Goal: Task Accomplishment & Management: Use online tool/utility

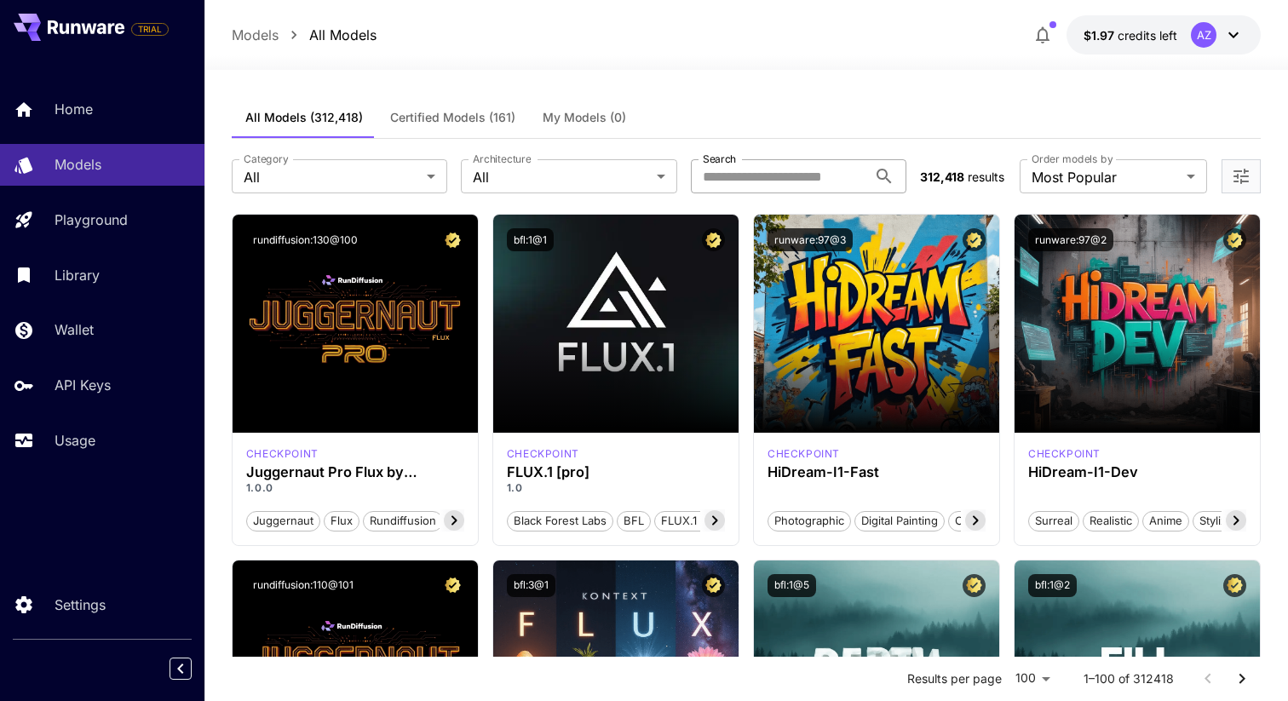
click at [787, 170] on input "Search" at bounding box center [779, 176] width 176 height 34
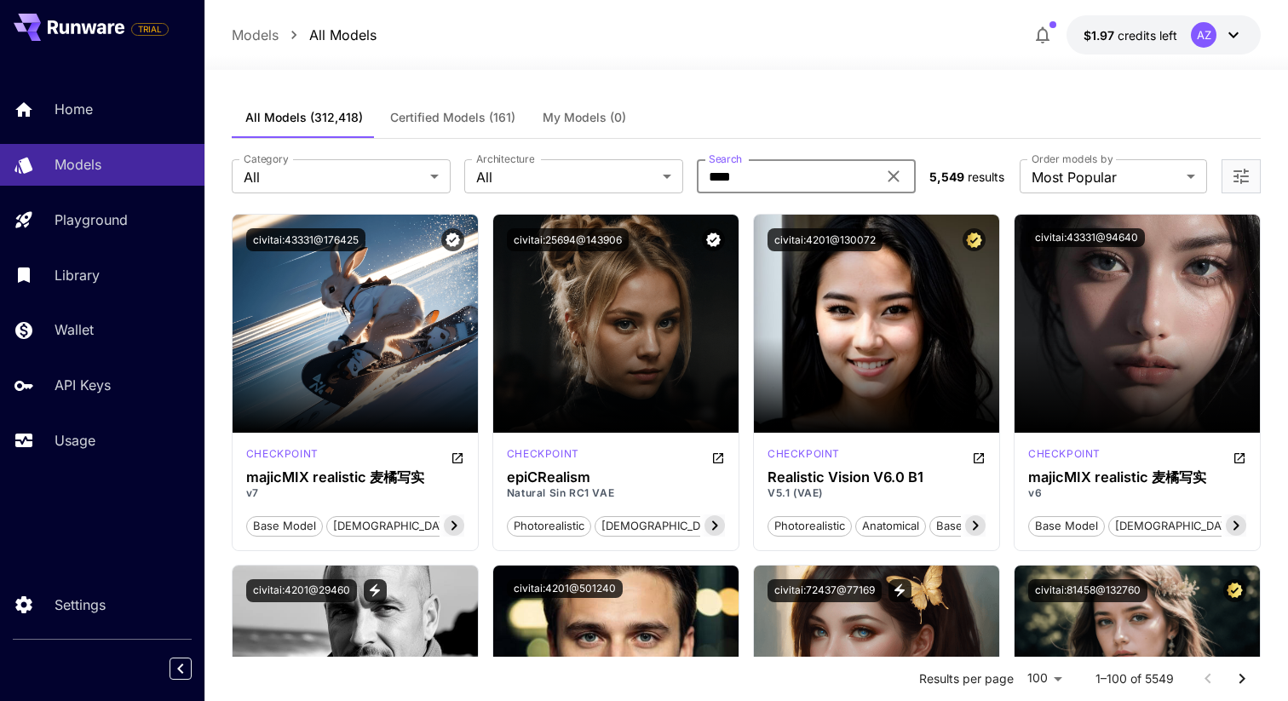
type input "****"
click at [735, 20] on div "Models All Models $1.97 credits left AZ" at bounding box center [746, 34] width 1029 height 39
click at [890, 175] on icon at bounding box center [893, 176] width 11 height 11
click at [889, 106] on div "All Models (312,418) Certified Models (161) My Models (0)" at bounding box center [746, 118] width 1029 height 42
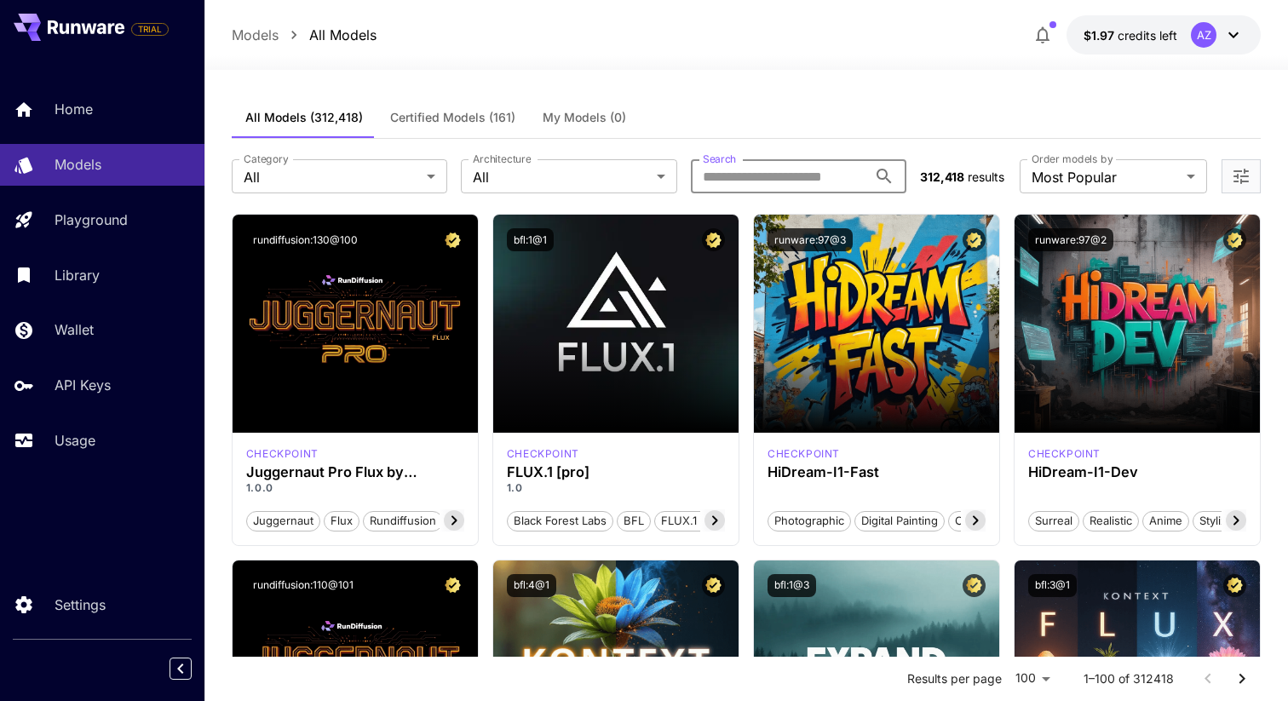
click at [752, 187] on input "Search" at bounding box center [779, 176] width 176 height 34
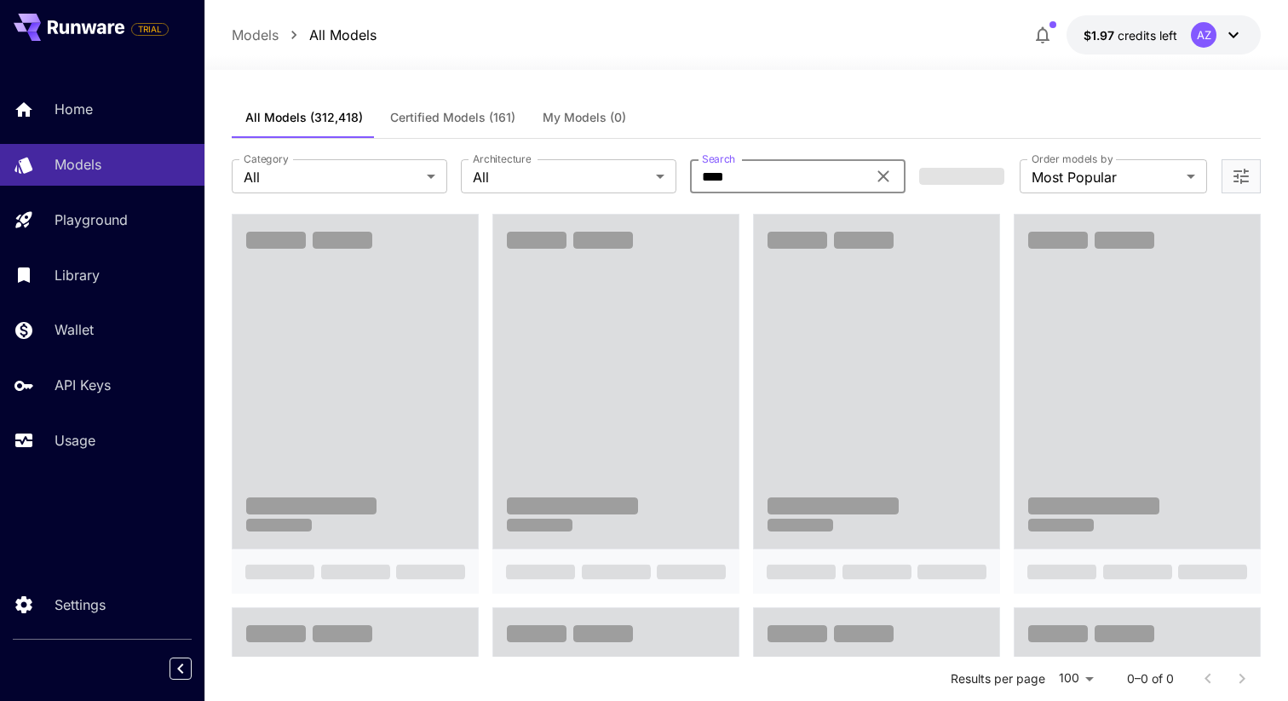
type input "****"
click at [801, 108] on div "All Models (312,418) Certified Models (161) My Models (0)" at bounding box center [746, 118] width 1029 height 42
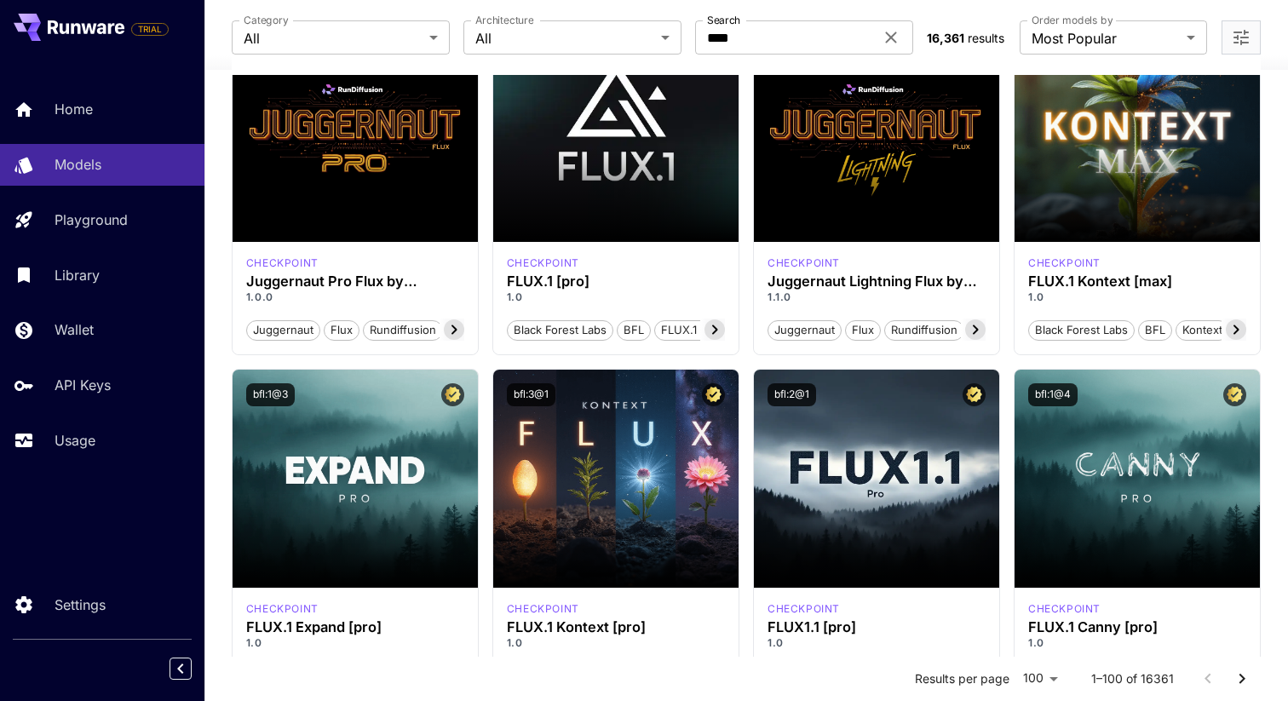
scroll to position [297, 0]
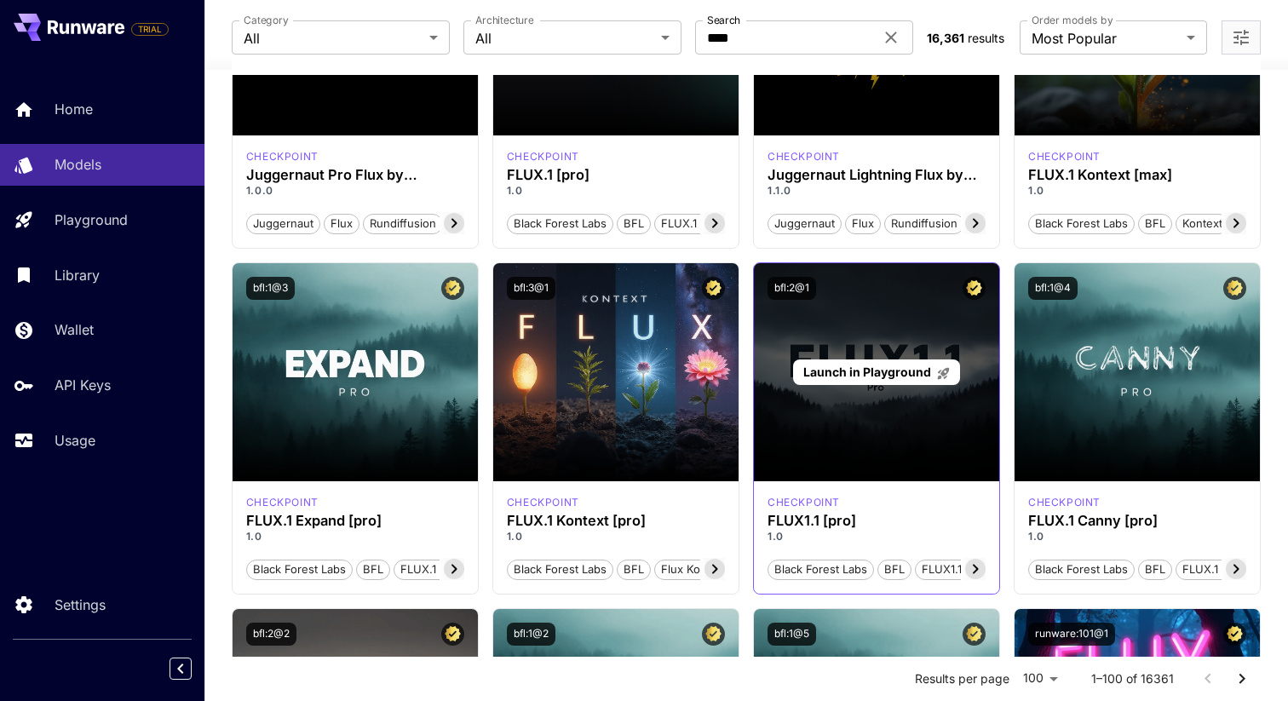
click at [884, 382] on div "Launch in Playground" at bounding box center [876, 372] width 166 height 26
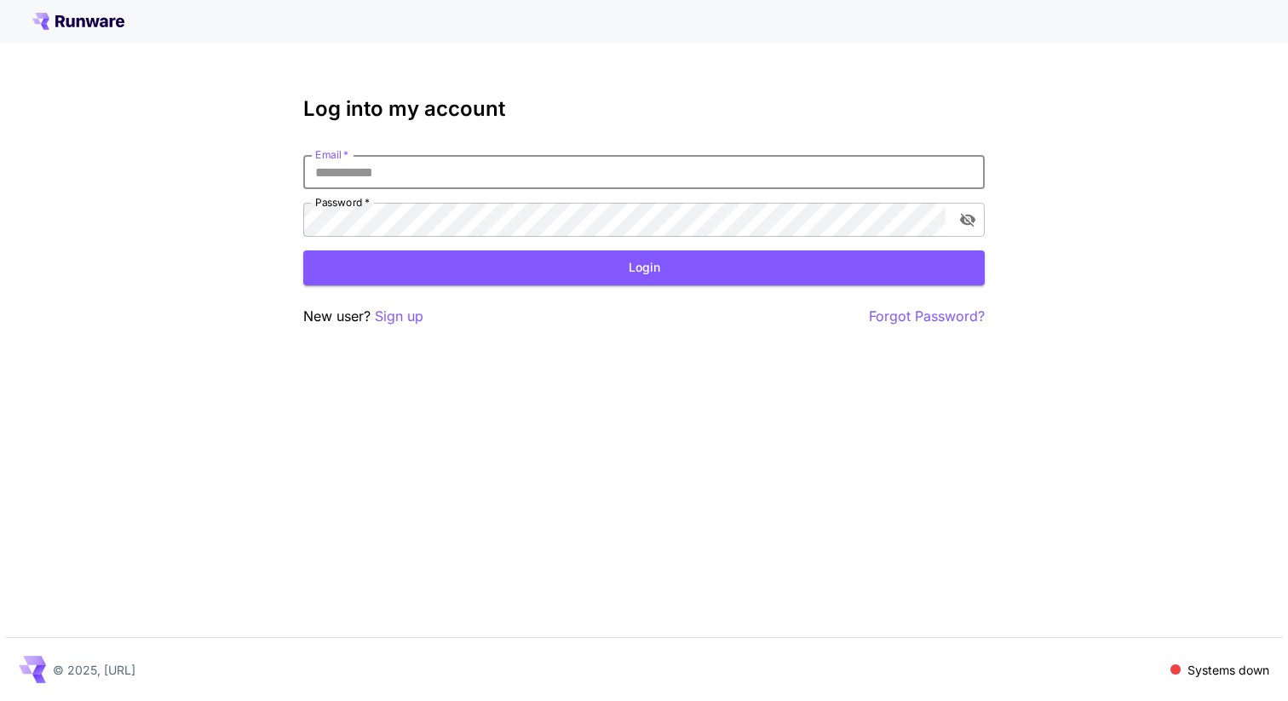
click at [557, 180] on input "Email   *" at bounding box center [643, 172] width 681 height 34
type input "**********"
click at [633, 256] on button "Login" at bounding box center [643, 267] width 681 height 35
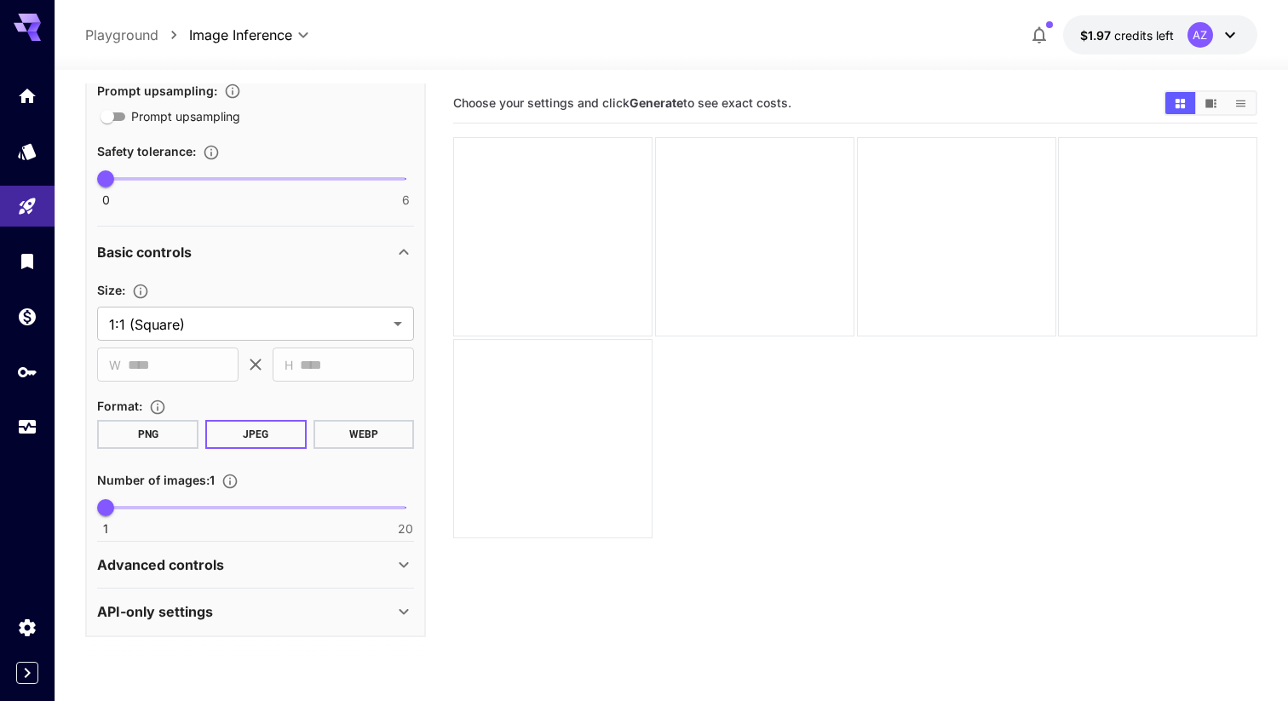
scroll to position [135, 0]
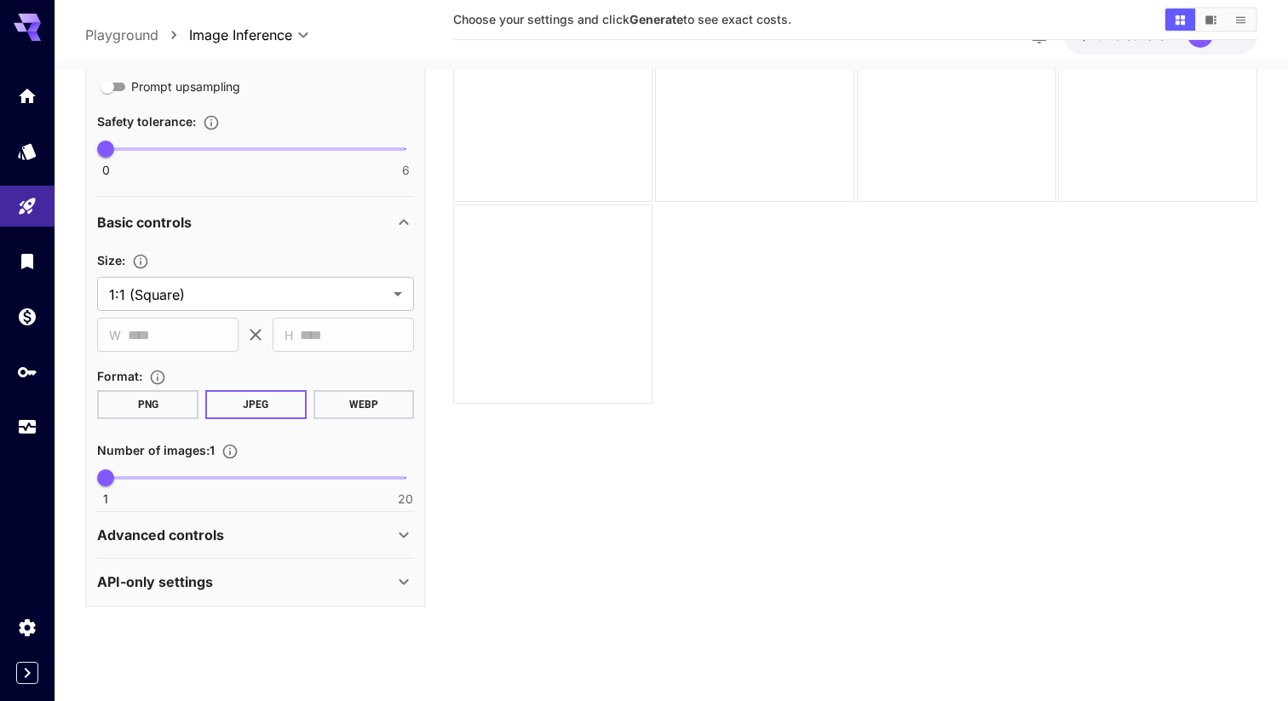
click at [401, 578] on icon at bounding box center [404, 582] width 20 height 20
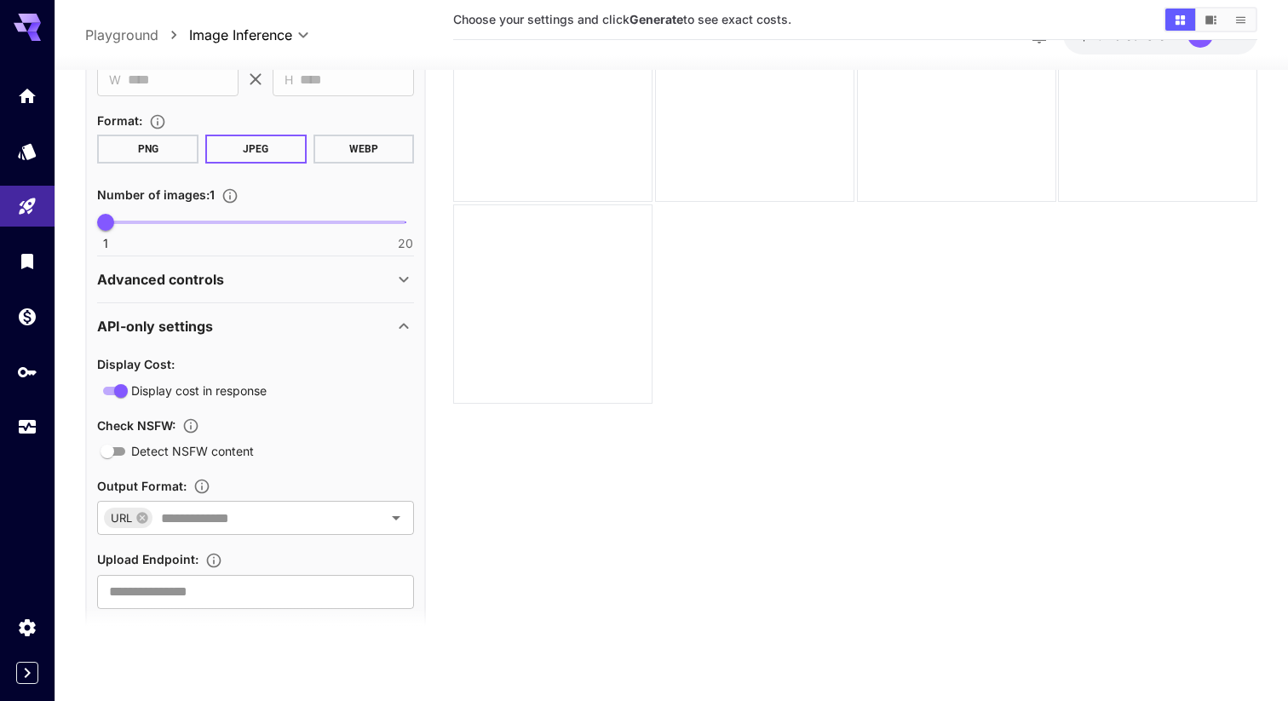
scroll to position [721, 0]
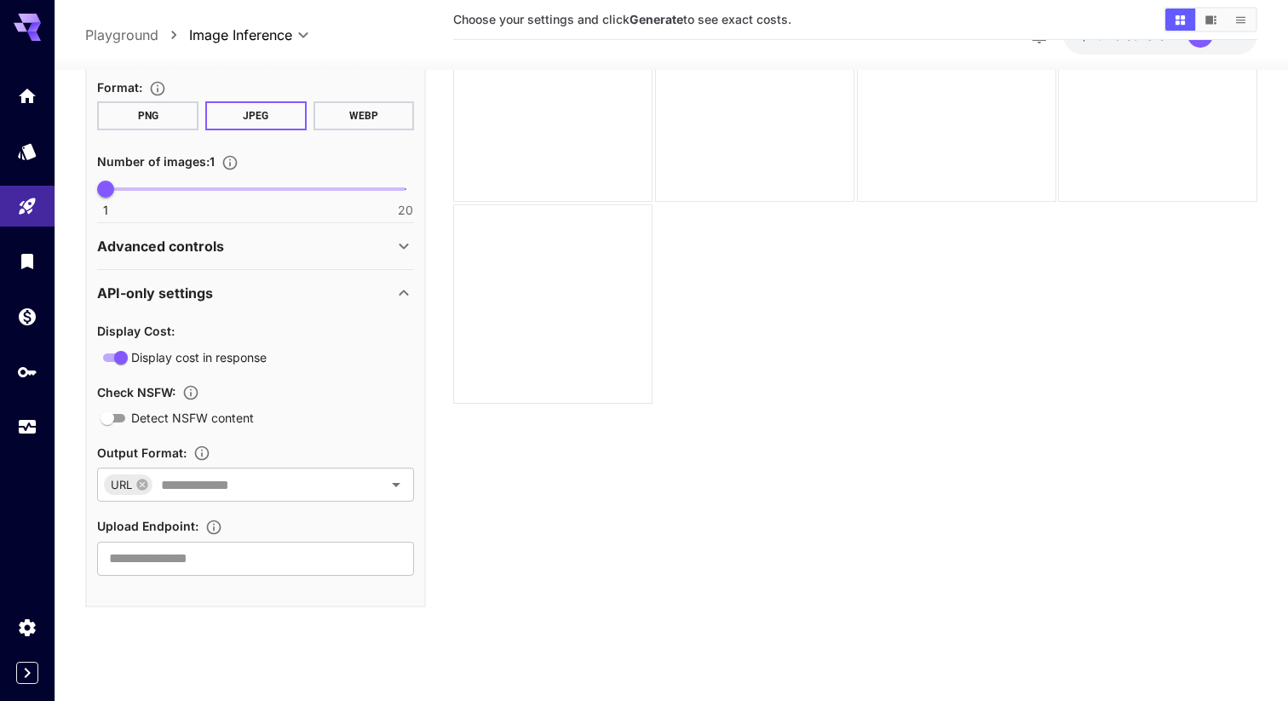
click at [394, 278] on div "API-only settings" at bounding box center [255, 293] width 317 height 41
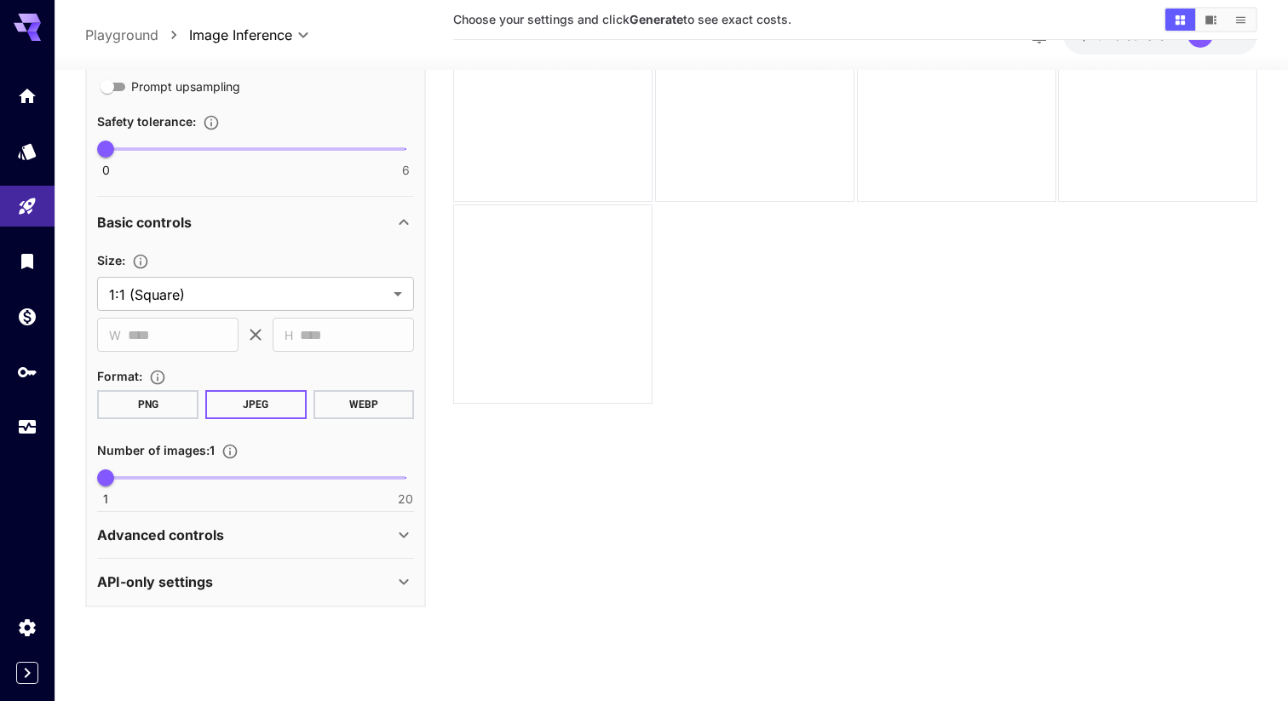
scroll to position [431, 0]
click at [415, 529] on div "**********" at bounding box center [255, 271] width 341 height 672
click at [407, 531] on icon at bounding box center [404, 535] width 20 height 20
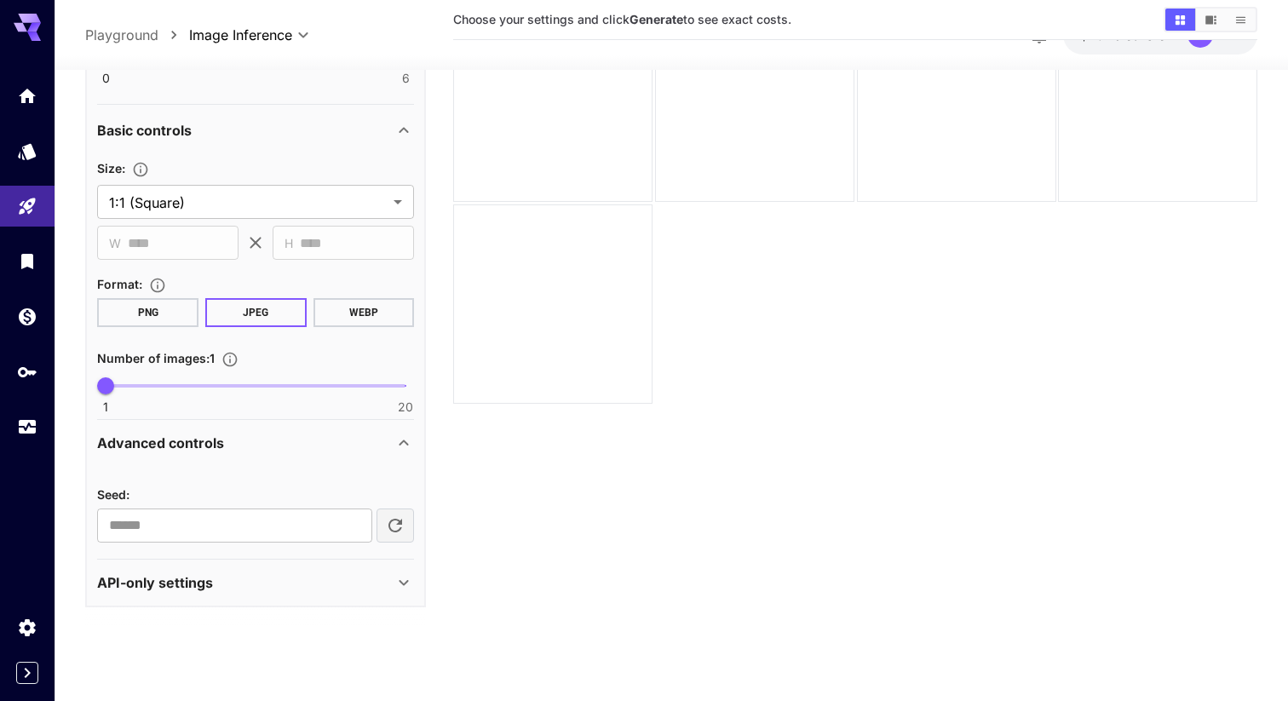
click at [396, 433] on icon at bounding box center [404, 443] width 20 height 20
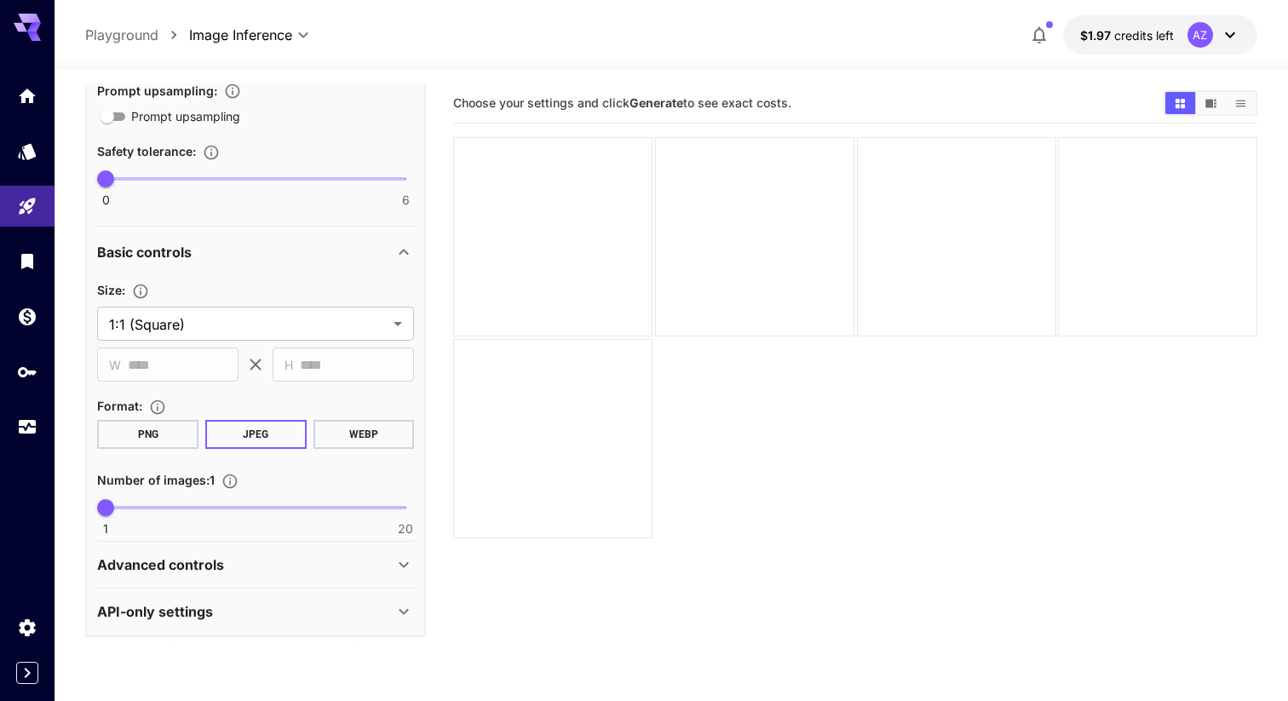
scroll to position [0, 0]
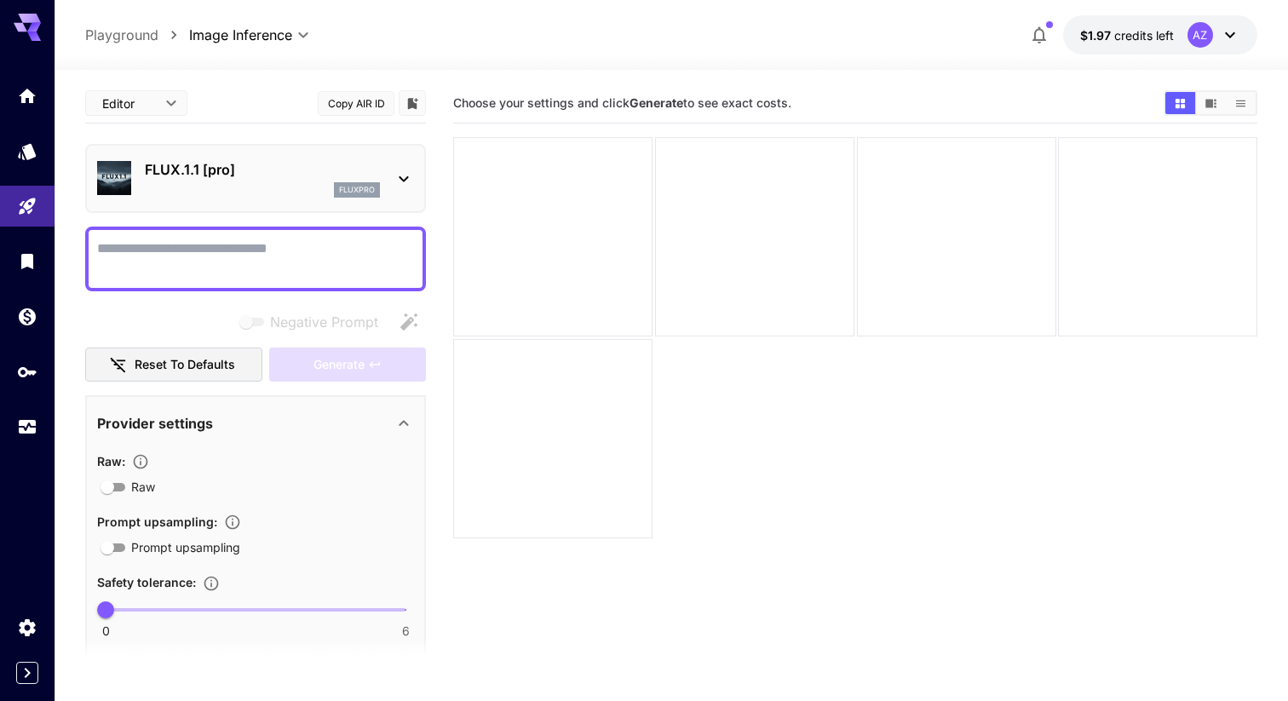
click at [122, 37] on p "Playground" at bounding box center [121, 35] width 73 height 20
click at [308, 35] on body "**********" at bounding box center [644, 418] width 1288 height 836
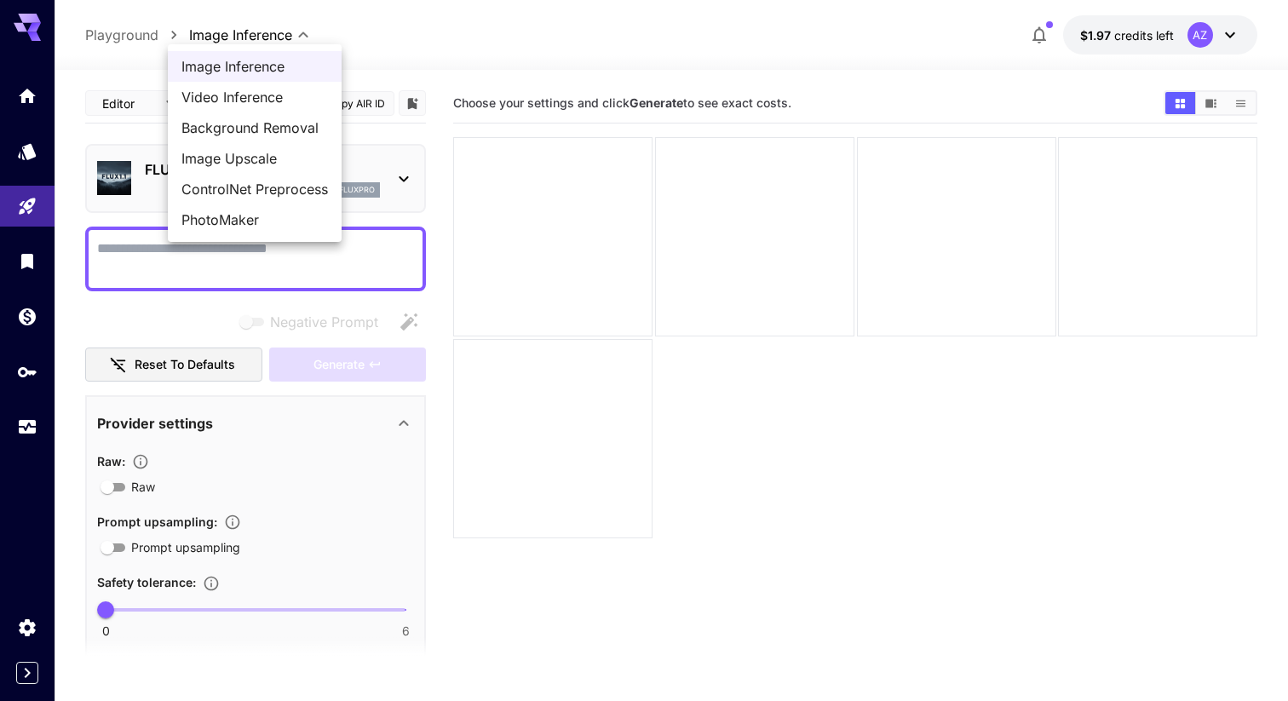
click at [322, 214] on span "PhotoMaker" at bounding box center [254, 220] width 147 height 20
type input "**********"
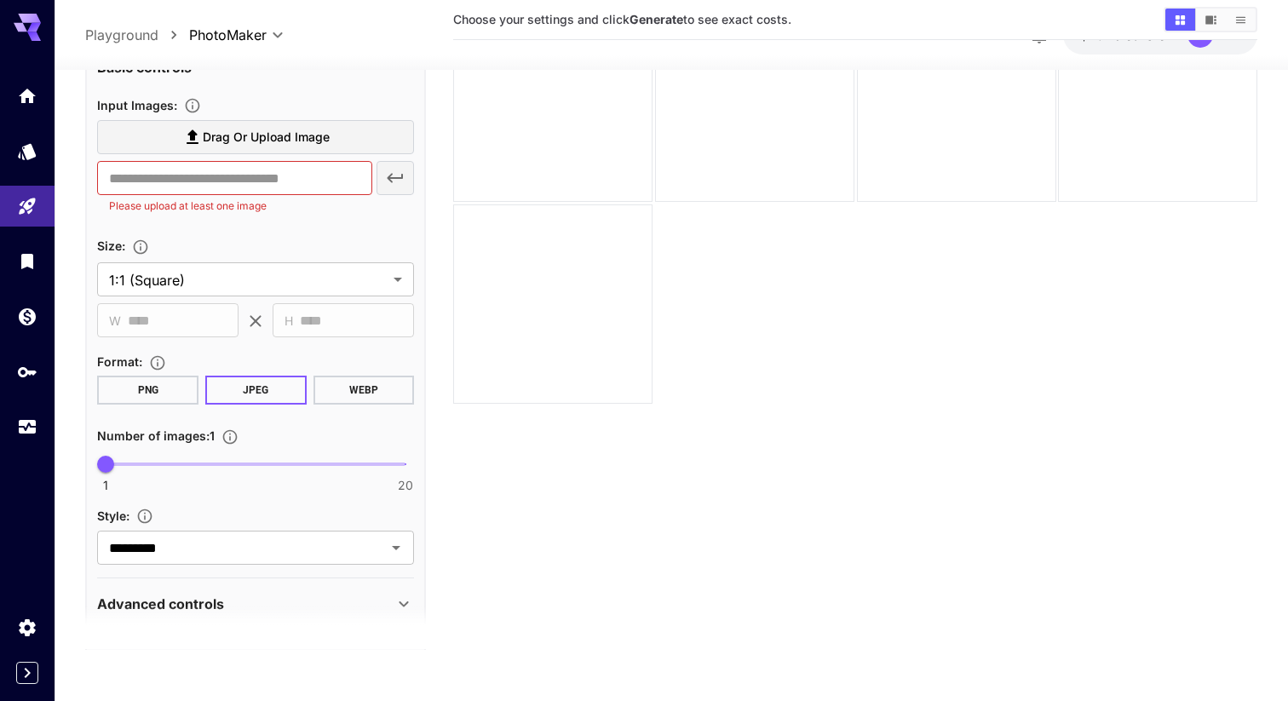
scroll to position [403, 0]
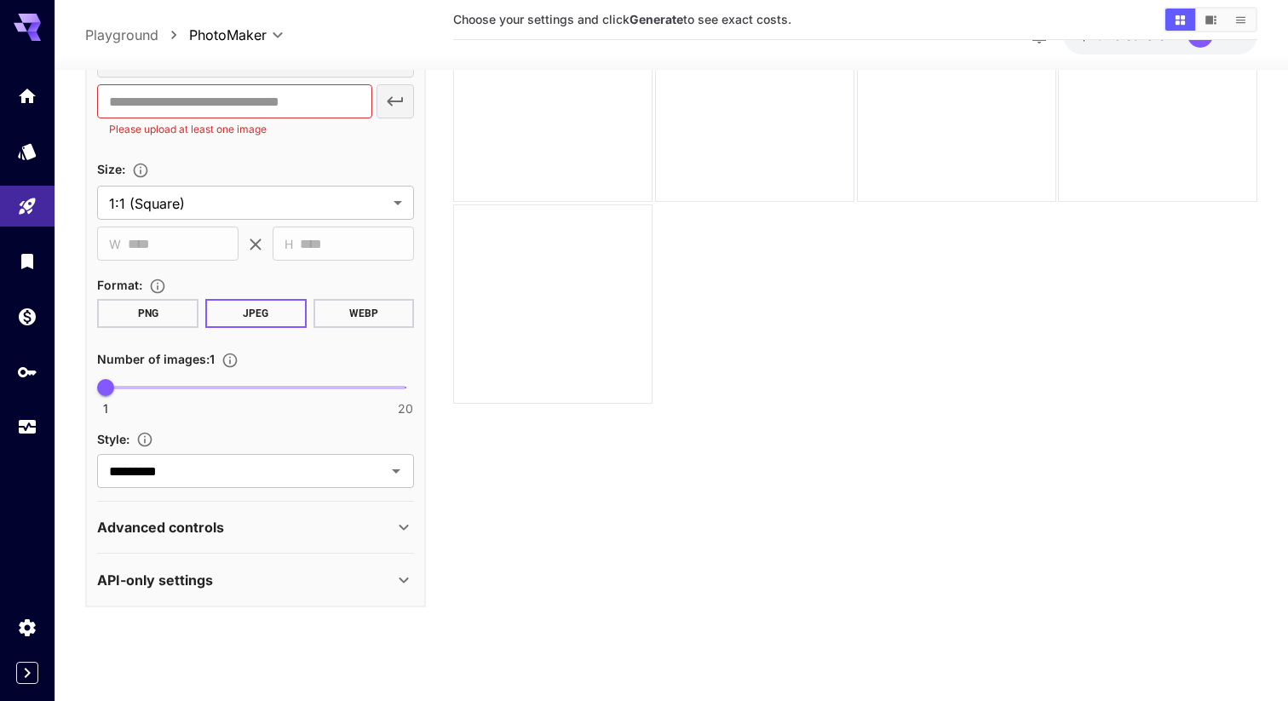
click at [362, 523] on div "Advanced controls" at bounding box center [245, 527] width 296 height 20
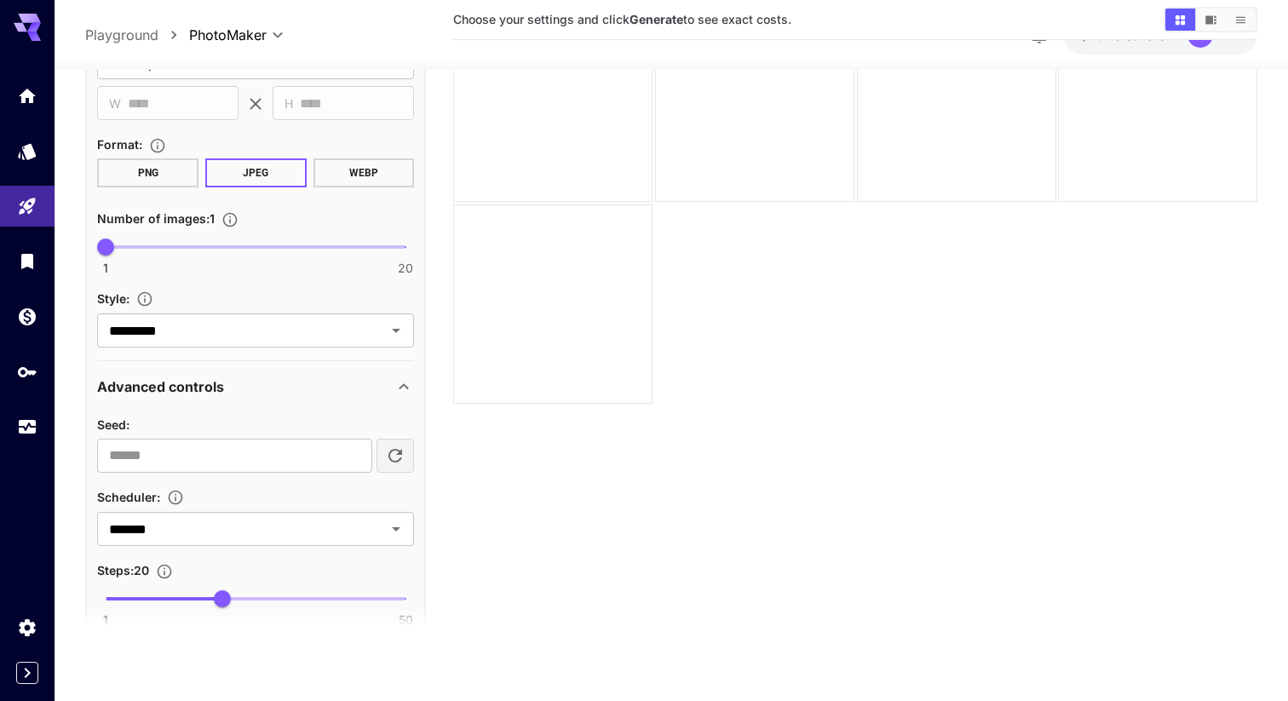
scroll to position [474, 0]
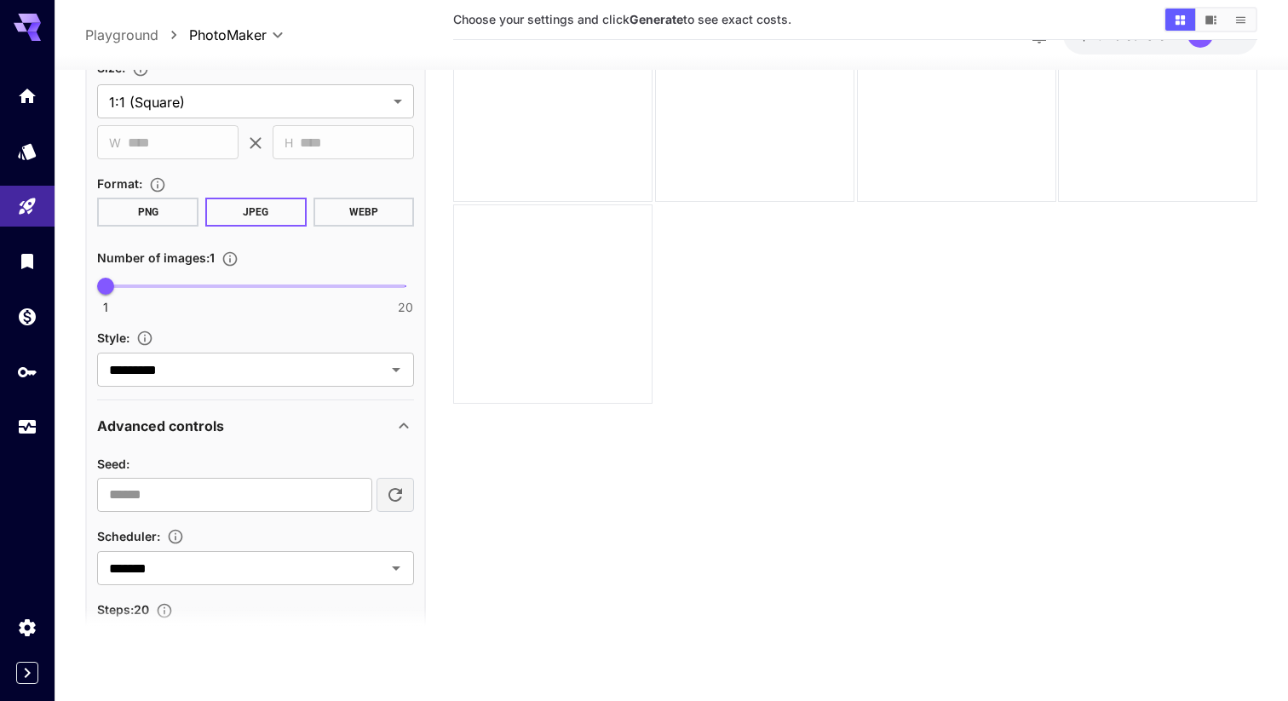
click at [393, 437] on div "Advanced controls" at bounding box center [255, 425] width 317 height 41
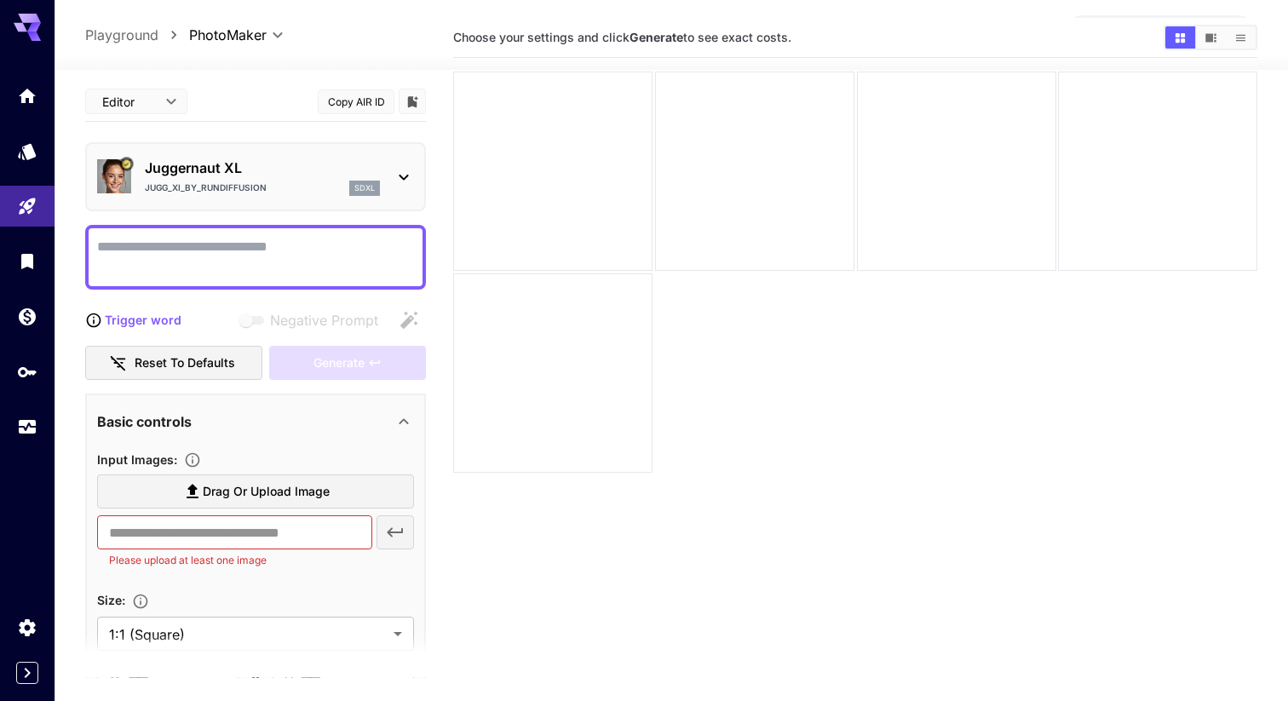
scroll to position [0, 0]
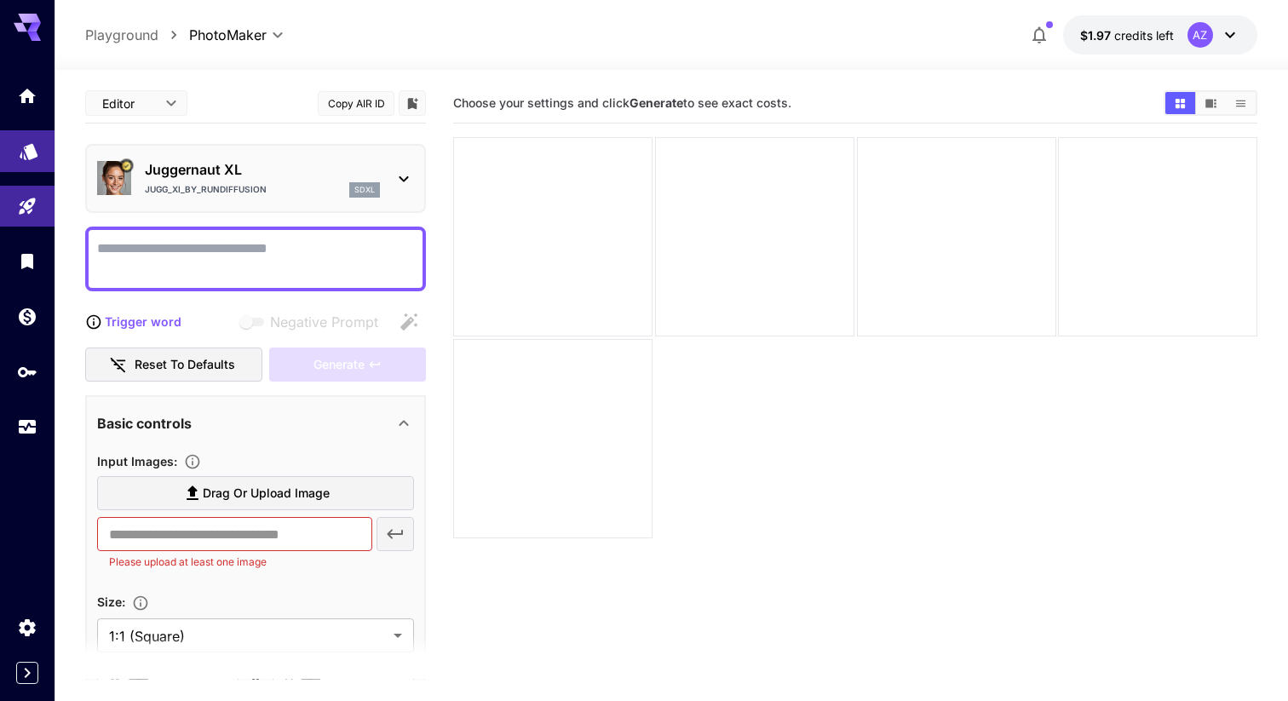
click at [16, 157] on link at bounding box center [27, 151] width 55 height 42
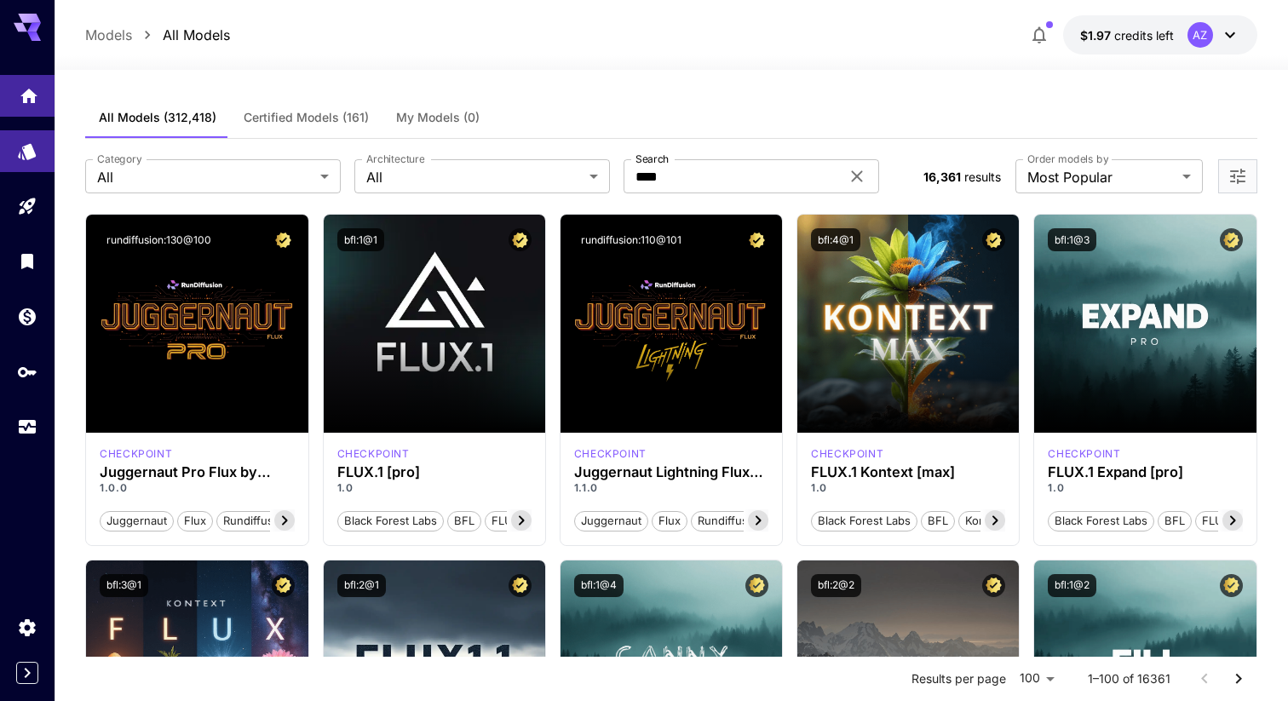
click at [44, 99] on link at bounding box center [27, 96] width 55 height 42
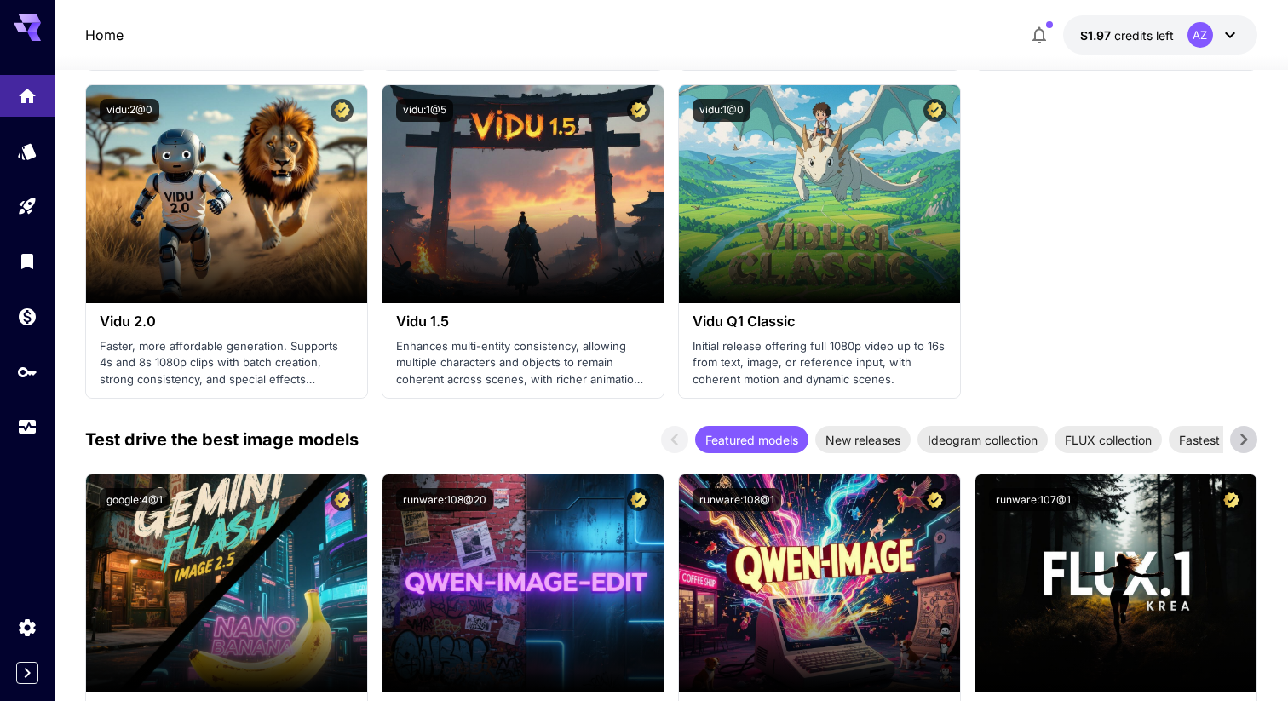
scroll to position [2153, 0]
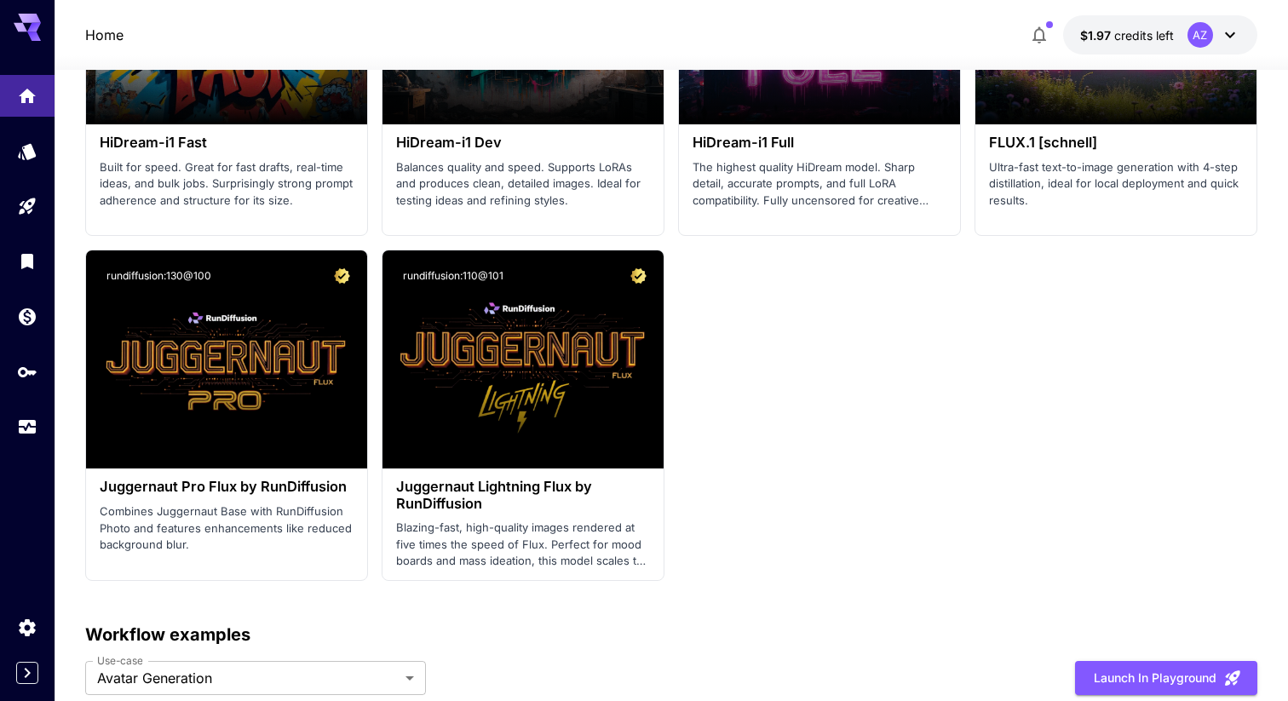
scroll to position [4206, 0]
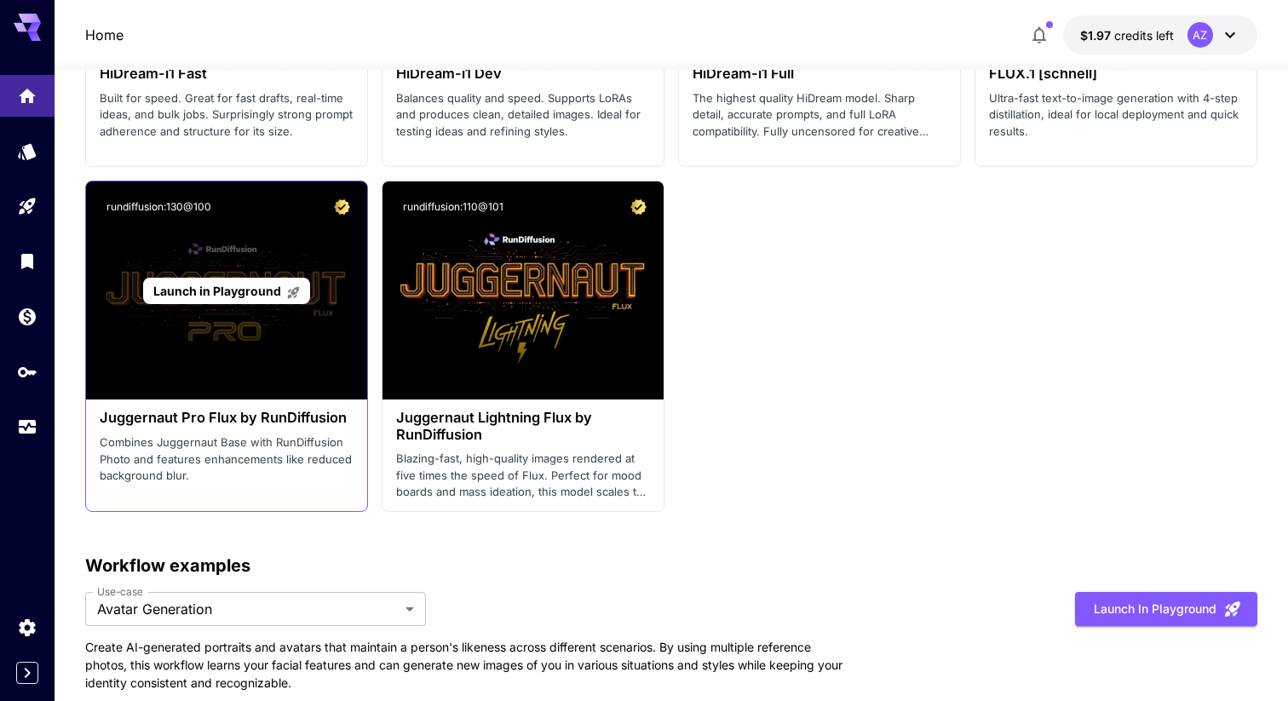
click at [302, 320] on div "Launch in Playground" at bounding box center [226, 290] width 281 height 218
click at [283, 290] on span "Launch in Playground" at bounding box center [226, 291] width 147 height 14
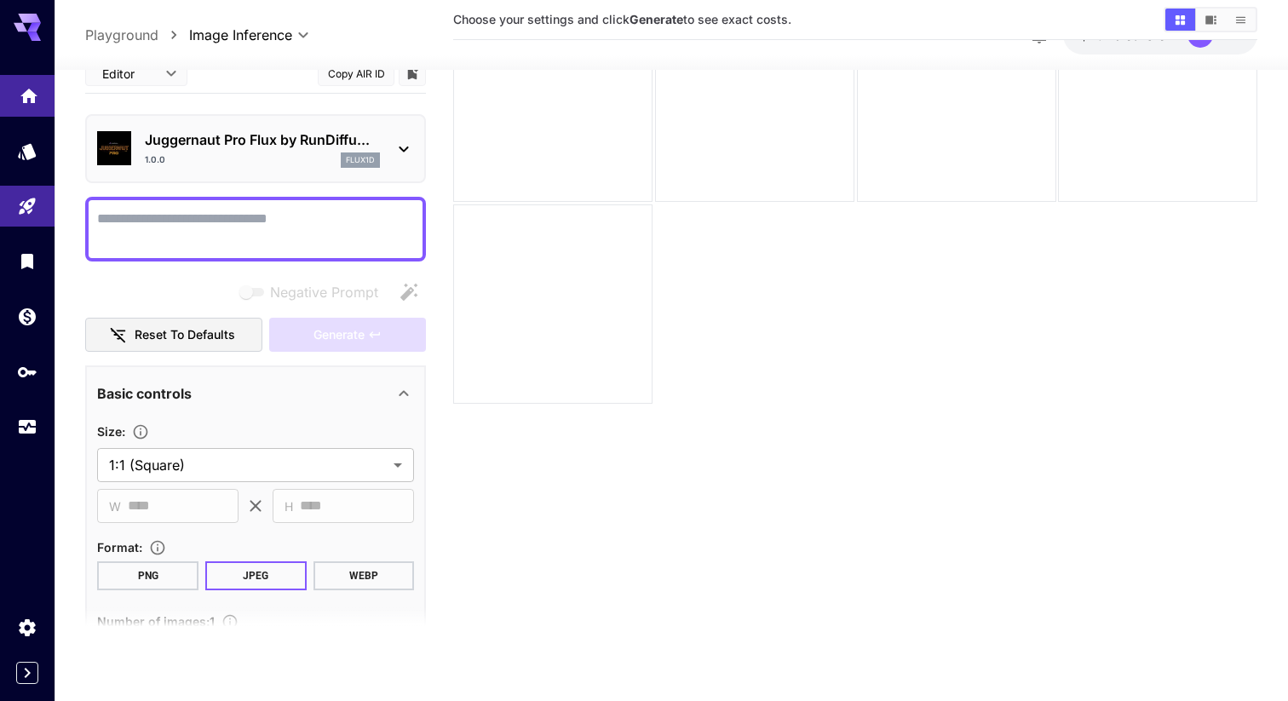
click at [37, 85] on icon "Home" at bounding box center [29, 91] width 20 height 20
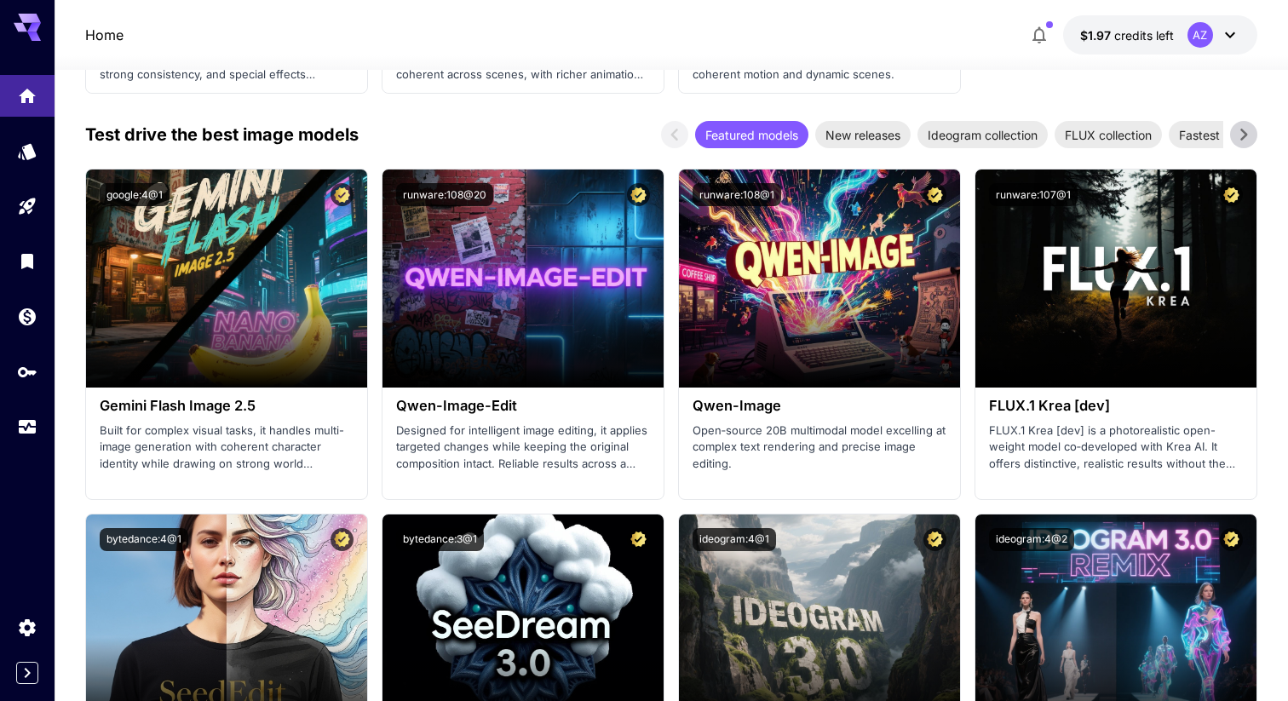
scroll to position [2137, 0]
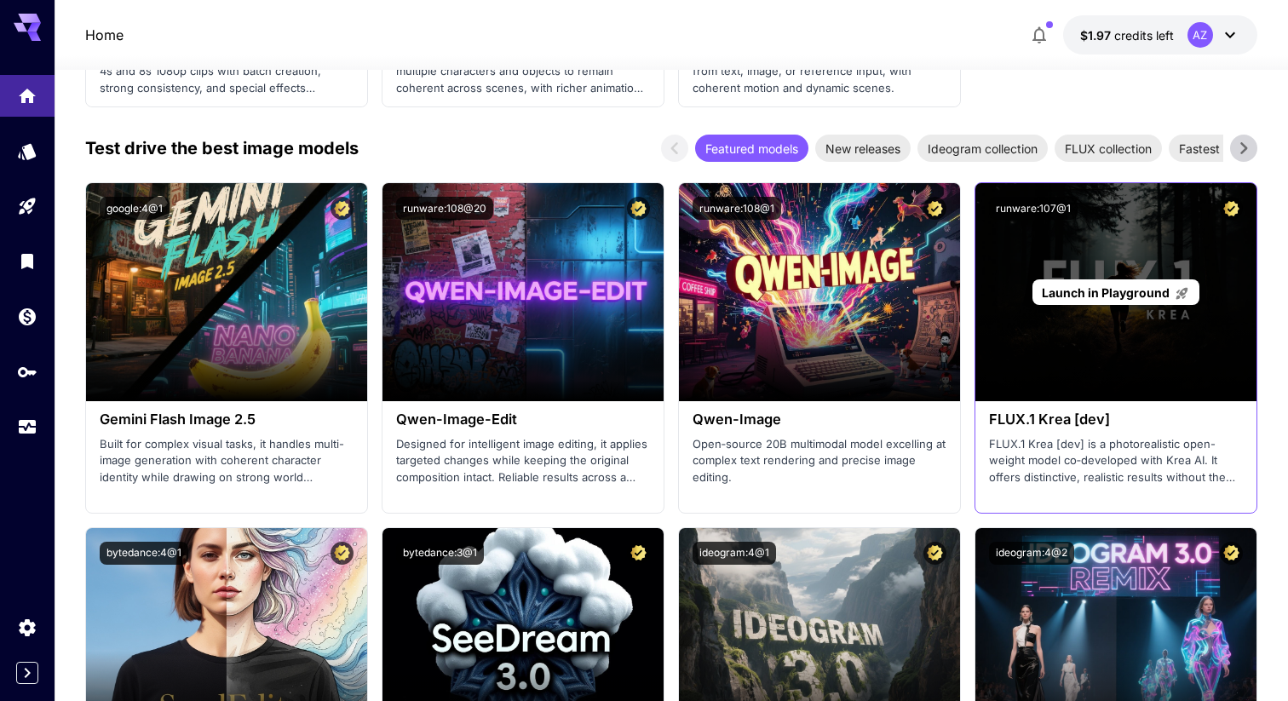
click at [1134, 296] on span "Launch in Playground" at bounding box center [1106, 292] width 128 height 14
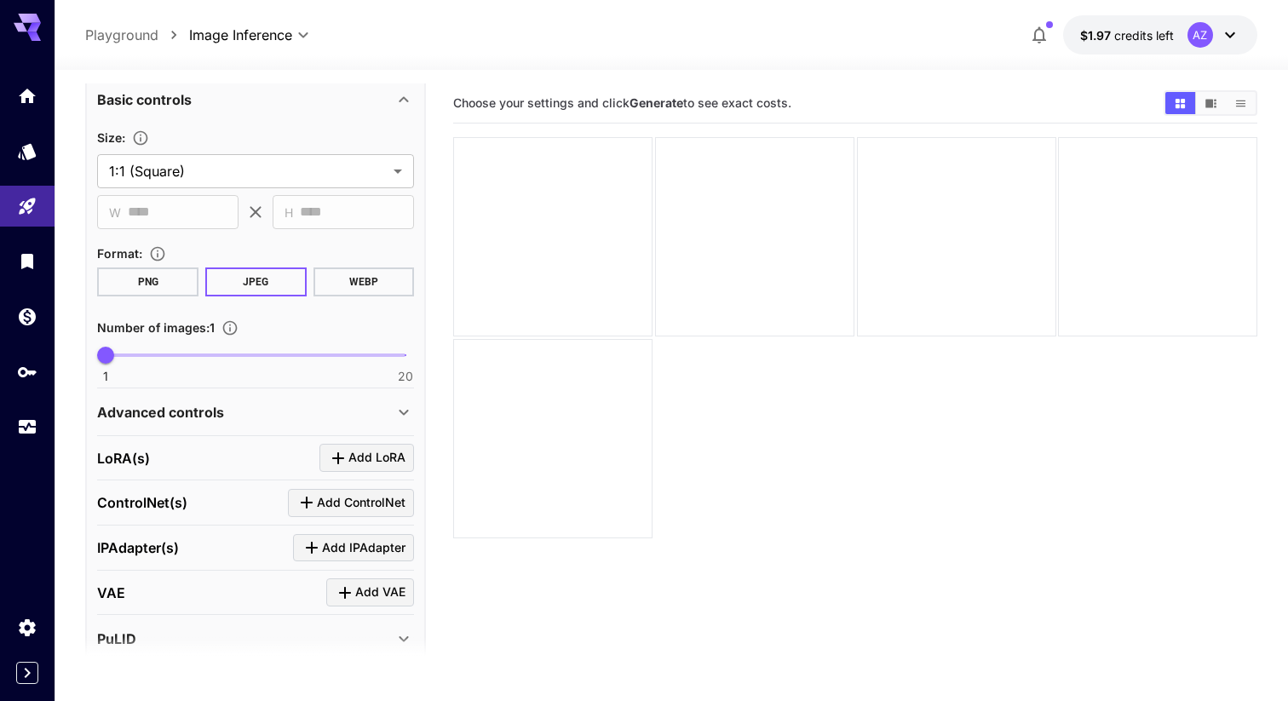
scroll to position [444, 0]
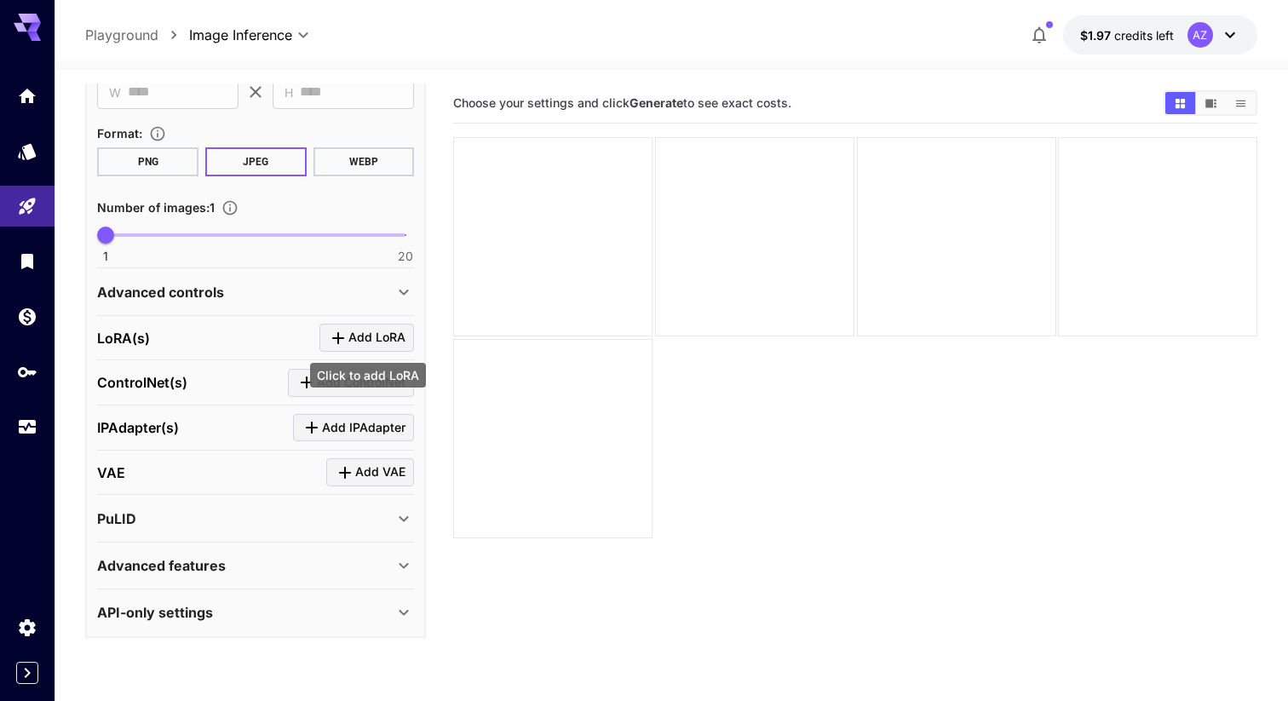
click at [354, 341] on span "Add LoRA" at bounding box center [376, 337] width 57 height 21
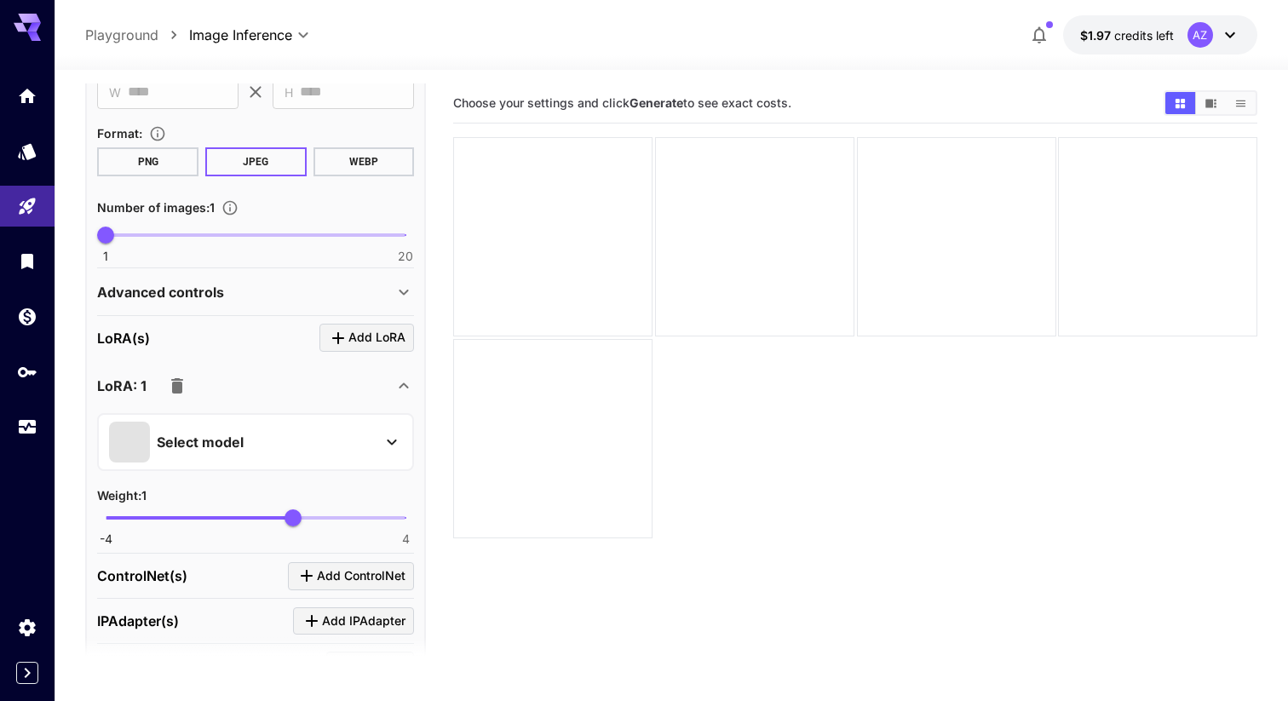
click at [374, 416] on div "Select model" at bounding box center [255, 442] width 317 height 58
click at [377, 440] on button "Select model" at bounding box center [255, 442] width 293 height 41
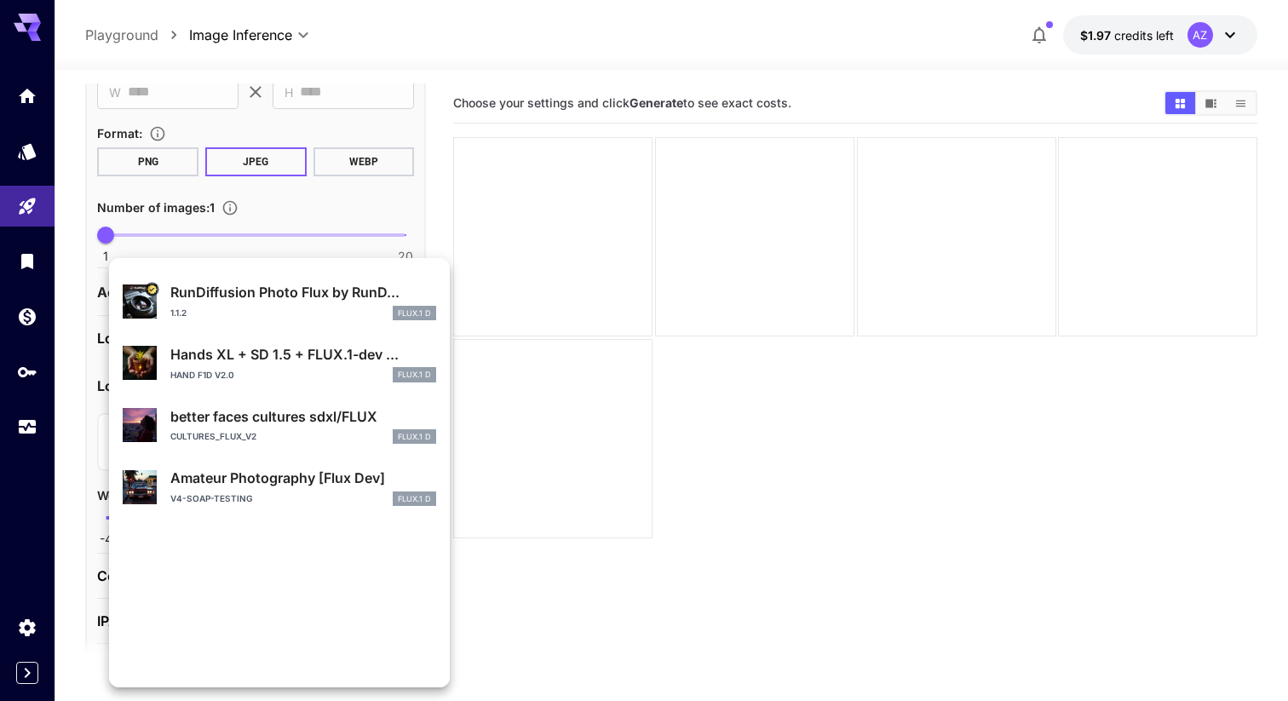
scroll to position [0, 0]
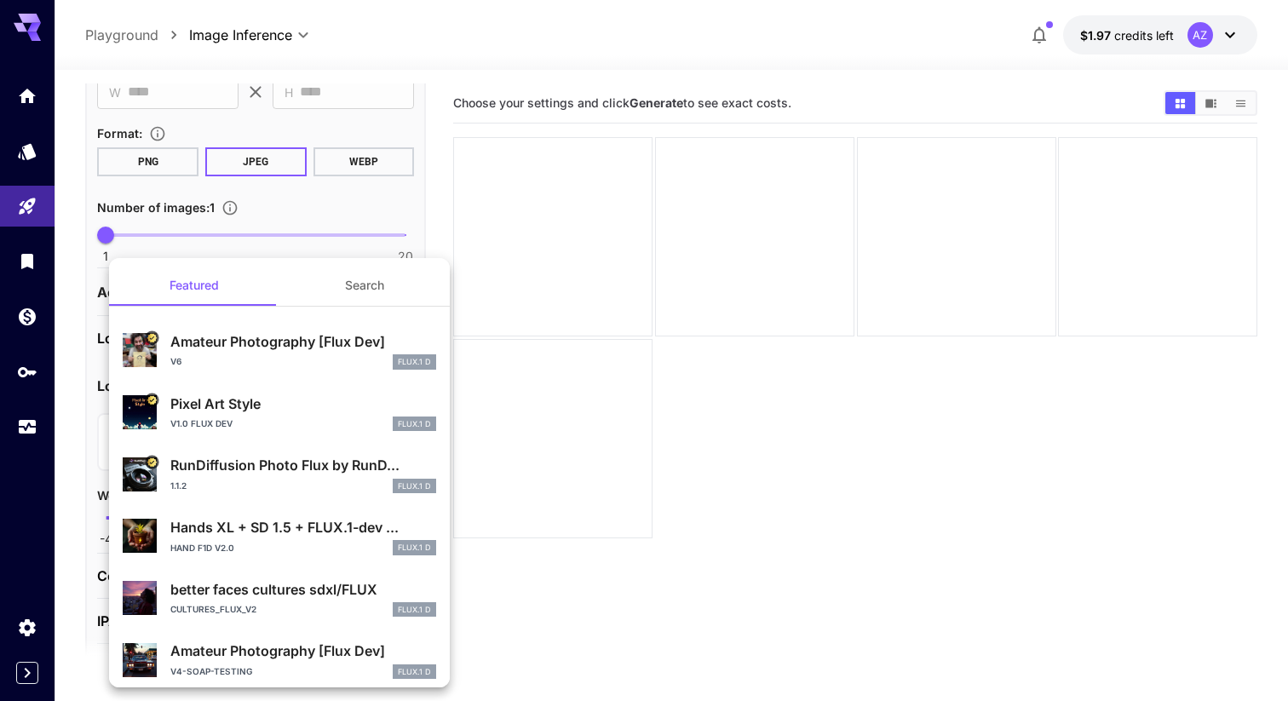
click at [517, 497] on div at bounding box center [644, 350] width 1288 height 701
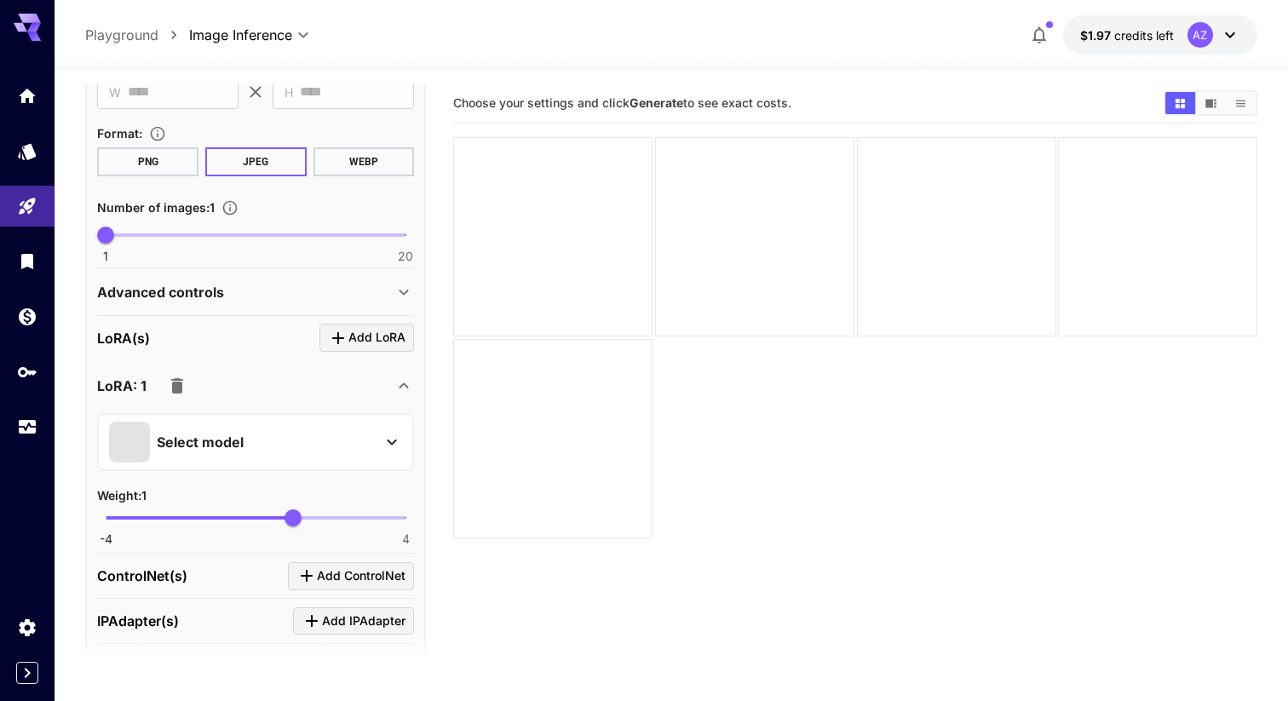
click at [397, 388] on icon at bounding box center [404, 386] width 20 height 20
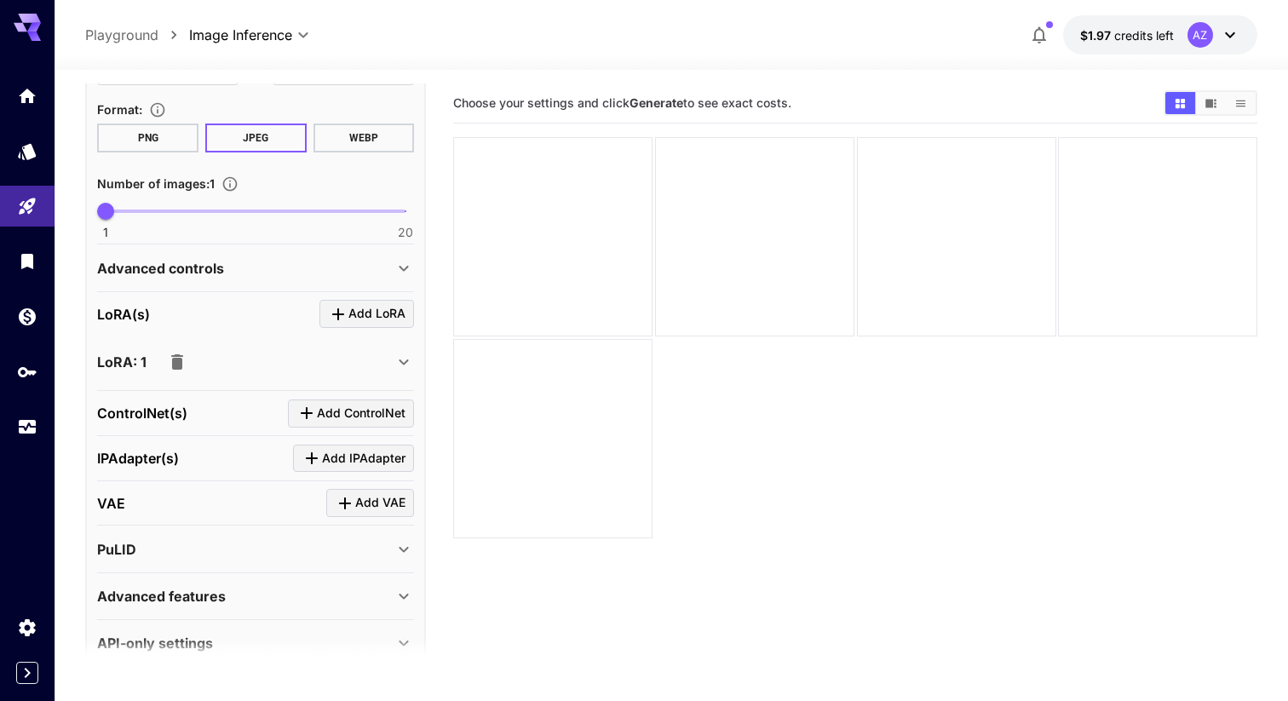
scroll to position [498, 0]
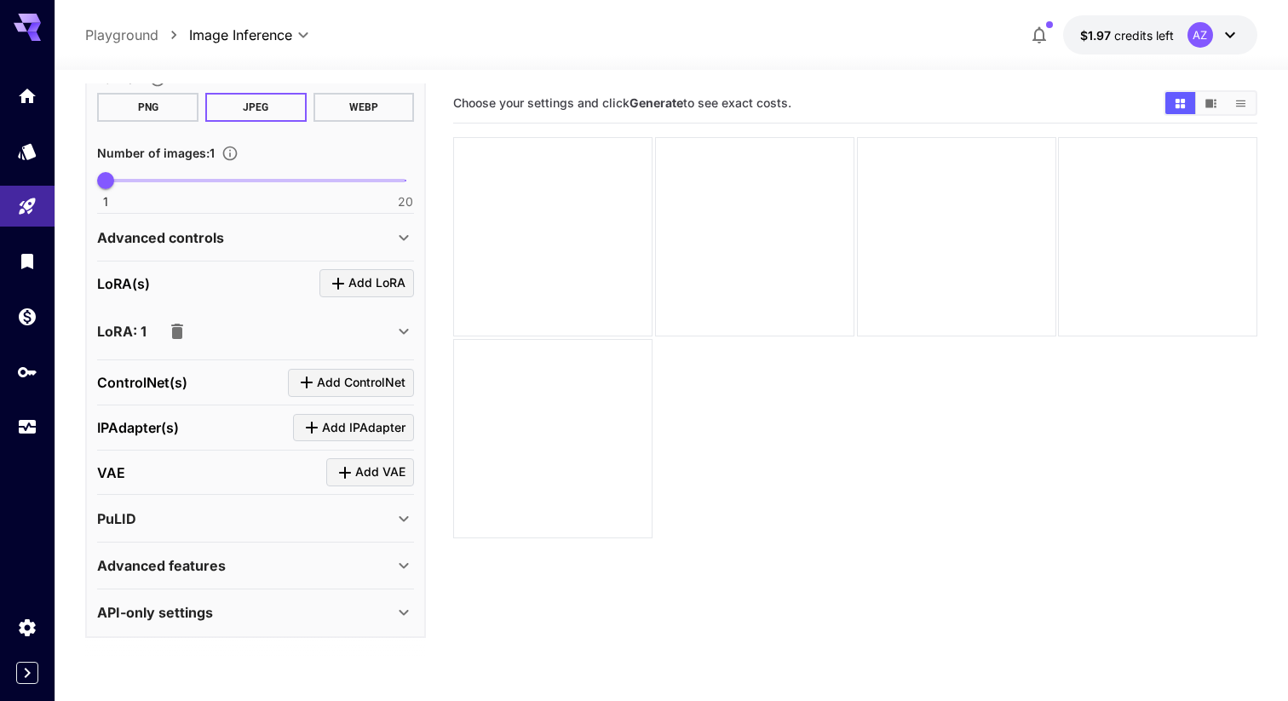
click at [178, 324] on icon "button" at bounding box center [177, 331] width 12 height 15
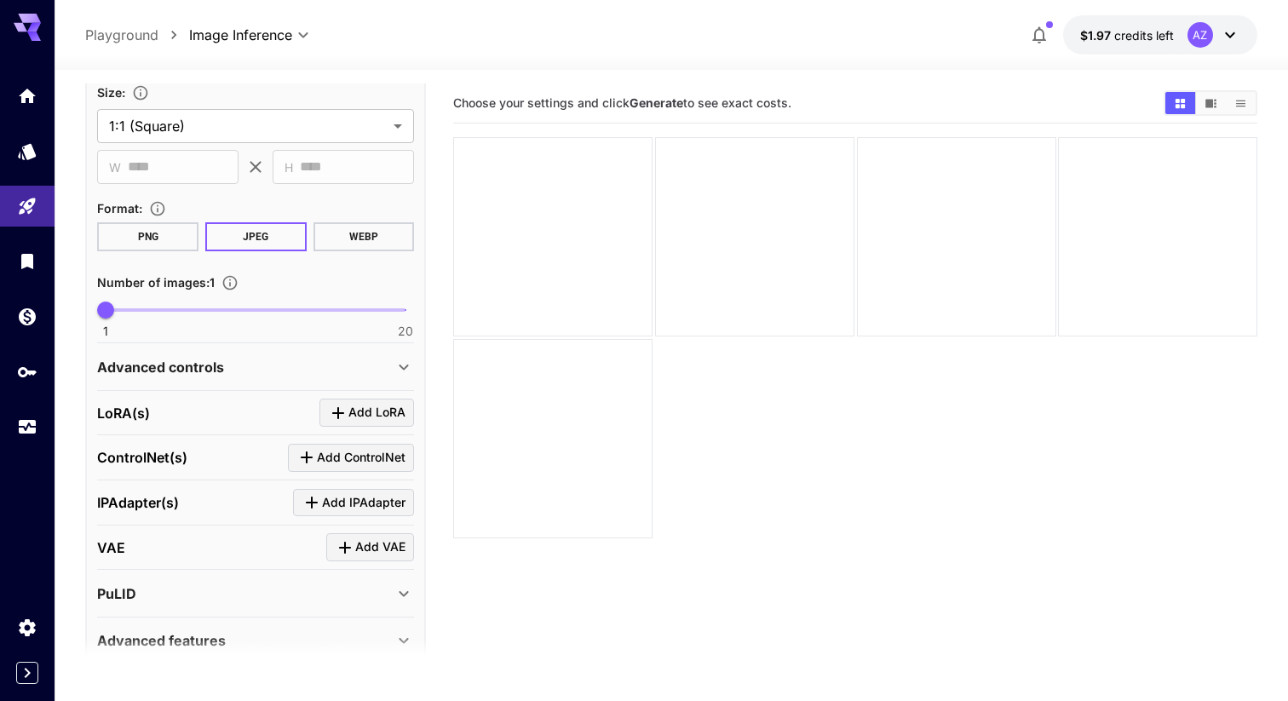
scroll to position [444, 0]
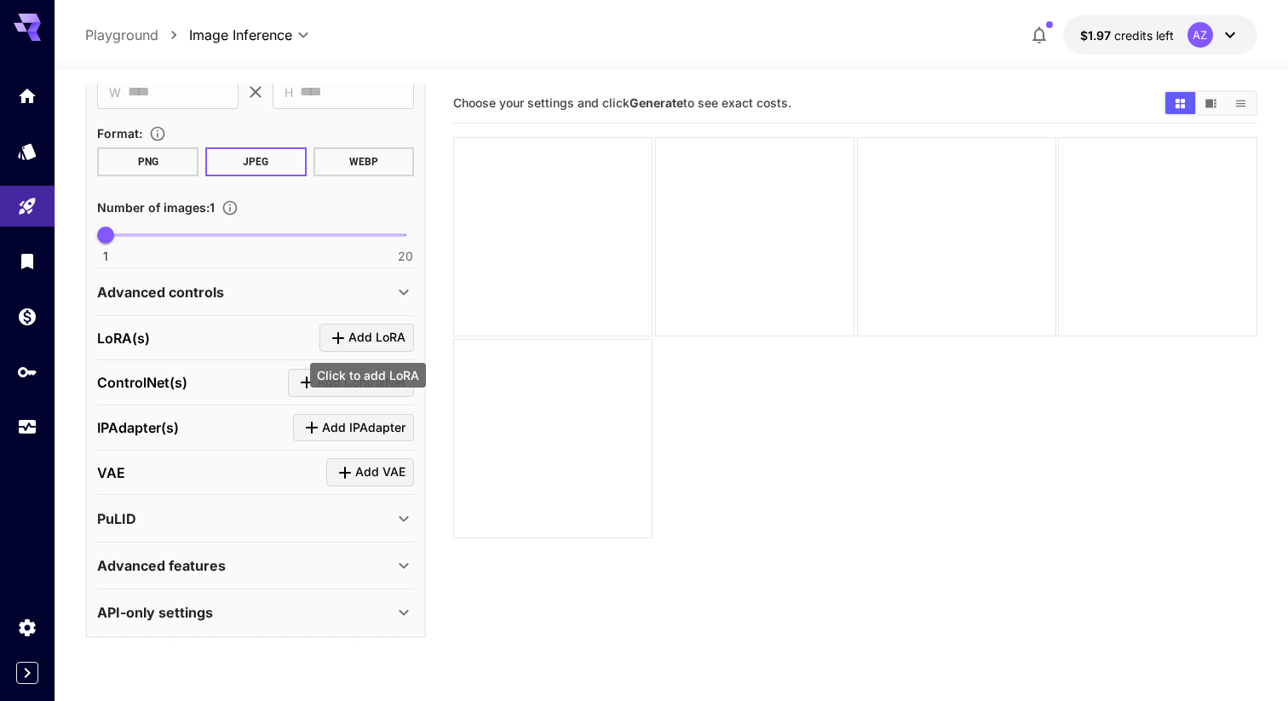
click at [360, 333] on span "Add LoRA" at bounding box center [376, 337] width 57 height 21
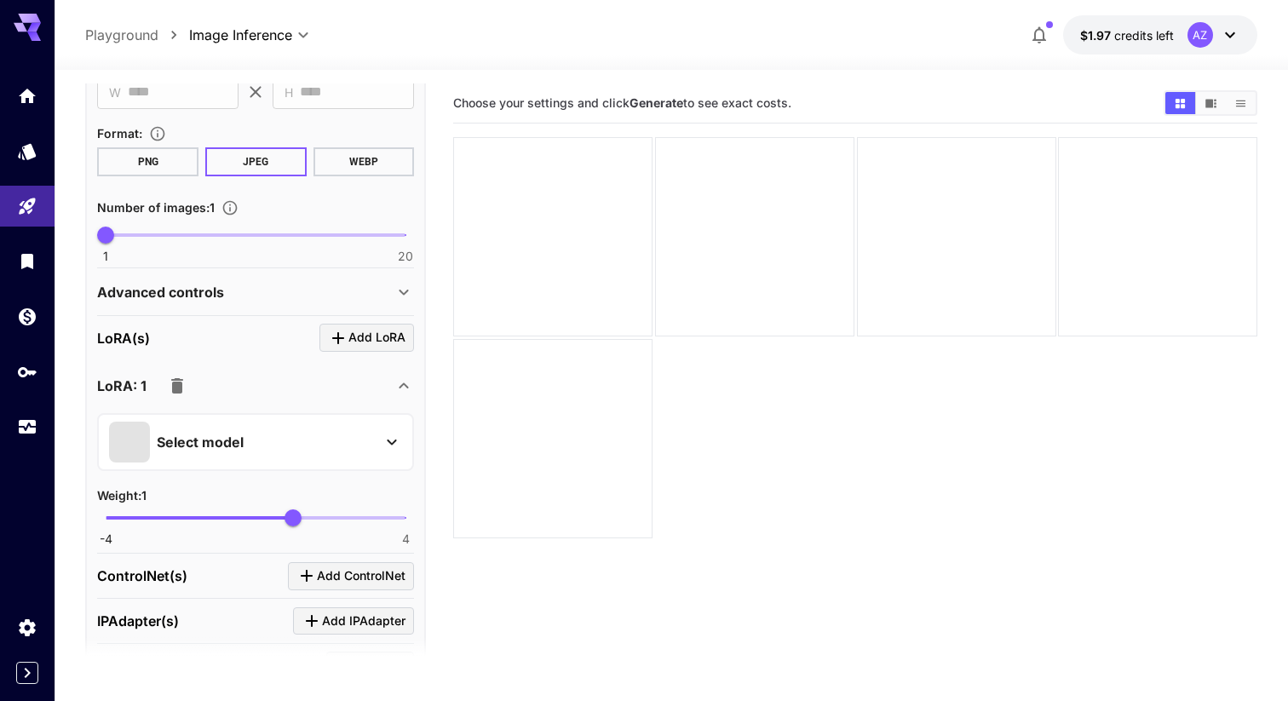
click at [271, 428] on div "Select model" at bounding box center [242, 442] width 266 height 41
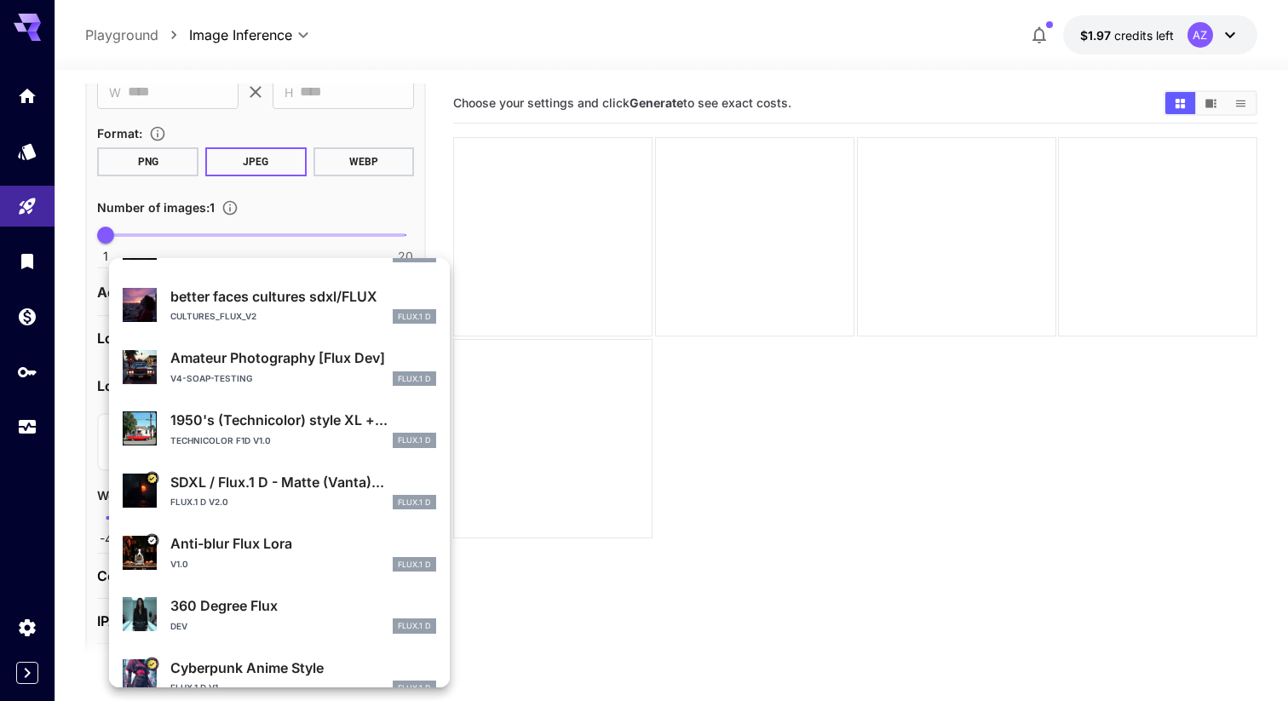
scroll to position [321, 0]
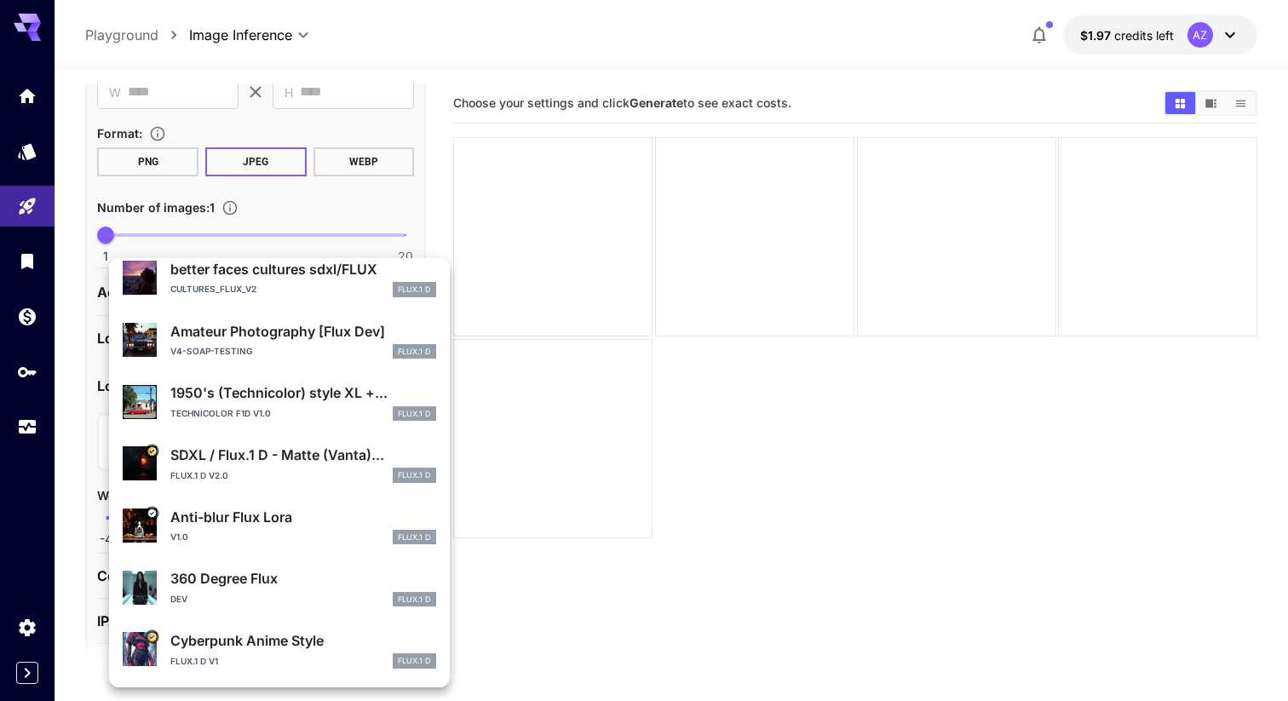
click at [333, 273] on p "better faces cultures sdxl/FLUX" at bounding box center [303, 269] width 266 height 20
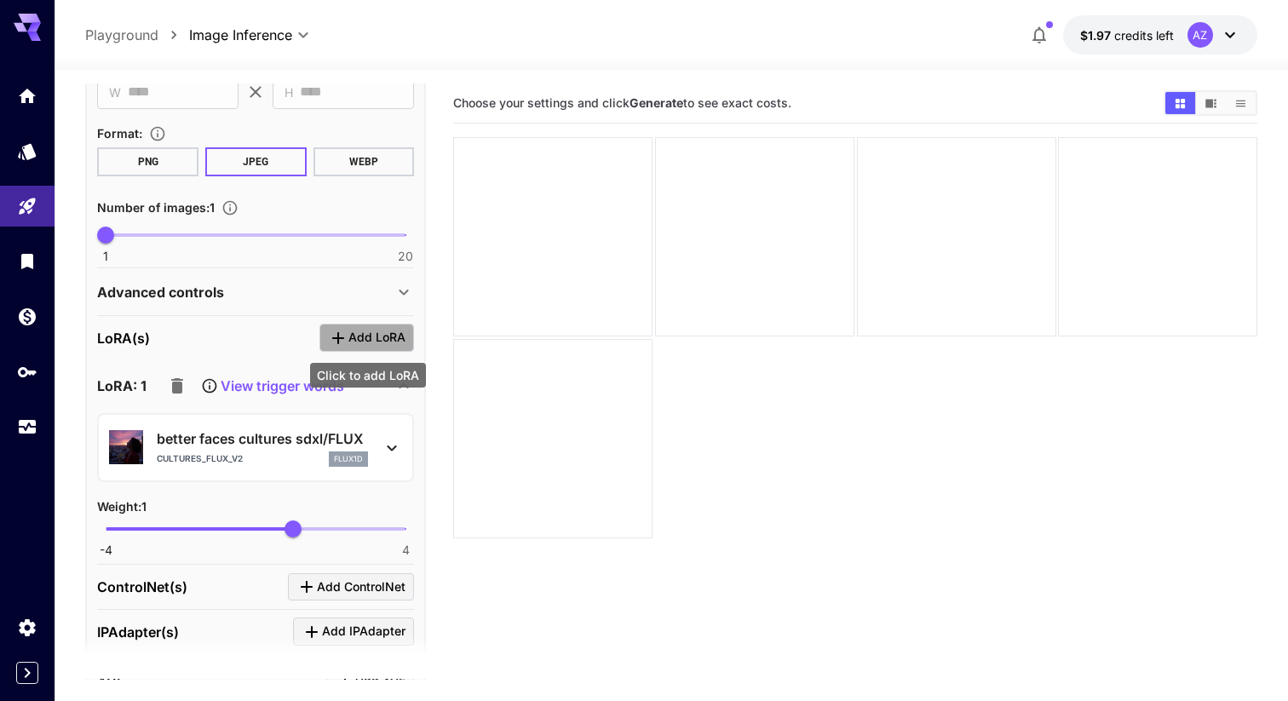
click at [382, 336] on span "Add LoRA" at bounding box center [376, 337] width 57 height 21
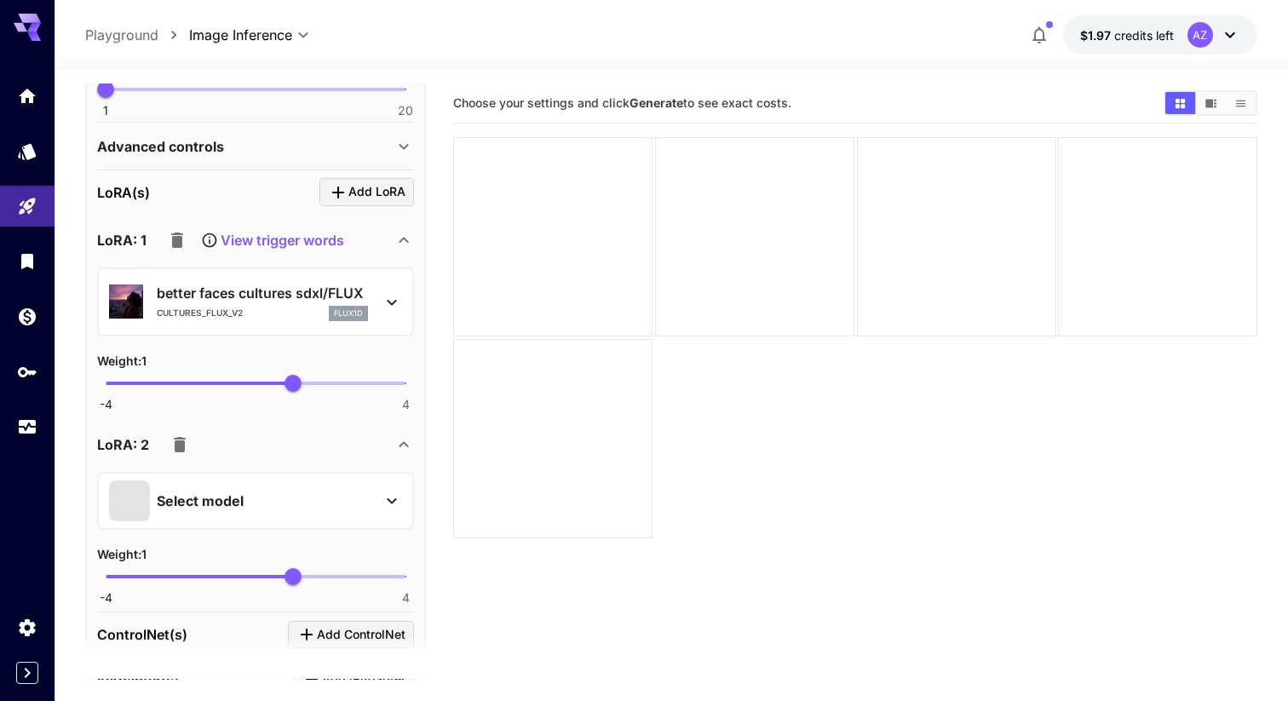
scroll to position [644, 0]
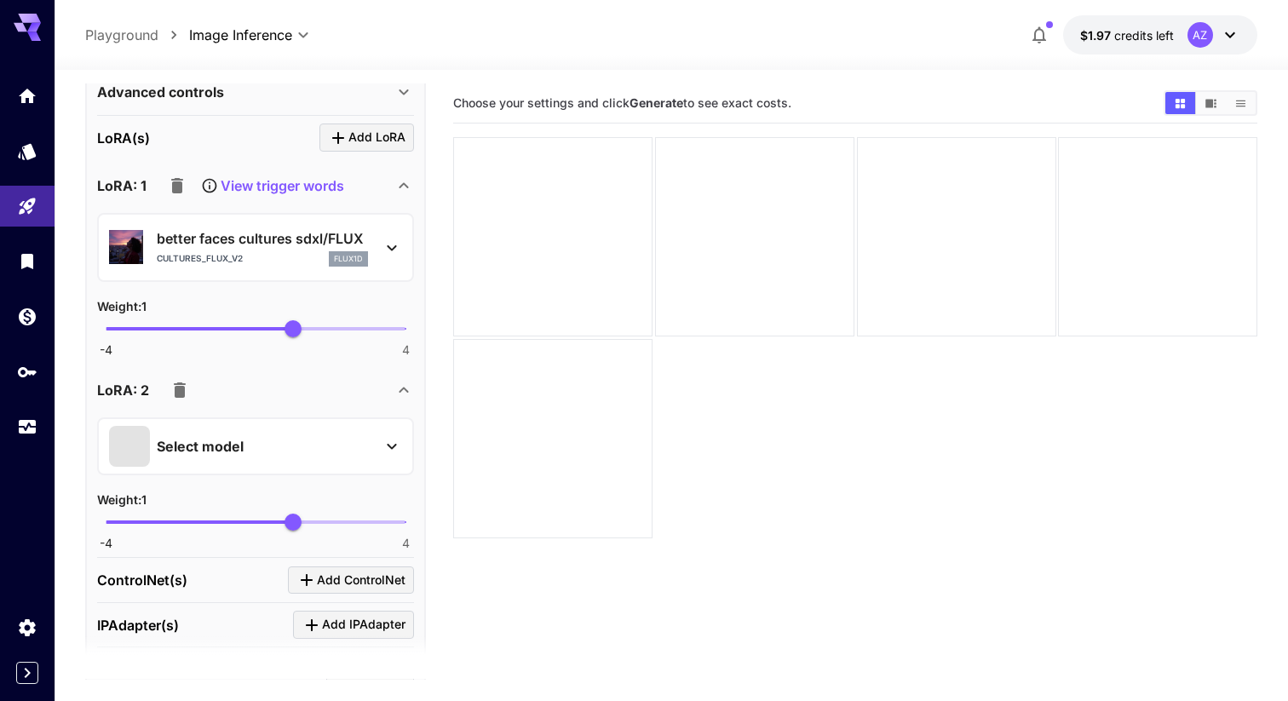
click at [342, 446] on div "Select model" at bounding box center [242, 446] width 266 height 41
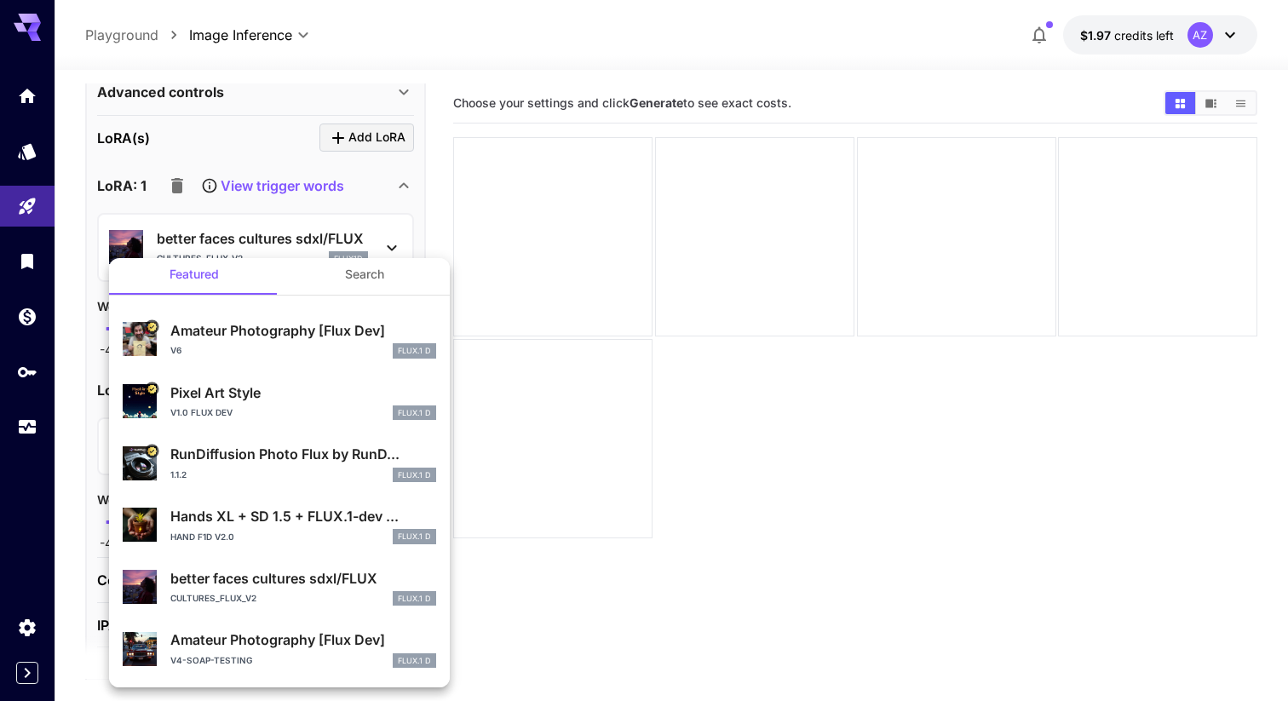
scroll to position [0, 0]
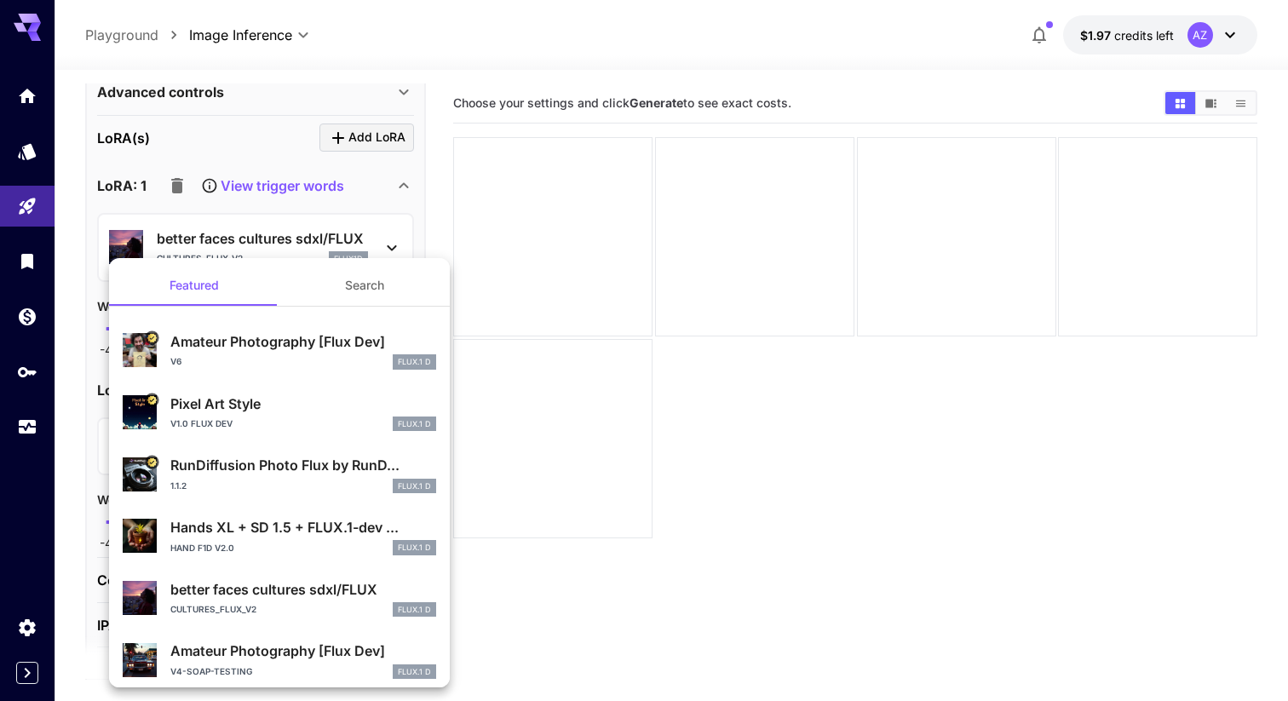
click at [576, 401] on div at bounding box center [644, 350] width 1288 height 701
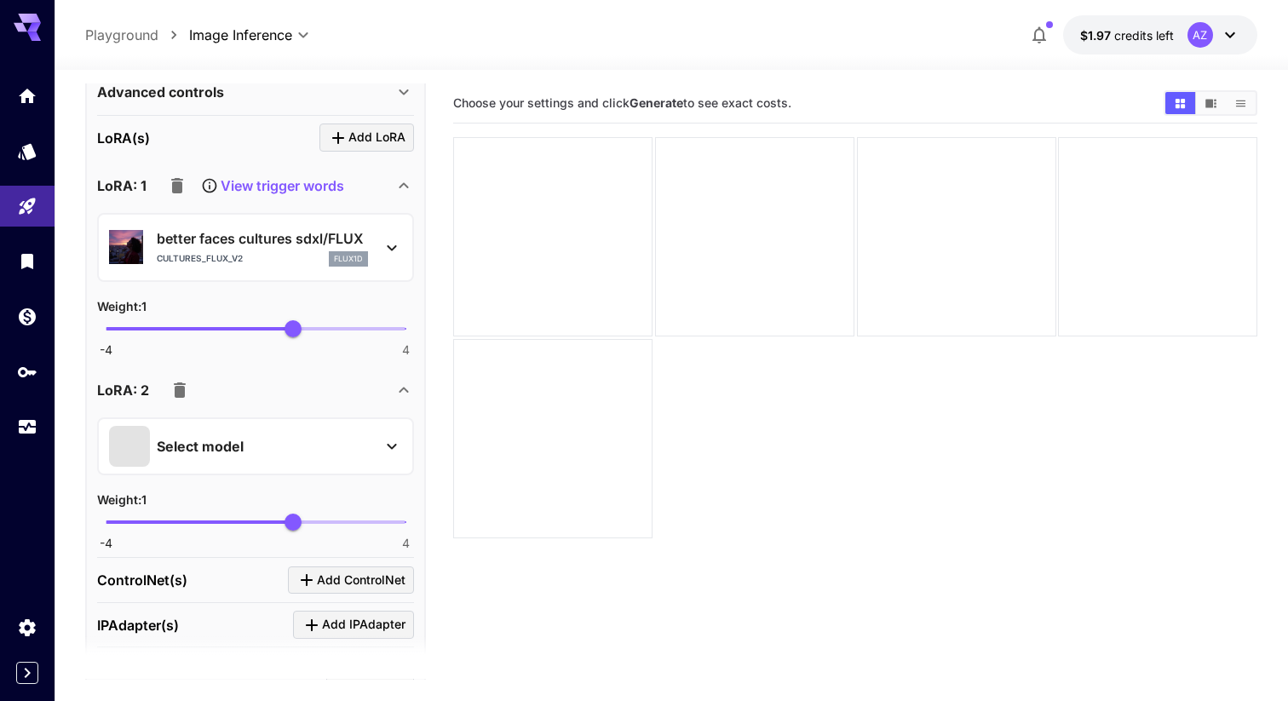
click at [328, 446] on div "Select model" at bounding box center [242, 446] width 266 height 41
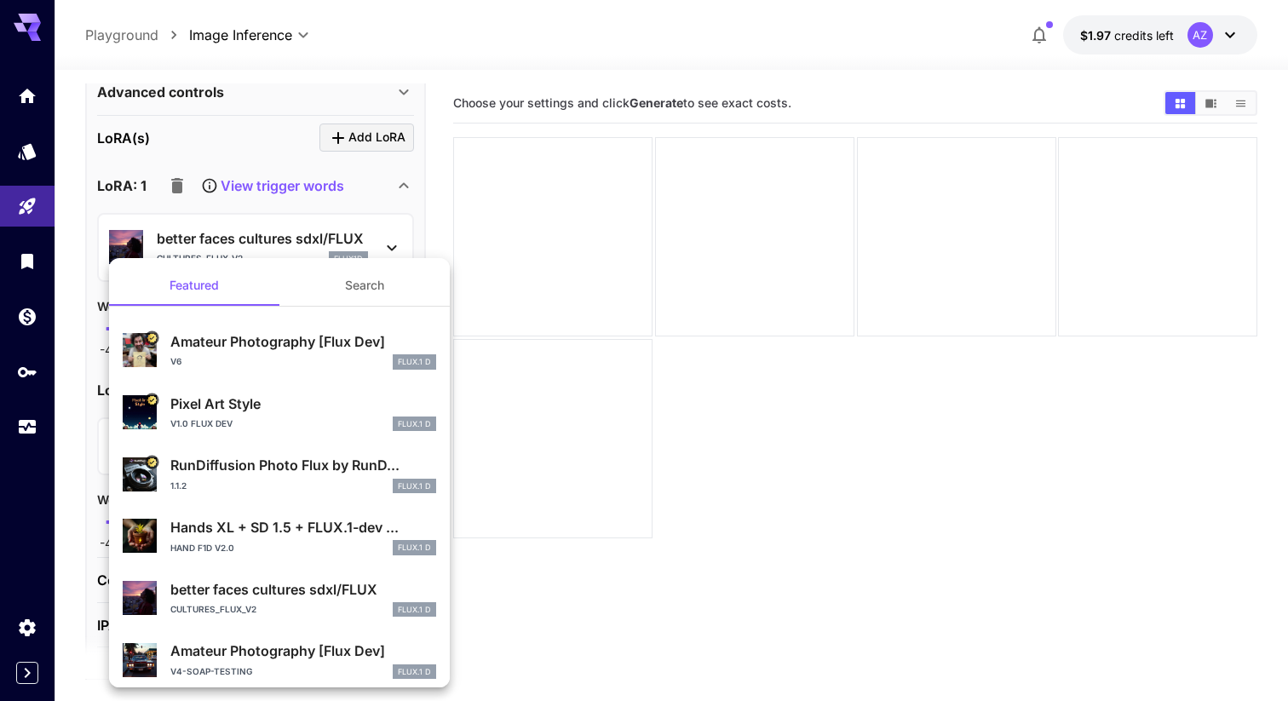
scroll to position [25, 0]
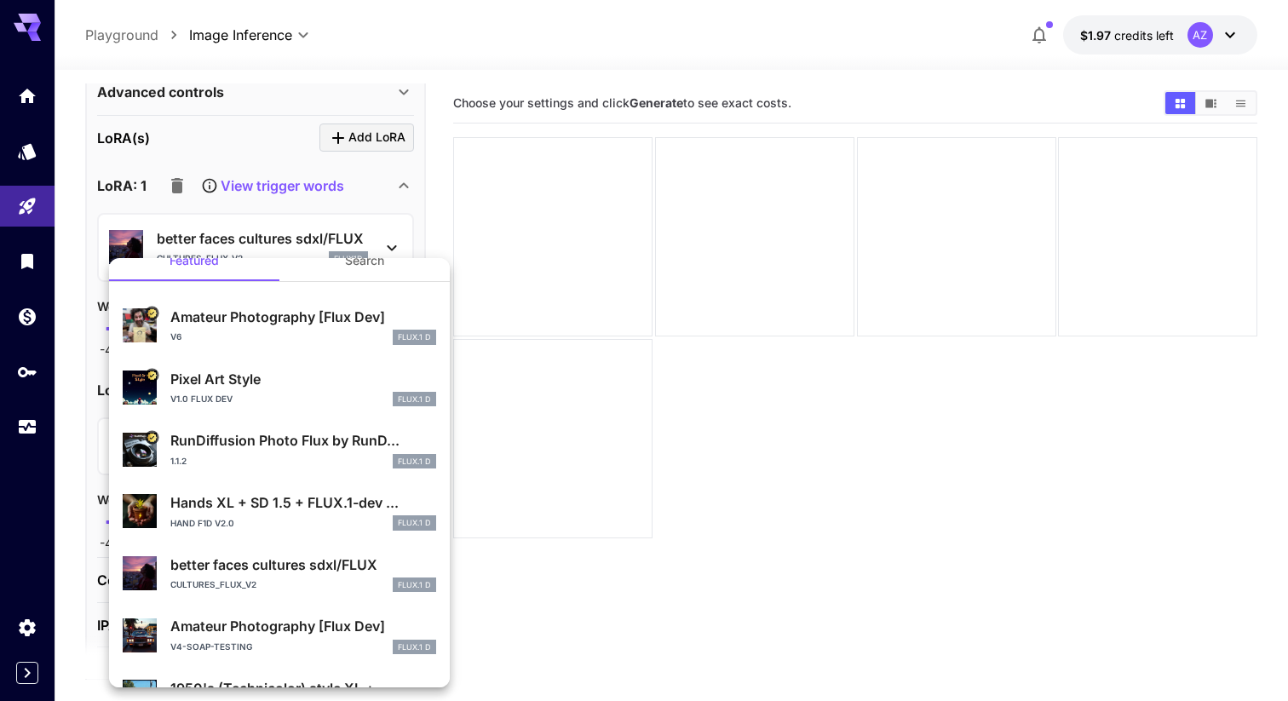
click at [360, 348] on div "Amateur Photography [Flux Dev] v6 FLUX.1 D" at bounding box center [279, 326] width 313 height 52
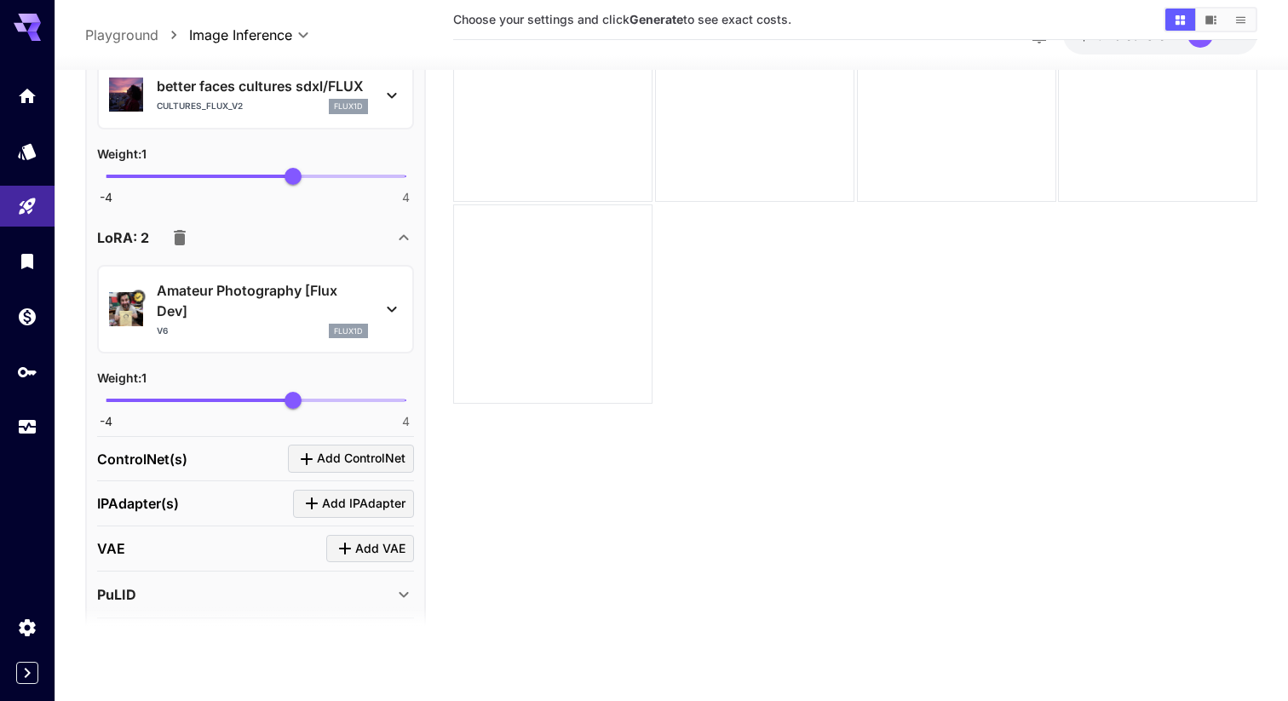
scroll to position [854, 0]
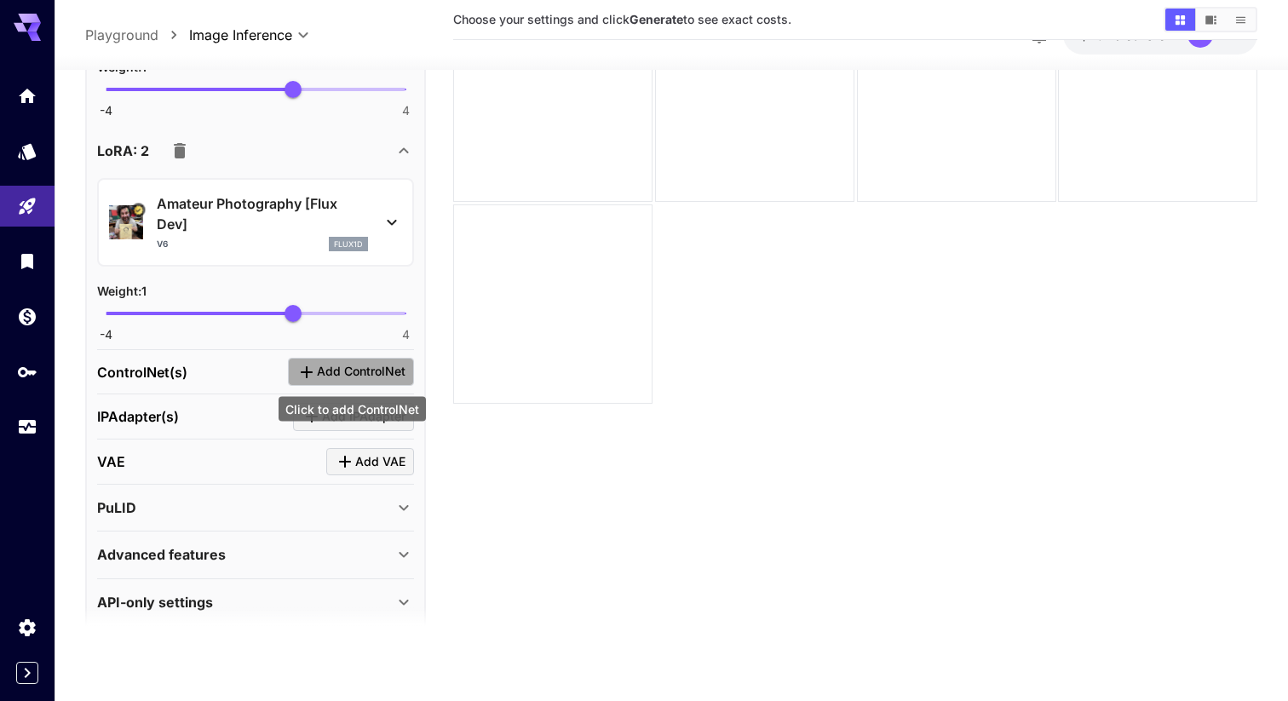
click at [347, 369] on span "Add ControlNet" at bounding box center [361, 372] width 89 height 21
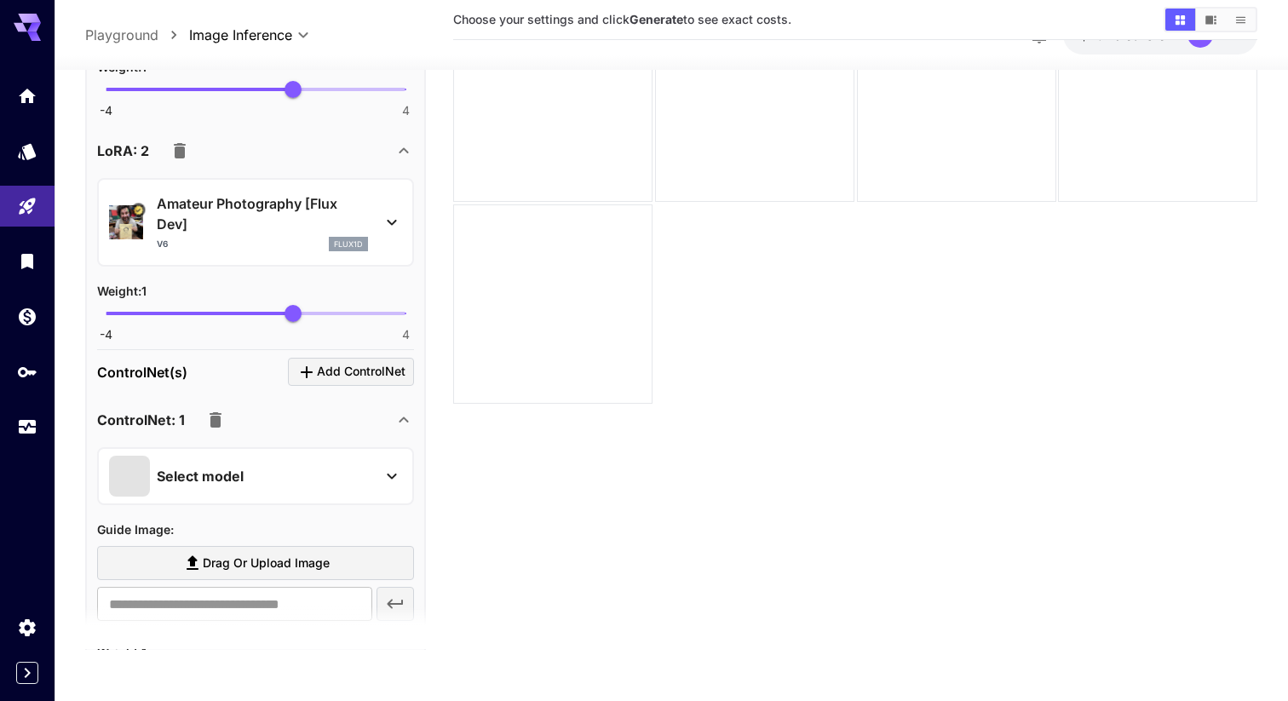
click at [329, 482] on div "Select model" at bounding box center [242, 476] width 266 height 41
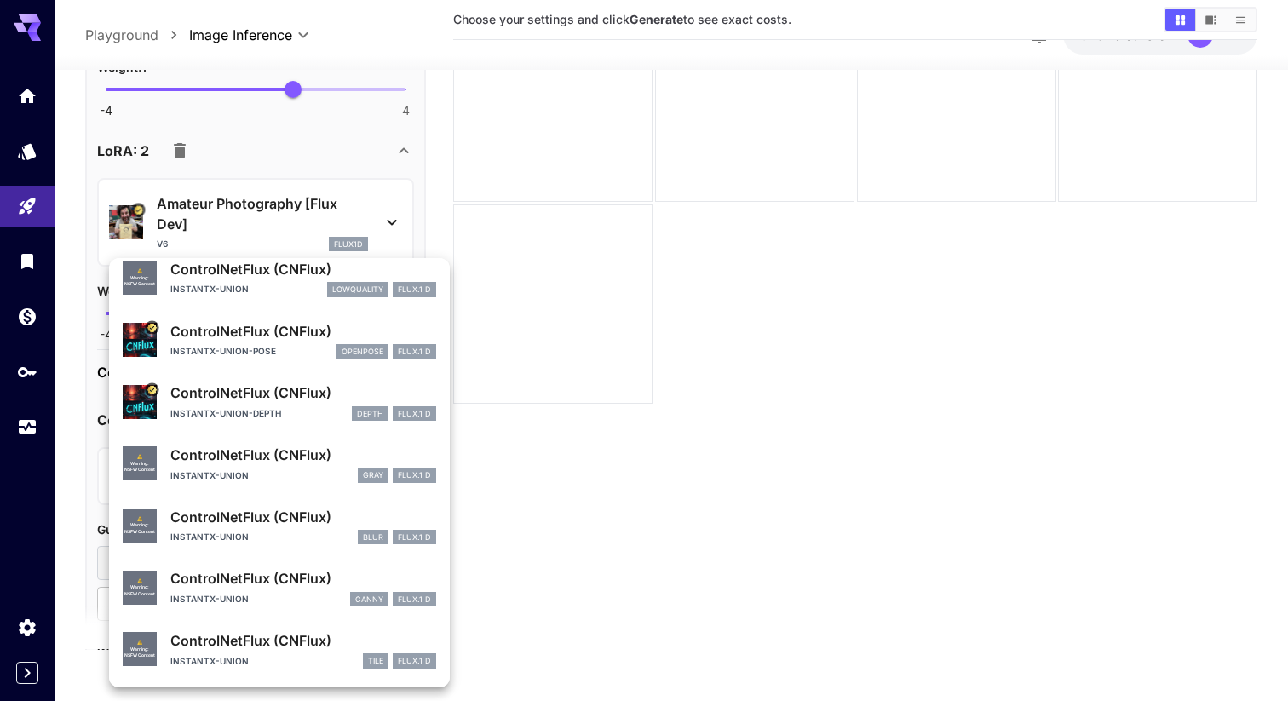
scroll to position [0, 0]
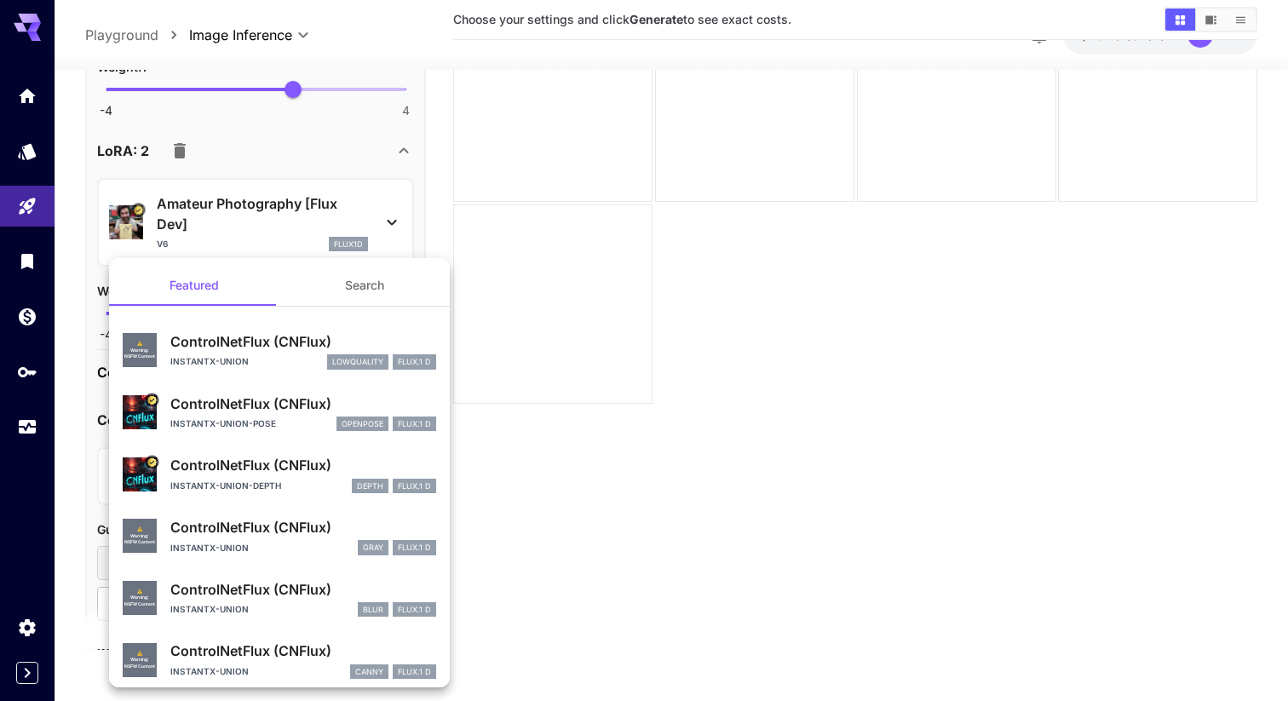
click at [368, 258] on ul "Featured Search ⚠️ Warning: NSFW Content ControlNetFlux (CNFlux) instantx-union…" at bounding box center [279, 509] width 341 height 502
click at [364, 273] on button "Search" at bounding box center [364, 285] width 170 height 41
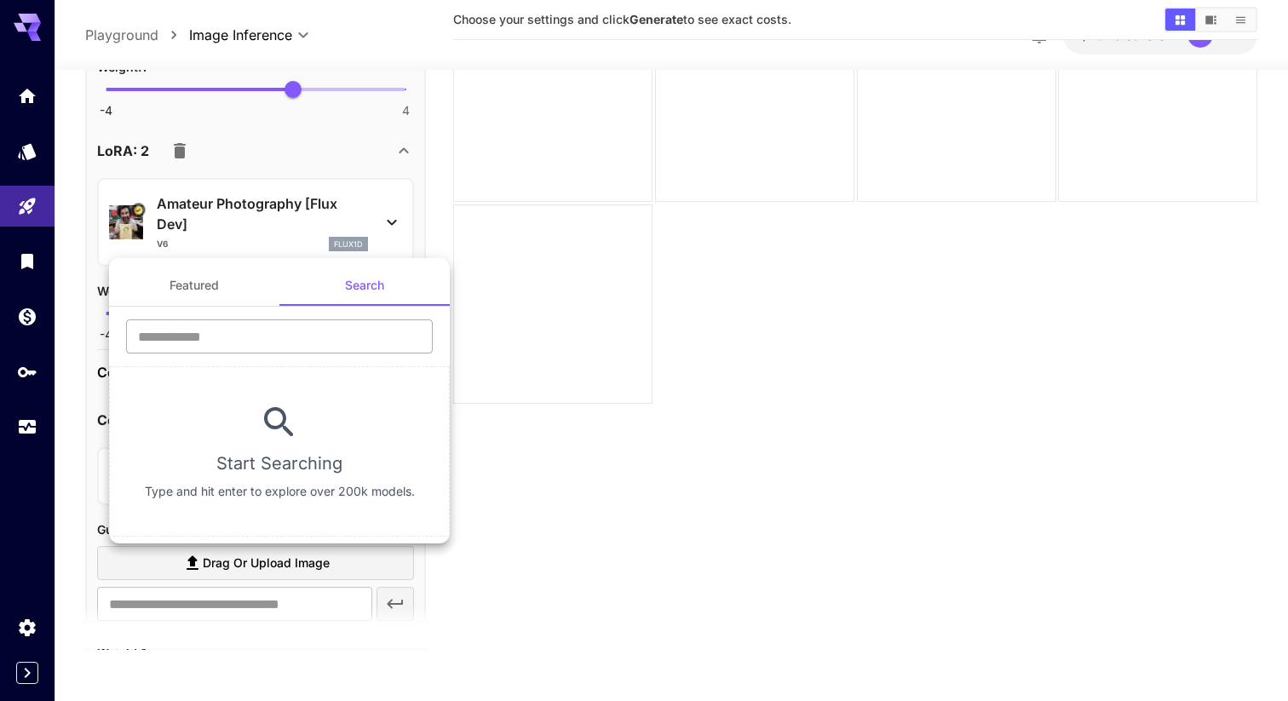
click at [225, 327] on input "text" at bounding box center [279, 336] width 307 height 34
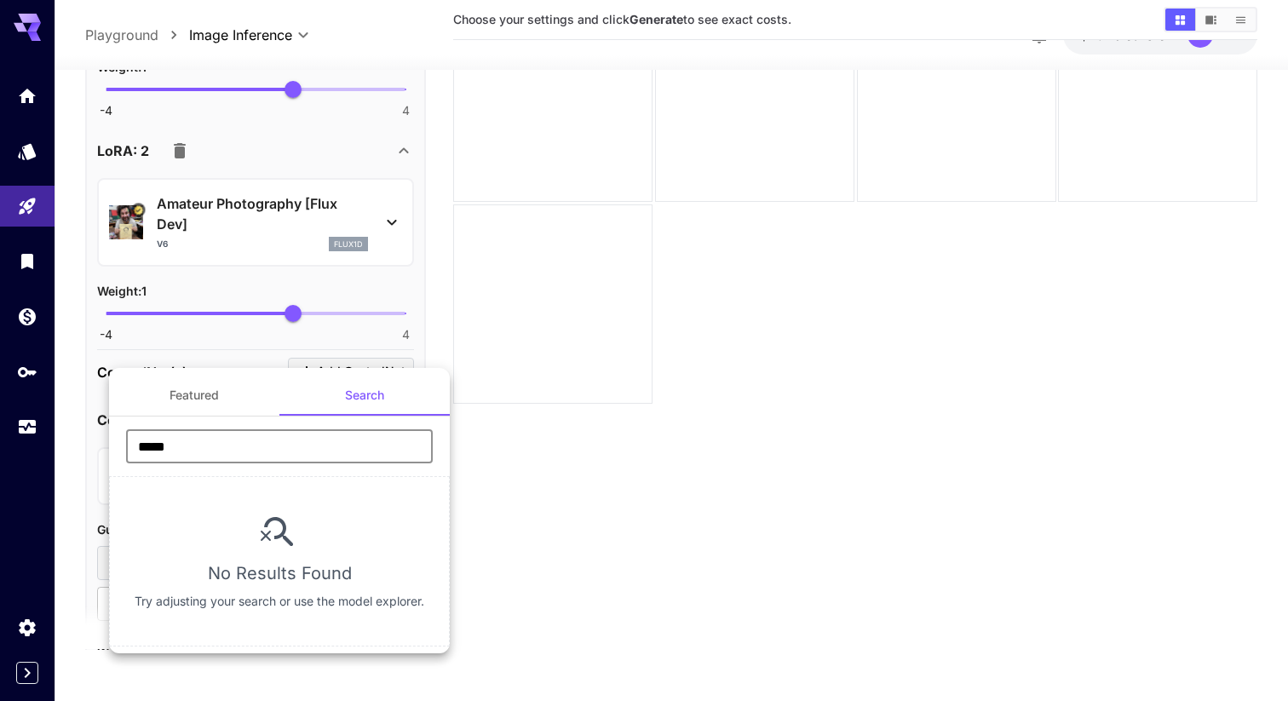
type input "*****"
click at [474, 347] on div at bounding box center [644, 350] width 1288 height 701
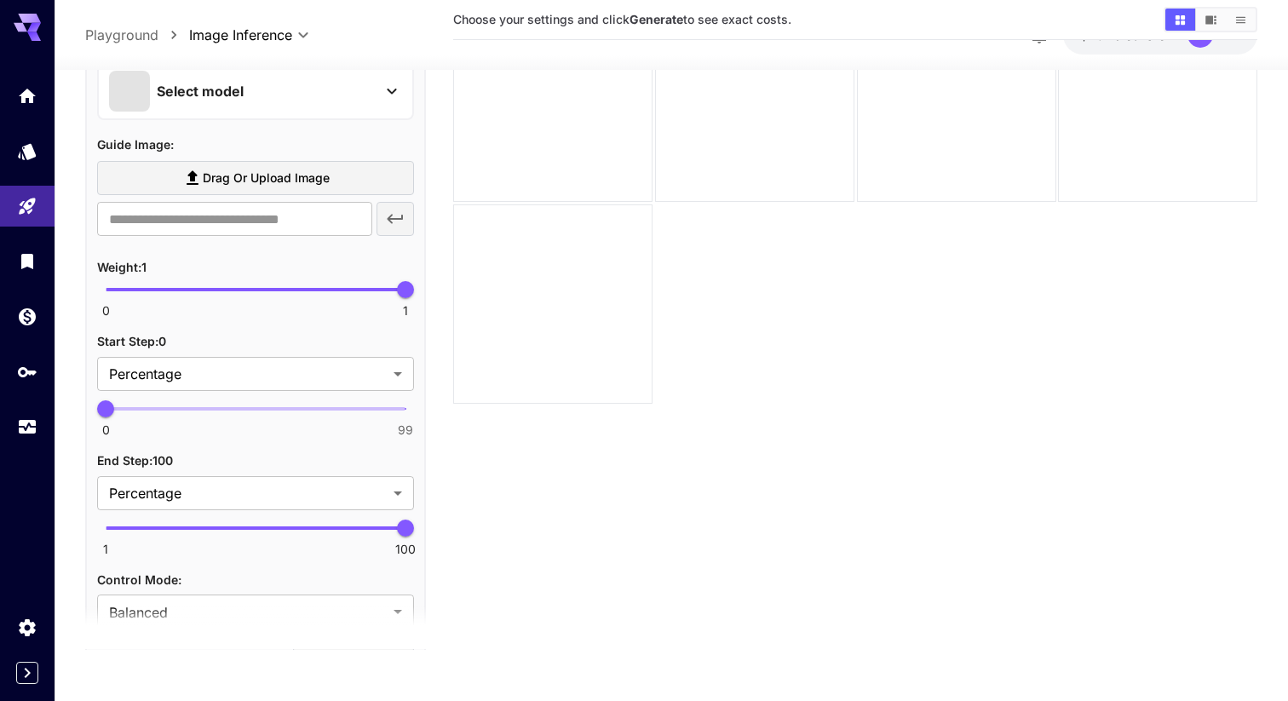
scroll to position [1072, 0]
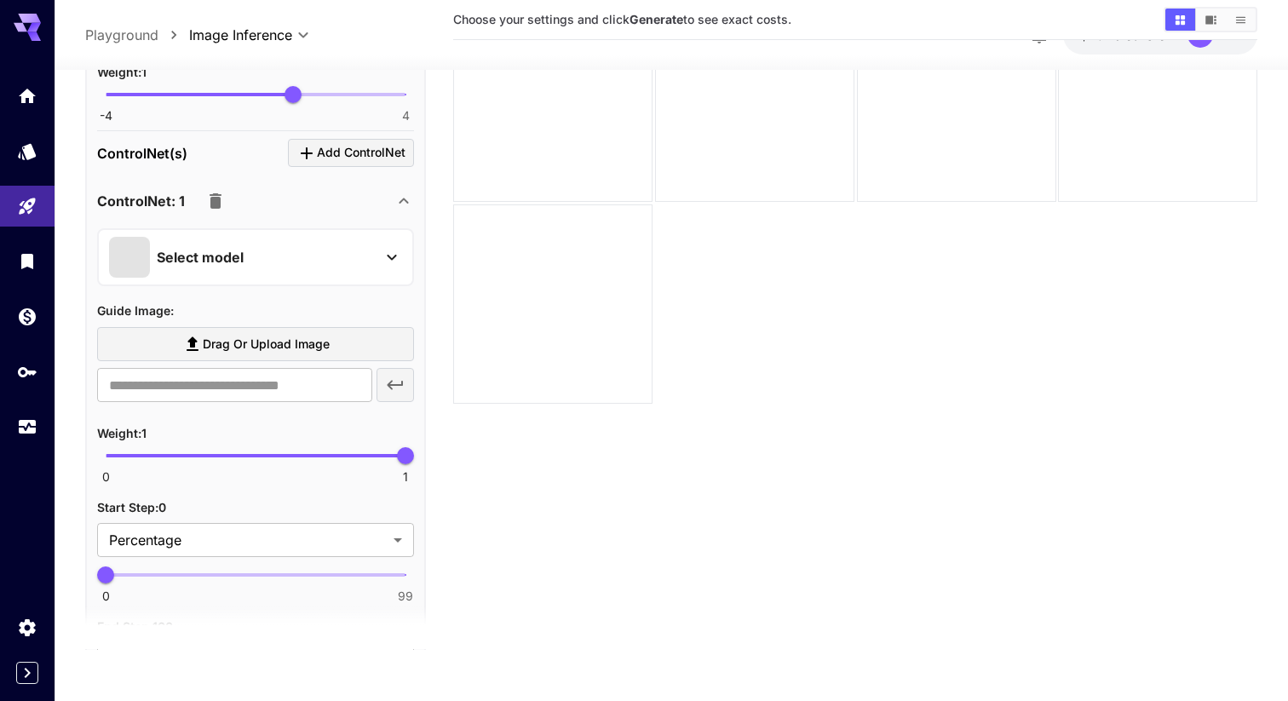
click at [329, 245] on div "Select model" at bounding box center [242, 257] width 266 height 41
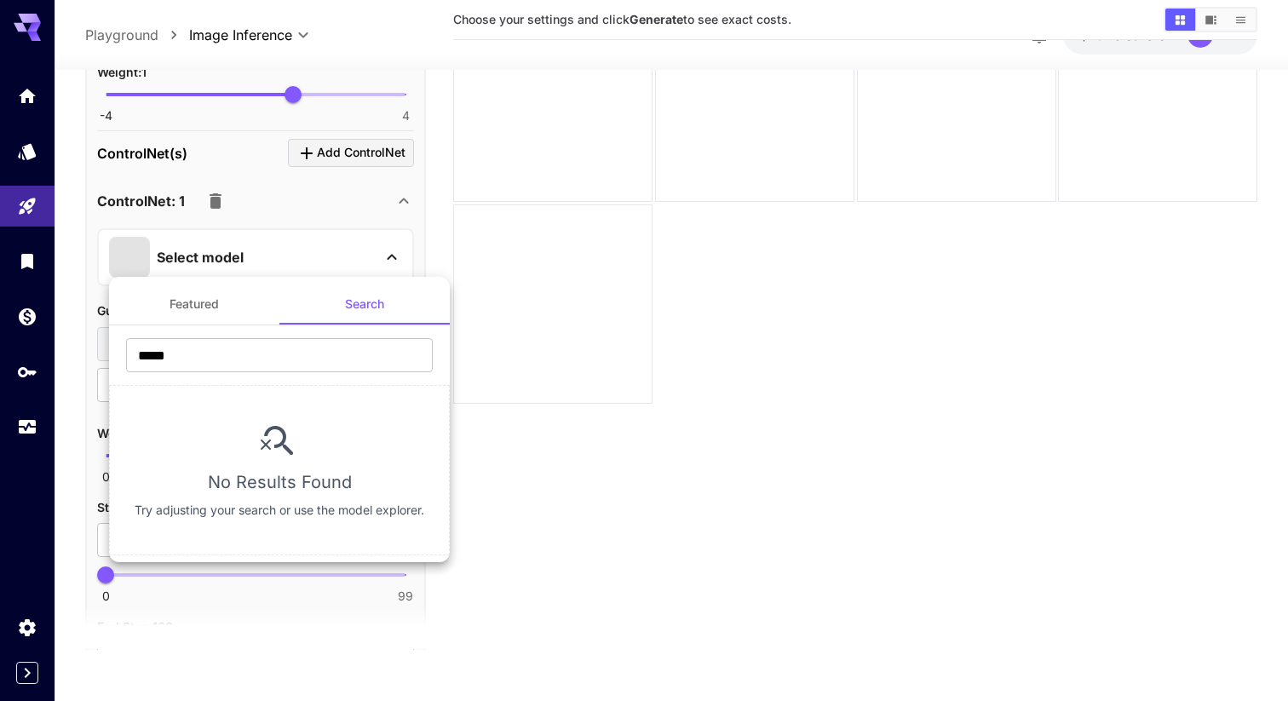
click at [216, 290] on button "Featured" at bounding box center [194, 304] width 170 height 41
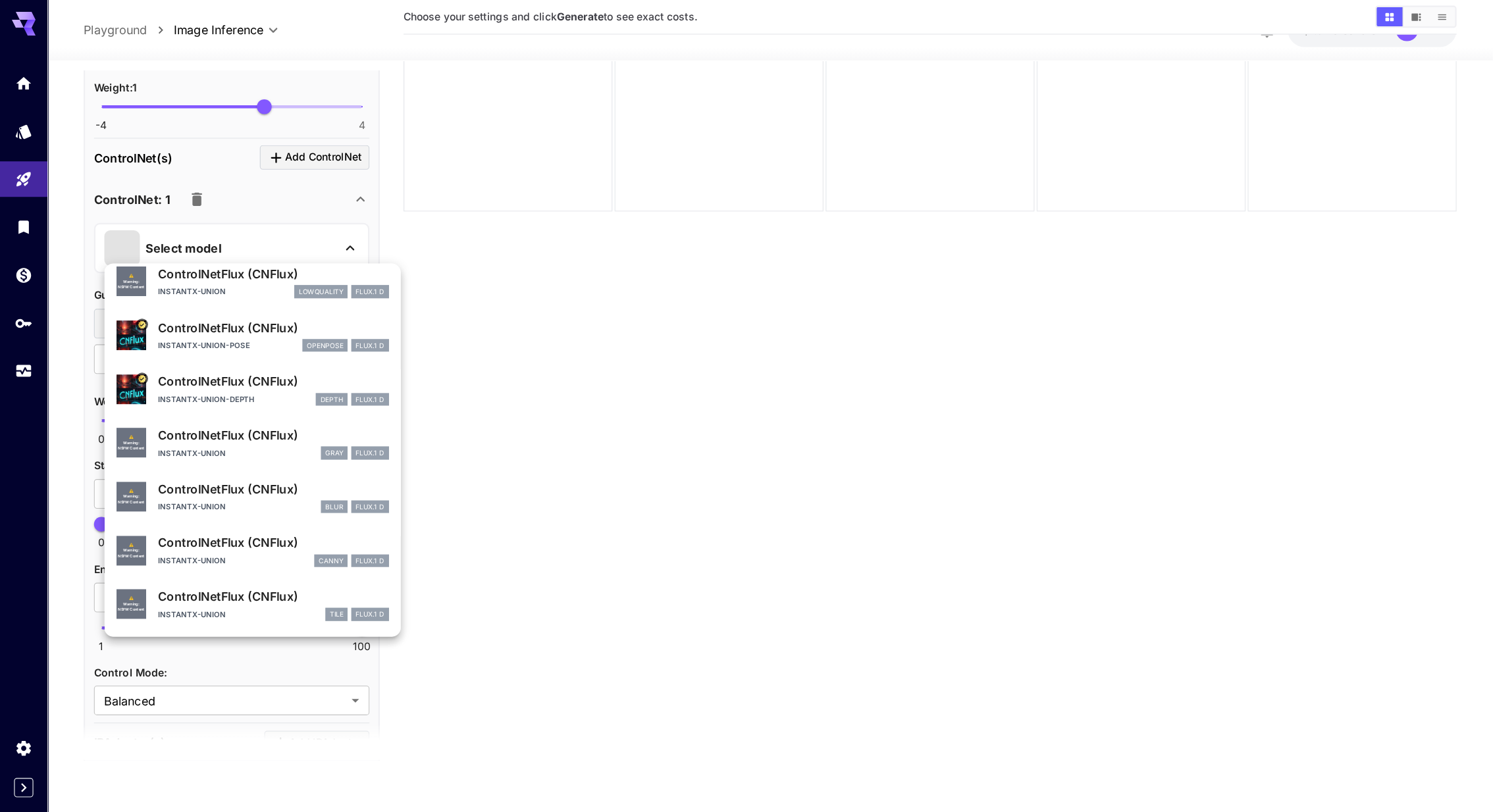
scroll to position [56, 0]
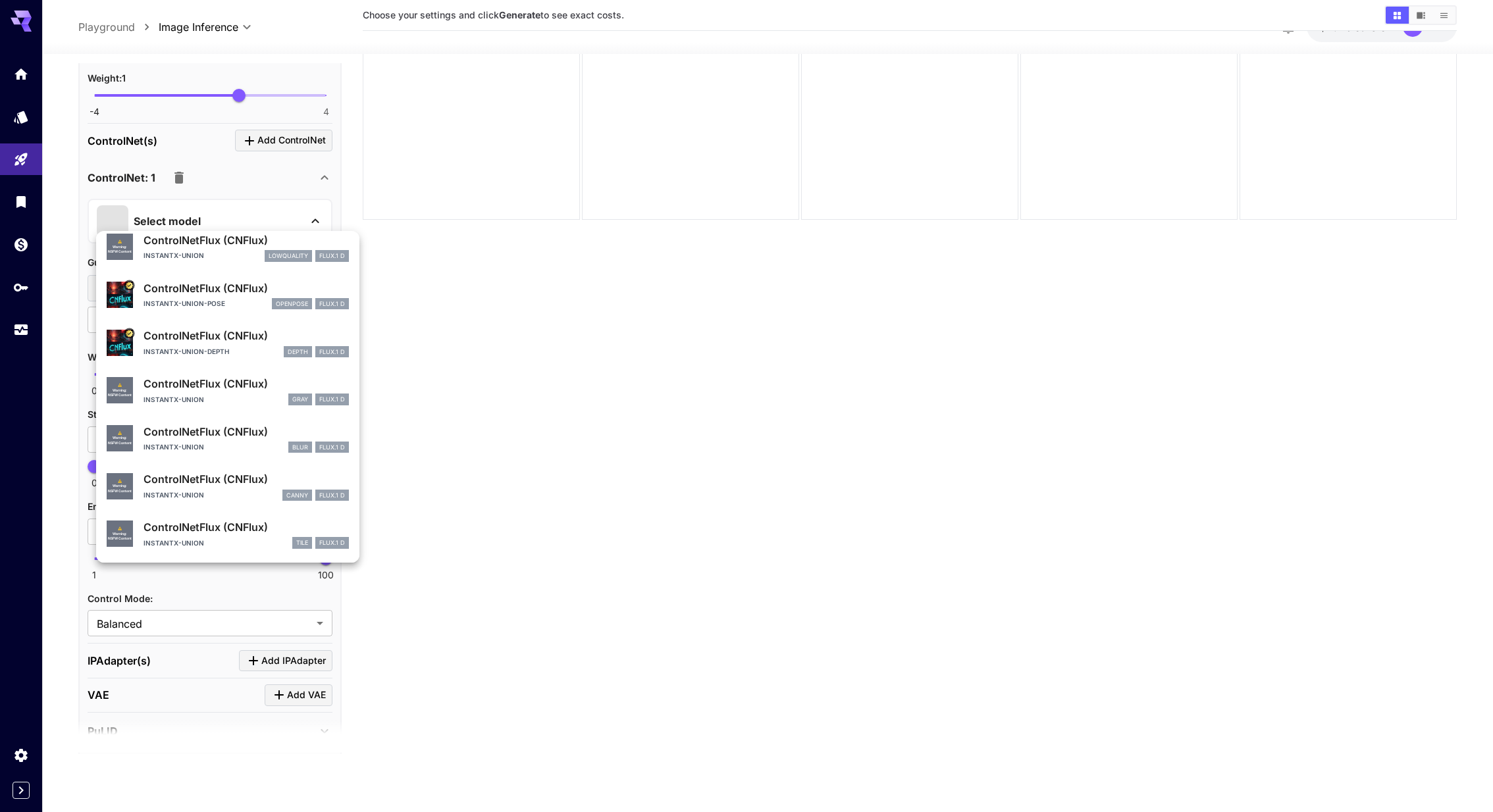
click at [430, 541] on div at bounding box center [746, 406] width 1493 height 812
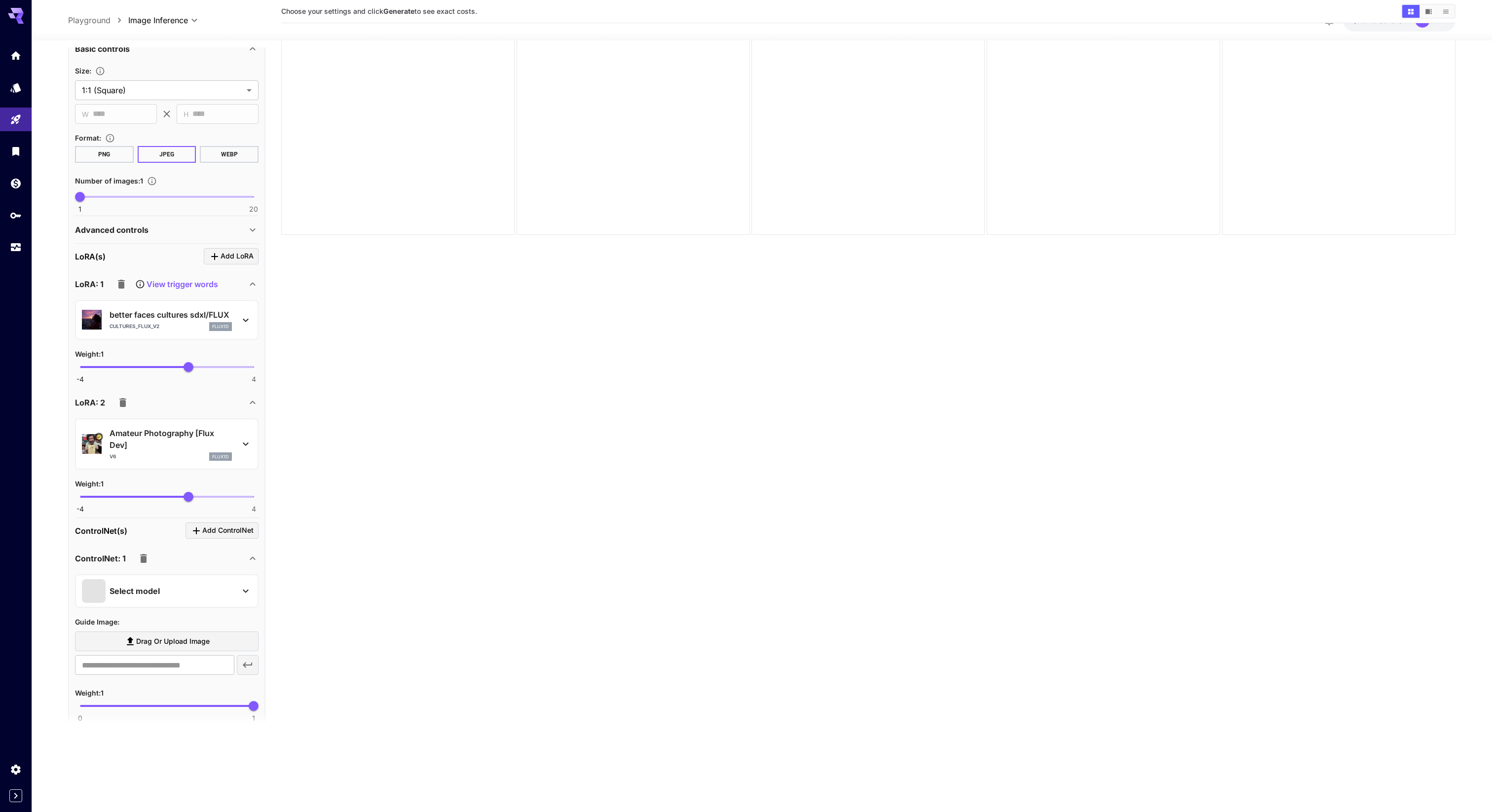
scroll to position [210, 0]
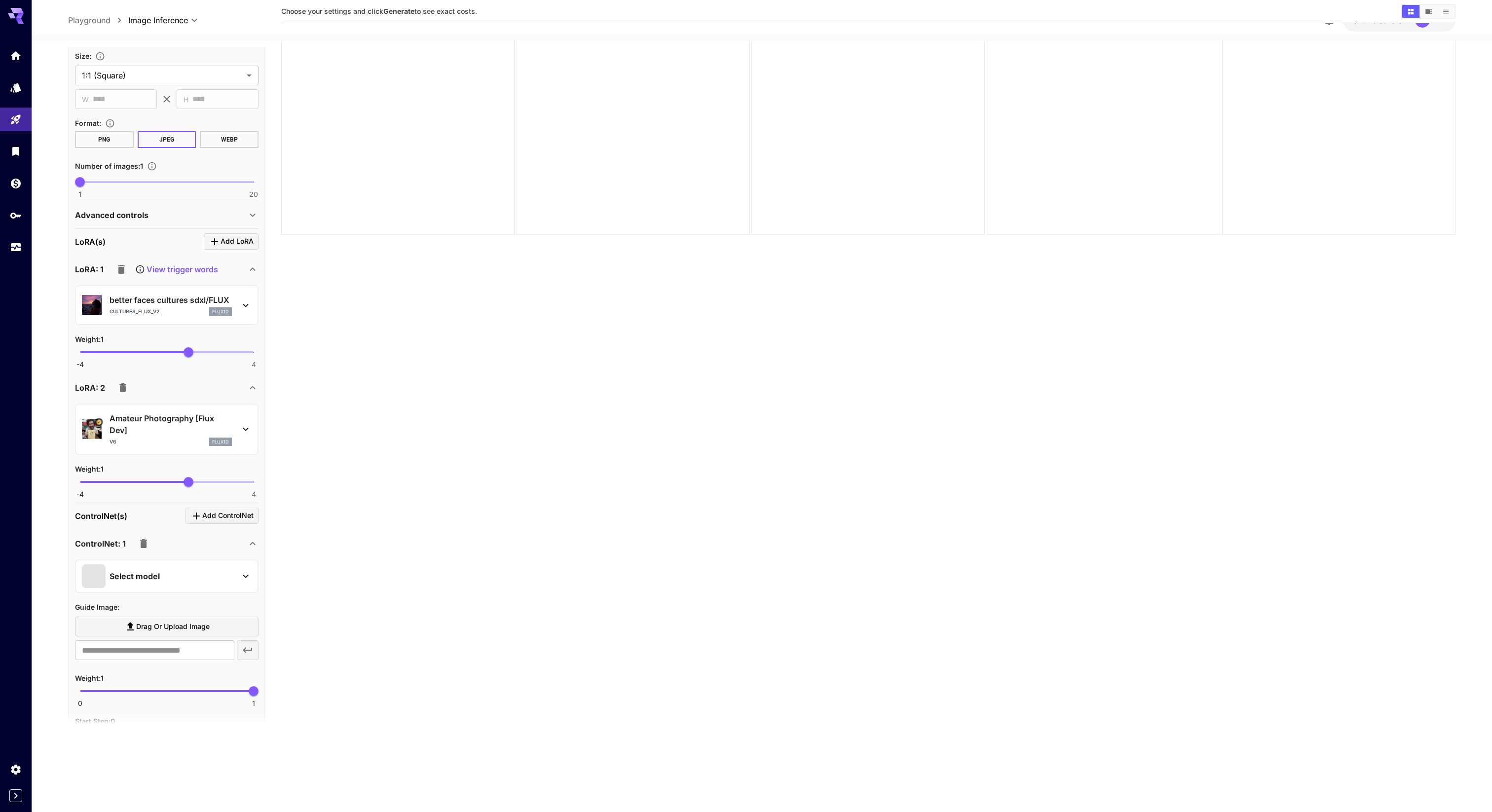
click at [200, 405] on div "Select model" at bounding box center [159, 576] width 154 height 24
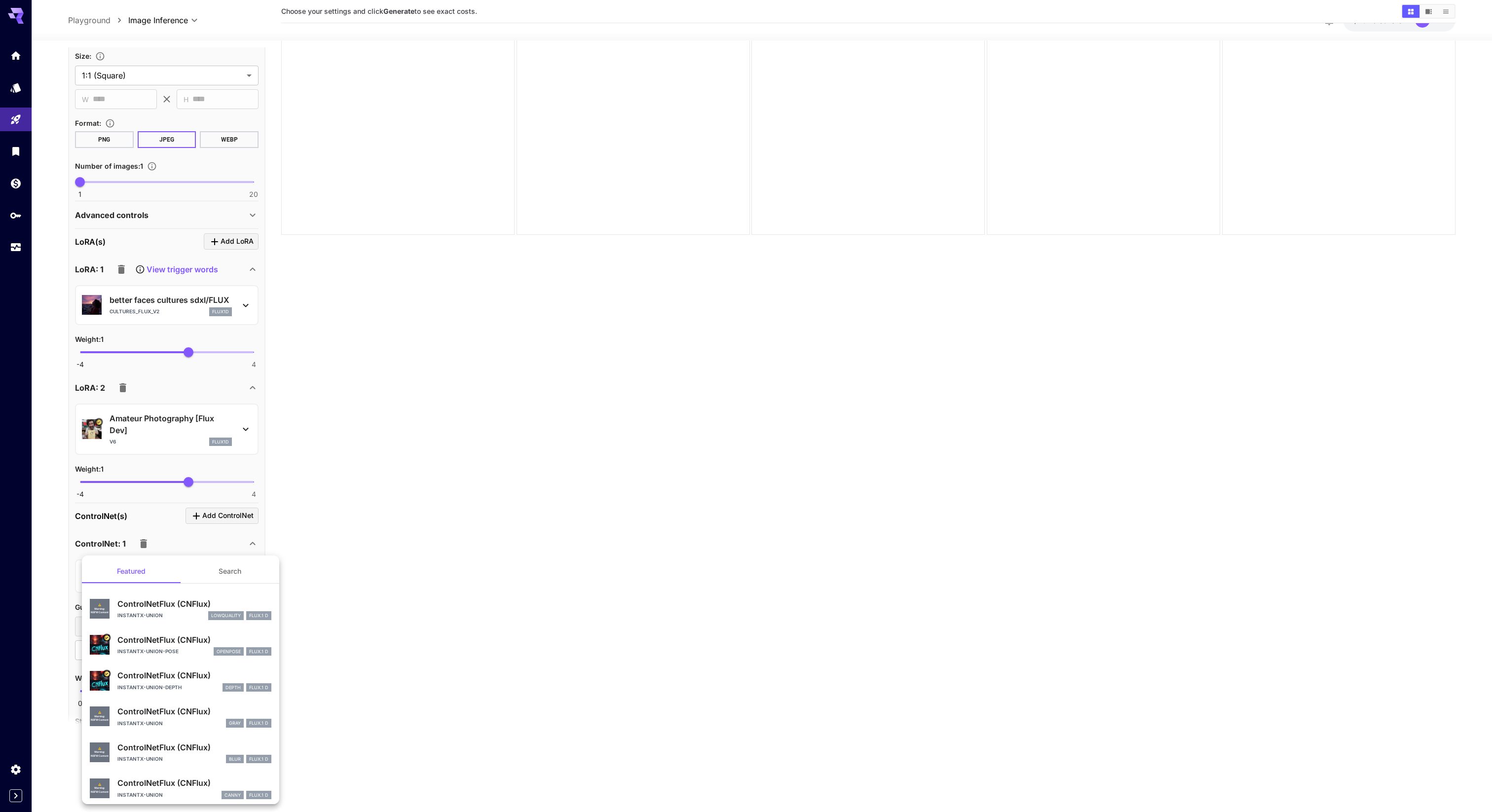
click at [331, 405] on div at bounding box center [746, 406] width 1492 height 812
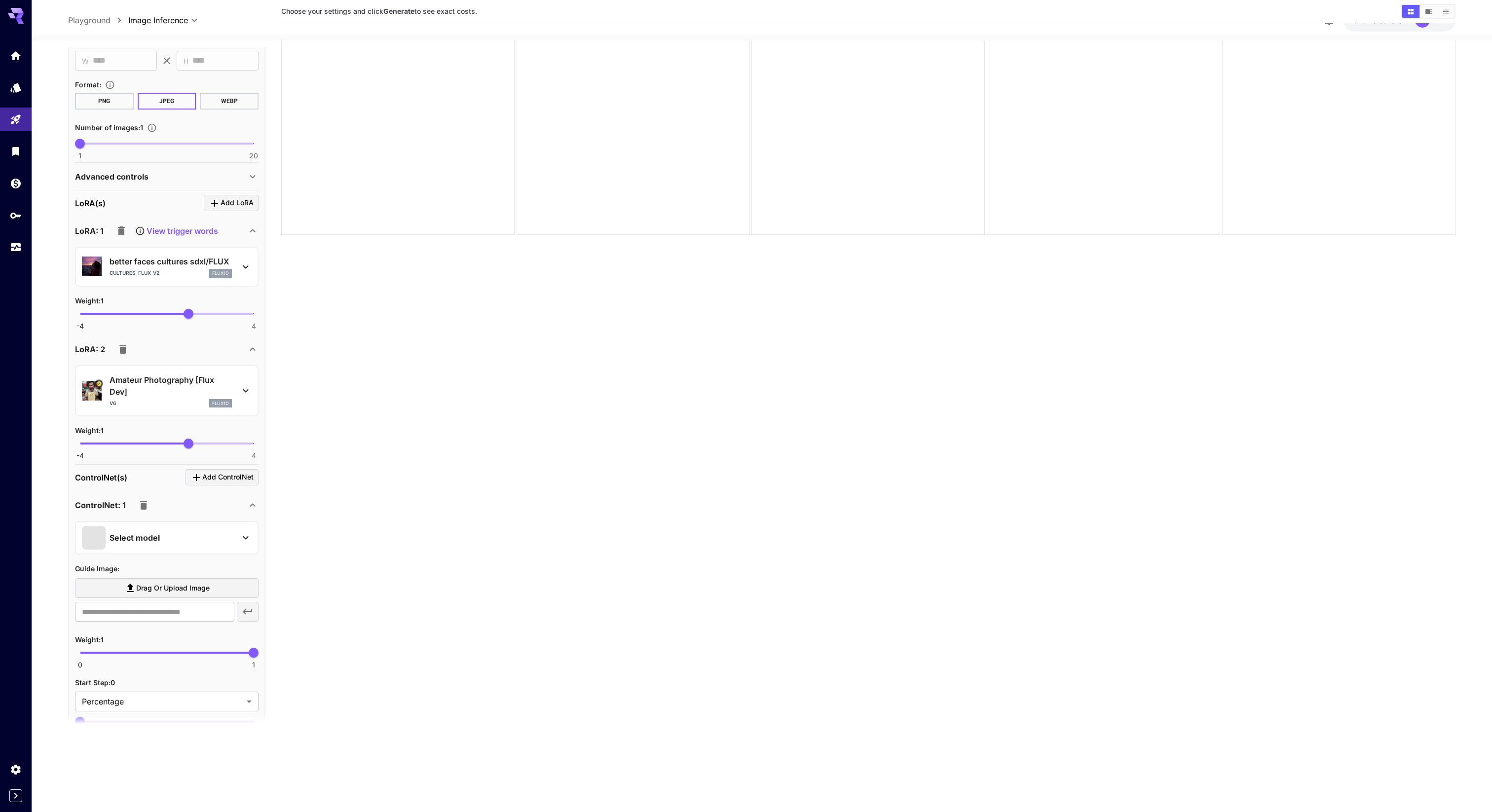
scroll to position [251, 0]
click at [222, 405] on div "Select model" at bounding box center [159, 536] width 154 height 24
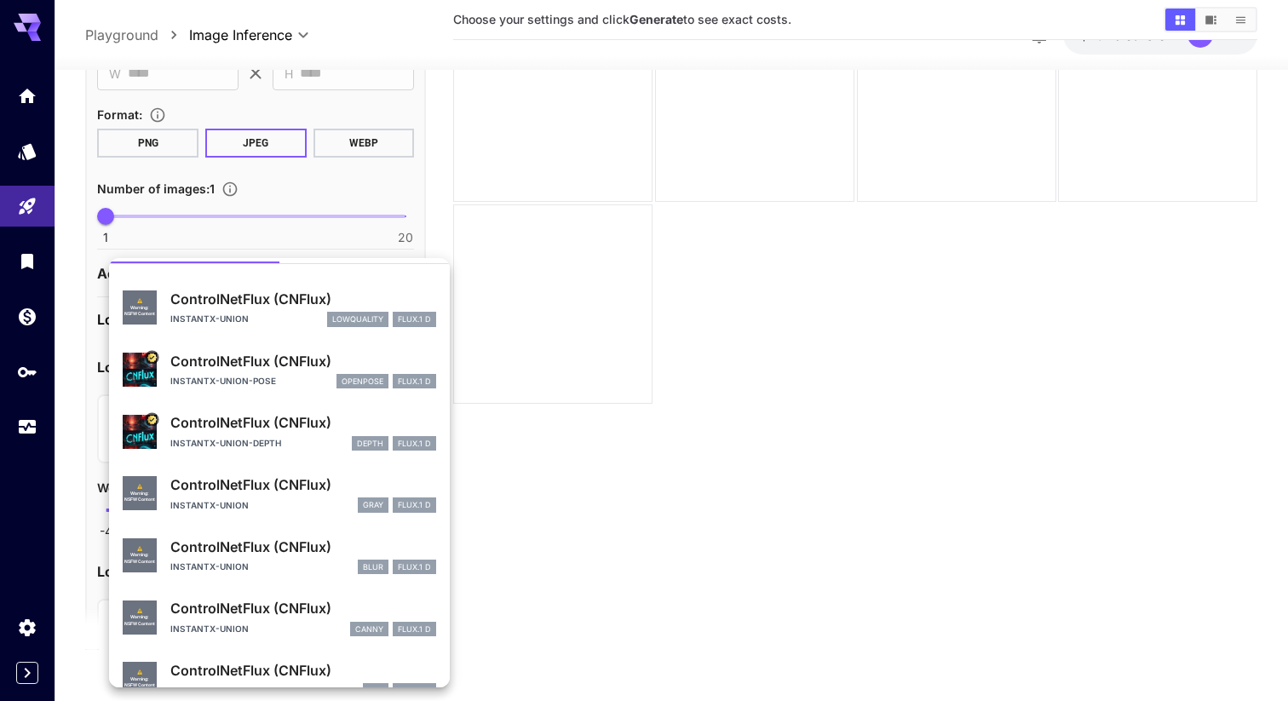
scroll to position [69, 0]
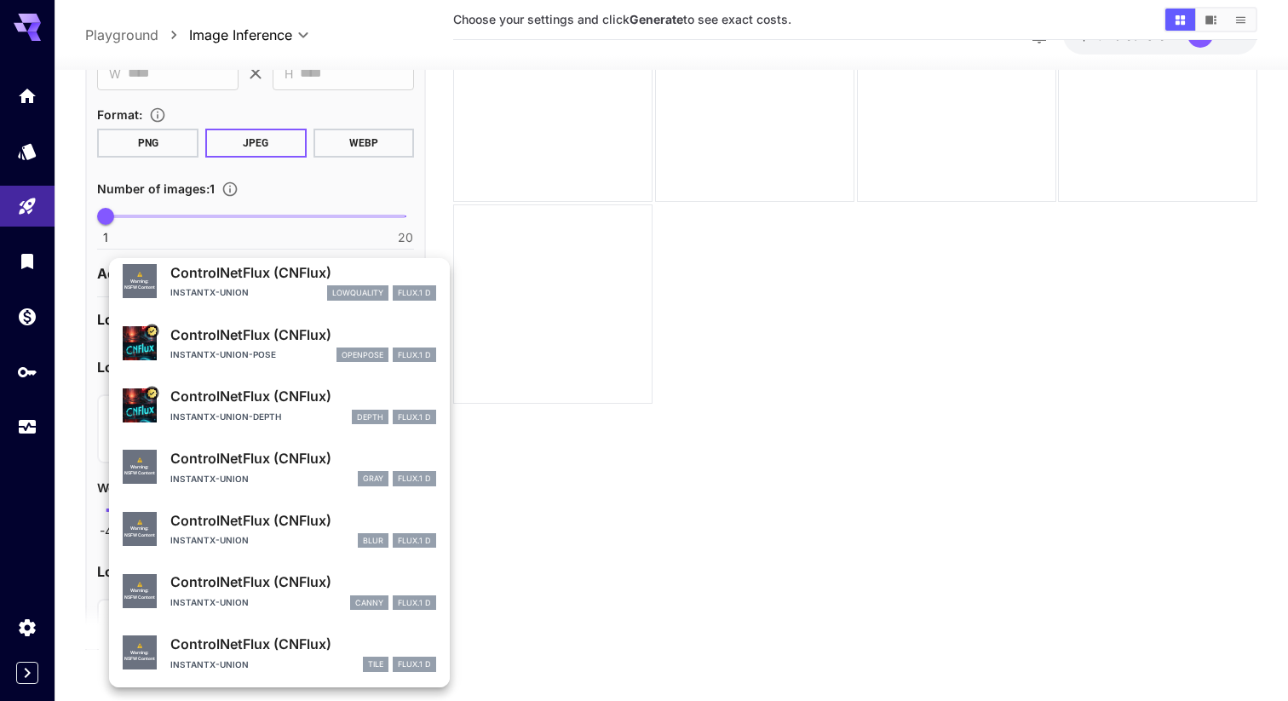
click at [293, 350] on div "instantx-union-pose openpose FLUX.1 D" at bounding box center [303, 355] width 266 height 15
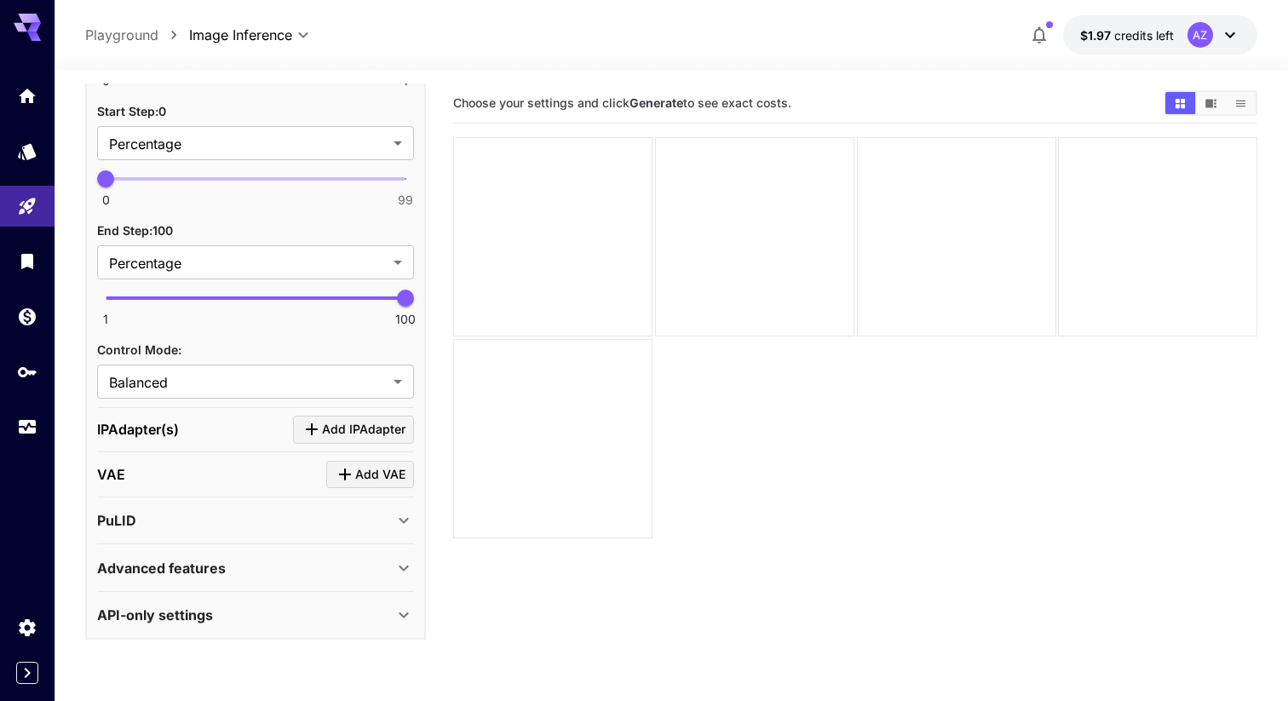
scroll to position [1510, 0]
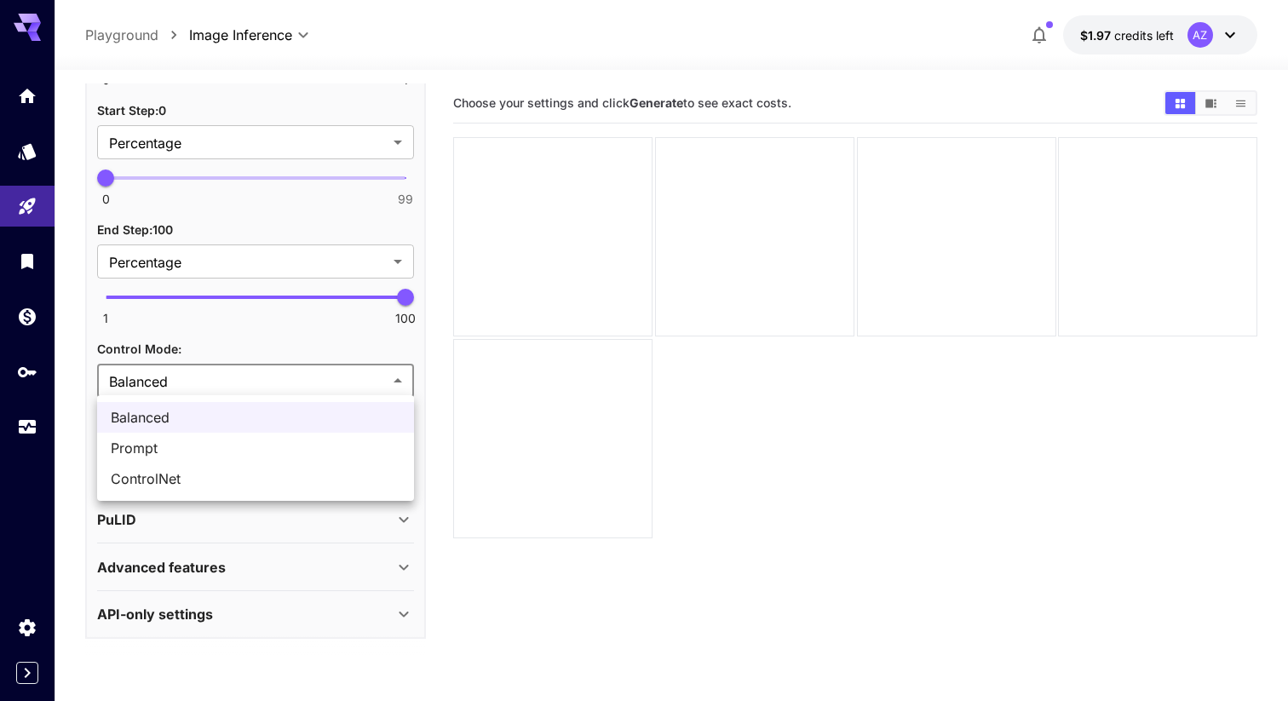
click at [282, 377] on body "**********" at bounding box center [644, 418] width 1288 height 836
click at [257, 482] on span "ControlNet" at bounding box center [256, 479] width 290 height 20
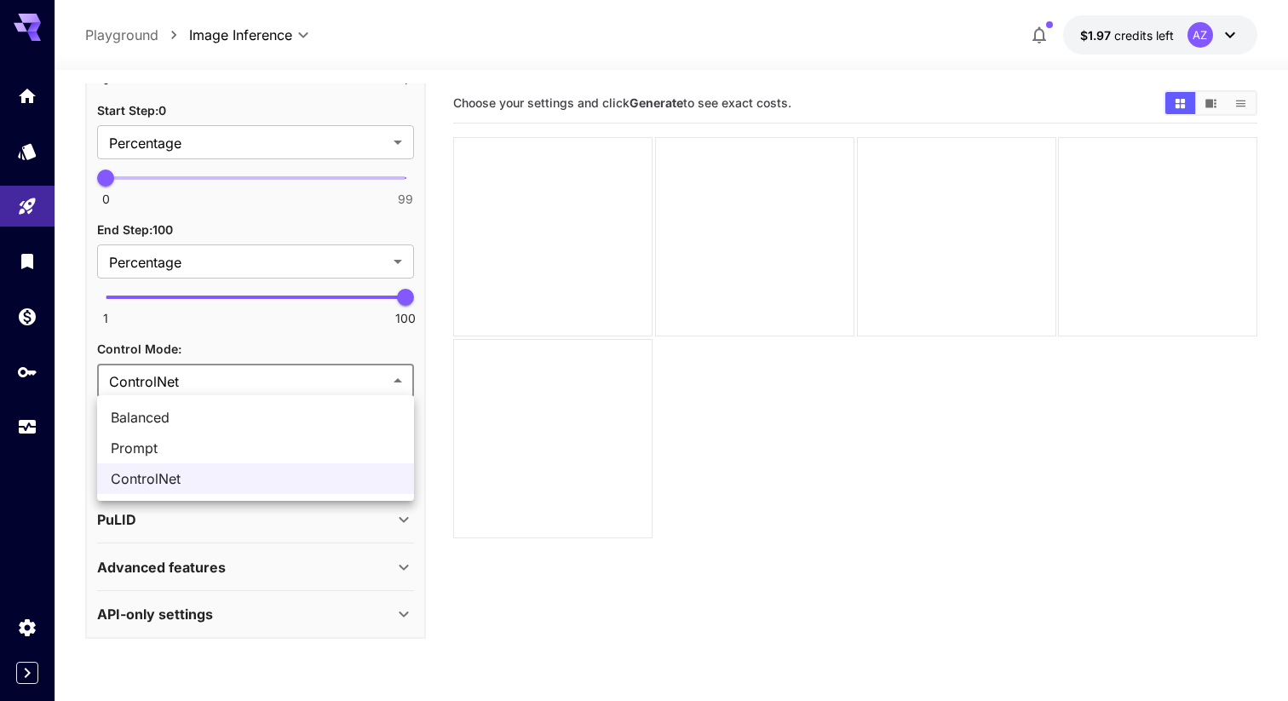
click at [325, 373] on body "**********" at bounding box center [644, 418] width 1288 height 836
click at [299, 411] on span "Balanced" at bounding box center [256, 417] width 290 height 20
type input "********"
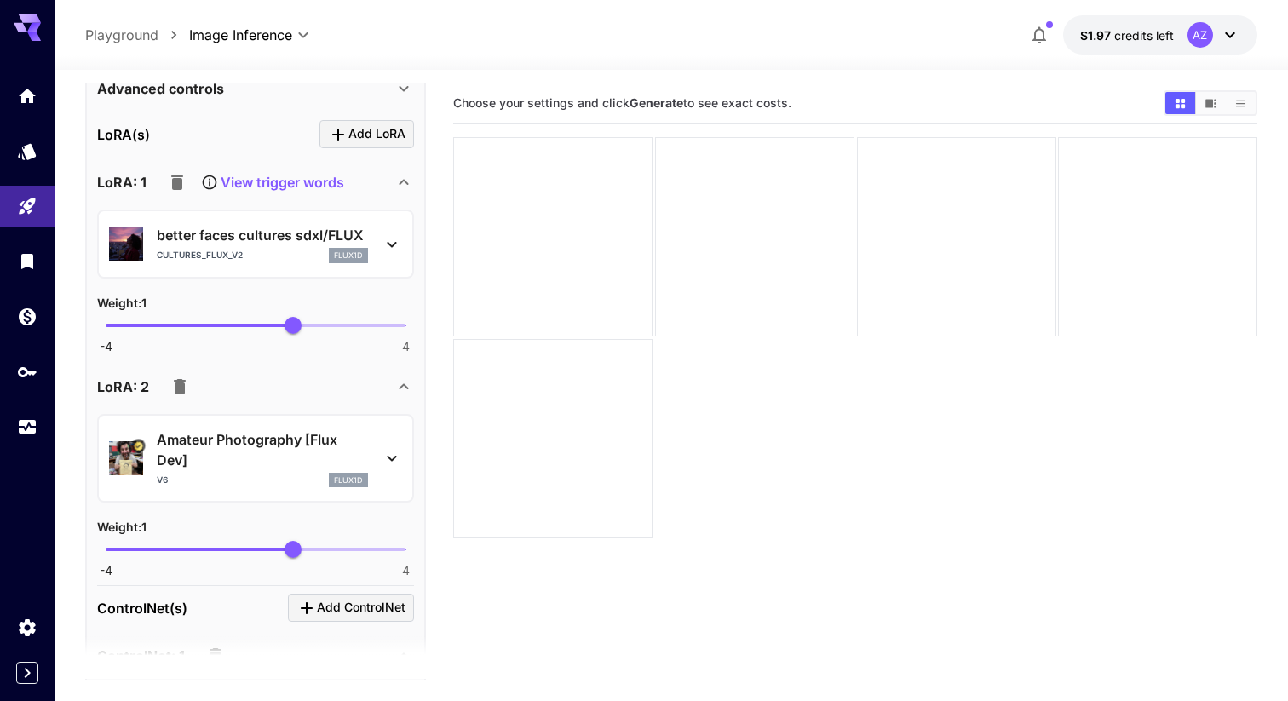
scroll to position [700, 0]
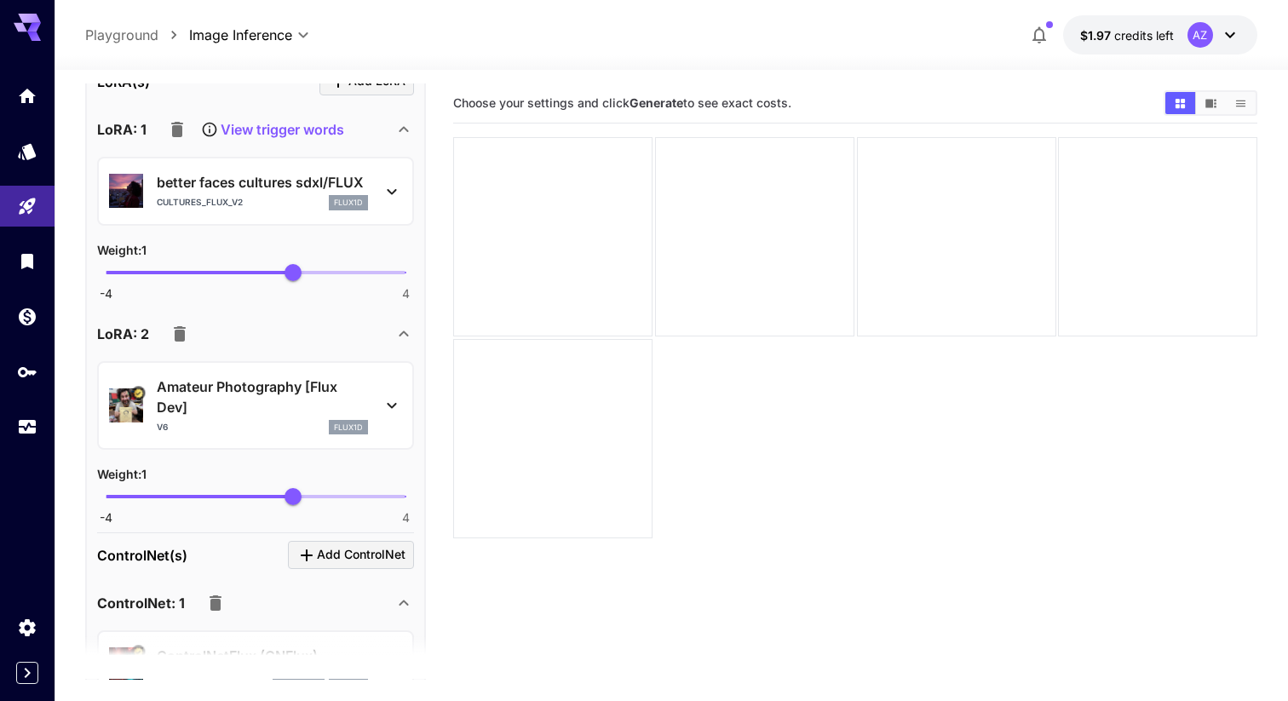
click at [341, 385] on p "Amateur Photography [Flux Dev]" at bounding box center [262, 397] width 211 height 41
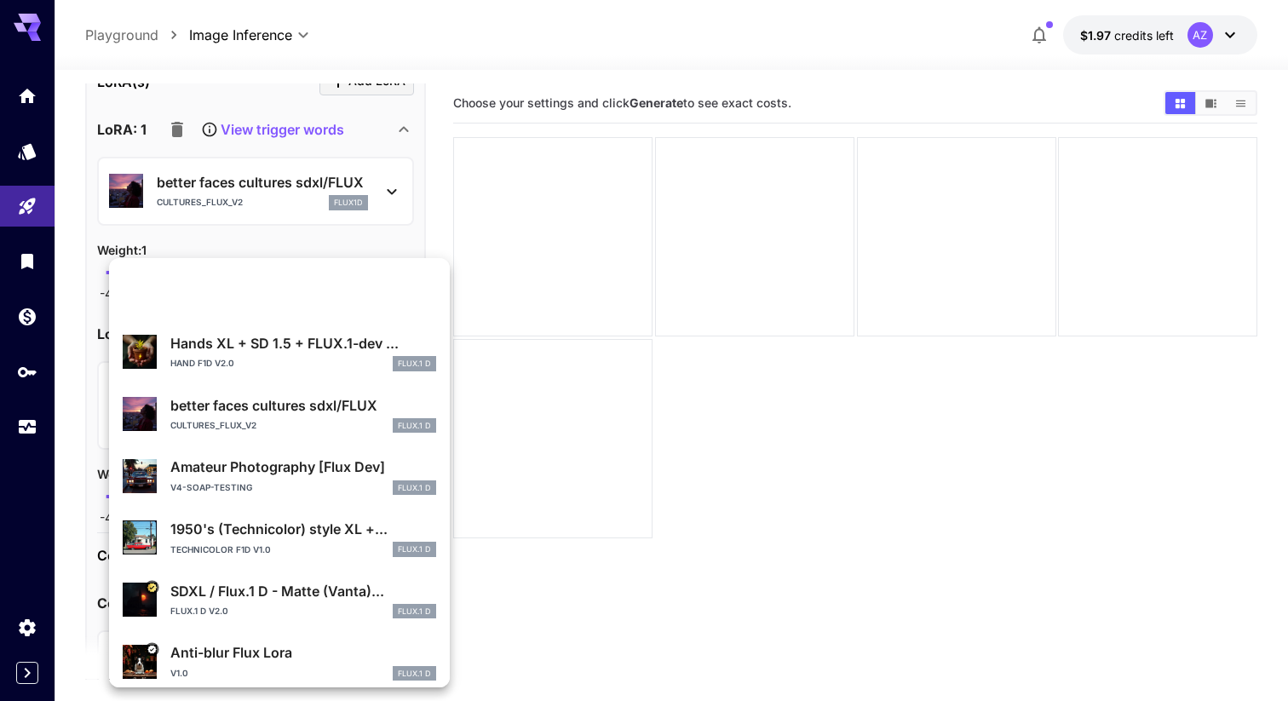
scroll to position [0, 0]
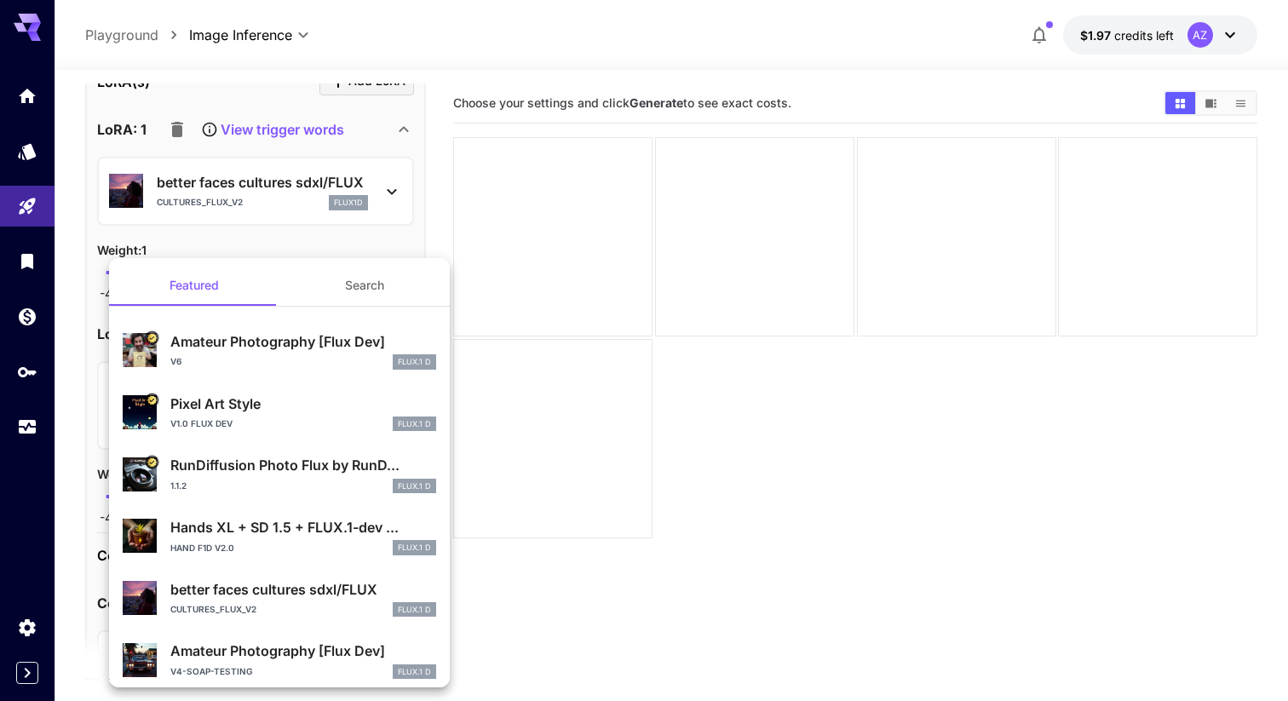
click at [553, 506] on div at bounding box center [644, 350] width 1288 height 701
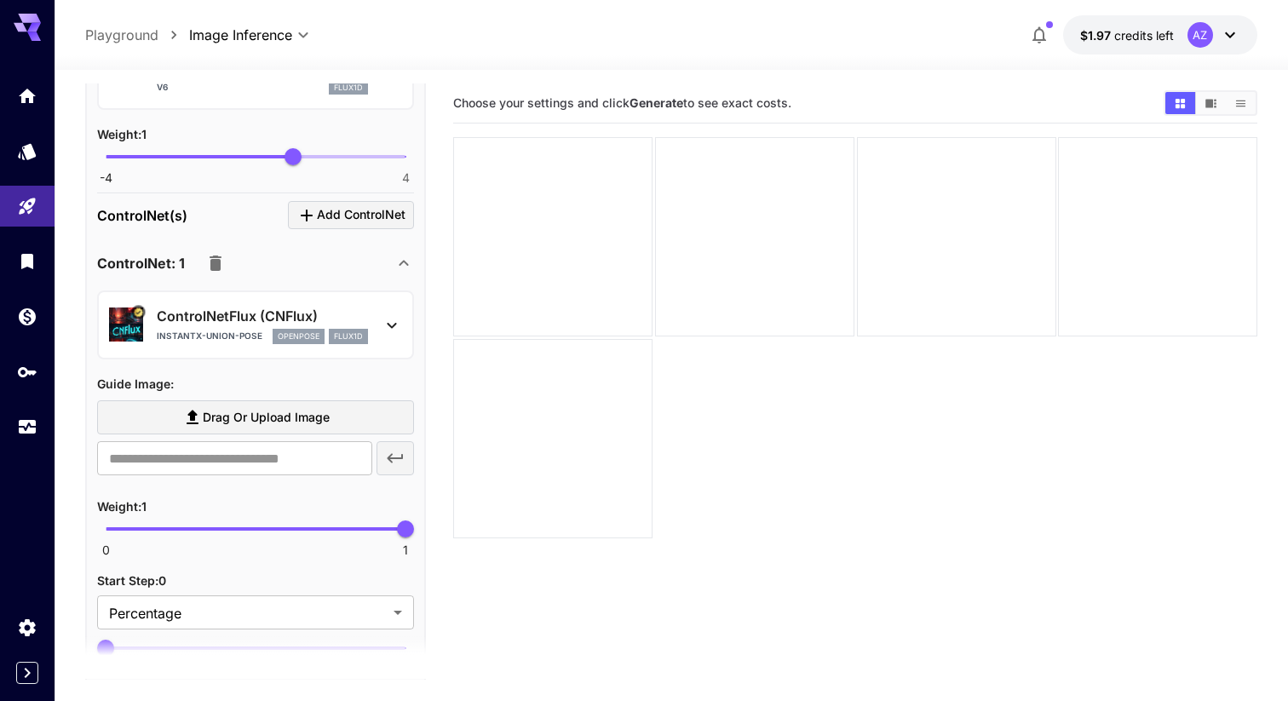
scroll to position [1018, 0]
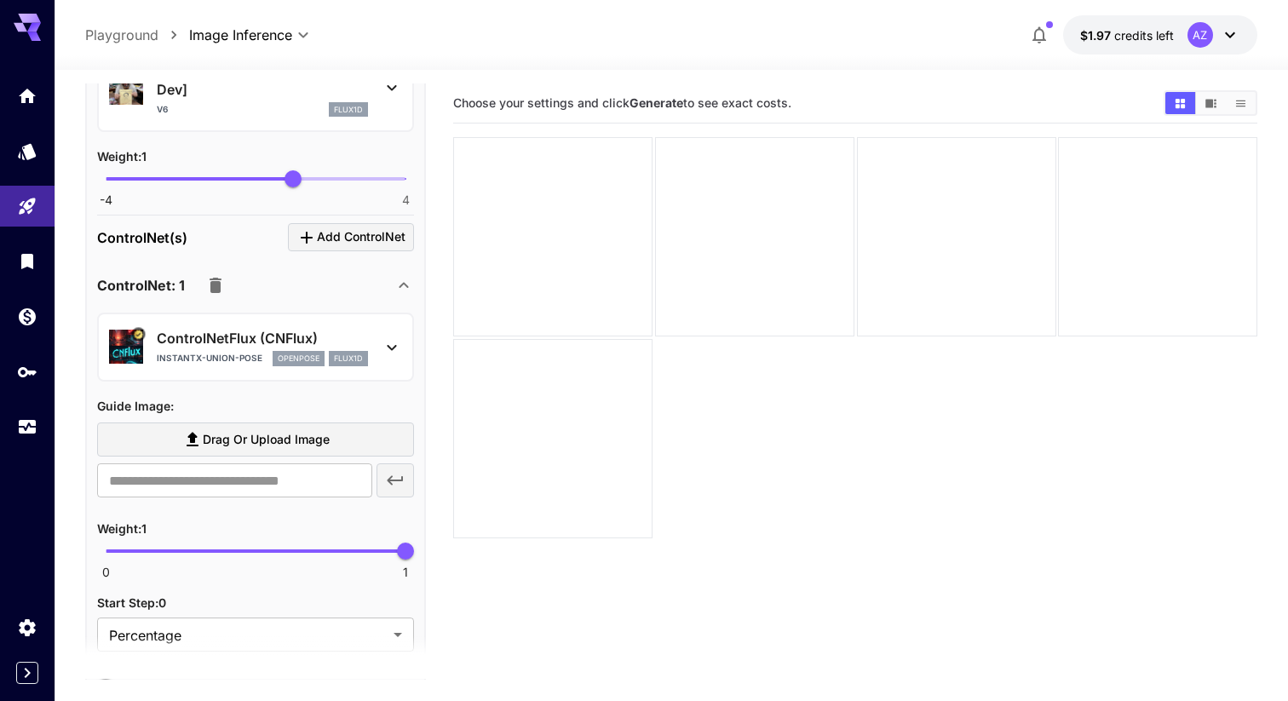
click at [354, 219] on div "**********" at bounding box center [255, 558] width 317 height 684
click at [341, 236] on span "Add ControlNet" at bounding box center [361, 237] width 89 height 21
click at [400, 241] on span "Add ControlNet" at bounding box center [361, 237] width 89 height 21
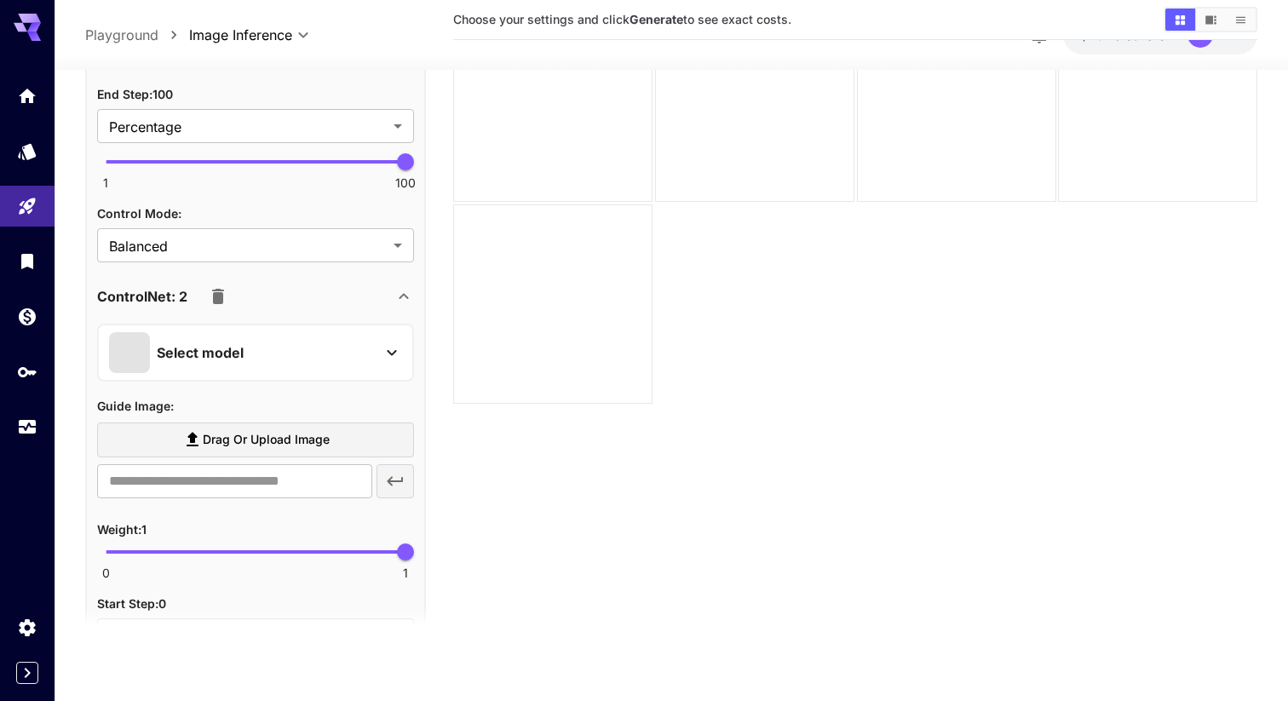
scroll to position [1618, 0]
click at [354, 355] on div "Select model" at bounding box center [242, 351] width 266 height 41
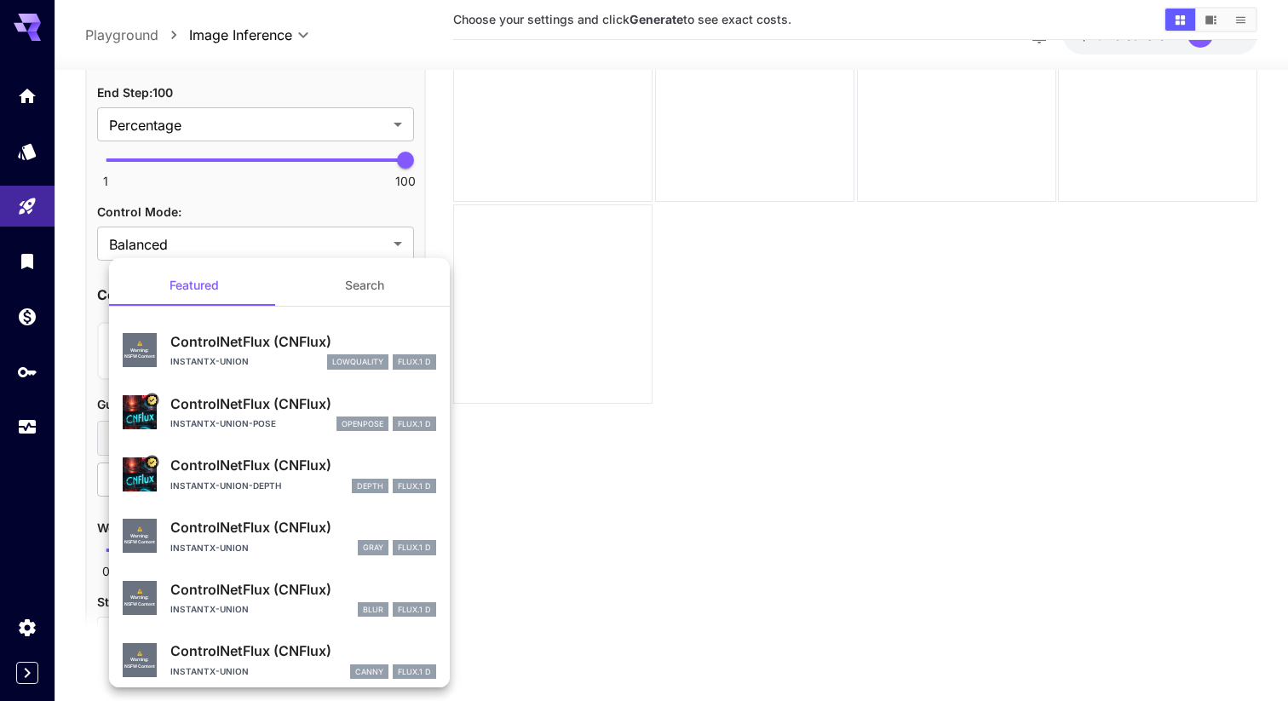
click at [296, 467] on p "ControlNetFlux (CNFlux)" at bounding box center [303, 465] width 266 height 20
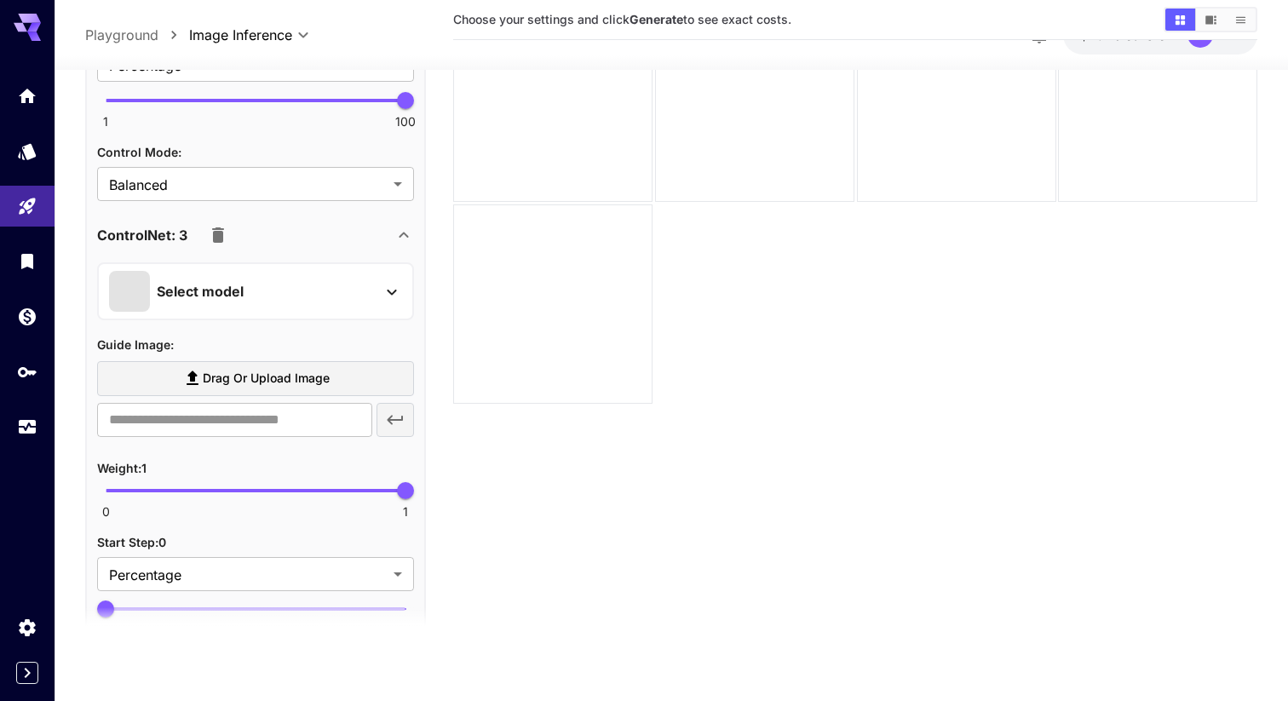
scroll to position [2400, 0]
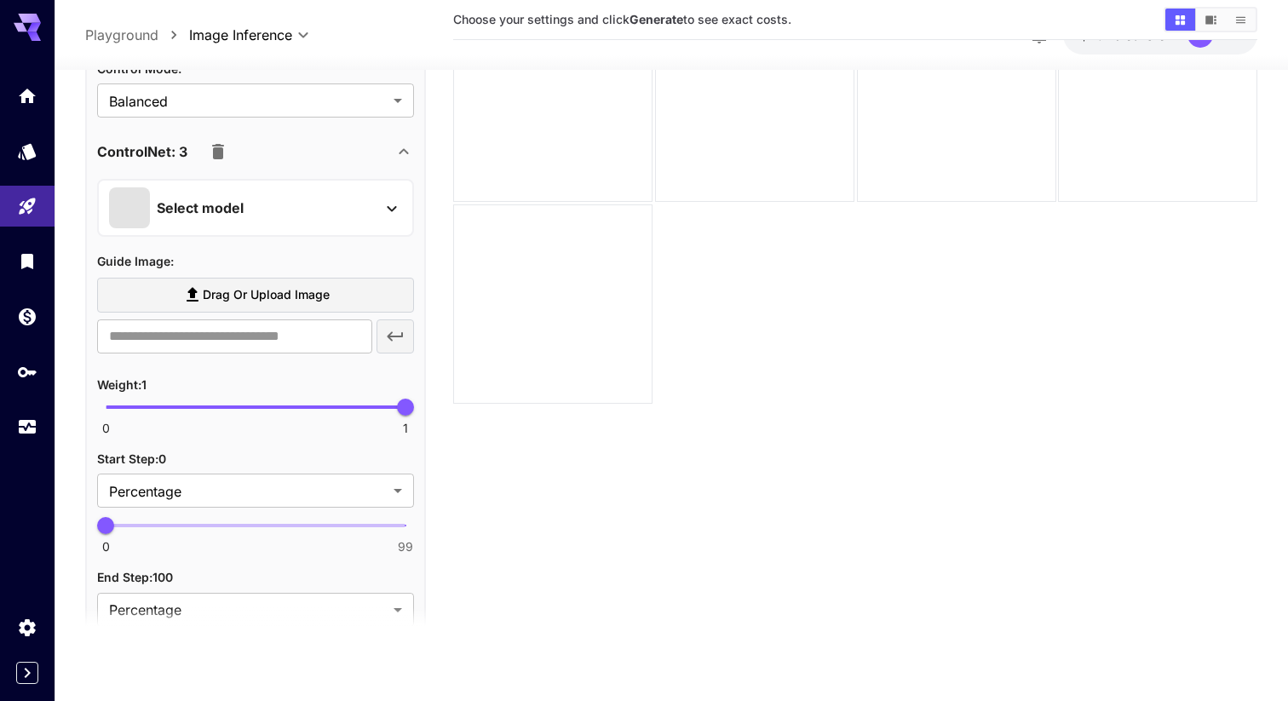
click at [295, 213] on div "Select model" at bounding box center [242, 208] width 266 height 41
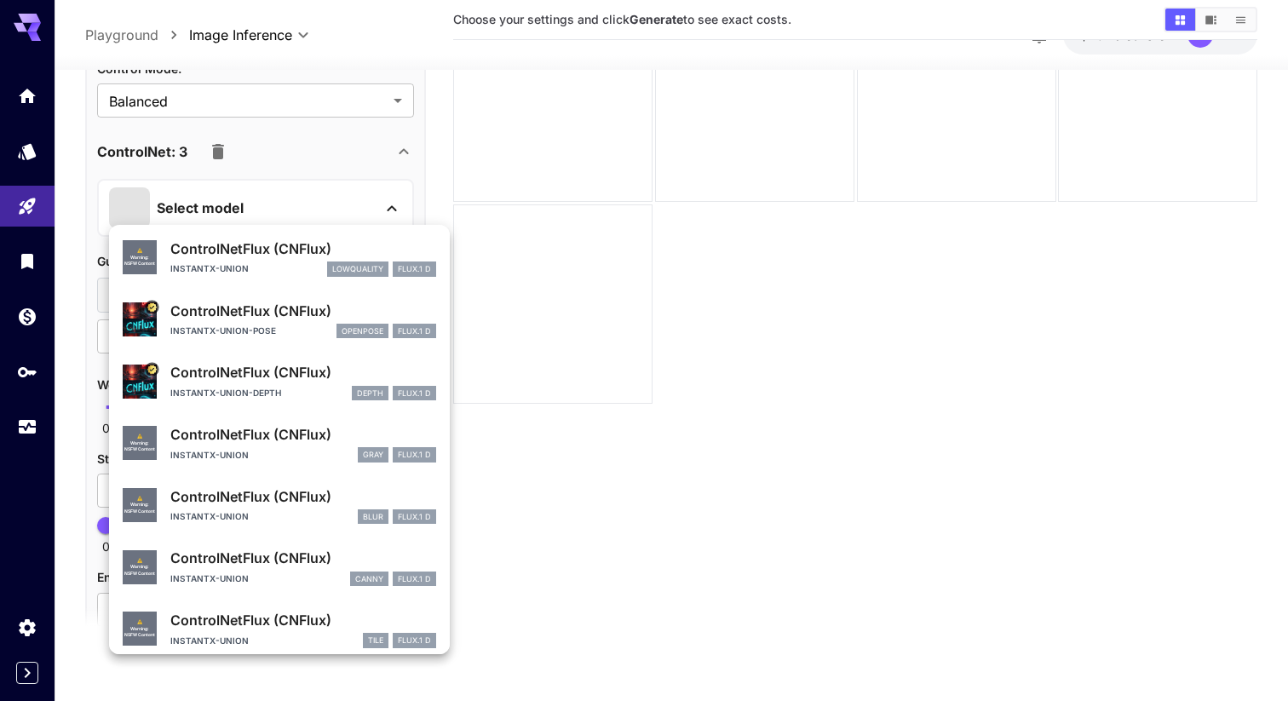
scroll to position [72, 0]
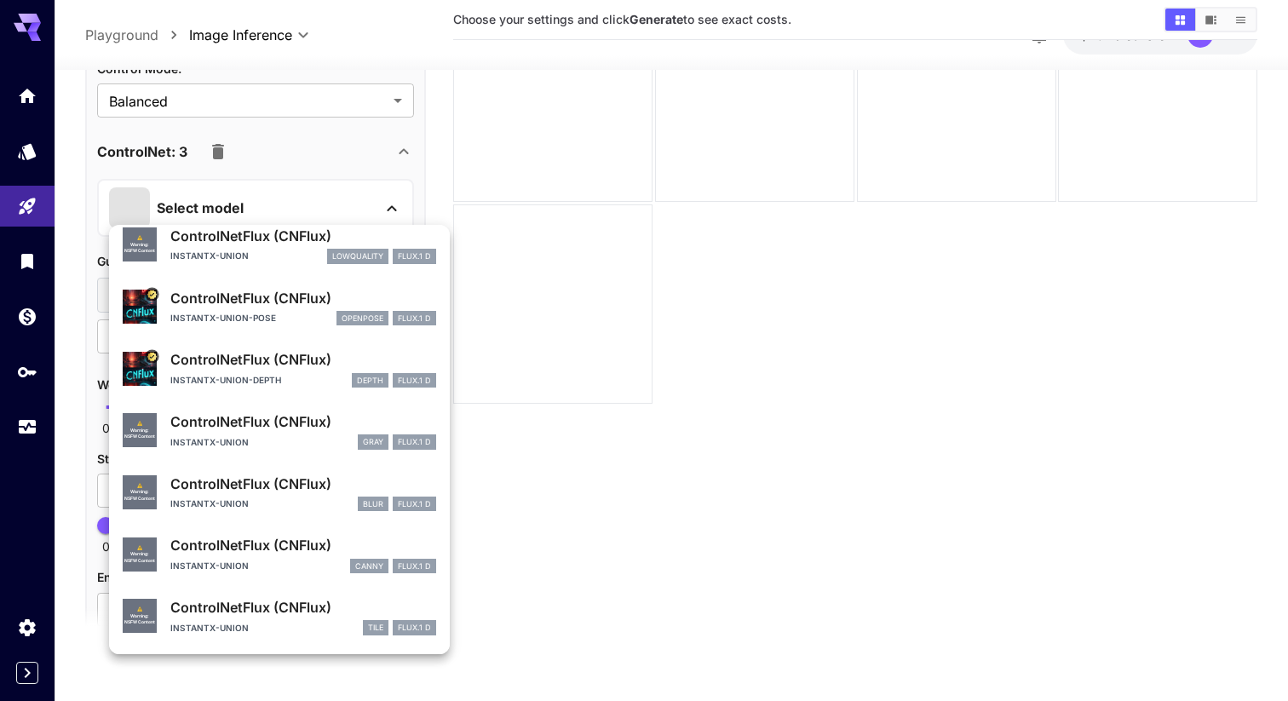
click at [282, 549] on p "ControlNetFlux (CNFlux)" at bounding box center [303, 545] width 266 height 20
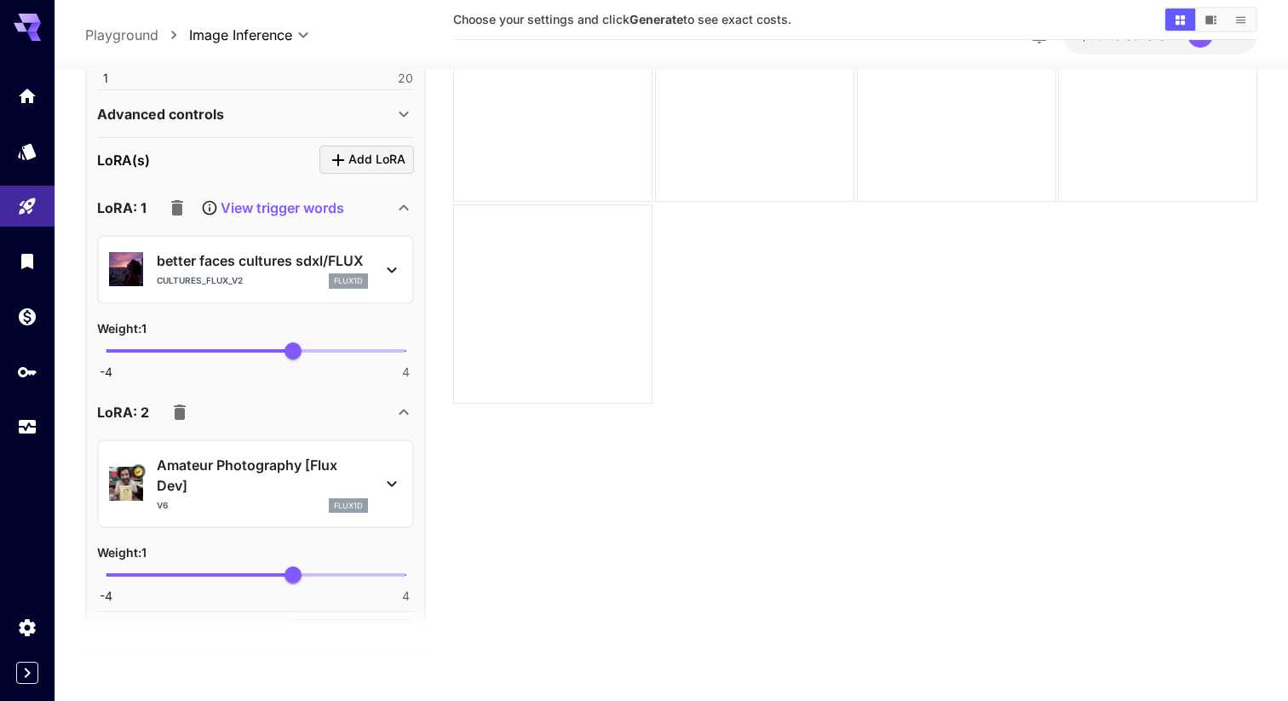
scroll to position [589, 0]
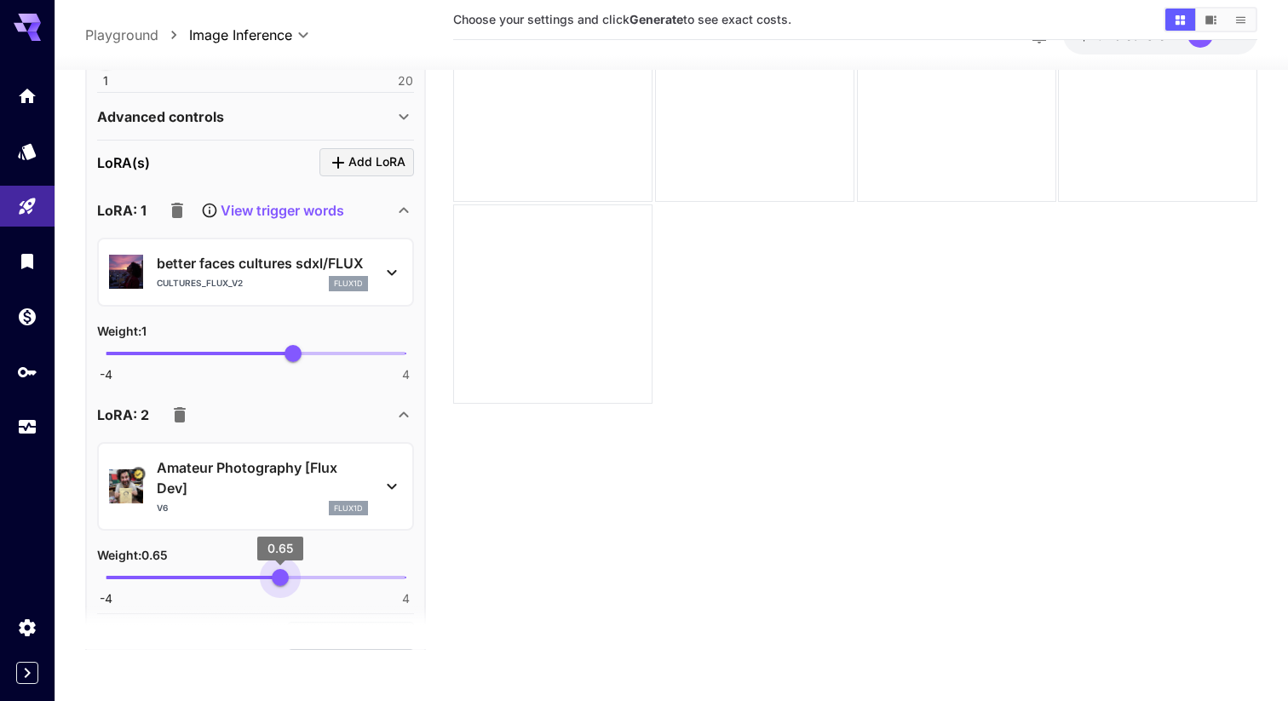
type input "***"
drag, startPoint x: 298, startPoint y: 579, endPoint x: 282, endPoint y: 582, distance: 16.4
click at [282, 582] on span "0.7" at bounding box center [281, 578] width 17 height 17
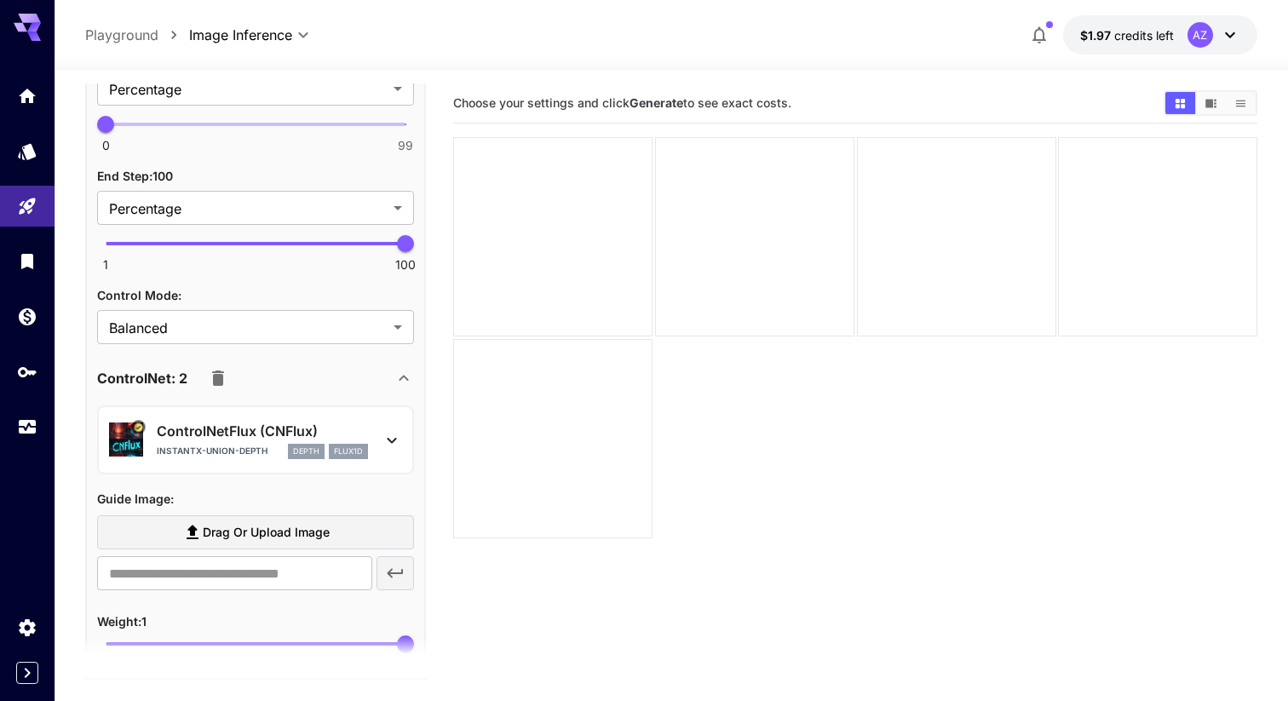
scroll to position [1630, 0]
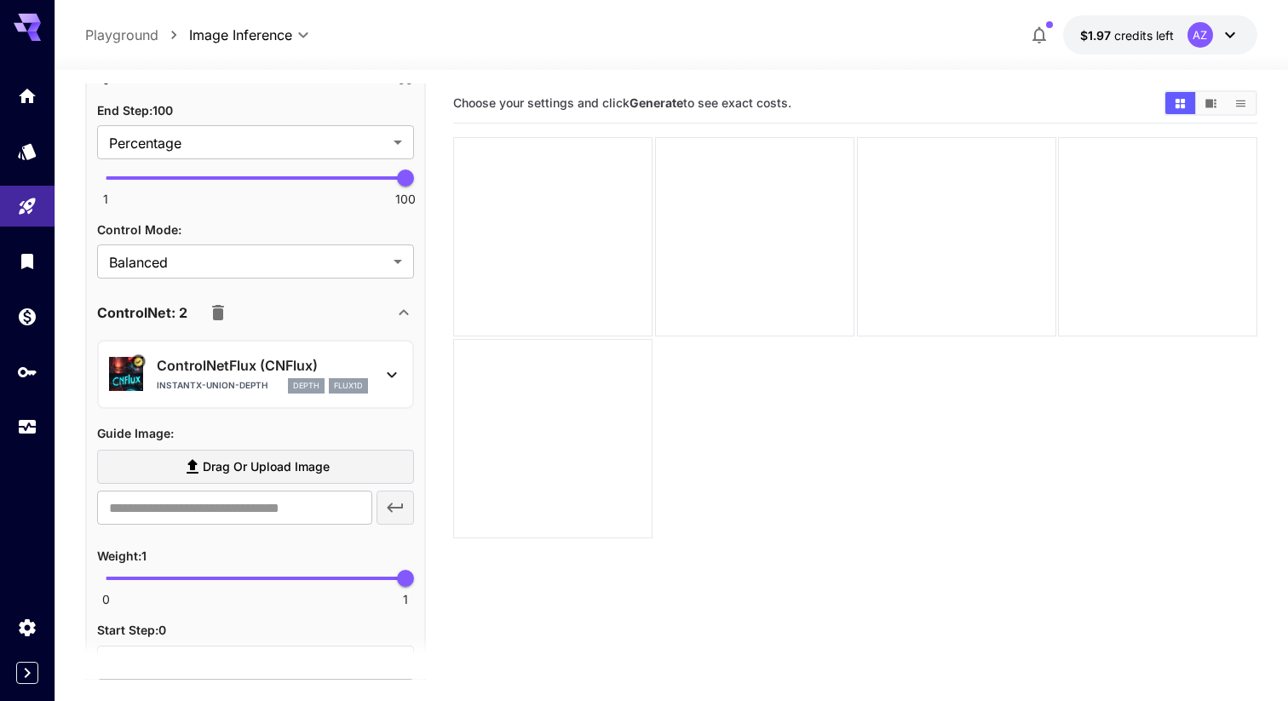
click at [211, 302] on icon "button" at bounding box center [218, 312] width 20 height 20
click at [214, 302] on icon "button" at bounding box center [218, 312] width 20 height 20
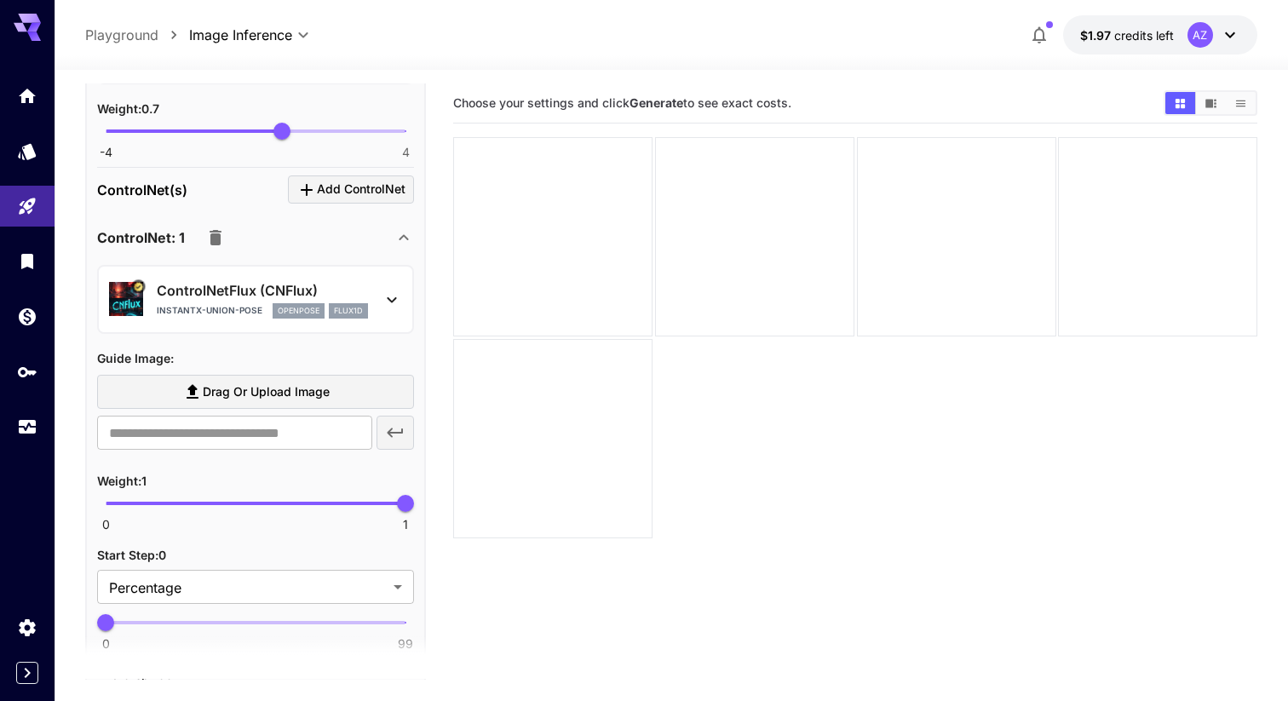
scroll to position [972, 0]
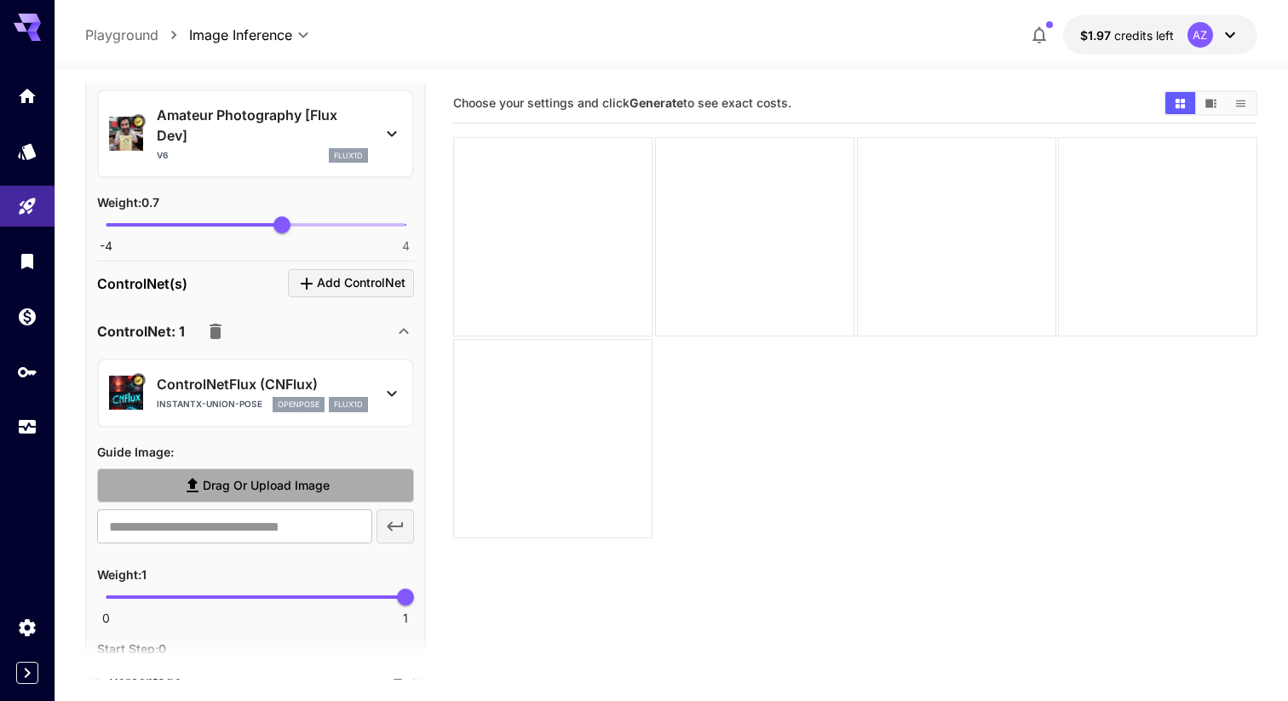
click at [245, 484] on span "Drag or upload image" at bounding box center [266, 485] width 127 height 21
click at [0, 0] on input "Drag or upload image" at bounding box center [0, 0] width 0 height 0
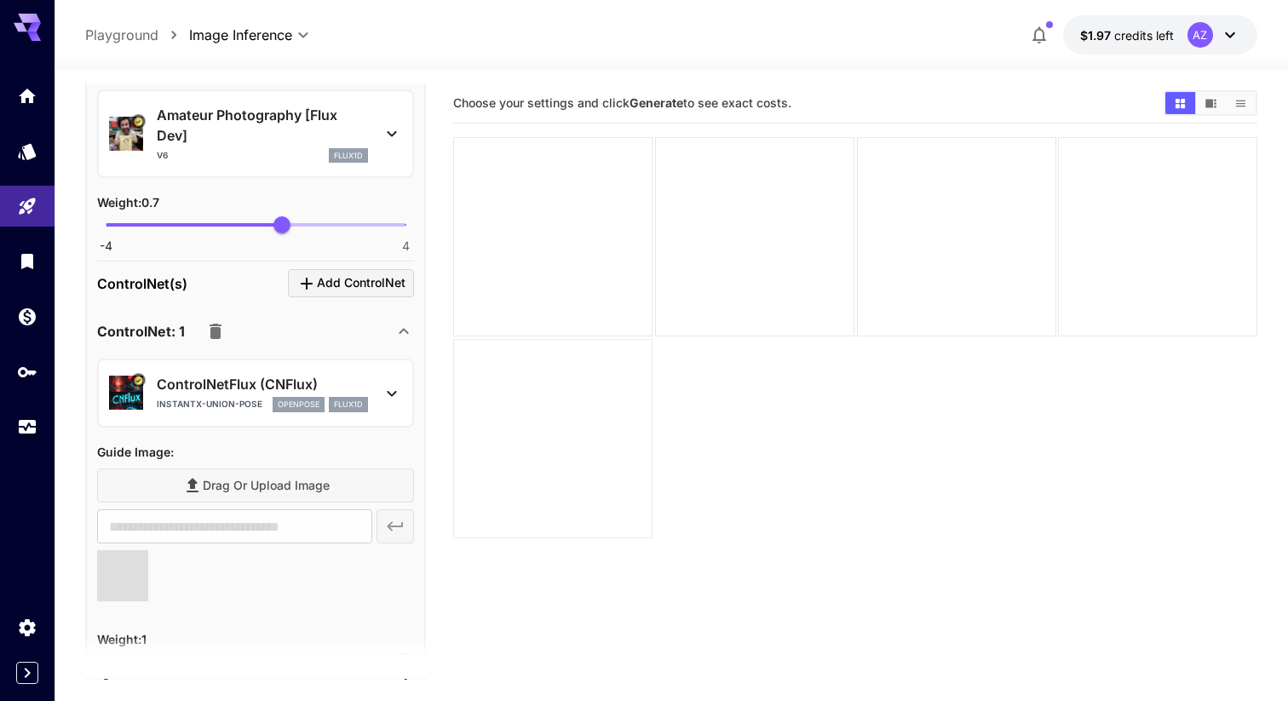
type input "**********"
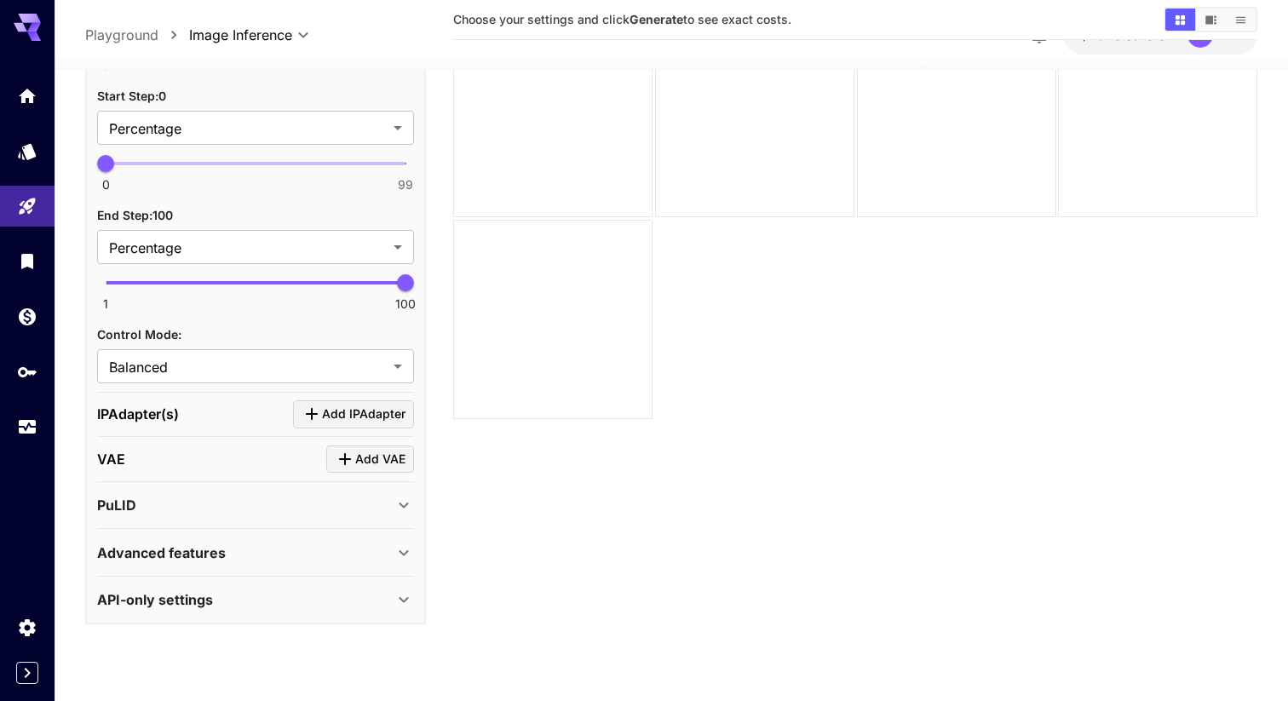
scroll to position [135, 0]
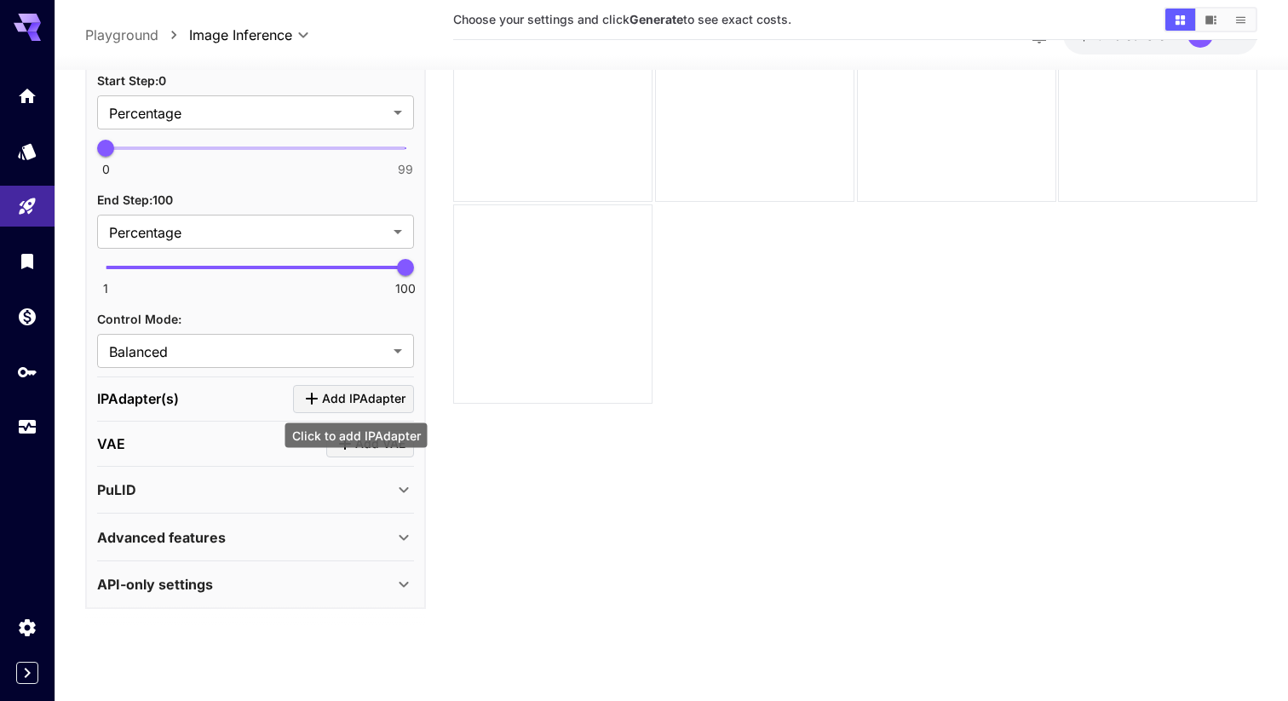
click at [313, 400] on icon "Click to add IPAdapter" at bounding box center [312, 400] width 12 height 12
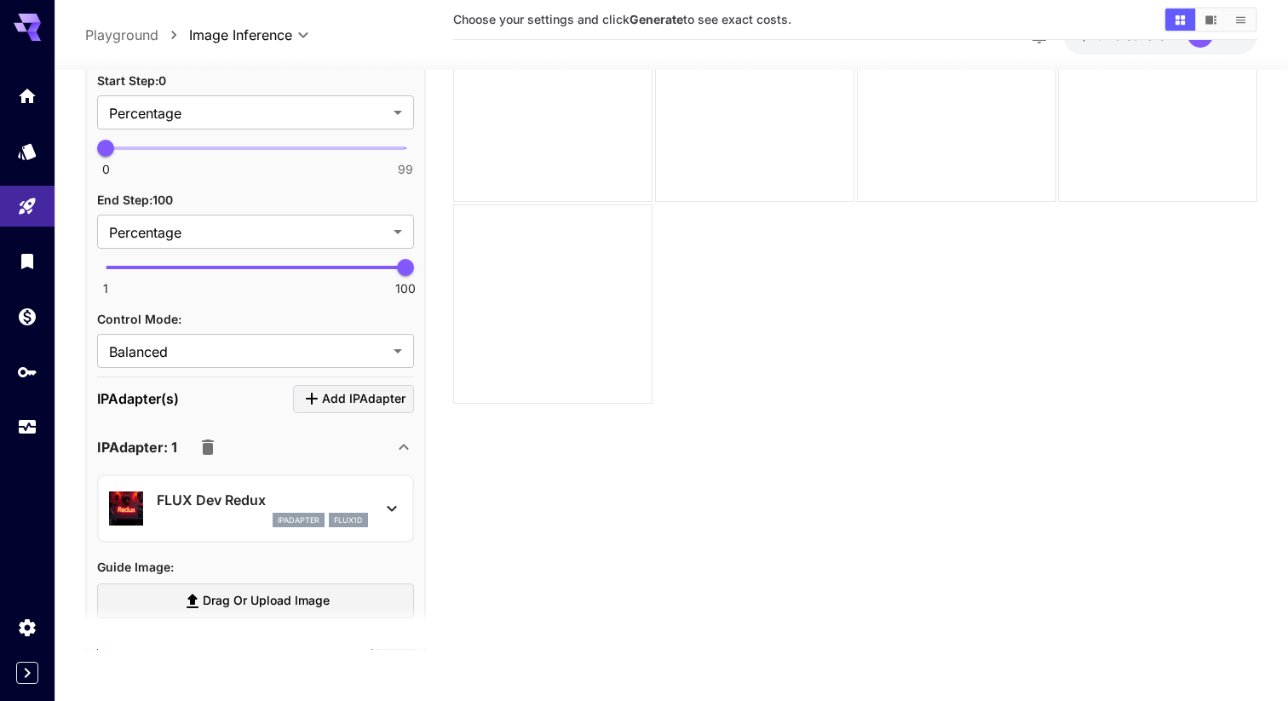
click at [382, 502] on icon at bounding box center [392, 509] width 20 height 20
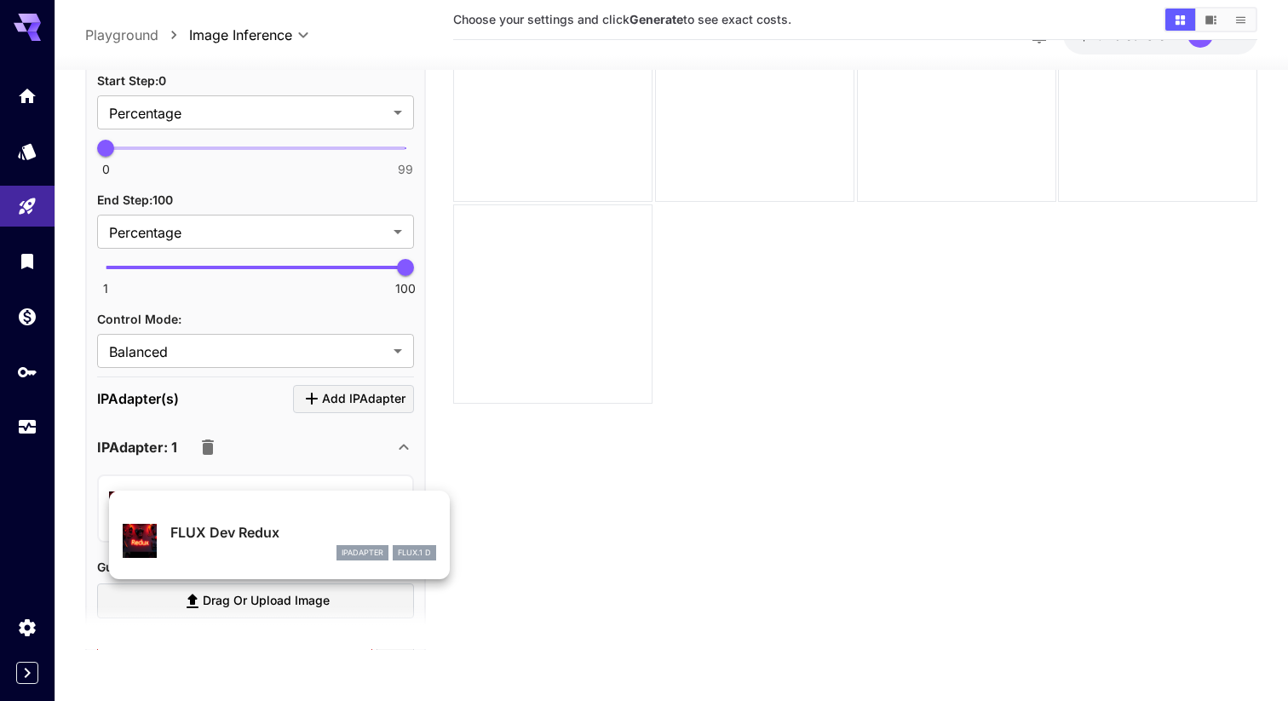
click at [492, 496] on div at bounding box center [644, 350] width 1288 height 701
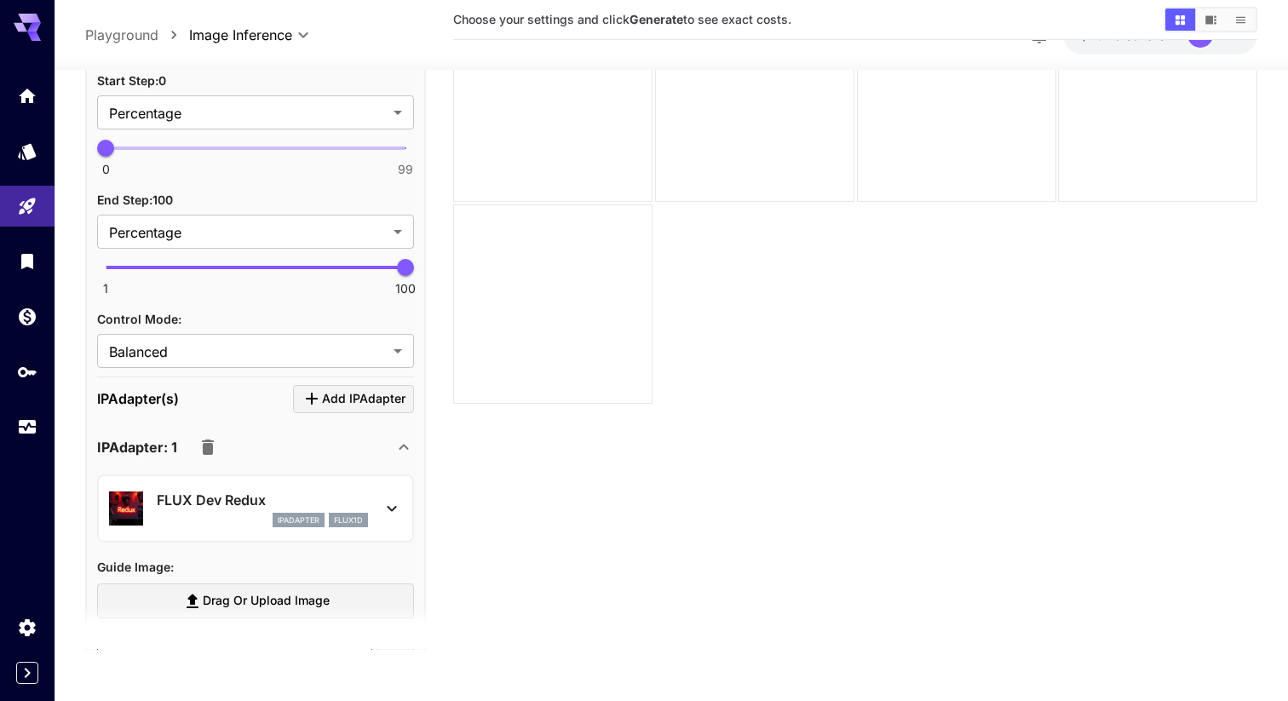
click at [208, 449] on icon "button" at bounding box center [208, 447] width 12 height 15
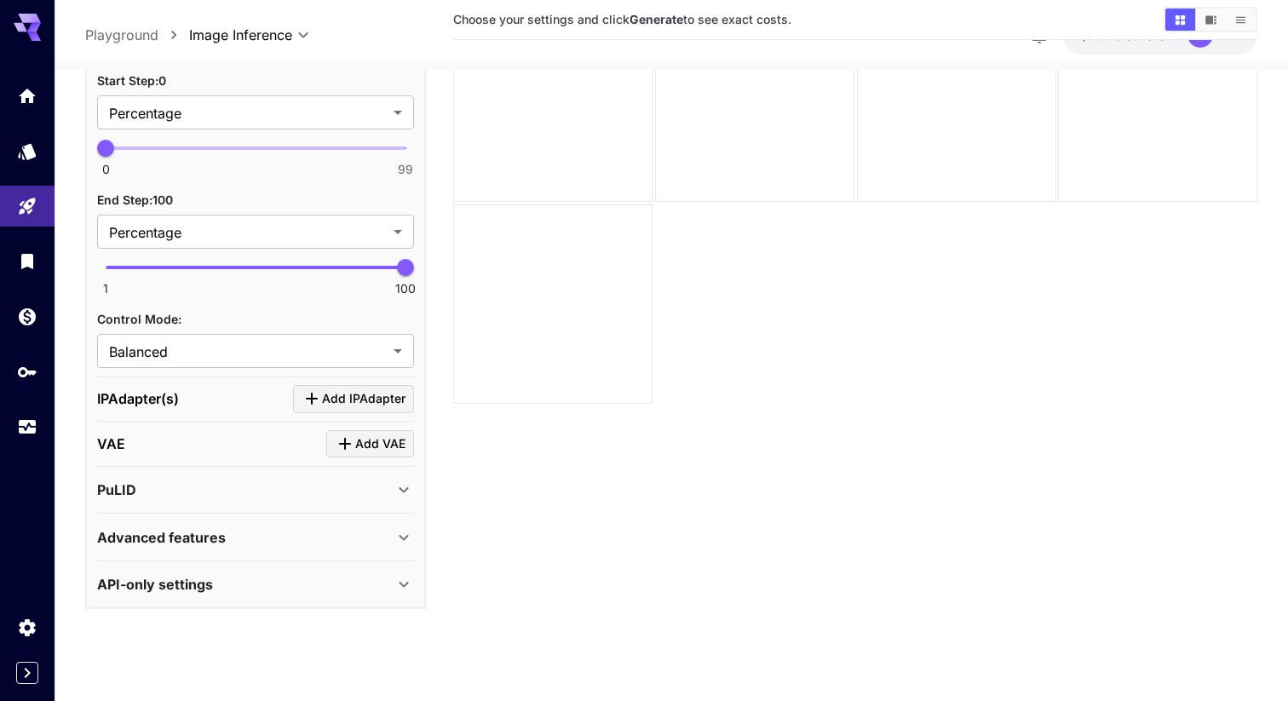
click at [408, 497] on icon at bounding box center [404, 490] width 20 height 20
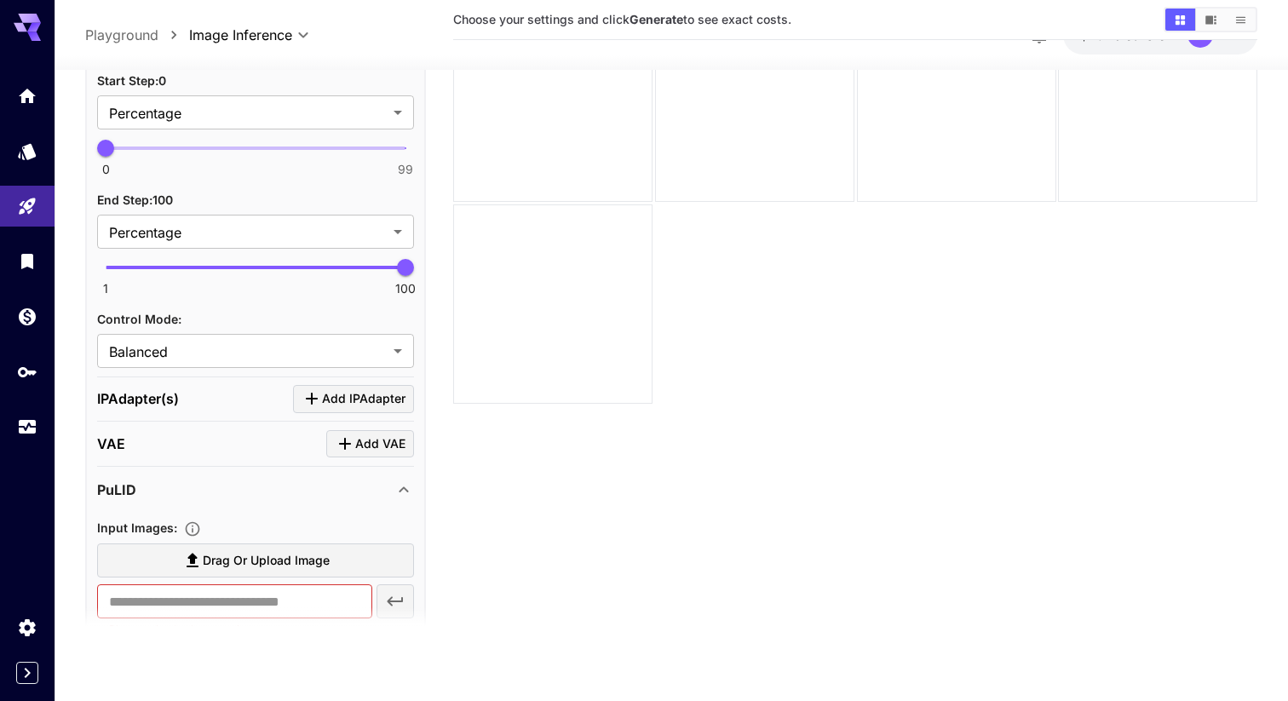
click at [402, 487] on icon at bounding box center [404, 490] width 9 height 6
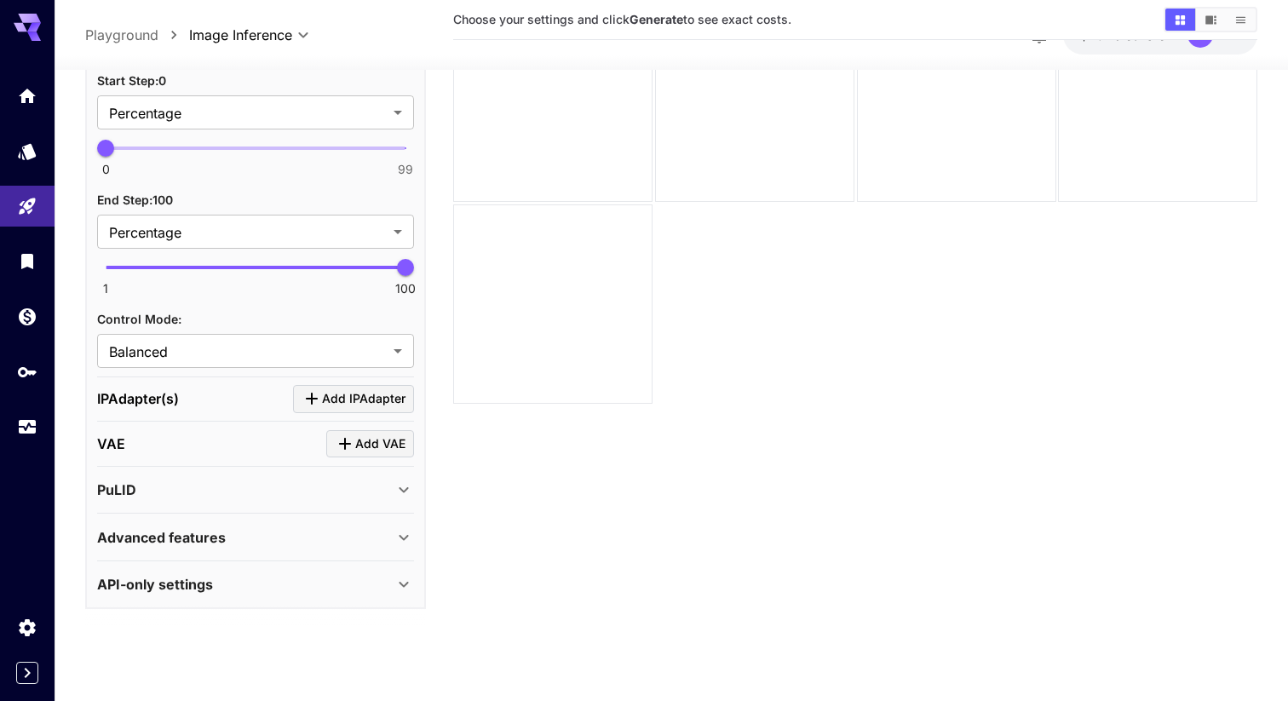
click at [401, 517] on div "Advanced features" at bounding box center [255, 537] width 317 height 41
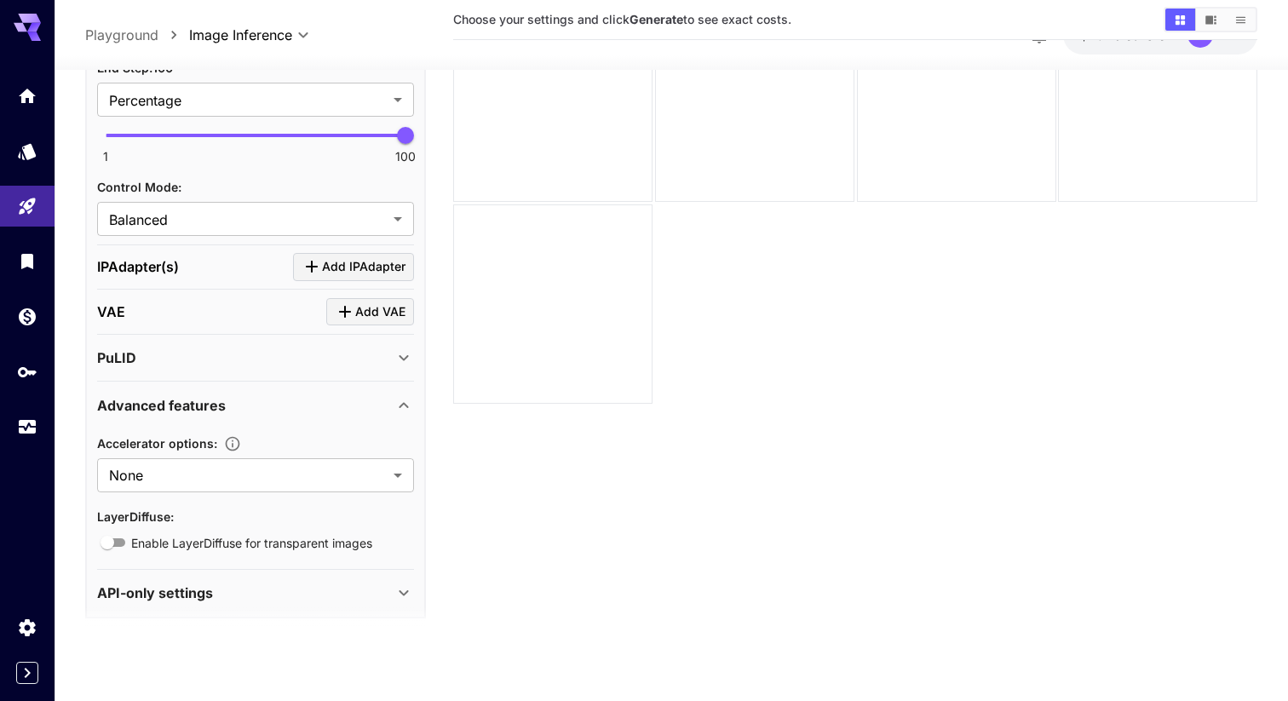
scroll to position [1716, 0]
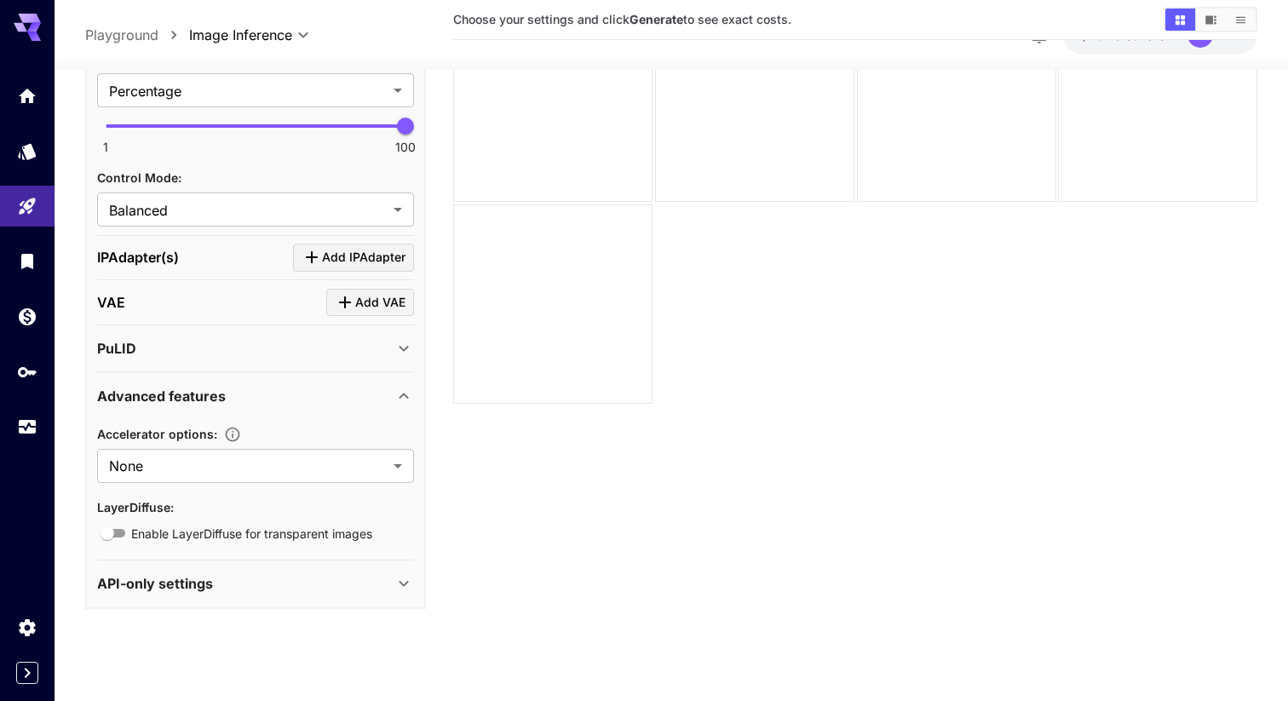
click at [400, 410] on div "Advanced features" at bounding box center [255, 396] width 317 height 41
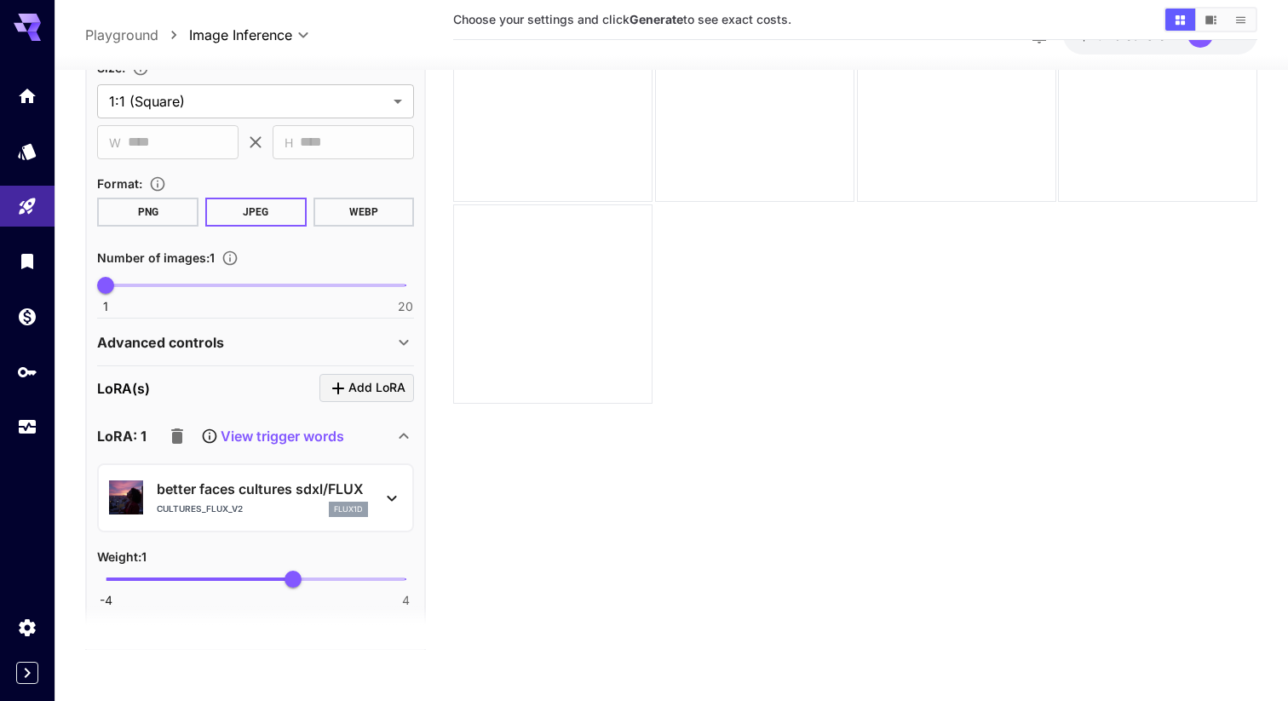
scroll to position [400, 0]
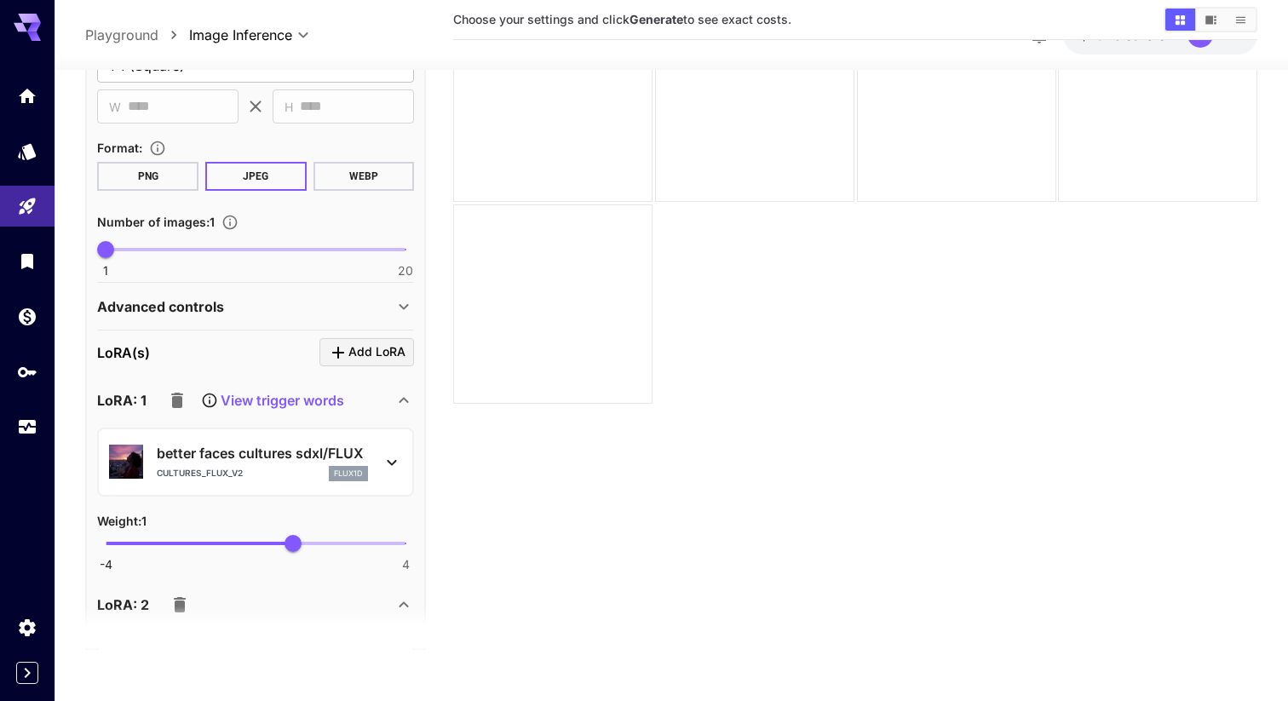
click at [394, 298] on icon at bounding box center [404, 306] width 20 height 20
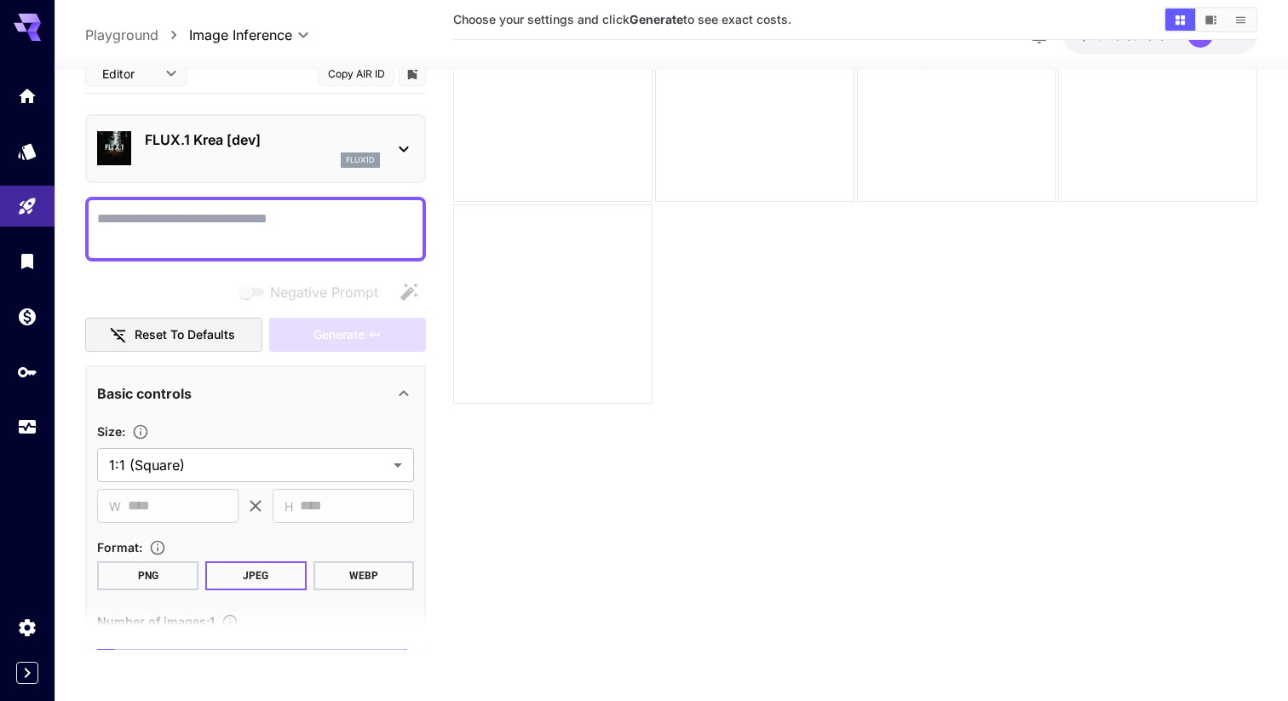
scroll to position [88, 0]
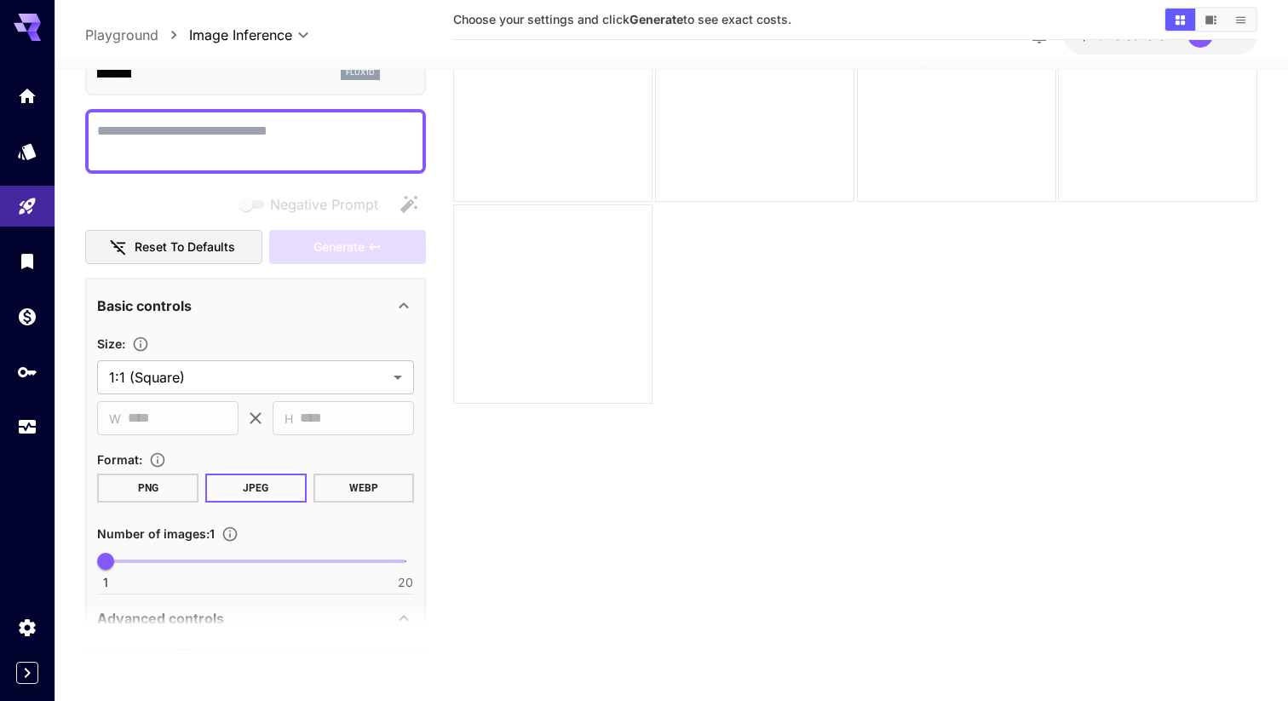
click at [394, 299] on icon at bounding box center [404, 306] width 20 height 20
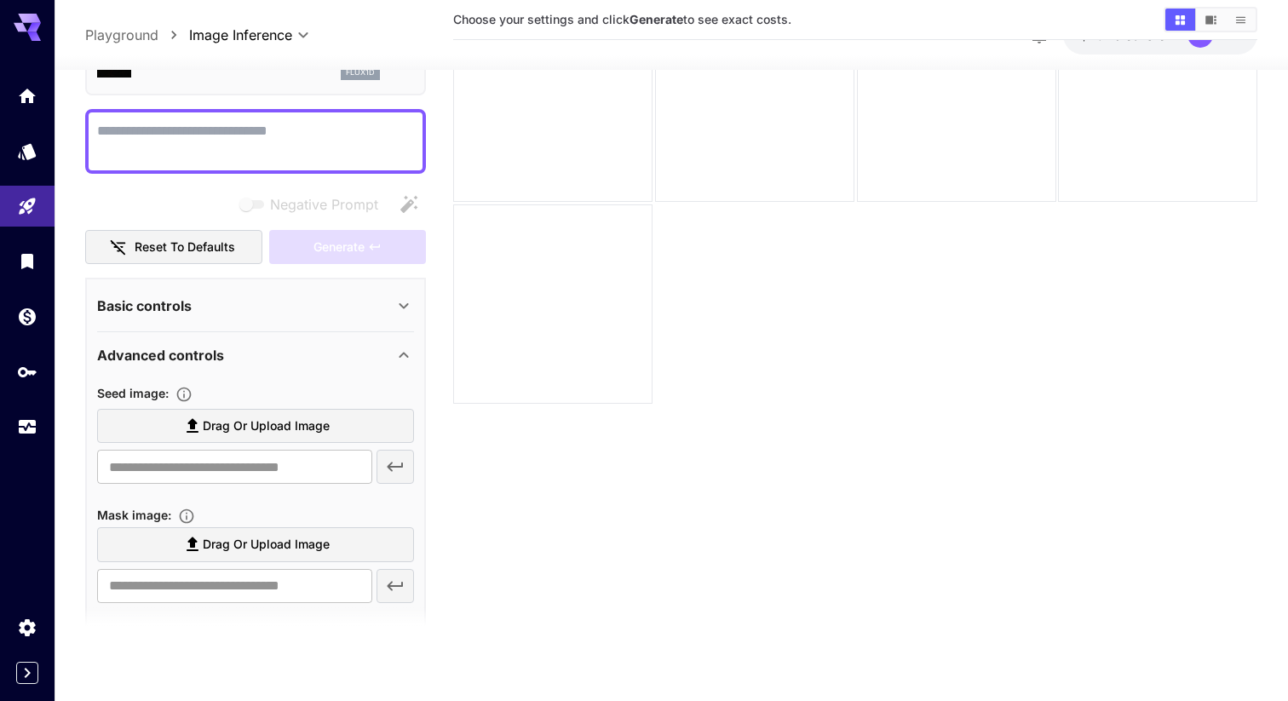
click at [382, 358] on div "Advanced controls" at bounding box center [245, 356] width 296 height 20
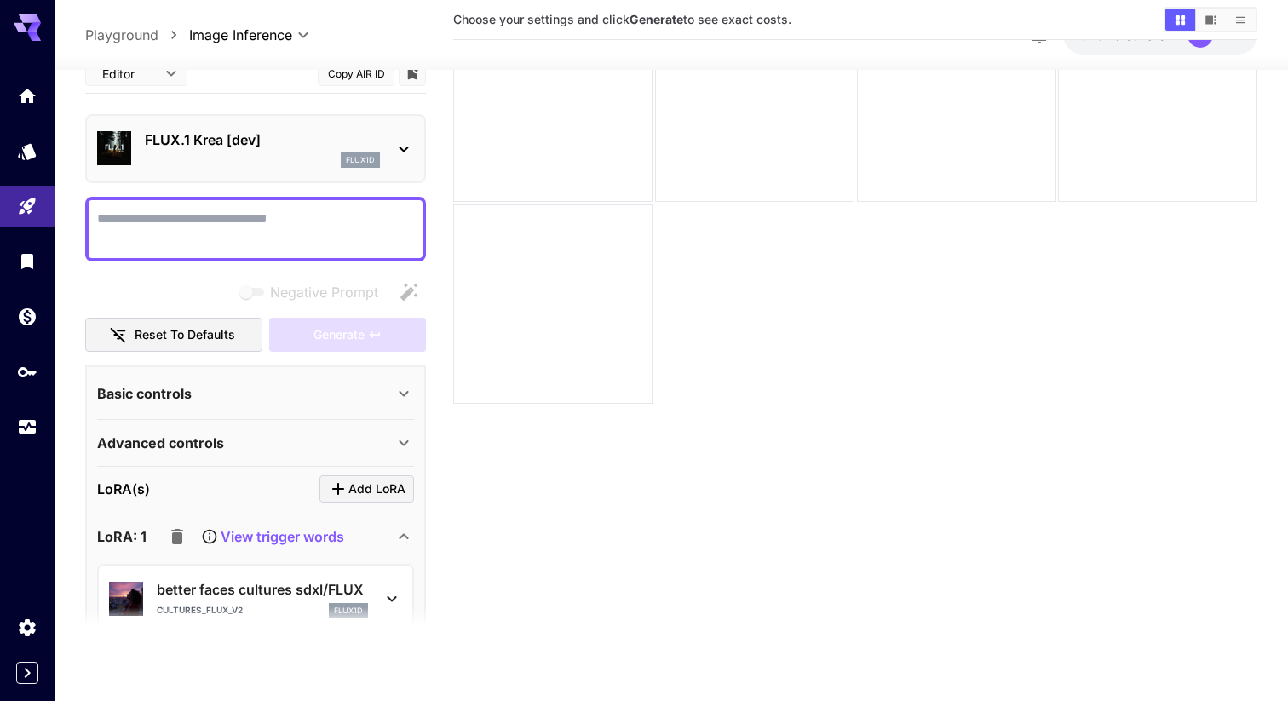
scroll to position [36, 0]
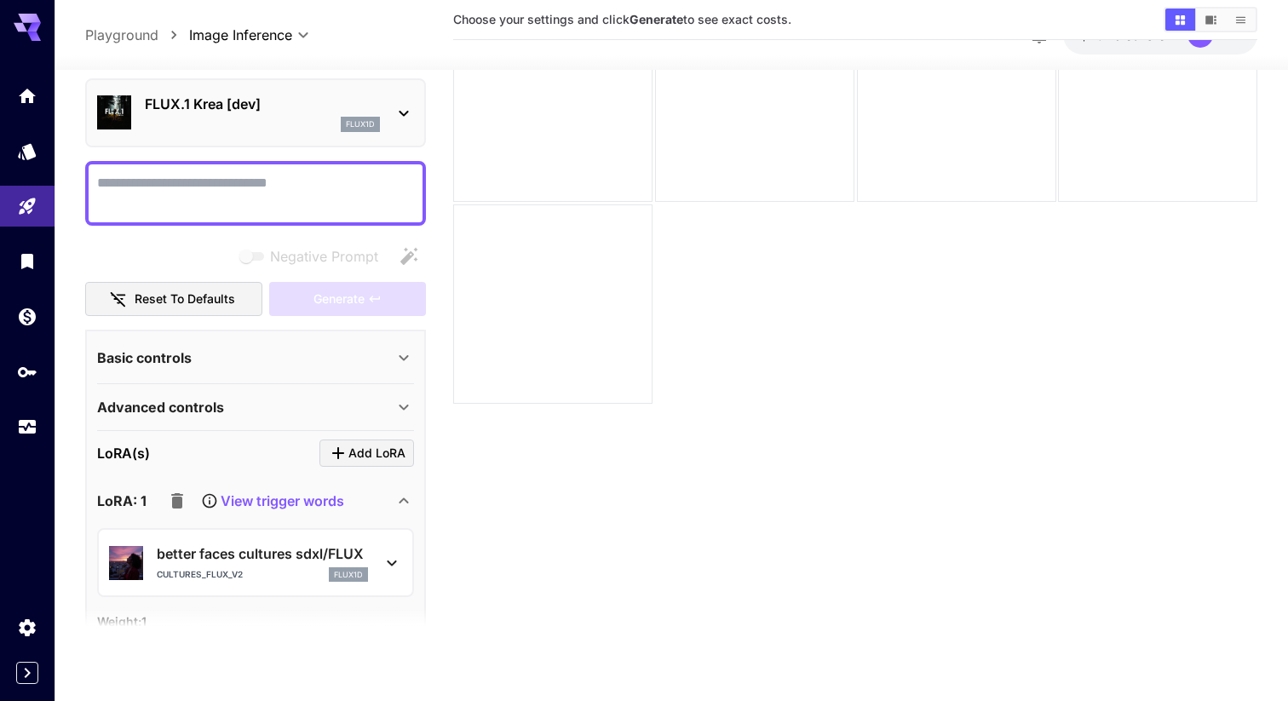
click at [400, 503] on icon at bounding box center [404, 501] width 9 height 6
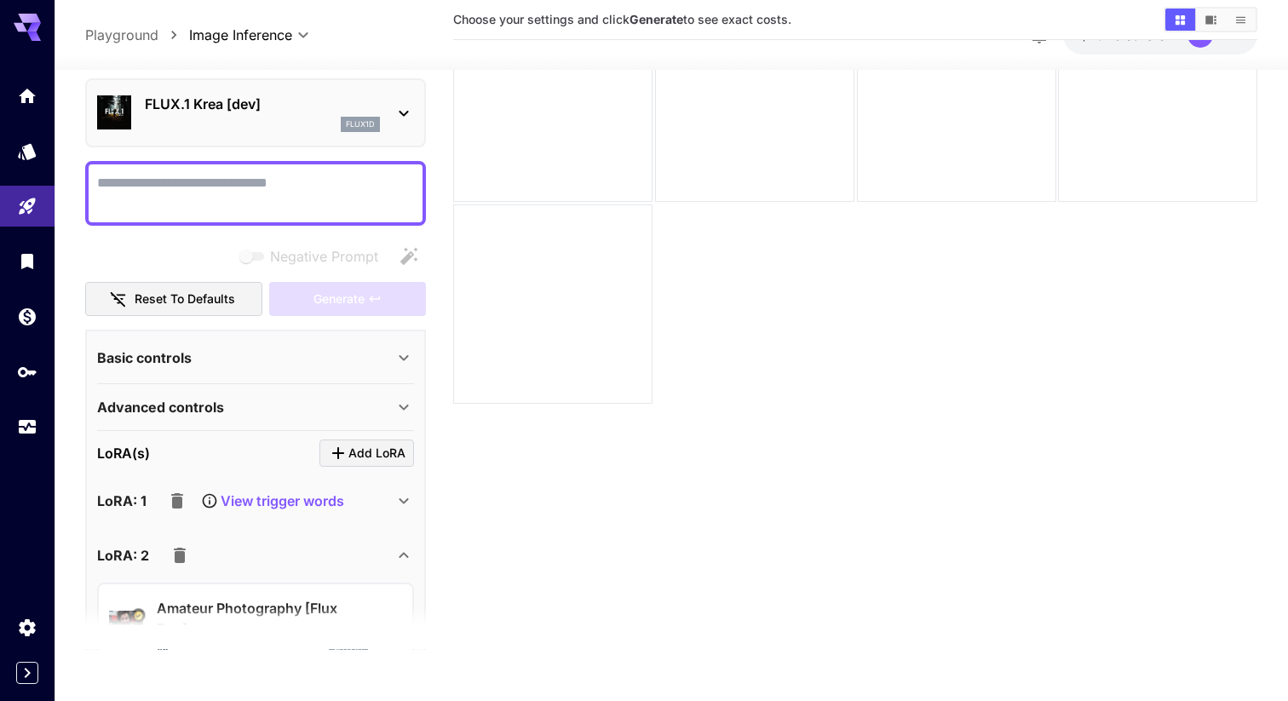
click at [400, 503] on icon at bounding box center [404, 502] width 20 height 20
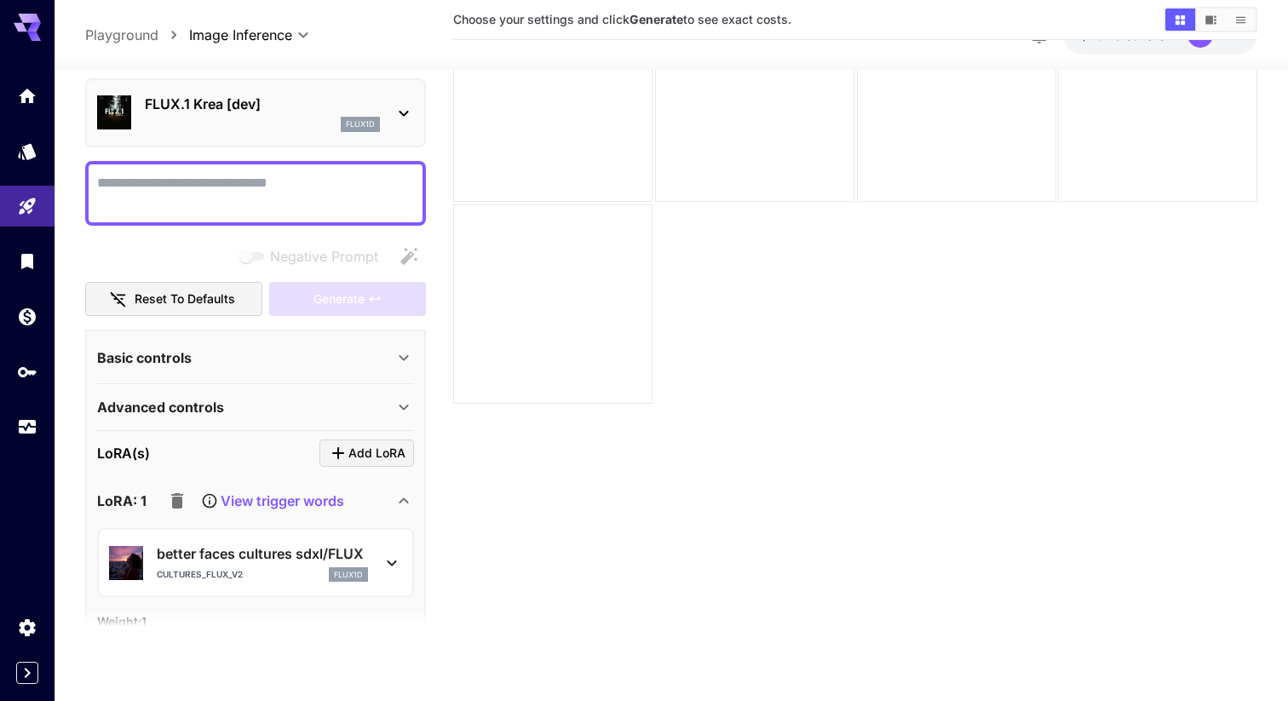
scroll to position [331, 0]
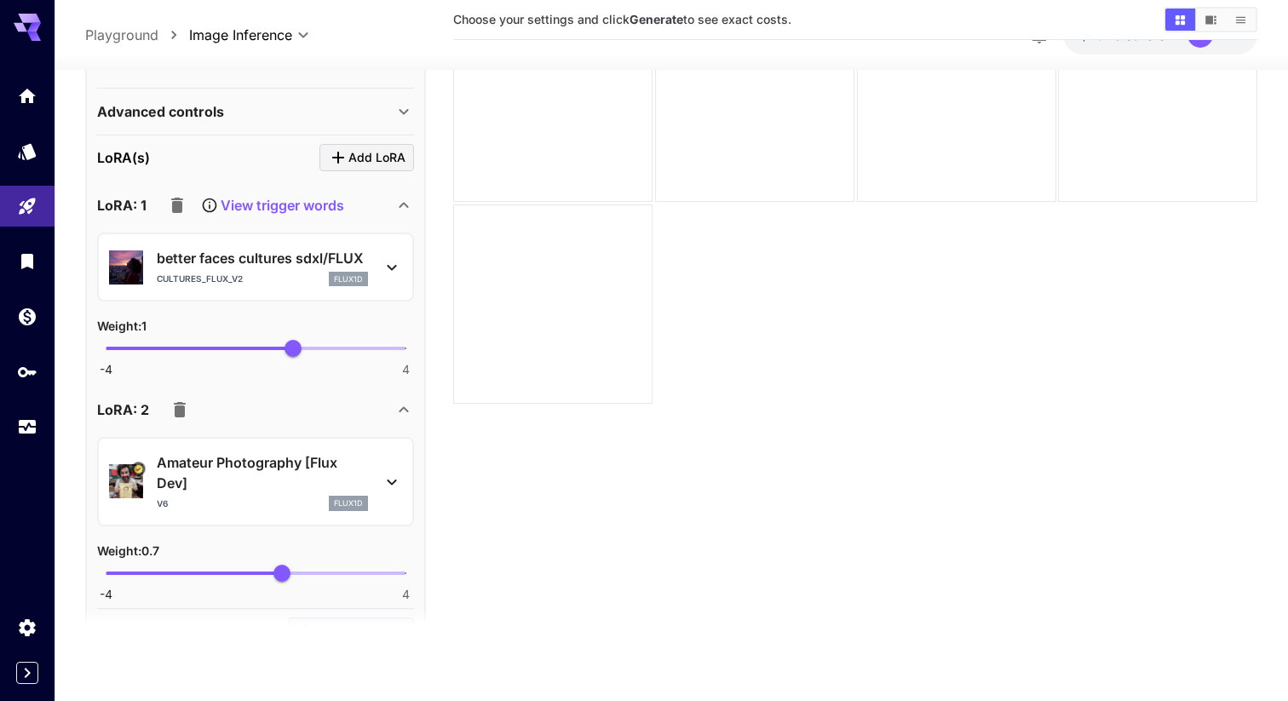
click at [325, 207] on p "View trigger words" at bounding box center [283, 206] width 124 height 20
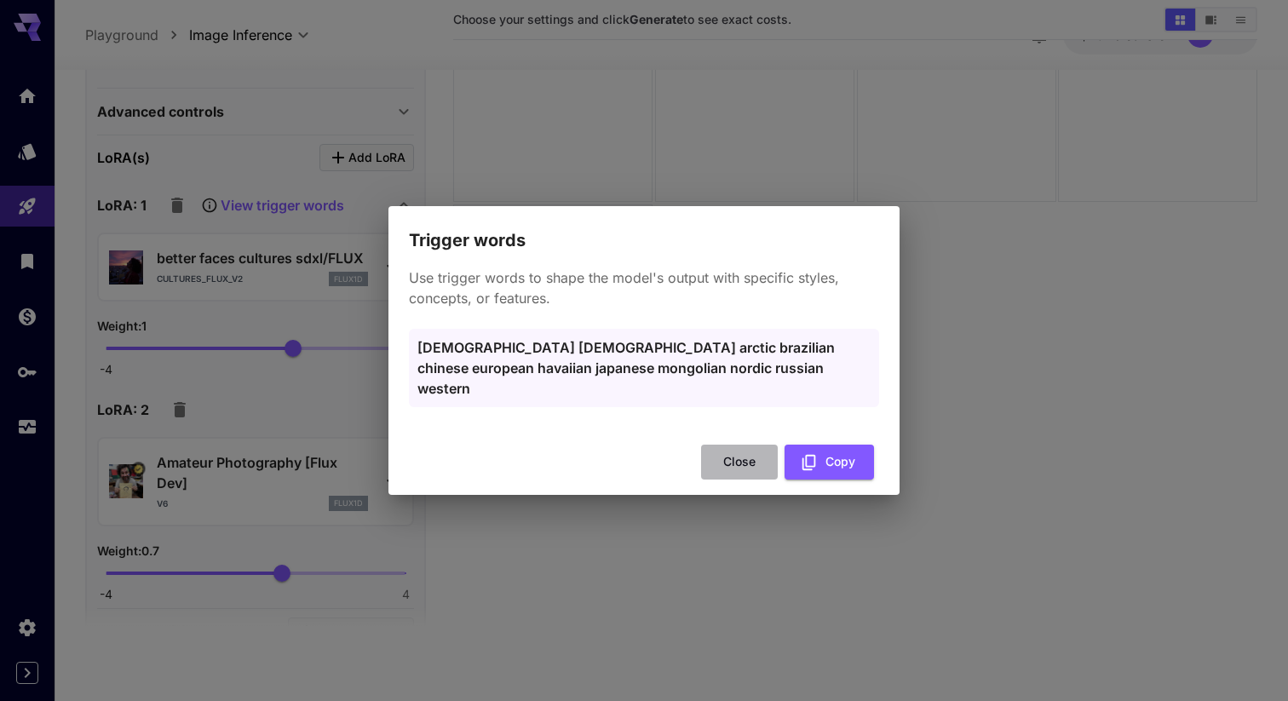
click at [739, 457] on button "Close" at bounding box center [739, 462] width 77 height 35
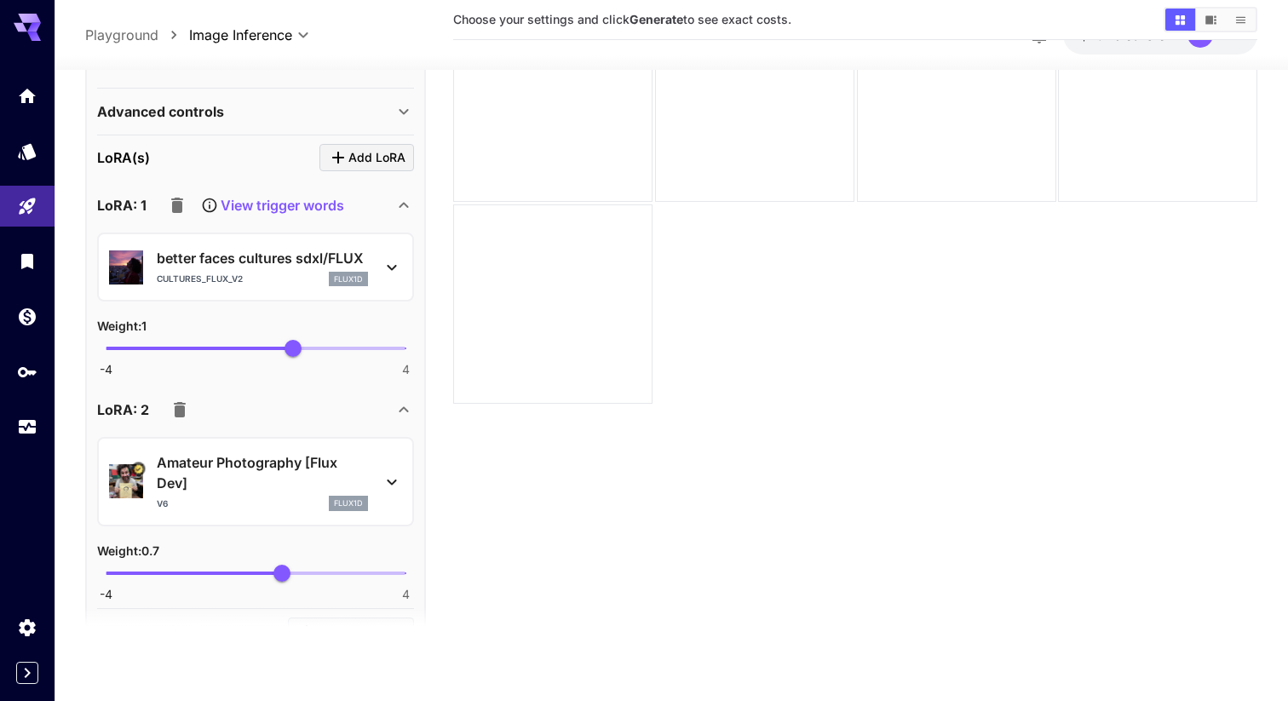
click at [398, 227] on div "better faces cultures sdxl/FLUX cultures_flux_v2 flux1d Weight : 1 -4 4 1" at bounding box center [255, 302] width 317 height 150
click at [401, 216] on icon at bounding box center [404, 206] width 20 height 20
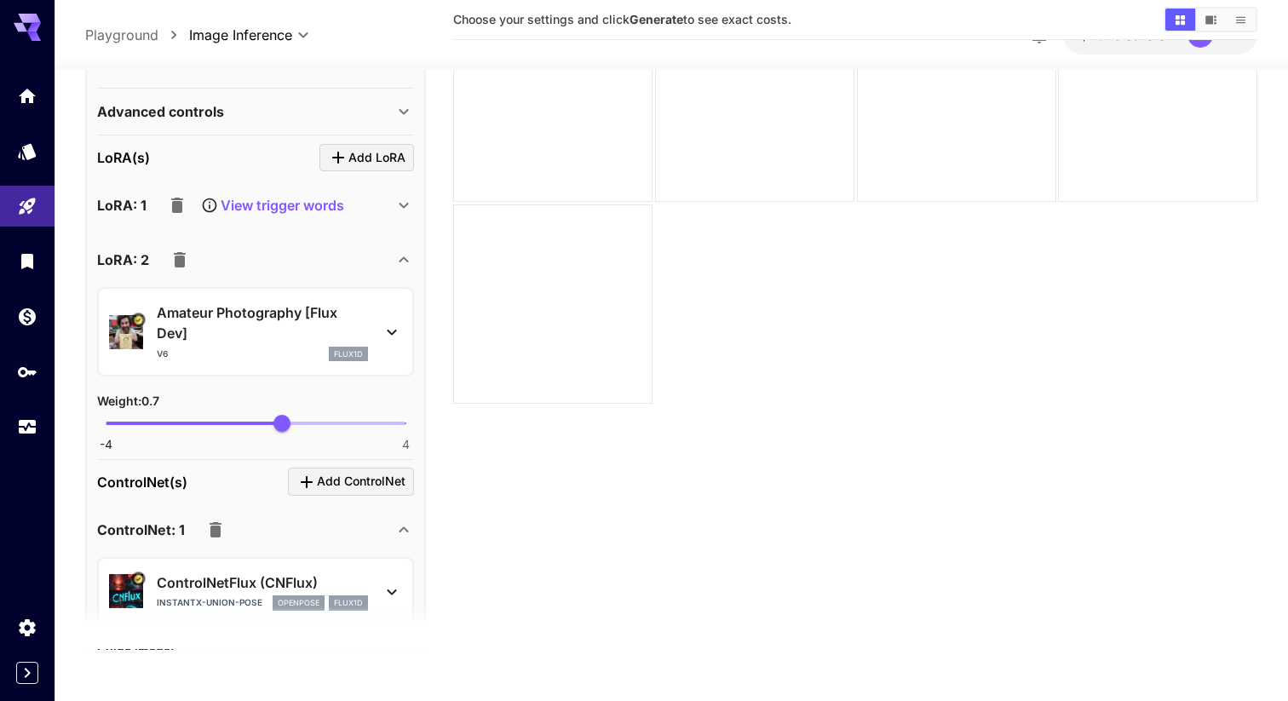
click at [400, 273] on div "LoRA: 2" at bounding box center [255, 260] width 317 height 41
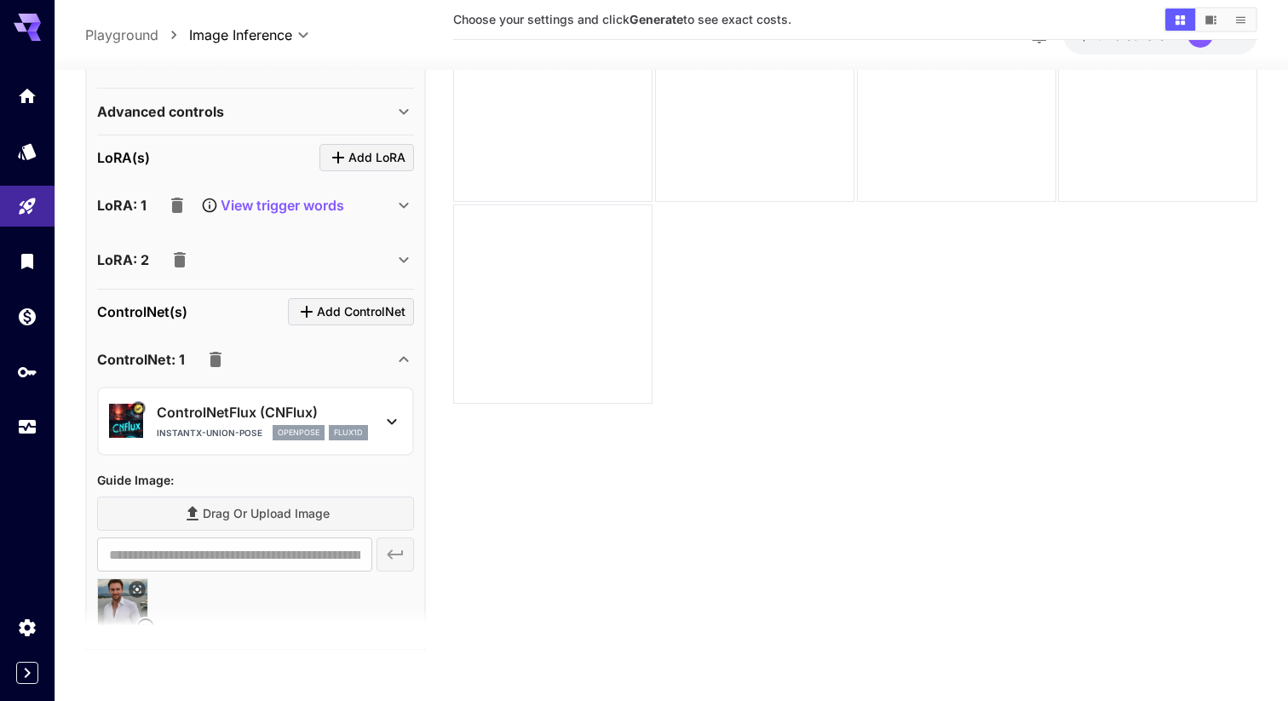
click at [401, 354] on icon at bounding box center [404, 360] width 20 height 20
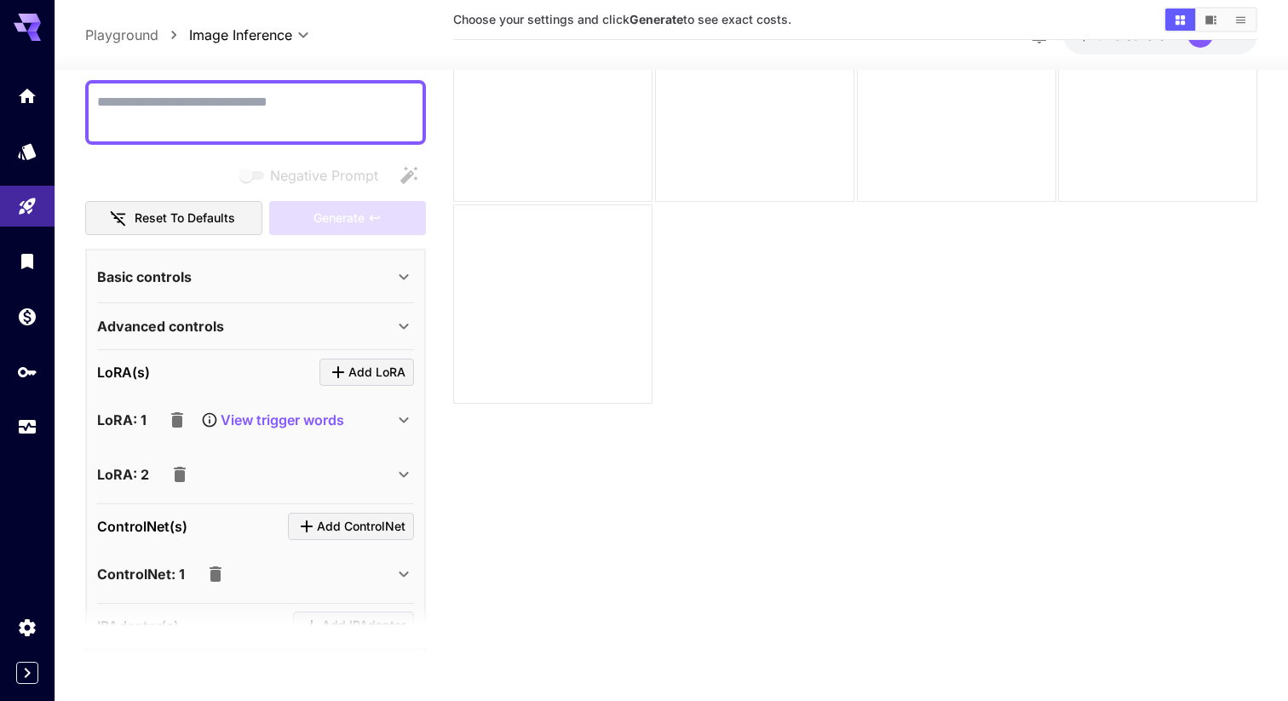
scroll to position [346, 0]
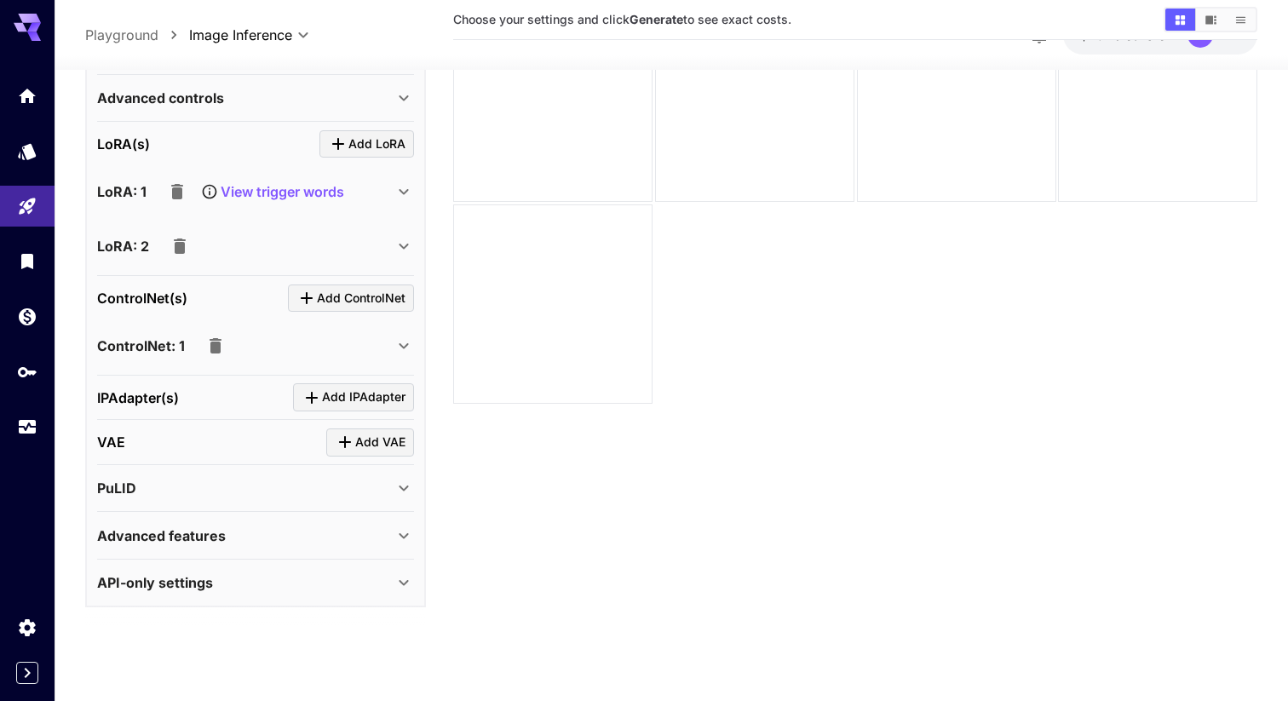
click at [409, 500] on div "PuLID" at bounding box center [255, 489] width 317 height 41
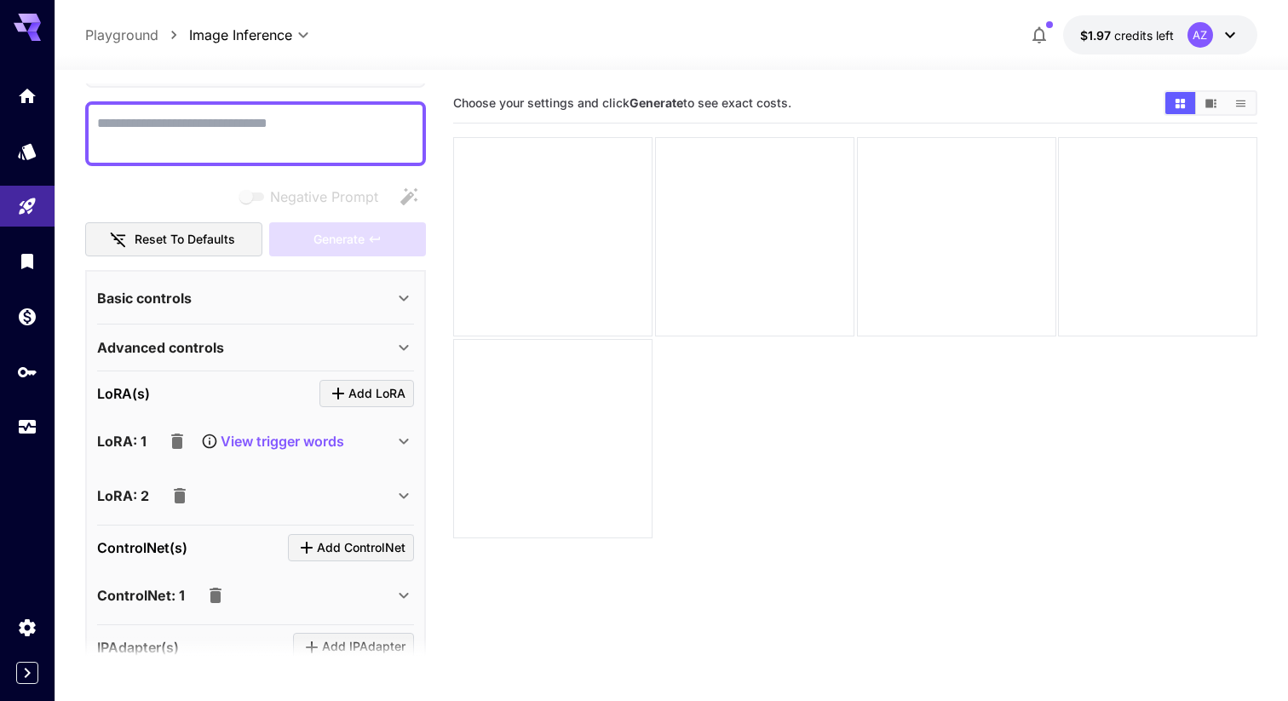
scroll to position [117, 0]
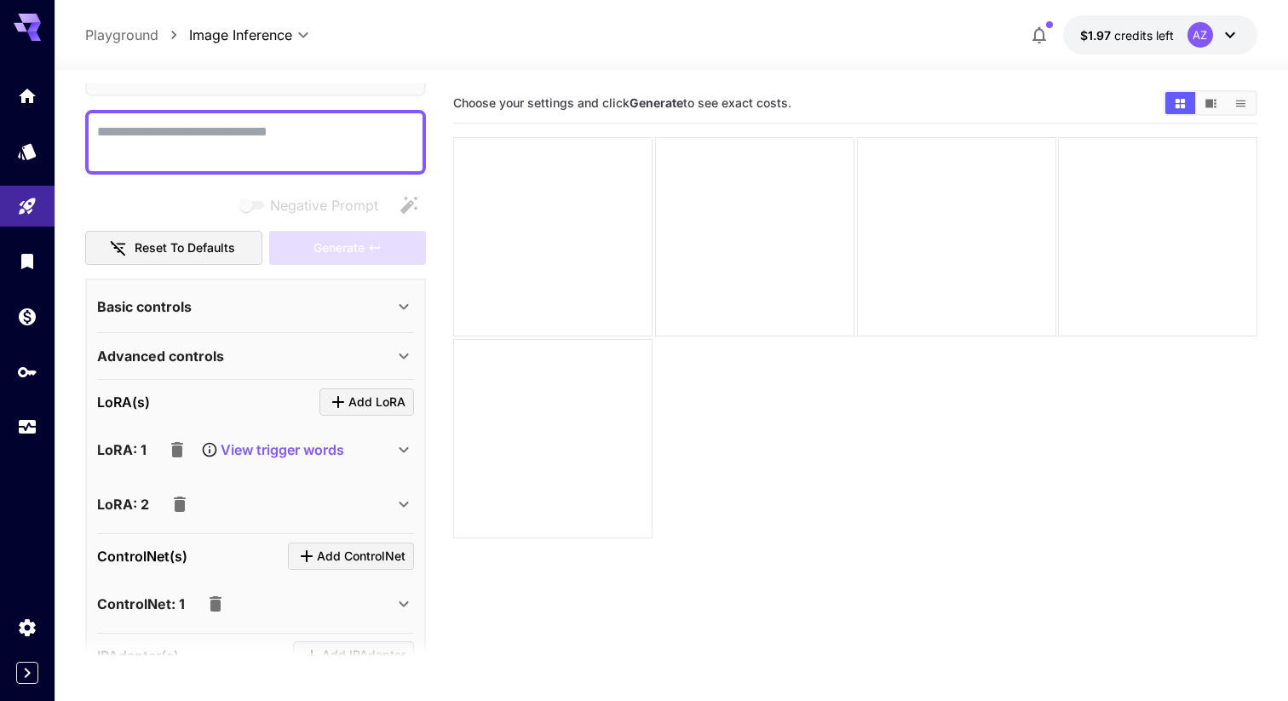
click at [391, 315] on div "Basic controls" at bounding box center [245, 306] width 296 height 20
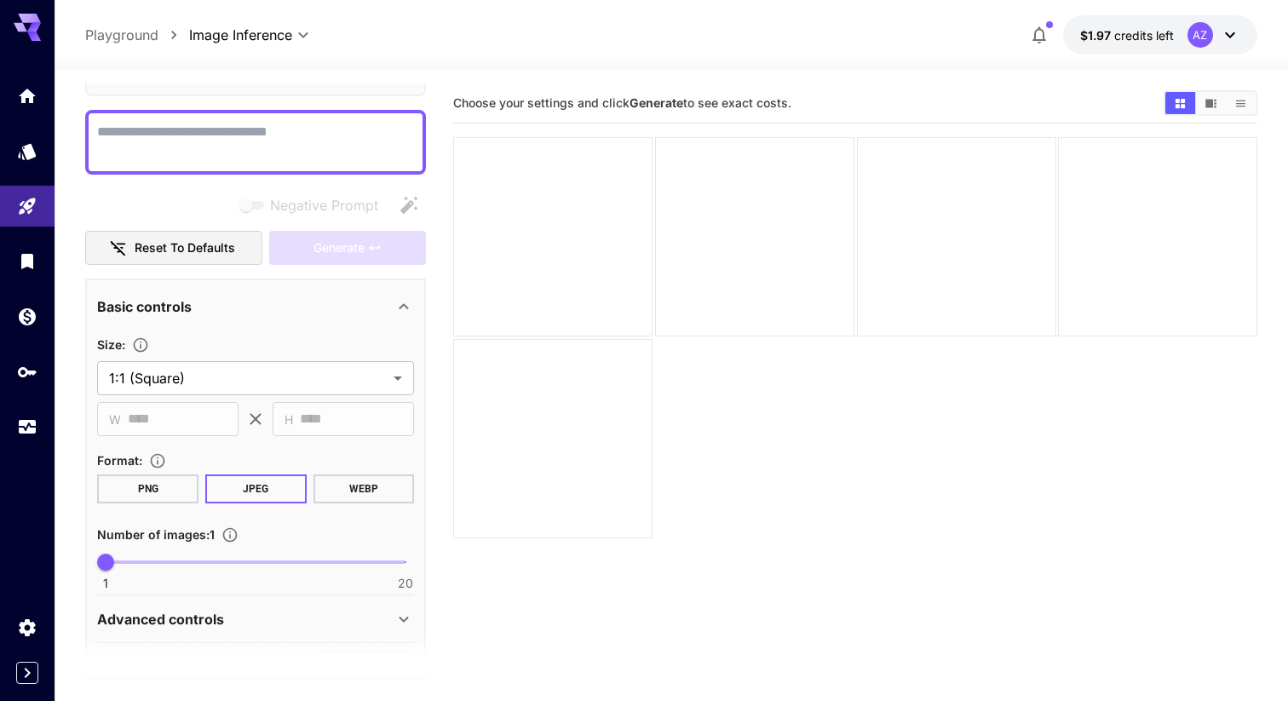
click at [391, 315] on div "Basic controls" at bounding box center [245, 306] width 296 height 20
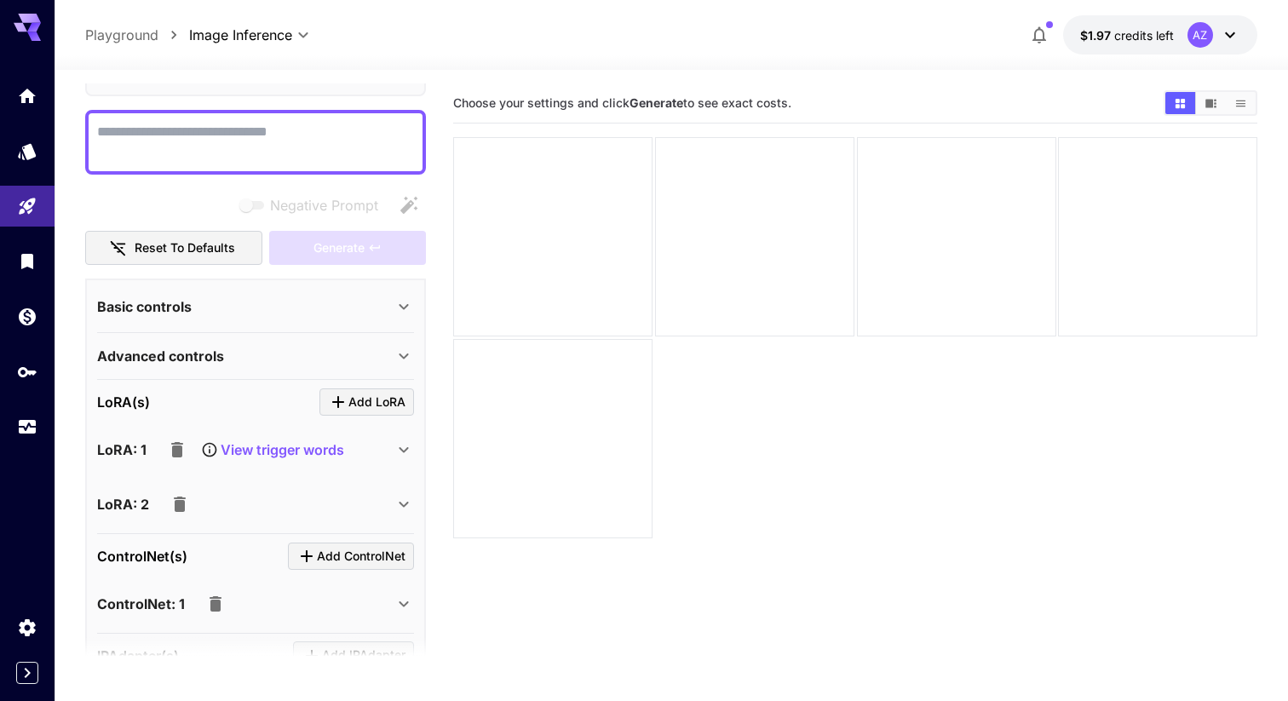
click at [391, 315] on div "Basic controls" at bounding box center [245, 306] width 296 height 20
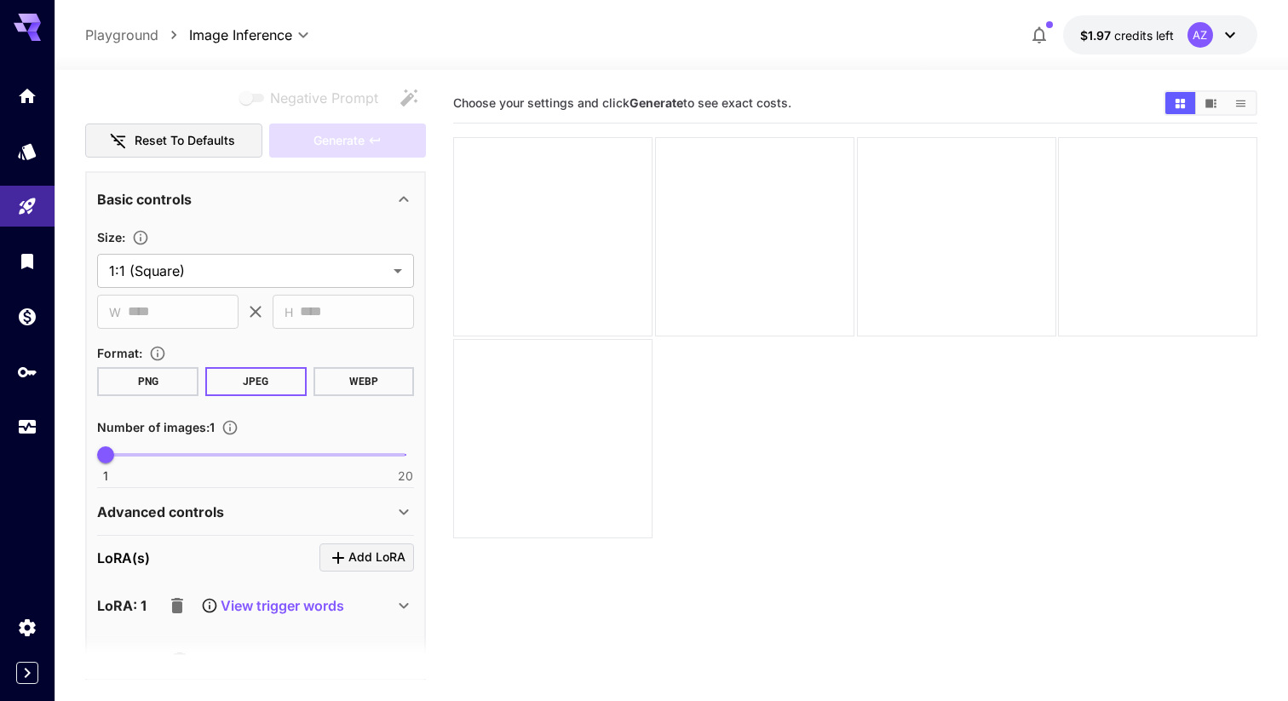
scroll to position [216, 0]
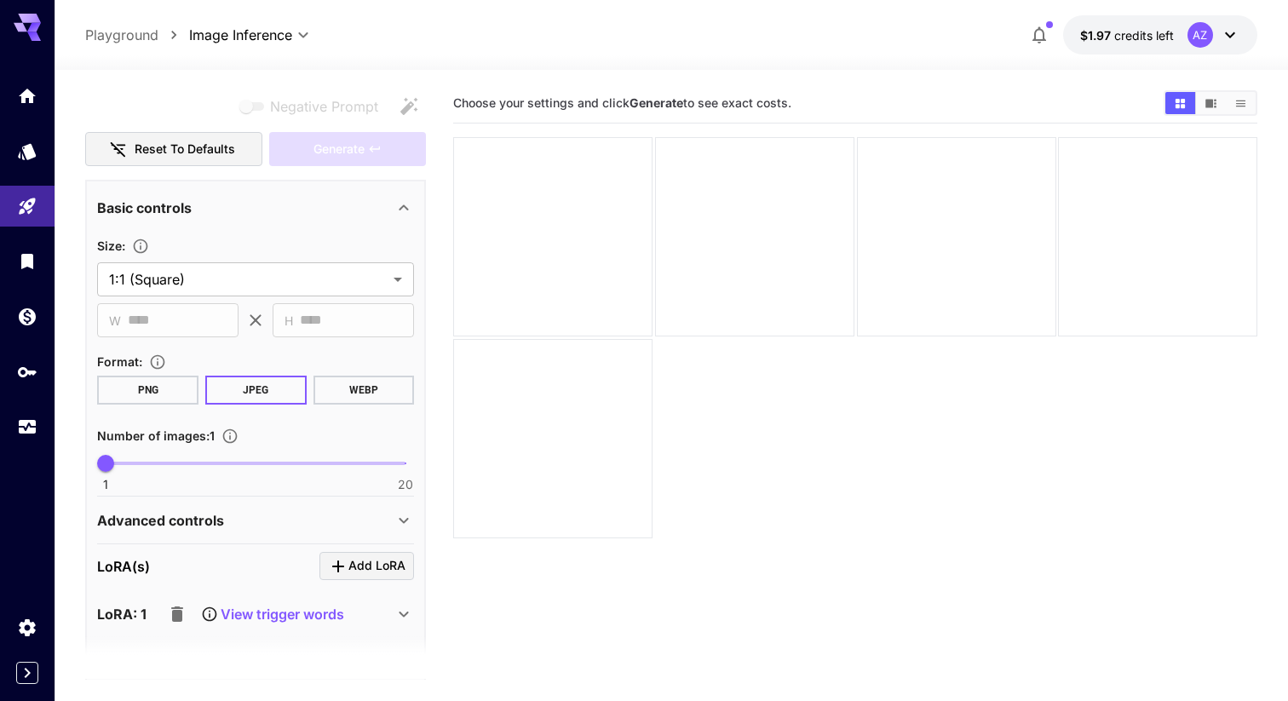
click at [394, 221] on div "Basic controls" at bounding box center [255, 207] width 317 height 41
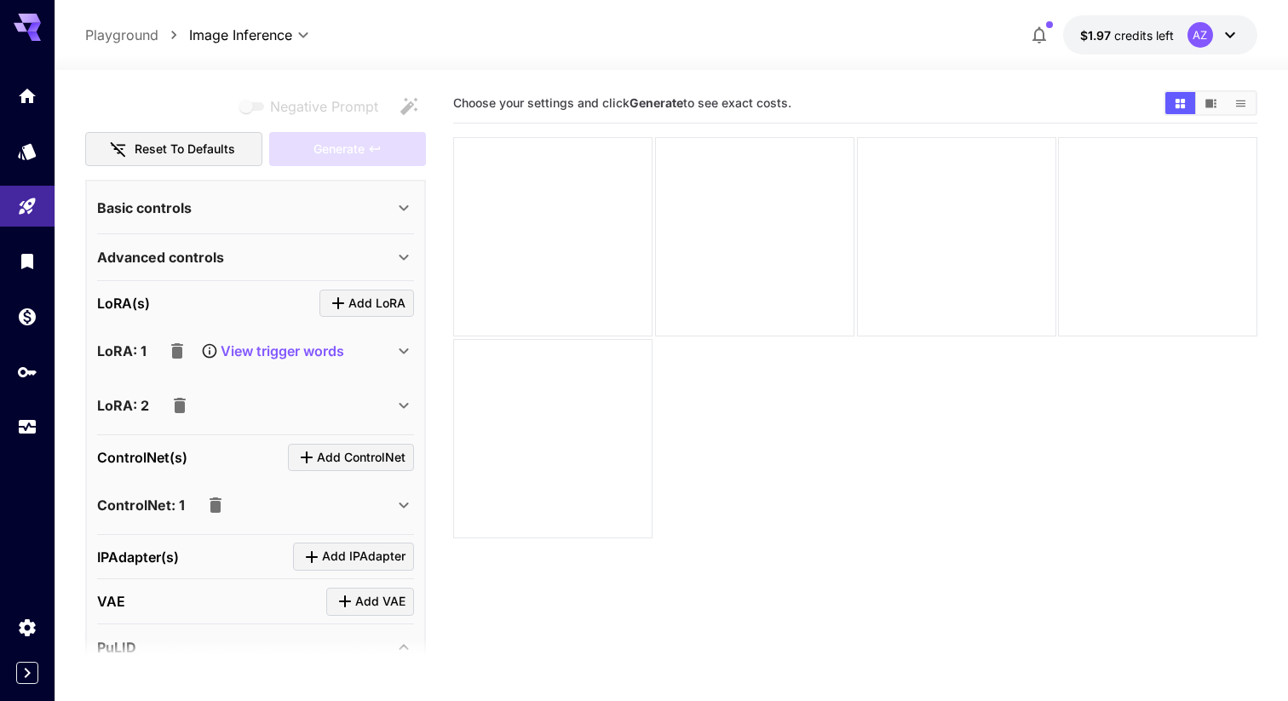
click at [395, 251] on icon at bounding box center [404, 257] width 20 height 20
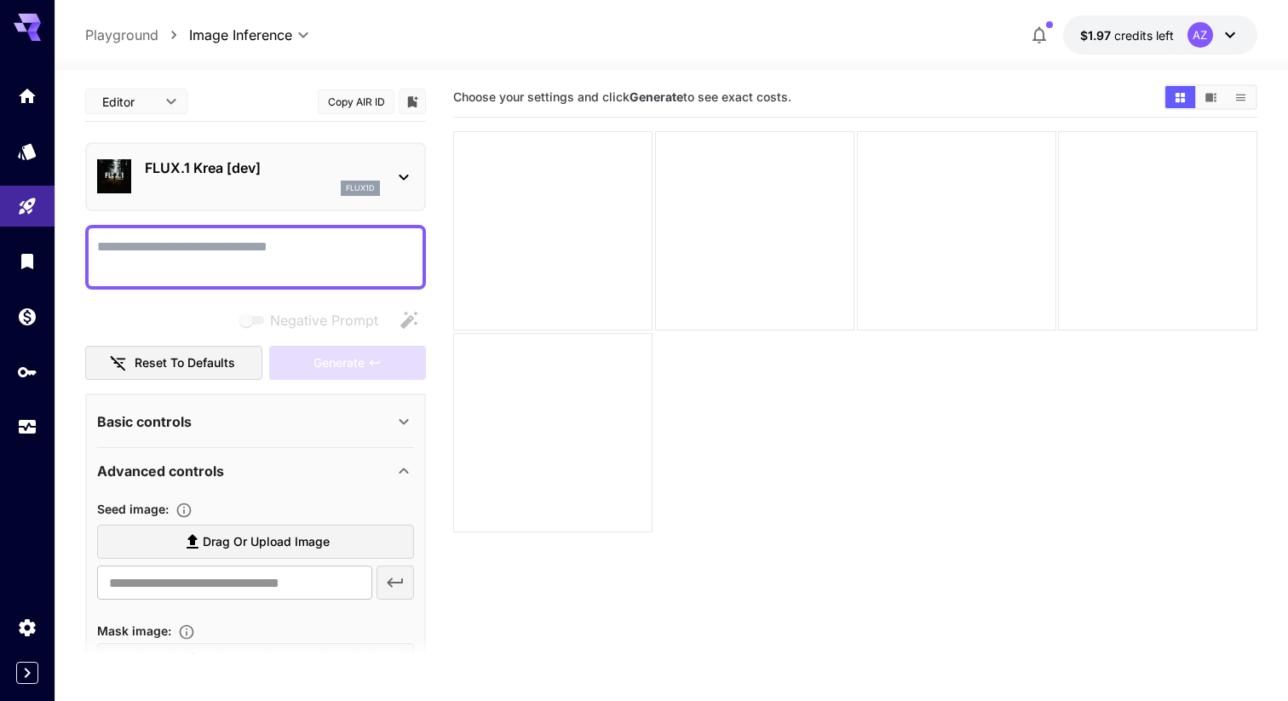
scroll to position [0, 0]
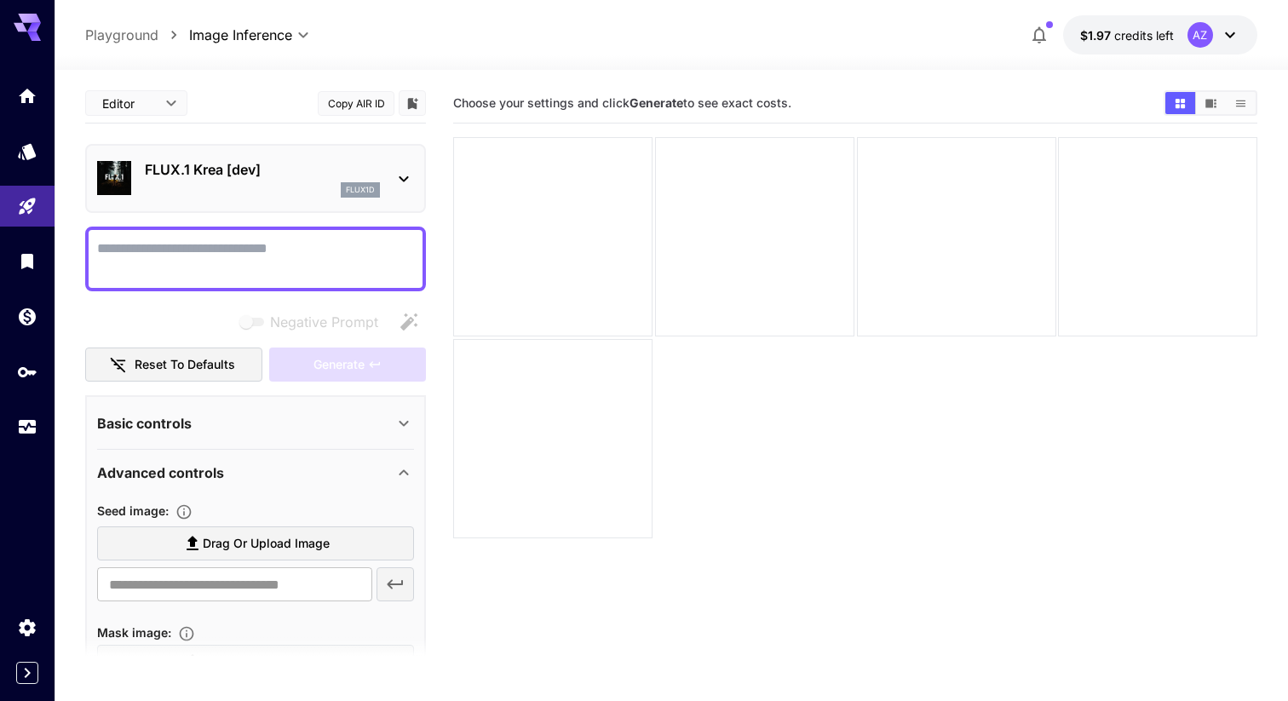
click at [309, 265] on textarea "Negative Prompt" at bounding box center [255, 259] width 317 height 41
paste textarea "**********"
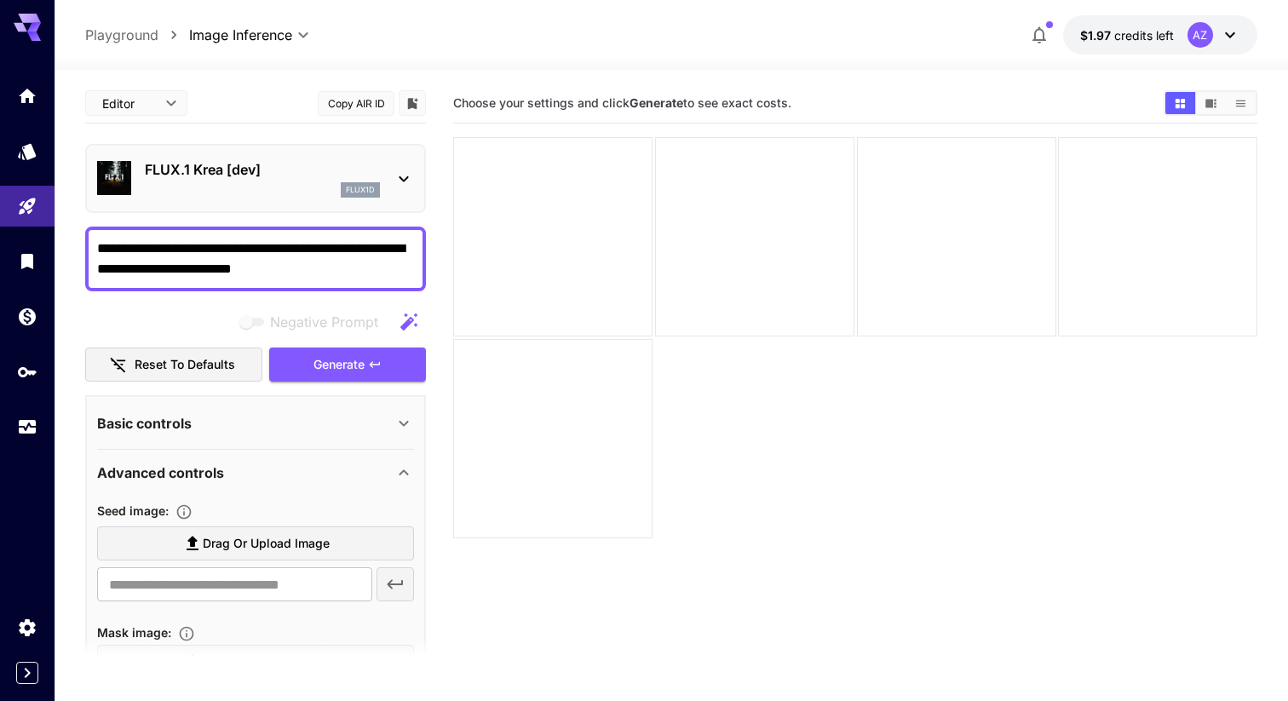
type textarea "**********"
click at [618, 590] on section "Choose your settings and click Generate to see exact costs." at bounding box center [855, 433] width 804 height 701
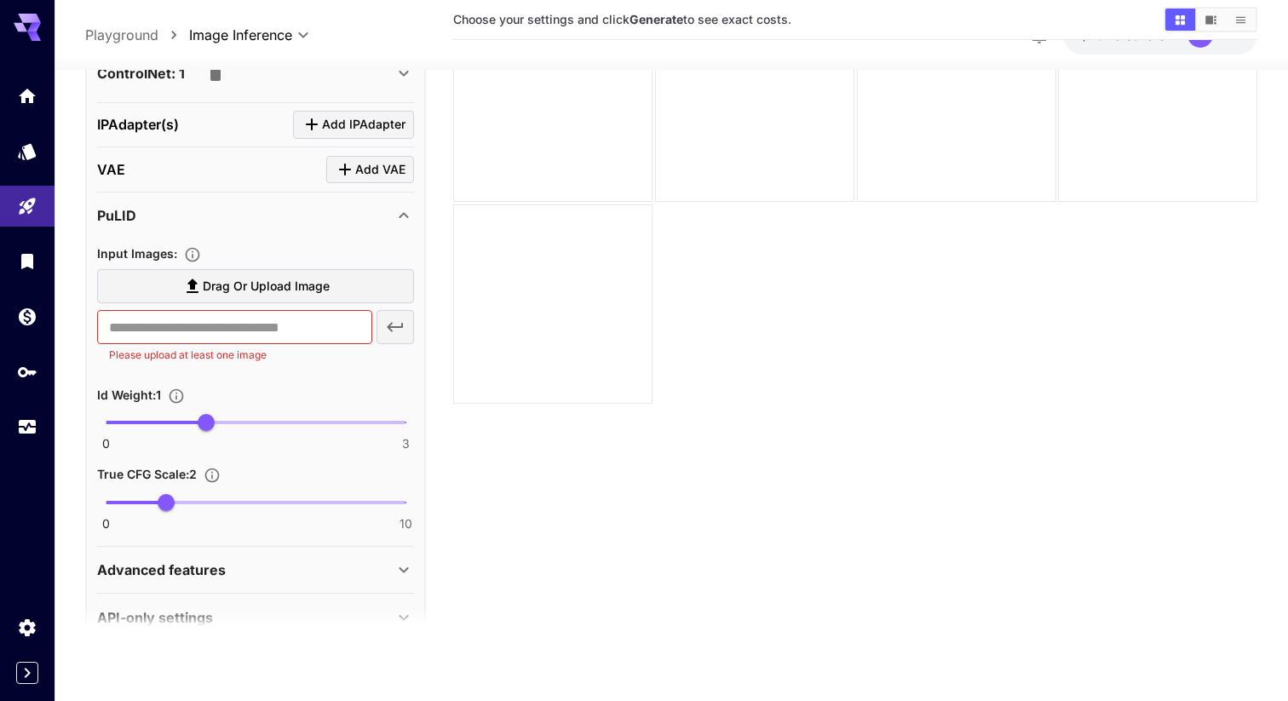
scroll to position [1496, 0]
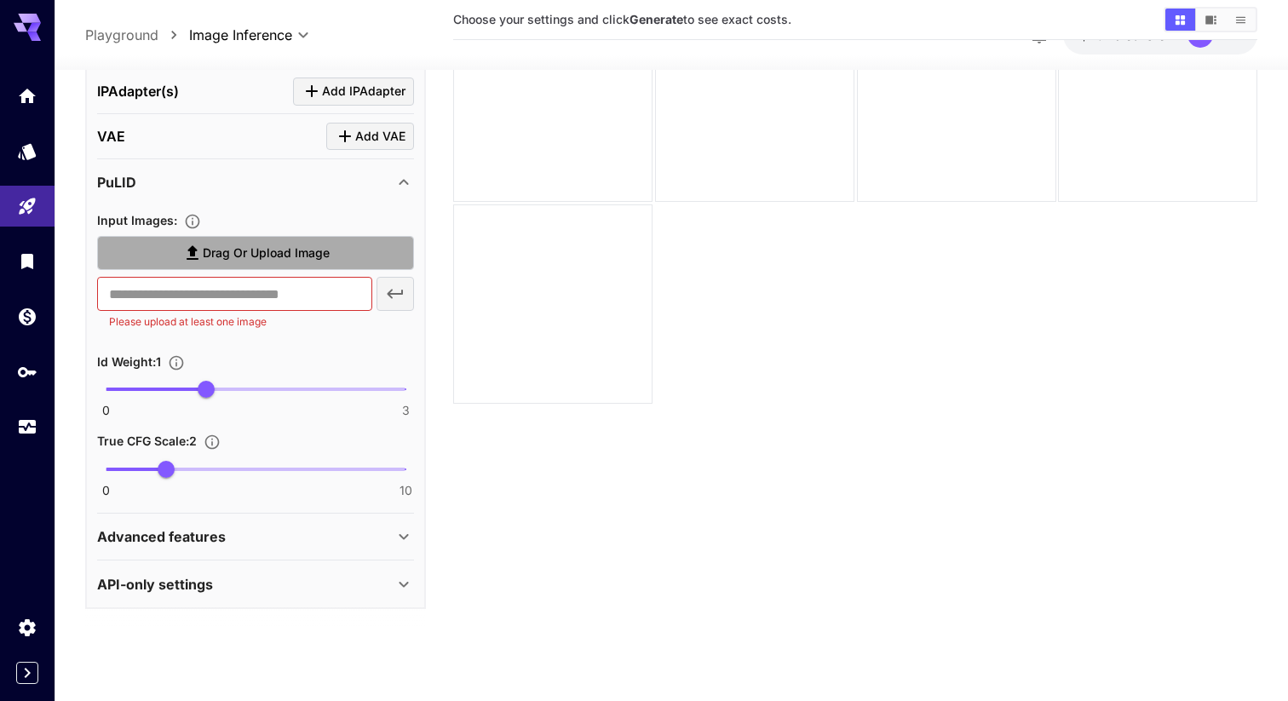
click at [298, 262] on span "Drag or upload image" at bounding box center [266, 253] width 127 height 21
click at [0, 0] on input "Drag or upload image" at bounding box center [0, 0] width 0 height 0
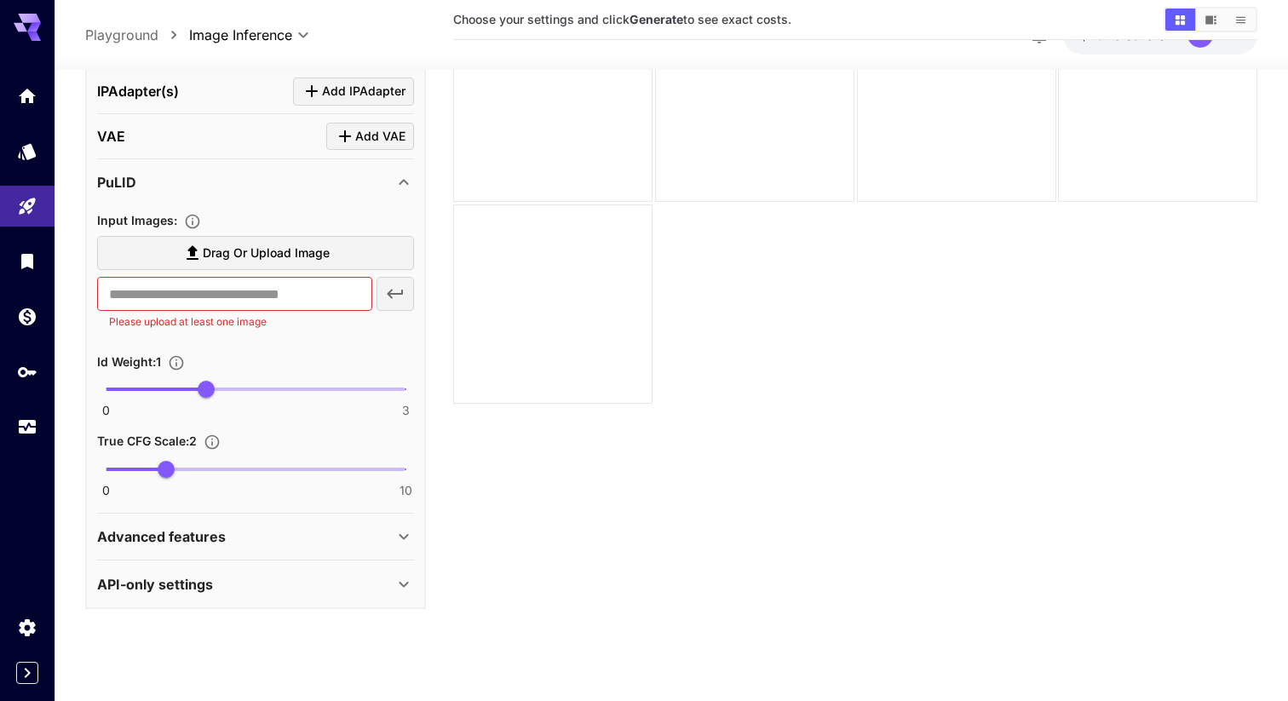
click at [278, 244] on span "Drag or upload image" at bounding box center [266, 253] width 127 height 21
click at [0, 0] on input "Drag or upload image" at bounding box center [0, 0] width 0 height 0
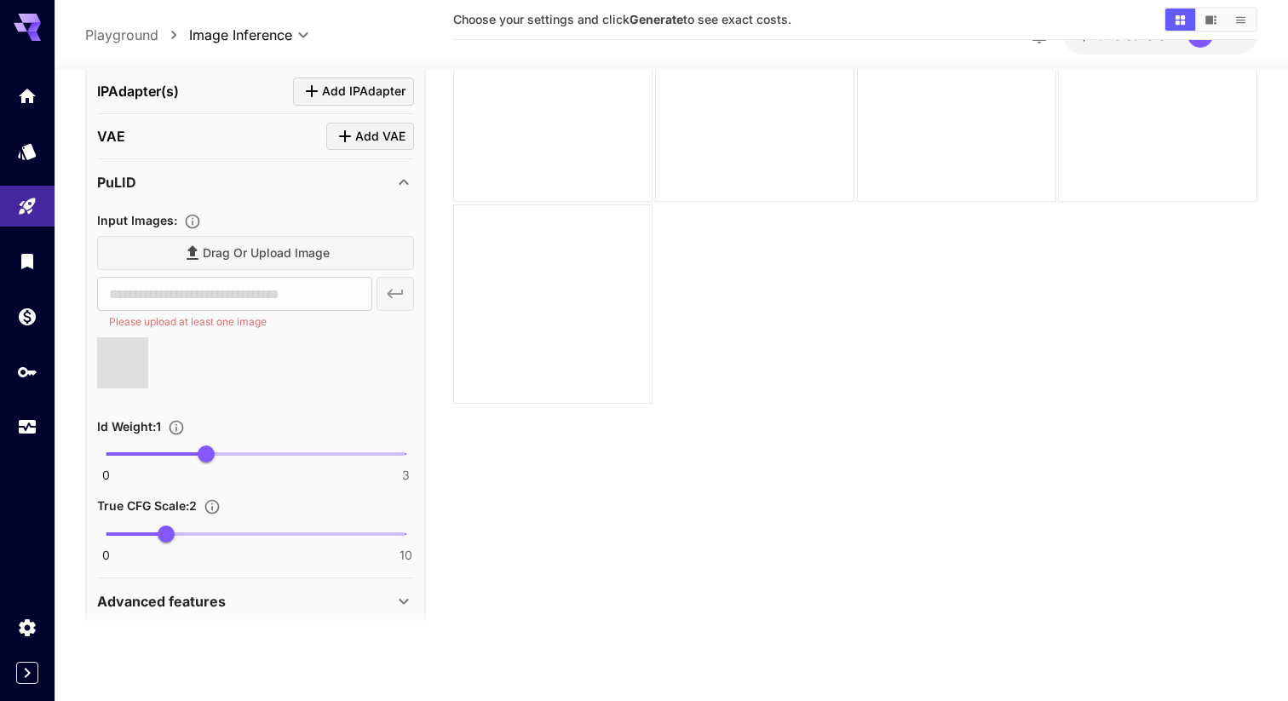
type input "**********"
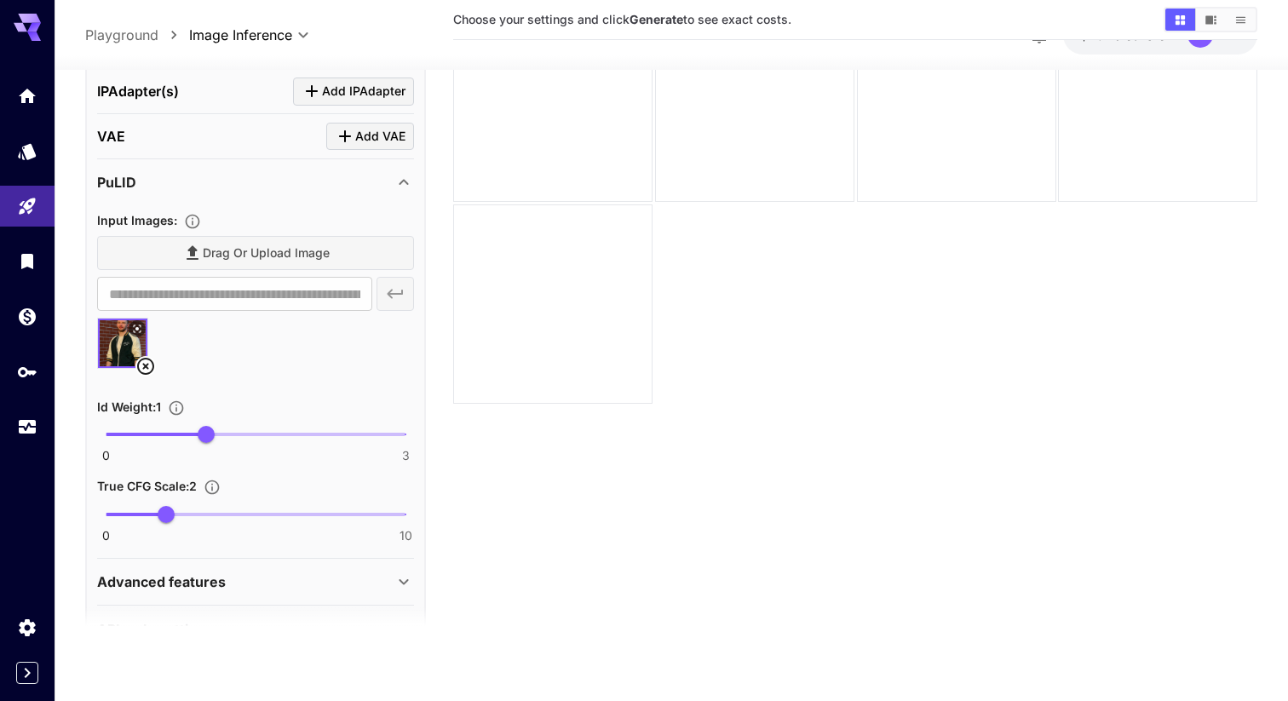
click at [309, 255] on div "Drag or upload image" at bounding box center [255, 253] width 317 height 35
click at [590, 437] on section "Choose your settings and click Generate to see exact costs." at bounding box center [855, 299] width 804 height 701
click at [280, 247] on div "Drag or upload image" at bounding box center [255, 253] width 317 height 35
click at [144, 365] on icon at bounding box center [145, 367] width 17 height 17
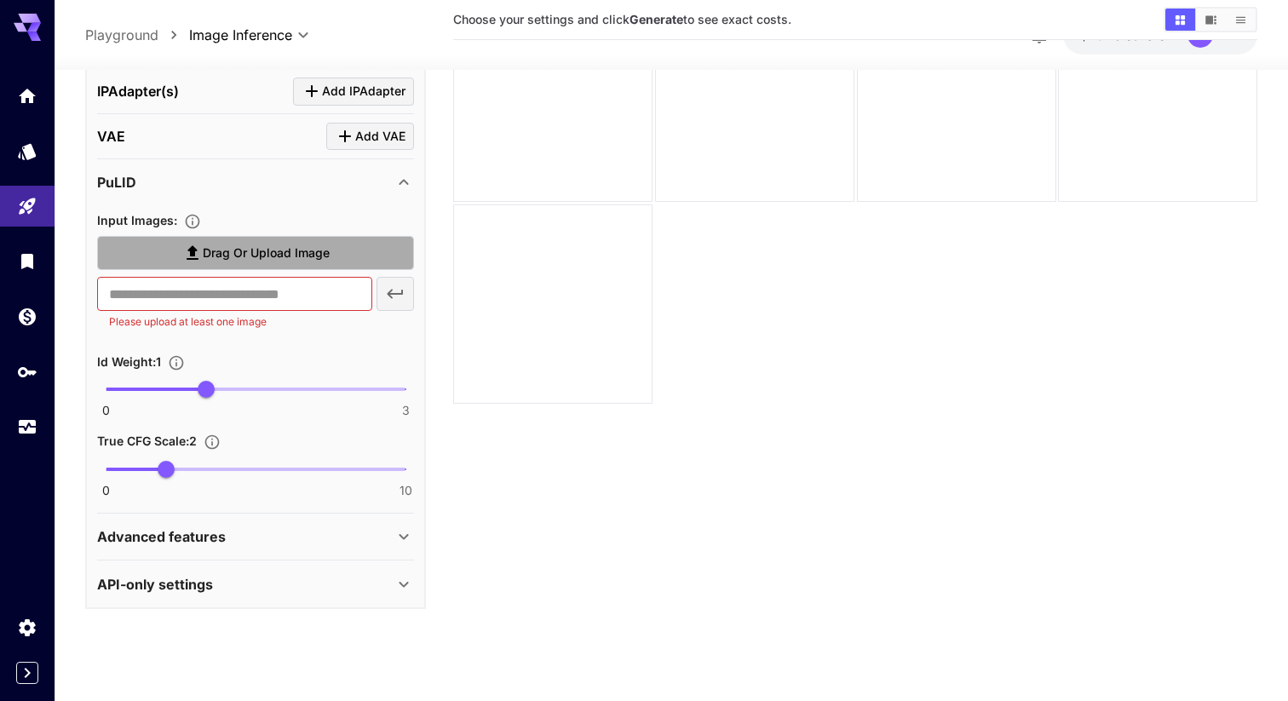
click at [229, 246] on span "Drag or upload image" at bounding box center [266, 253] width 127 height 21
click at [0, 0] on input "Drag or upload image" at bounding box center [0, 0] width 0 height 0
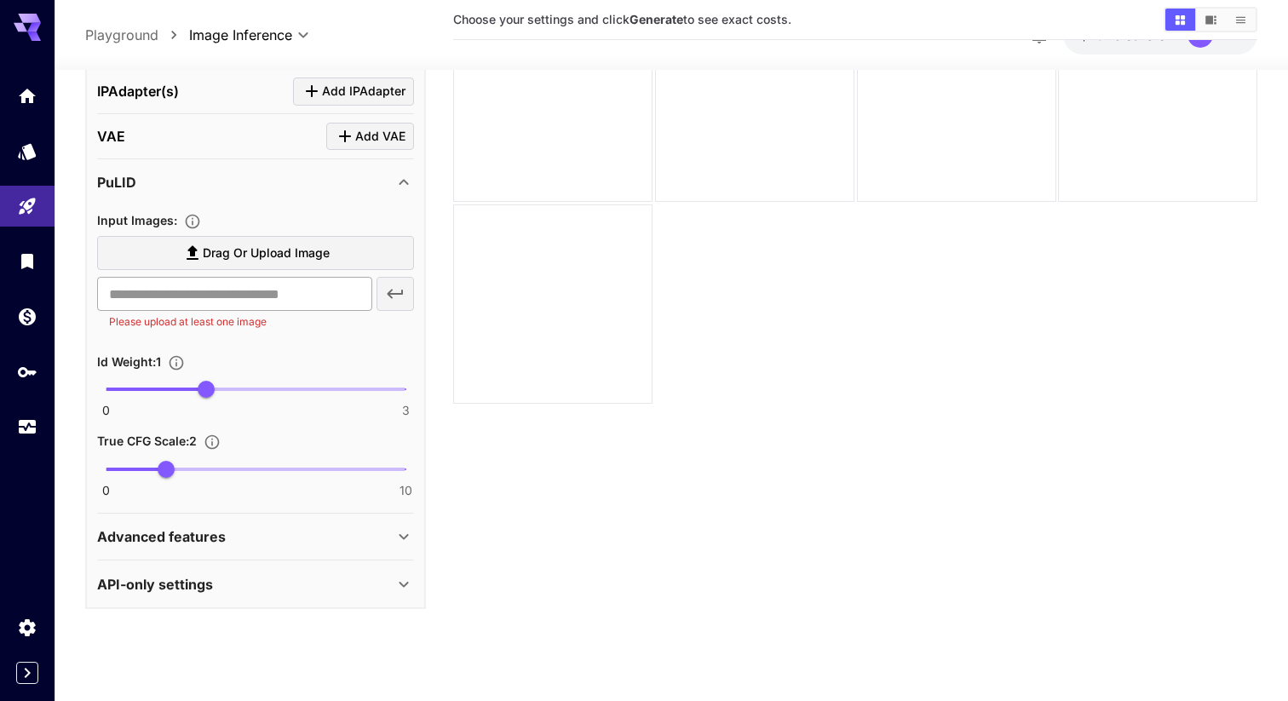
click at [349, 303] on input "text" at bounding box center [234, 295] width 275 height 34
click at [405, 285] on div "​ Please upload at least one image" at bounding box center [255, 305] width 317 height 54
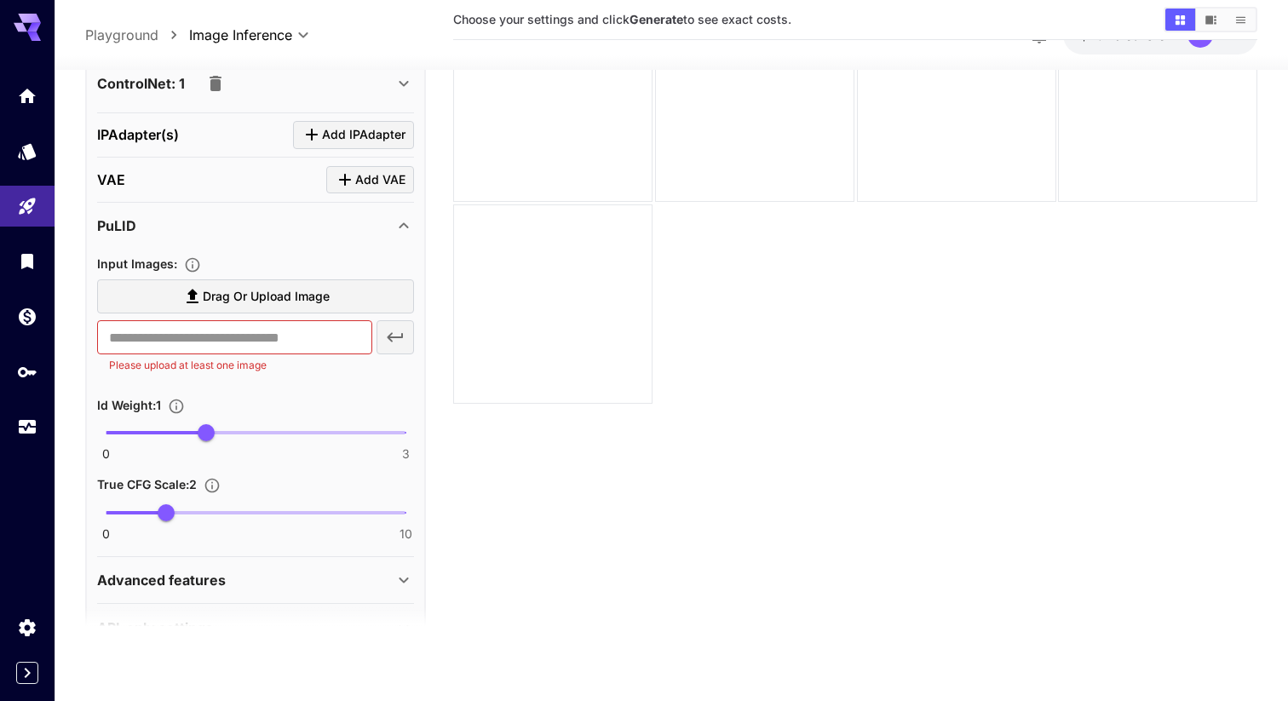
scroll to position [1451, 0]
click at [286, 301] on span "Drag or upload image" at bounding box center [266, 298] width 127 height 21
click at [0, 0] on input "Drag or upload image" at bounding box center [0, 0] width 0 height 0
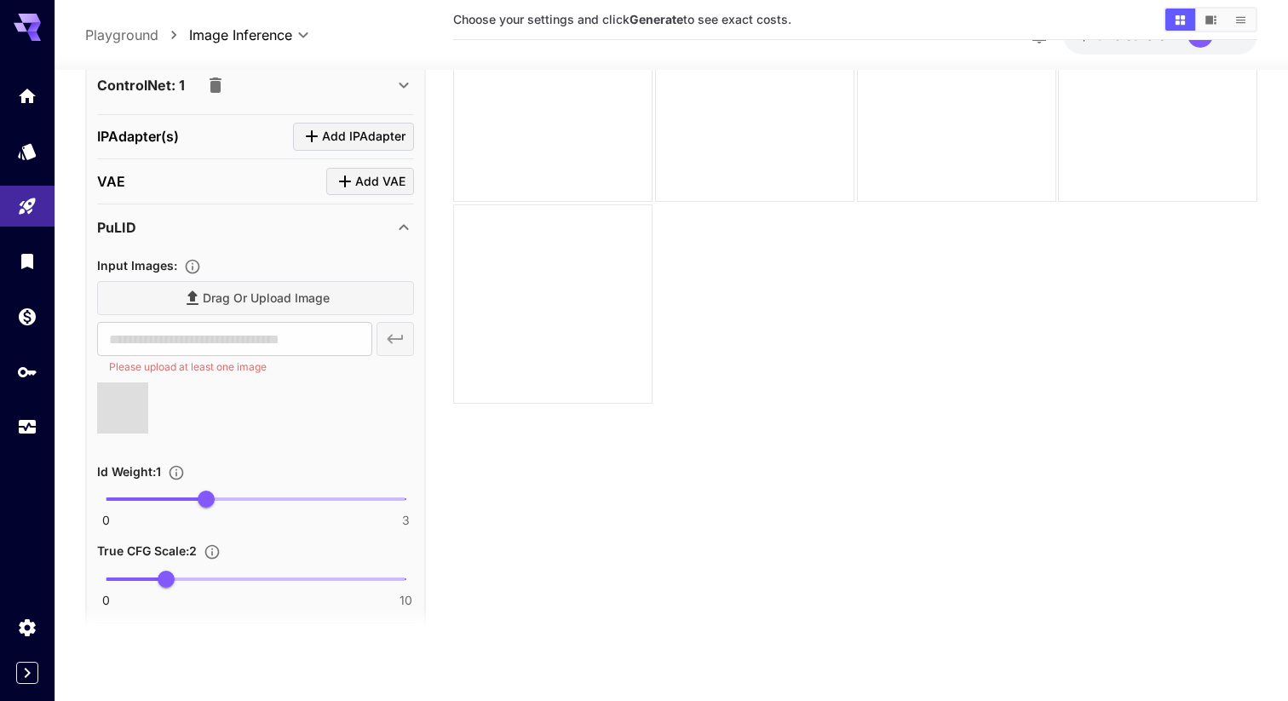
type input "**********"
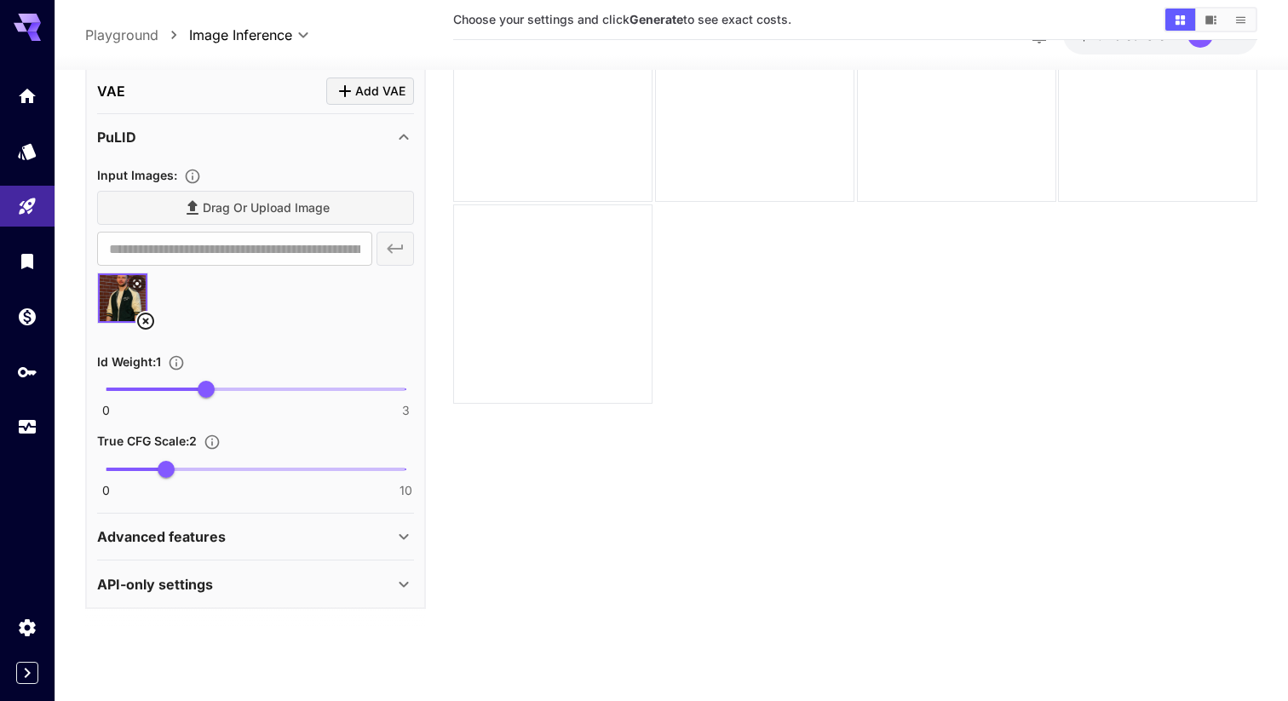
scroll to position [1538, 0]
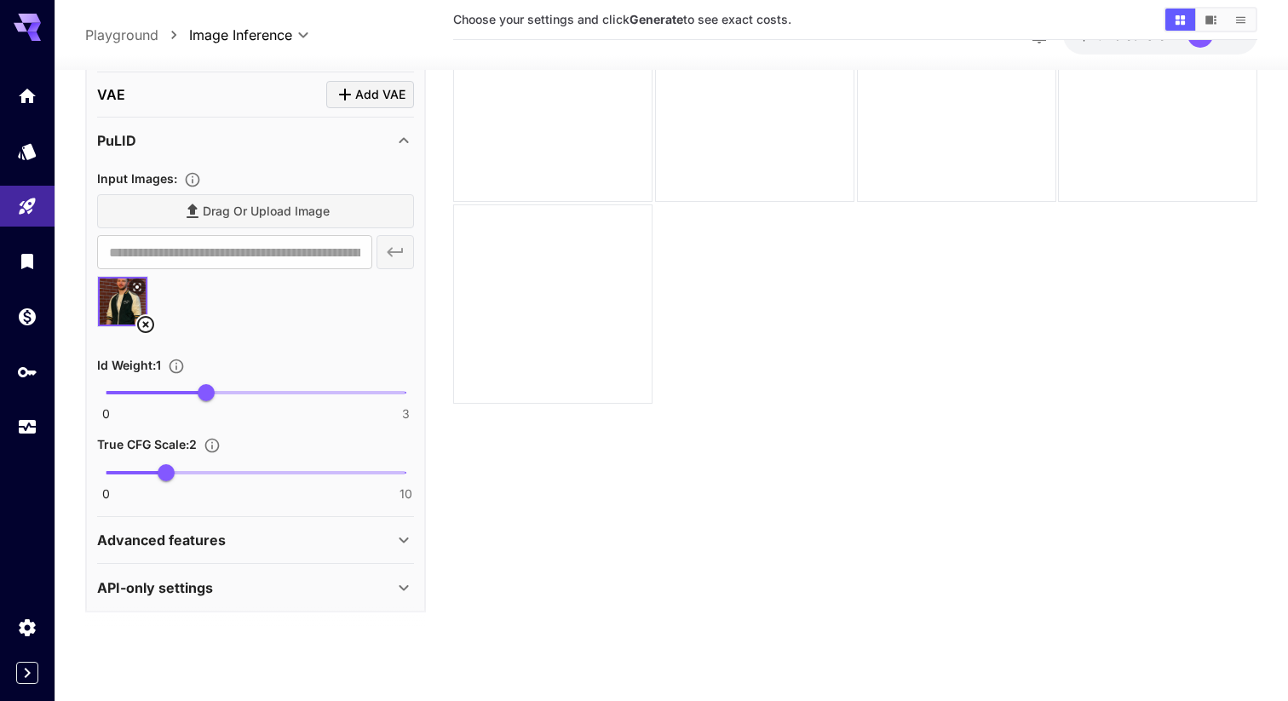
click at [307, 214] on div "Drag or upload image" at bounding box center [255, 211] width 317 height 35
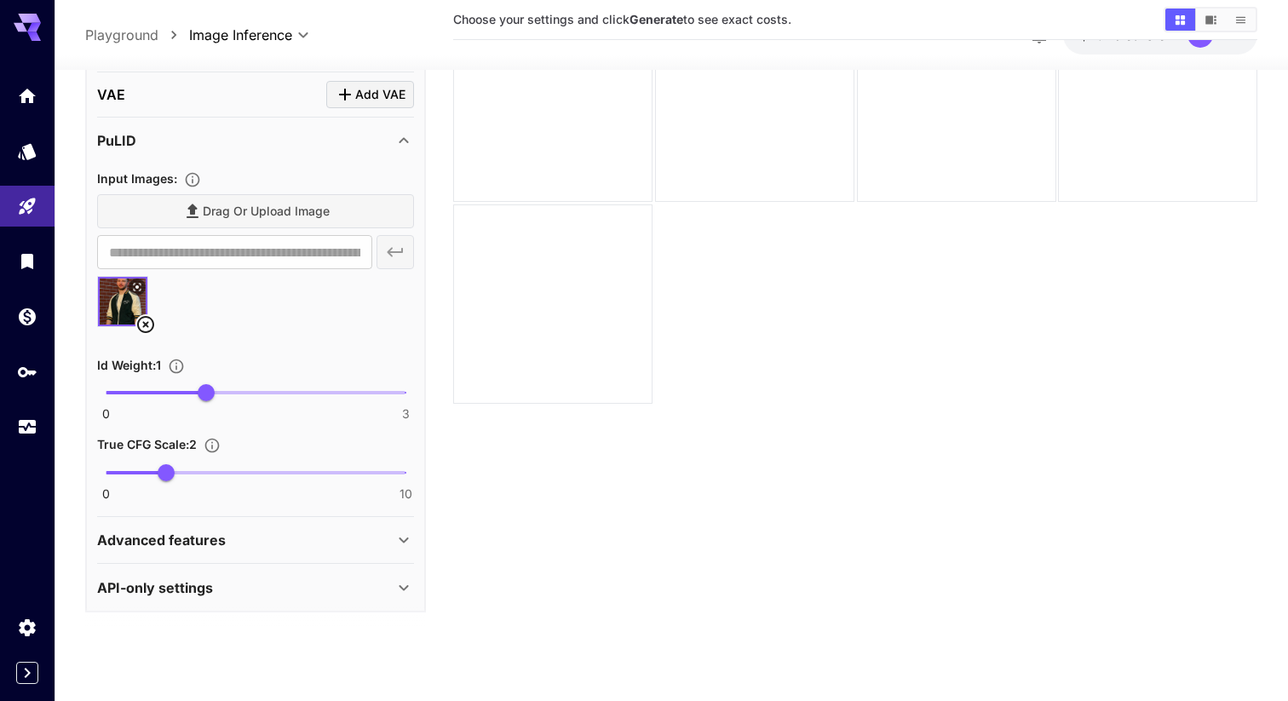
click at [307, 214] on div "Drag or upload image" at bounding box center [255, 211] width 317 height 35
click at [148, 326] on icon at bounding box center [145, 325] width 20 height 20
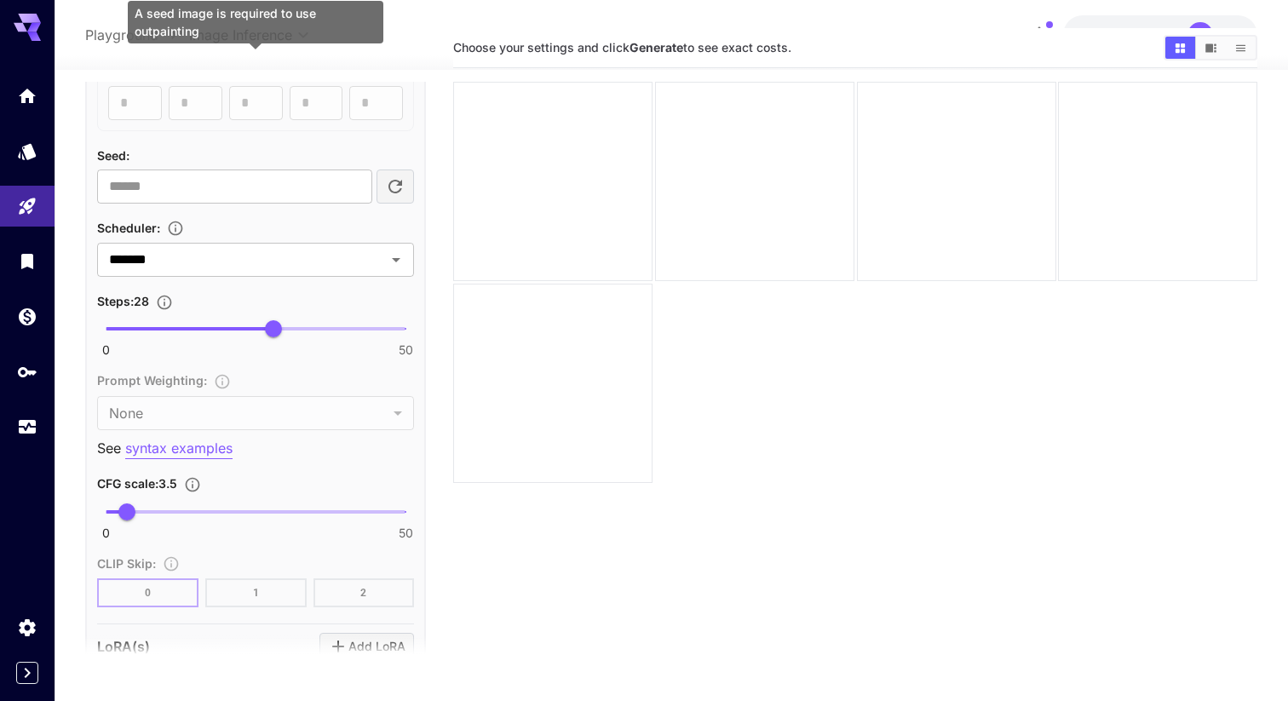
scroll to position [718, 0]
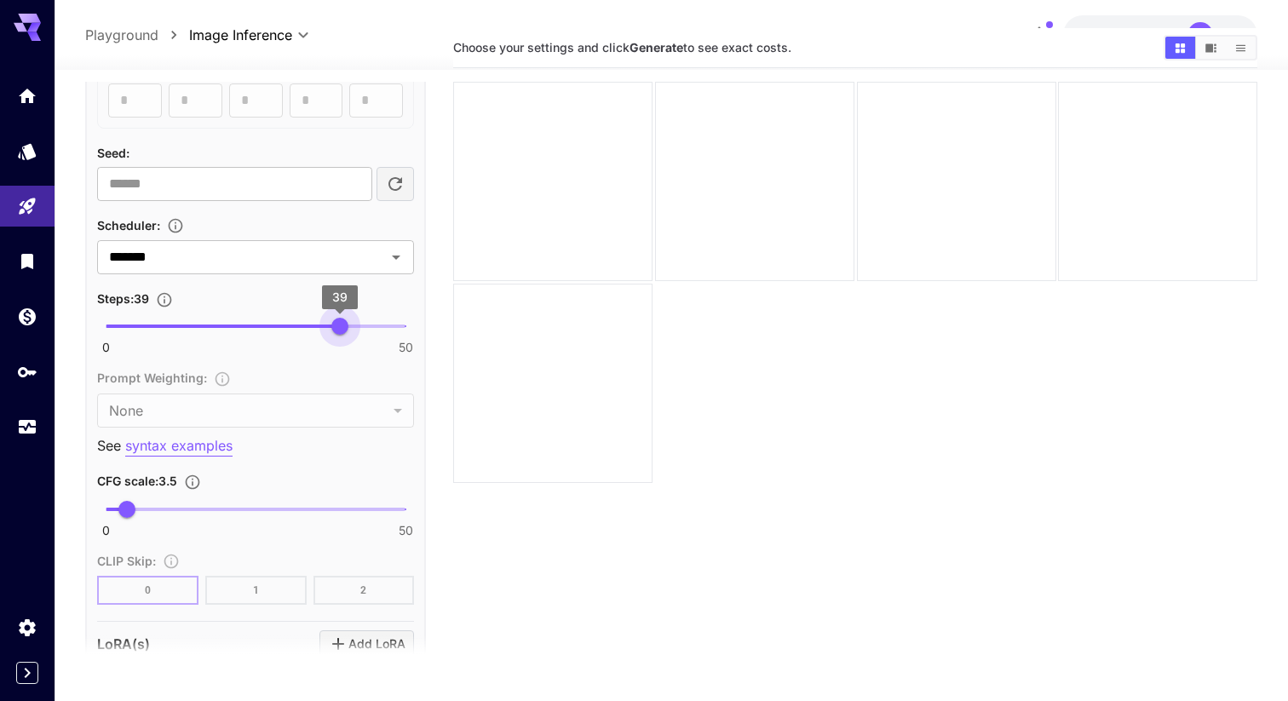
type input "**"
drag, startPoint x: 274, startPoint y: 321, endPoint x: 334, endPoint y: 332, distance: 60.6
click at [333, 332] on span "38" at bounding box center [333, 326] width 17 height 17
type input "***"
drag, startPoint x: 131, startPoint y: 516, endPoint x: 151, endPoint y: 515, distance: 19.6
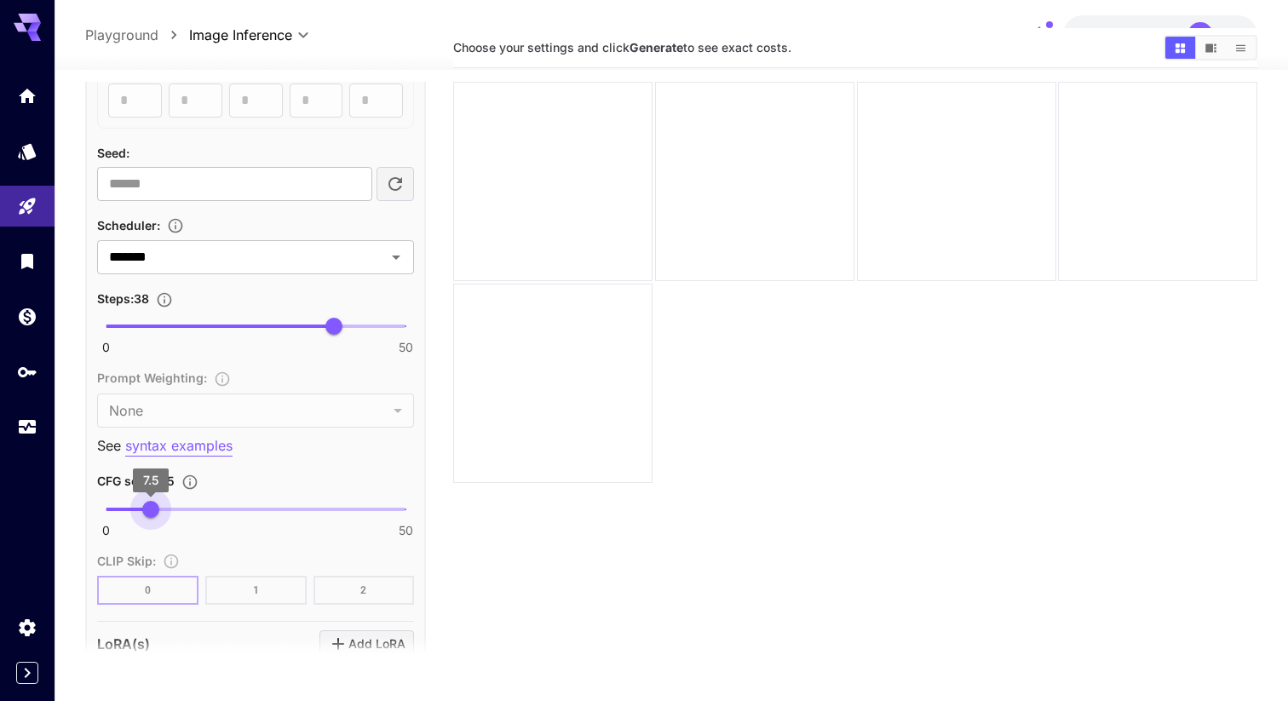
click at [151, 515] on span "7.5" at bounding box center [150, 509] width 17 height 17
click at [529, 574] on section "Choose your settings and click Generate to see exact costs." at bounding box center [855, 378] width 804 height 701
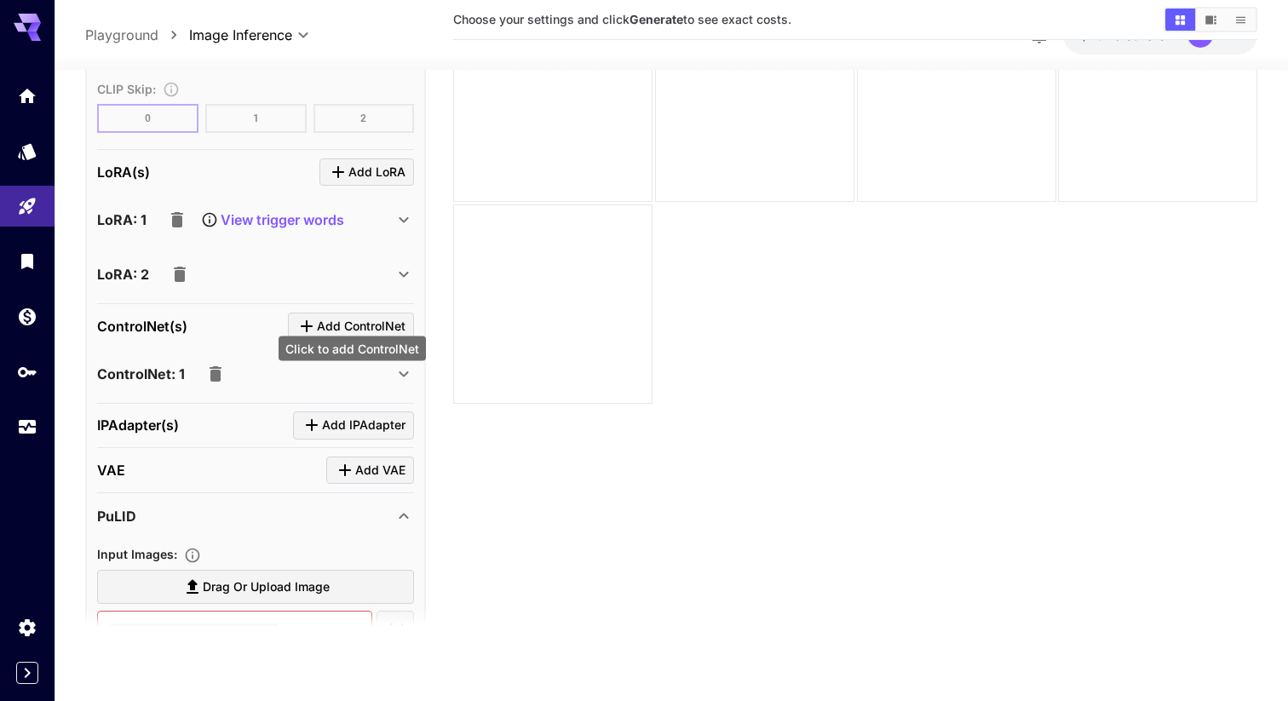
scroll to position [1496, 0]
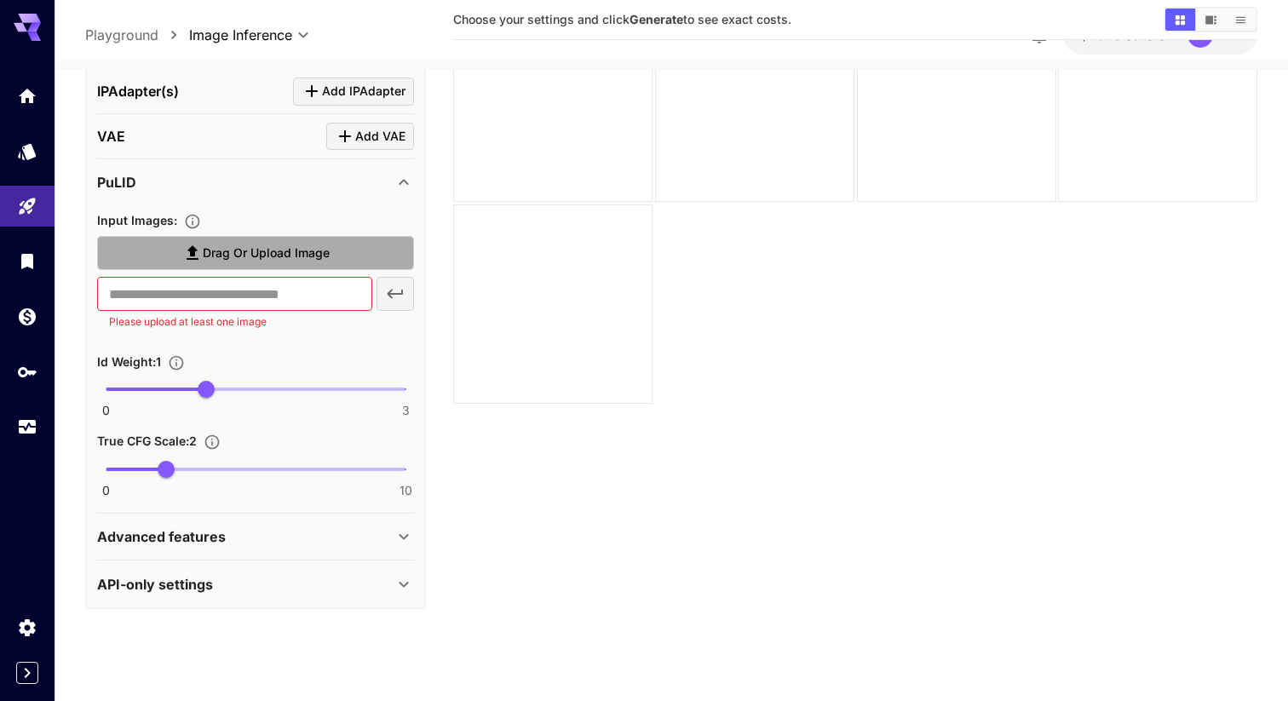
click at [288, 247] on span "Drag or upload image" at bounding box center [266, 253] width 127 height 21
click at [0, 0] on input "Drag or upload image" at bounding box center [0, 0] width 0 height 0
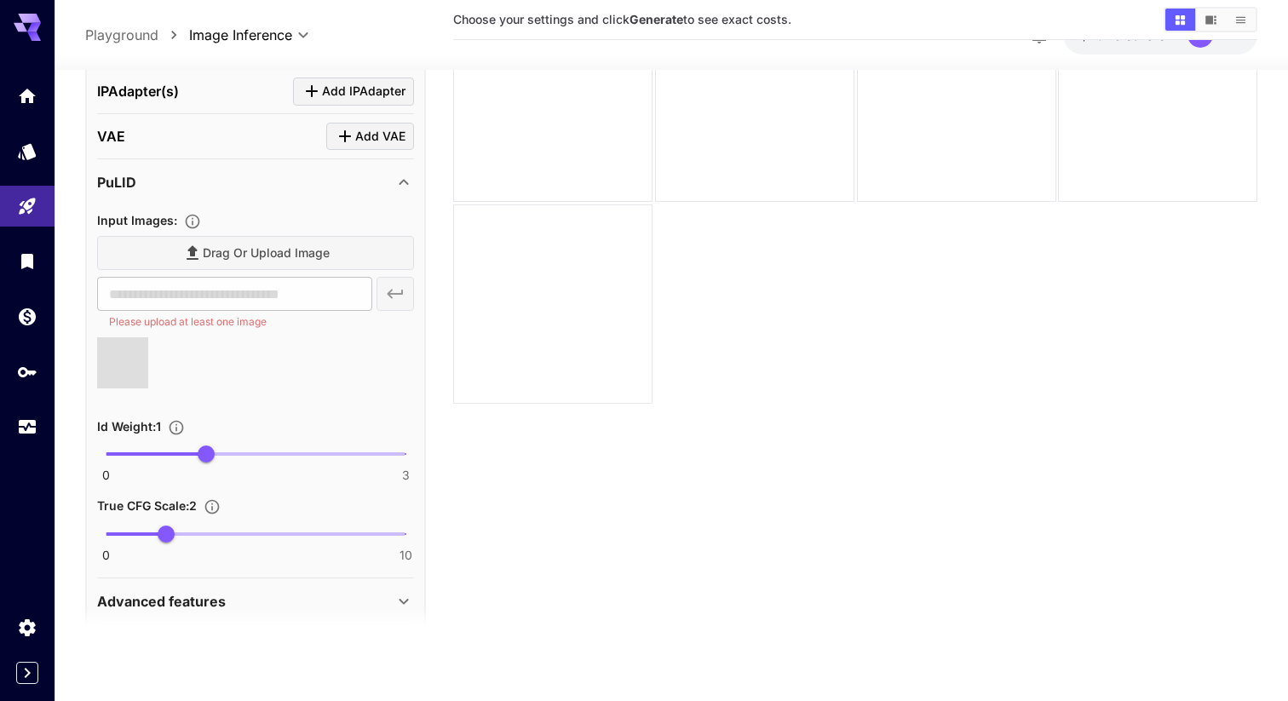
type input "**********"
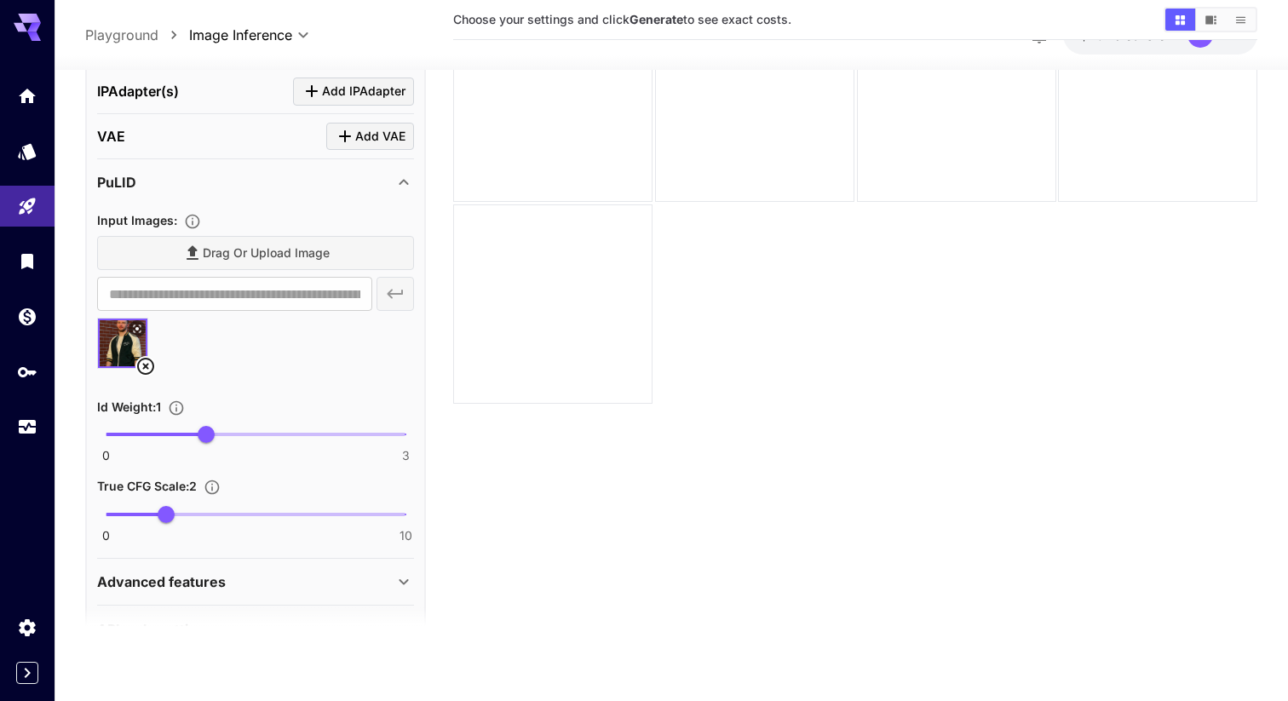
click at [147, 362] on icon at bounding box center [145, 367] width 20 height 20
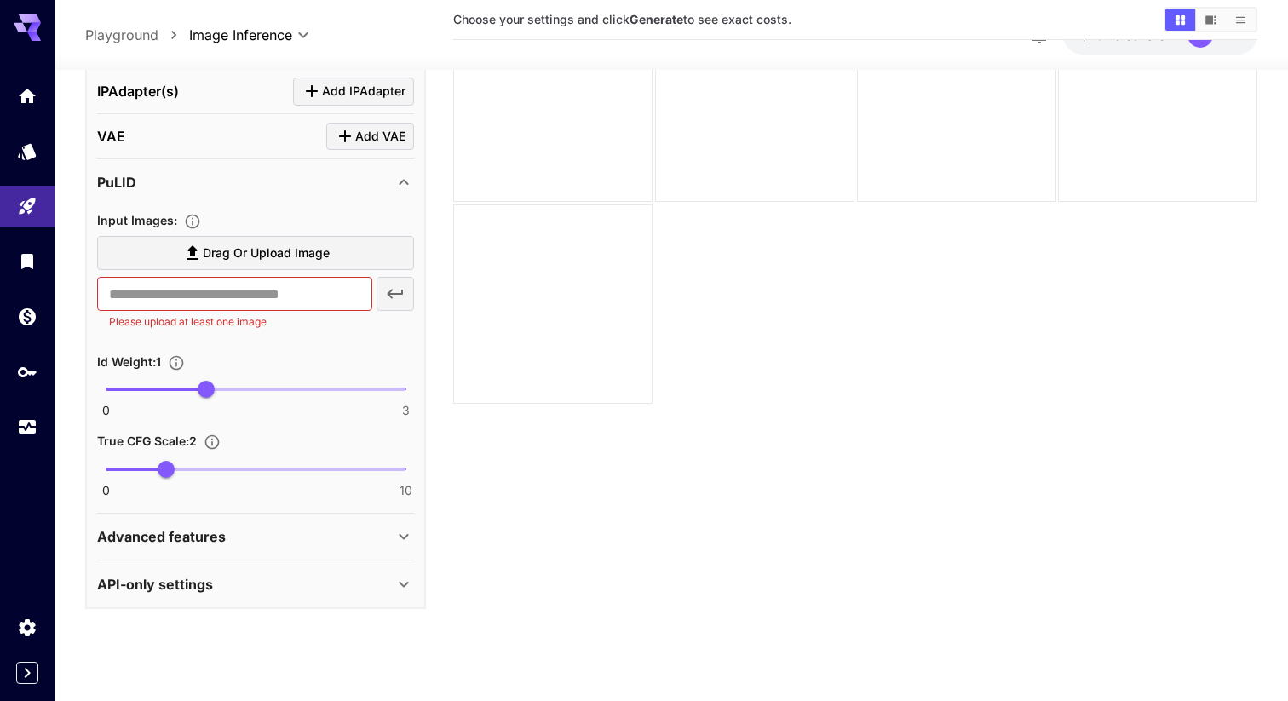
drag, startPoint x: 96, startPoint y: 186, endPoint x: 169, endPoint y: 222, distance: 81.1
click at [169, 222] on div "PuLID Input Images : Drag or upload image ​ Please upload at least one image Id…" at bounding box center [255, 337] width 317 height 348
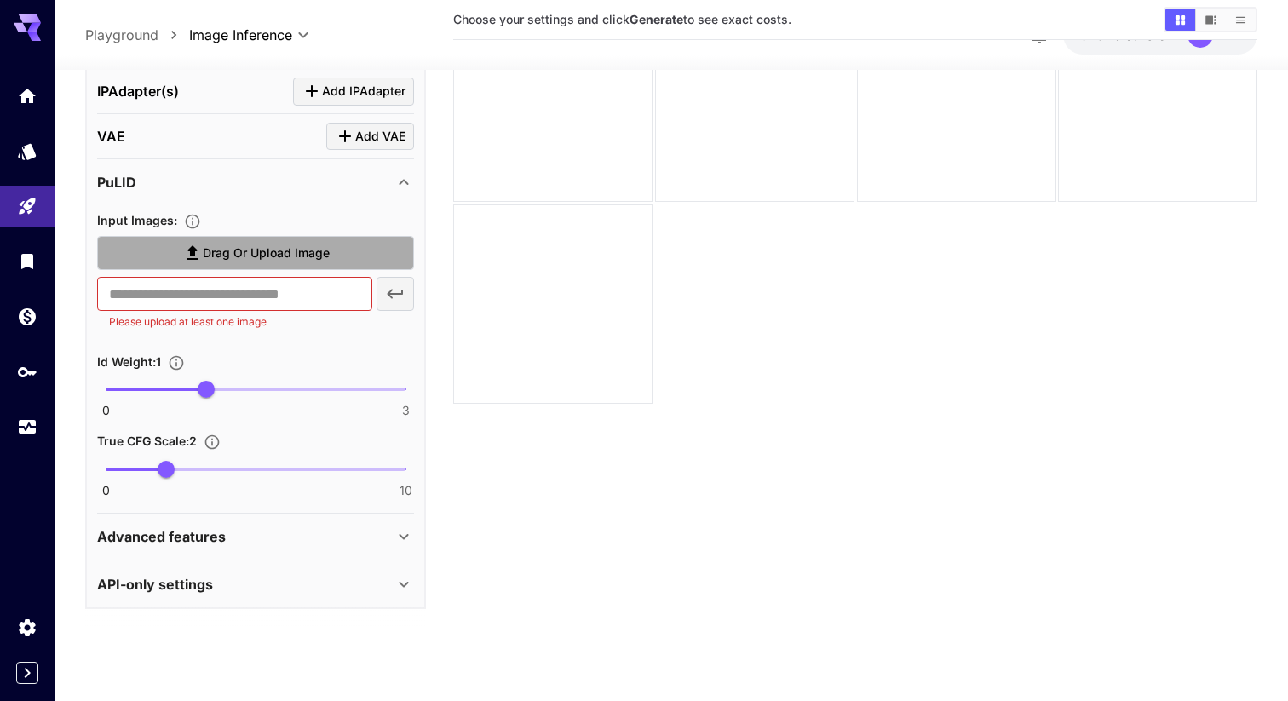
click at [325, 260] on span "Drag or upload image" at bounding box center [266, 253] width 127 height 21
click at [0, 0] on input "Drag or upload image" at bounding box center [0, 0] width 0 height 0
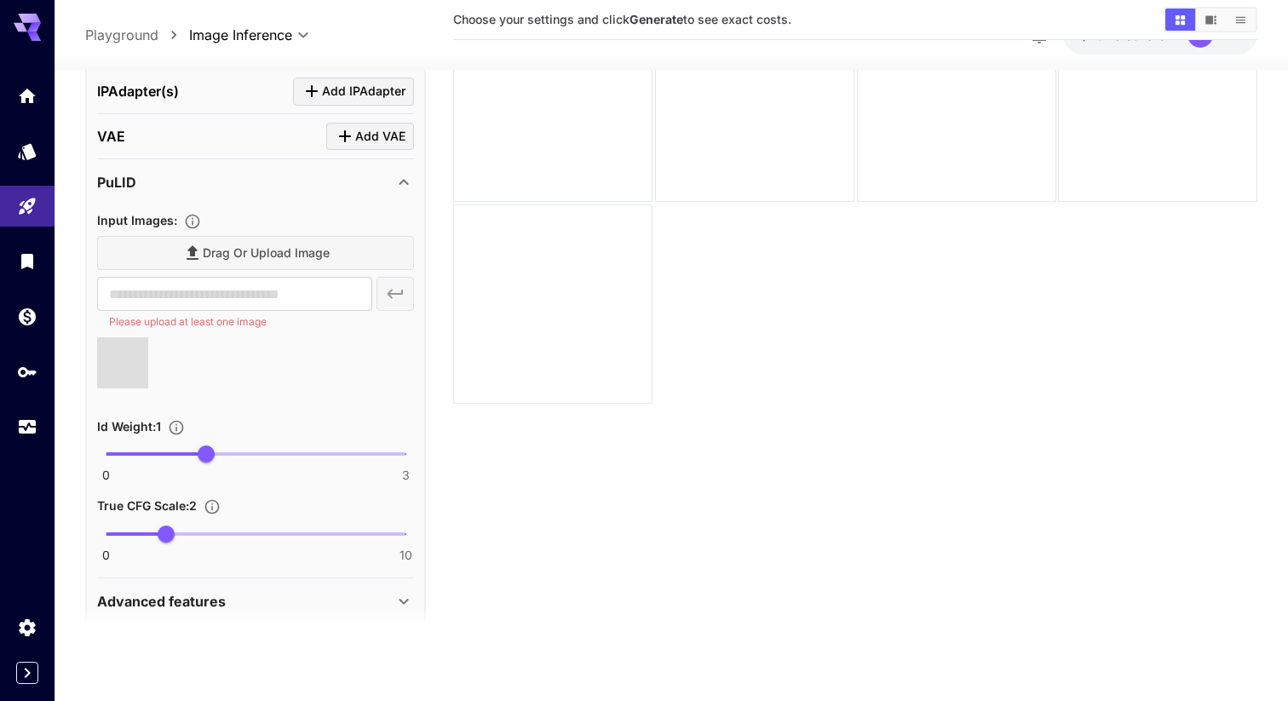
type input "**********"
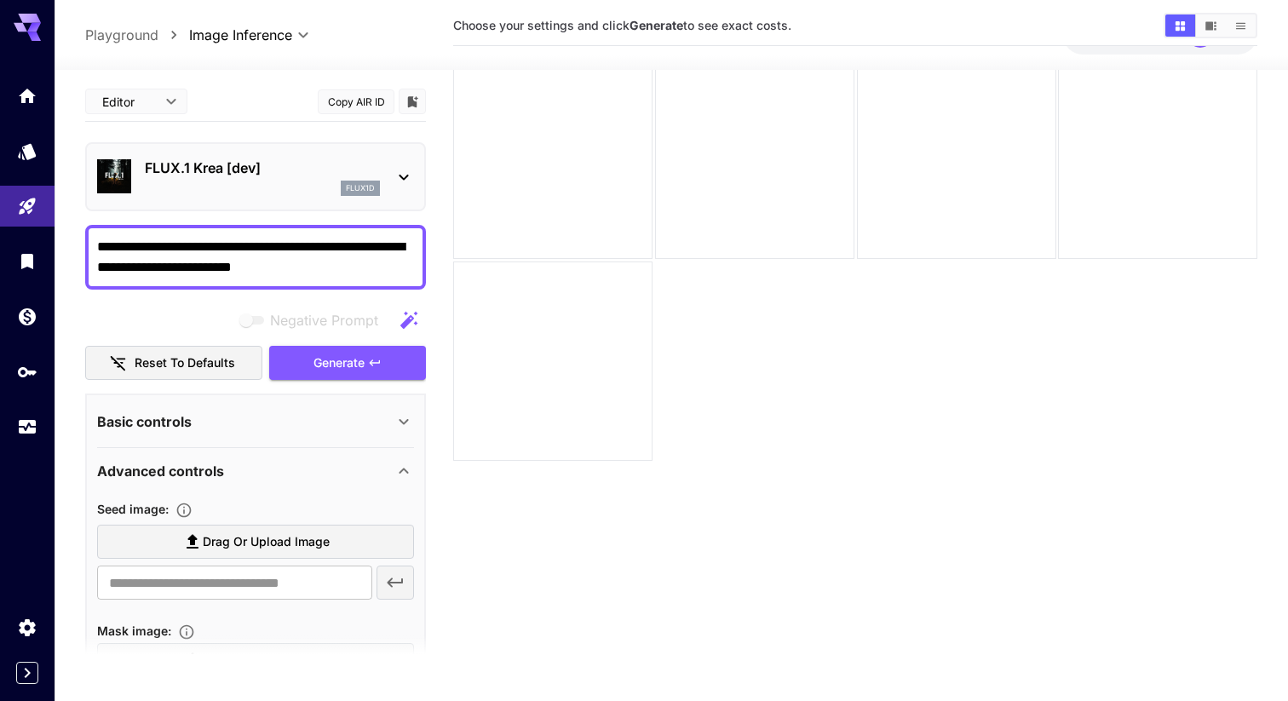
scroll to position [0, 0]
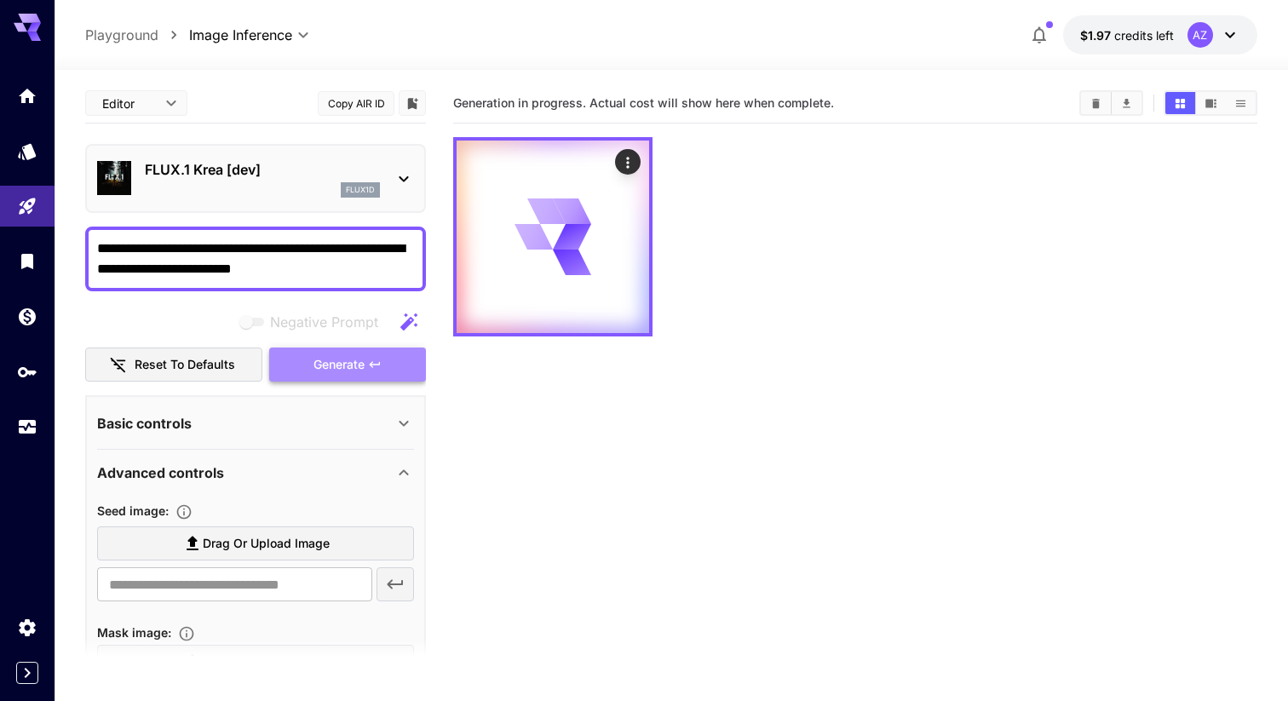
click at [361, 368] on span "Generate" at bounding box center [338, 364] width 51 height 21
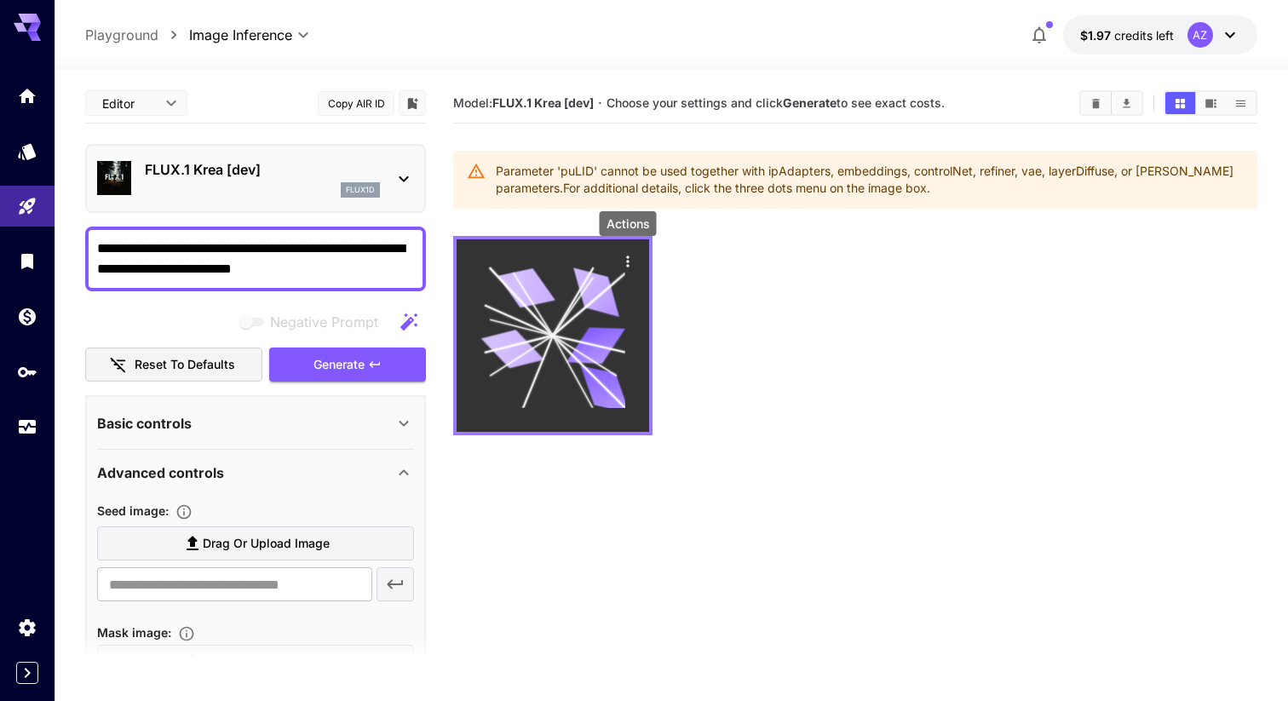
click at [624, 265] on icon "Actions" at bounding box center [627, 261] width 17 height 17
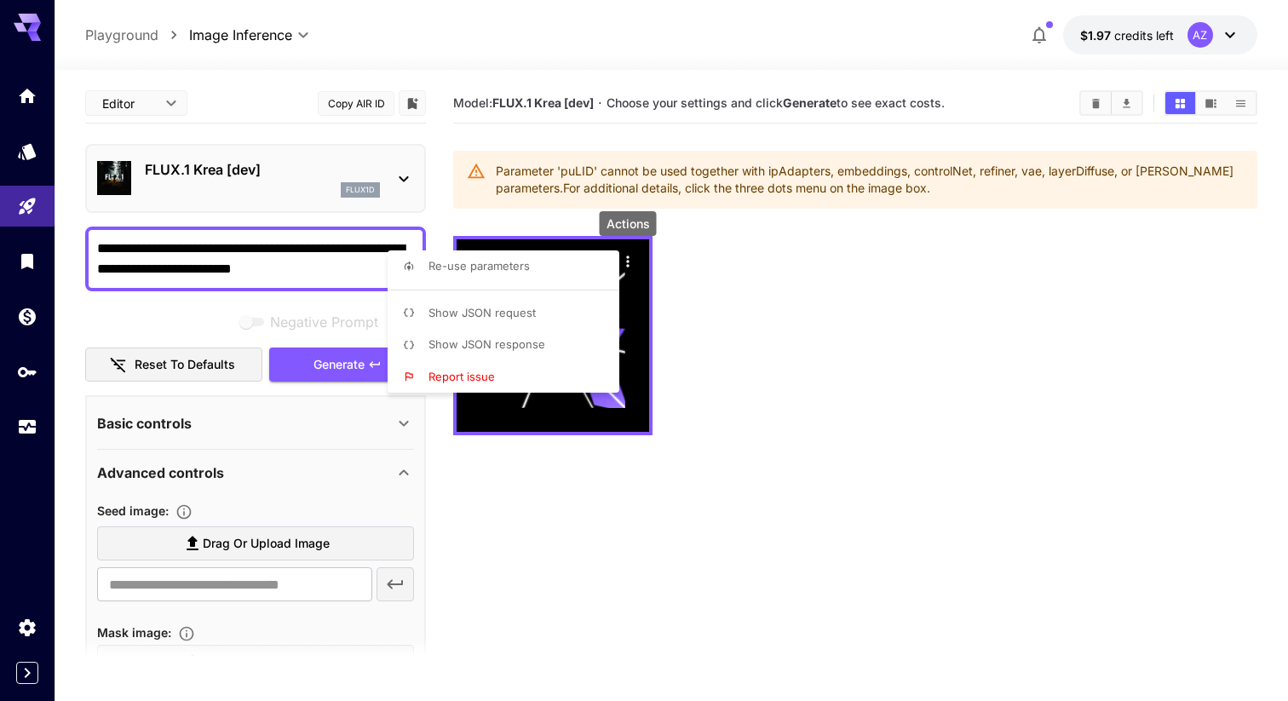
click at [566, 272] on li "Re-use parameters" at bounding box center [509, 266] width 242 height 32
type input "*********"
type input "*"
type input "*******"
type input "*"
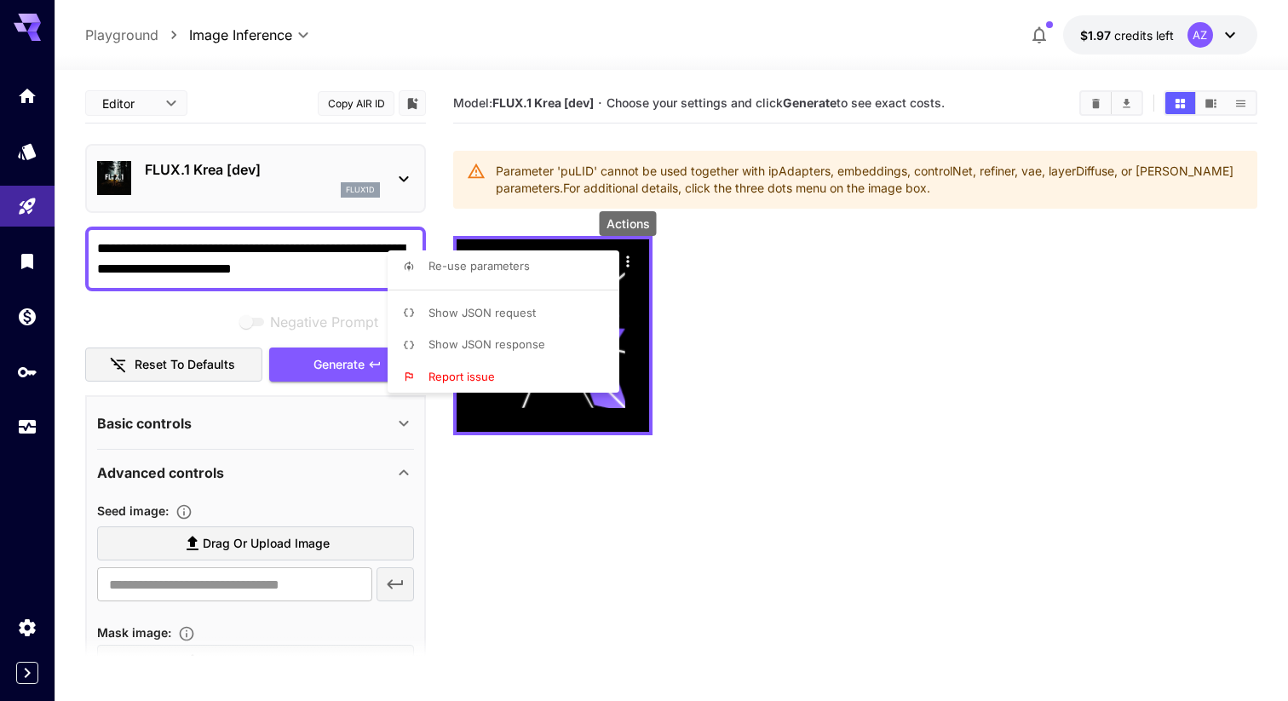
type input "*"
type input "*******"
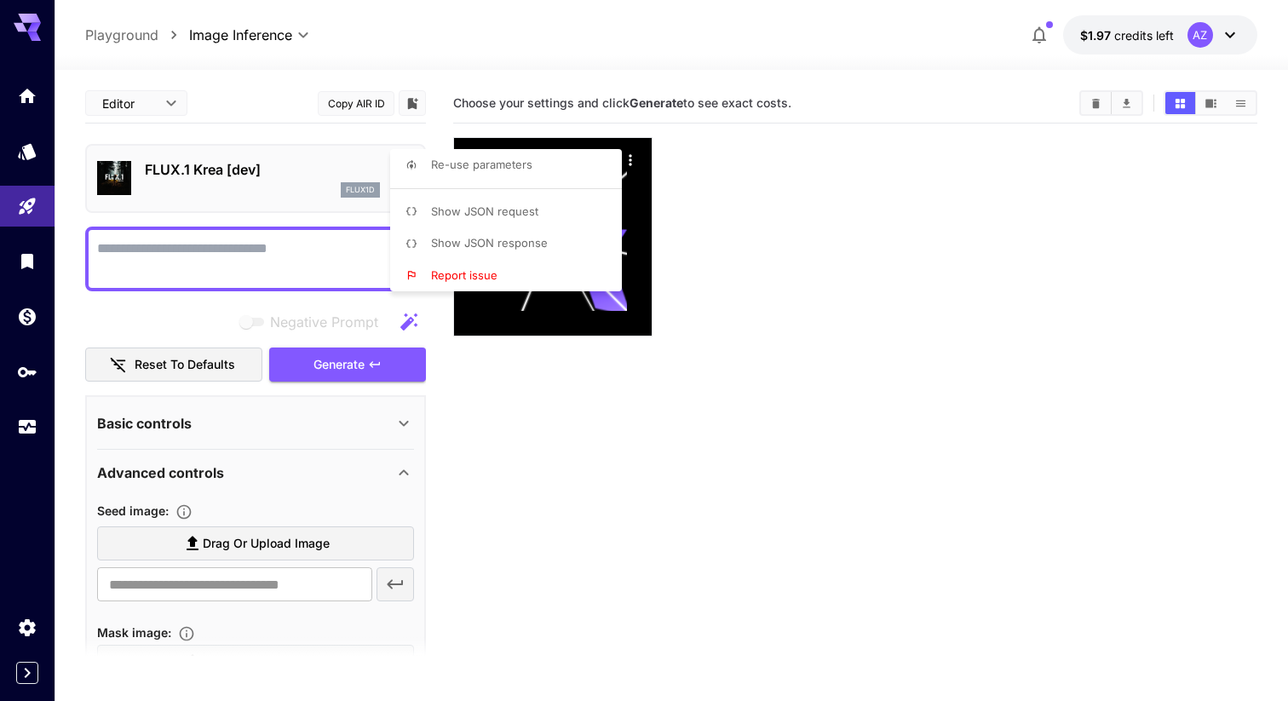
type textarea "**********"
type input "**********"
type input "****"
type input "**"
type input "****"
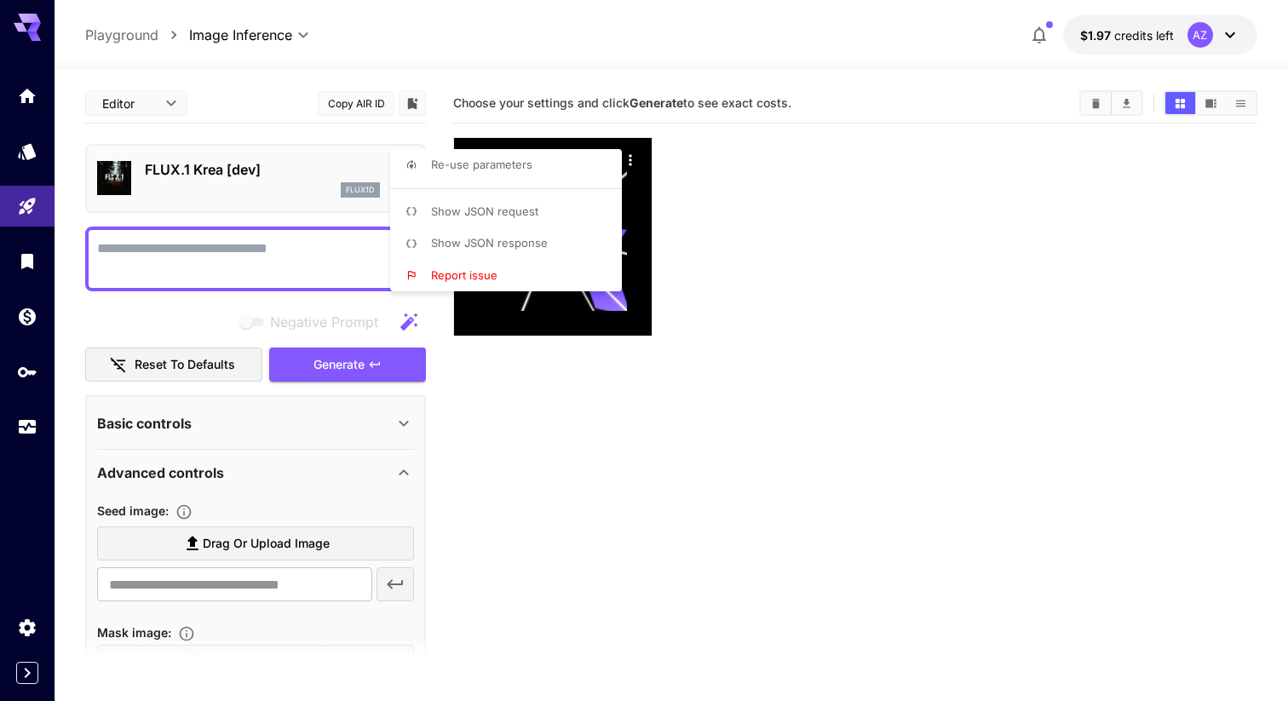
type input "***"
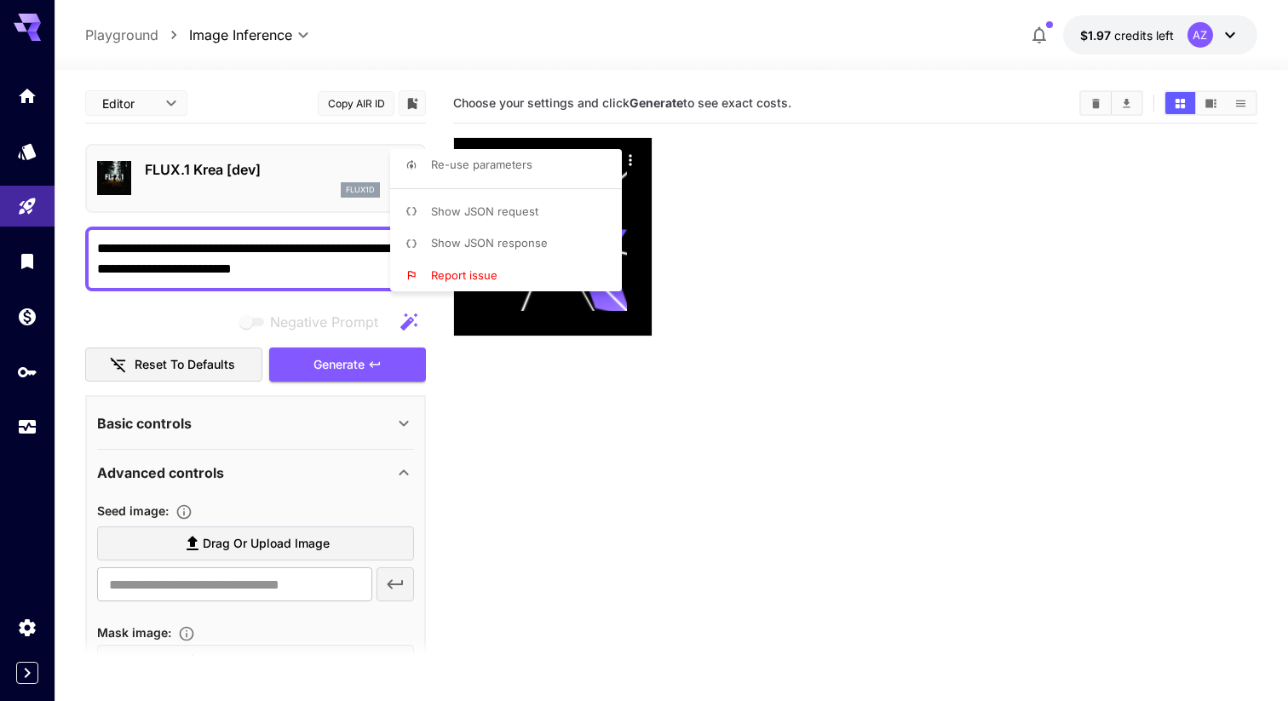
type input "*******"
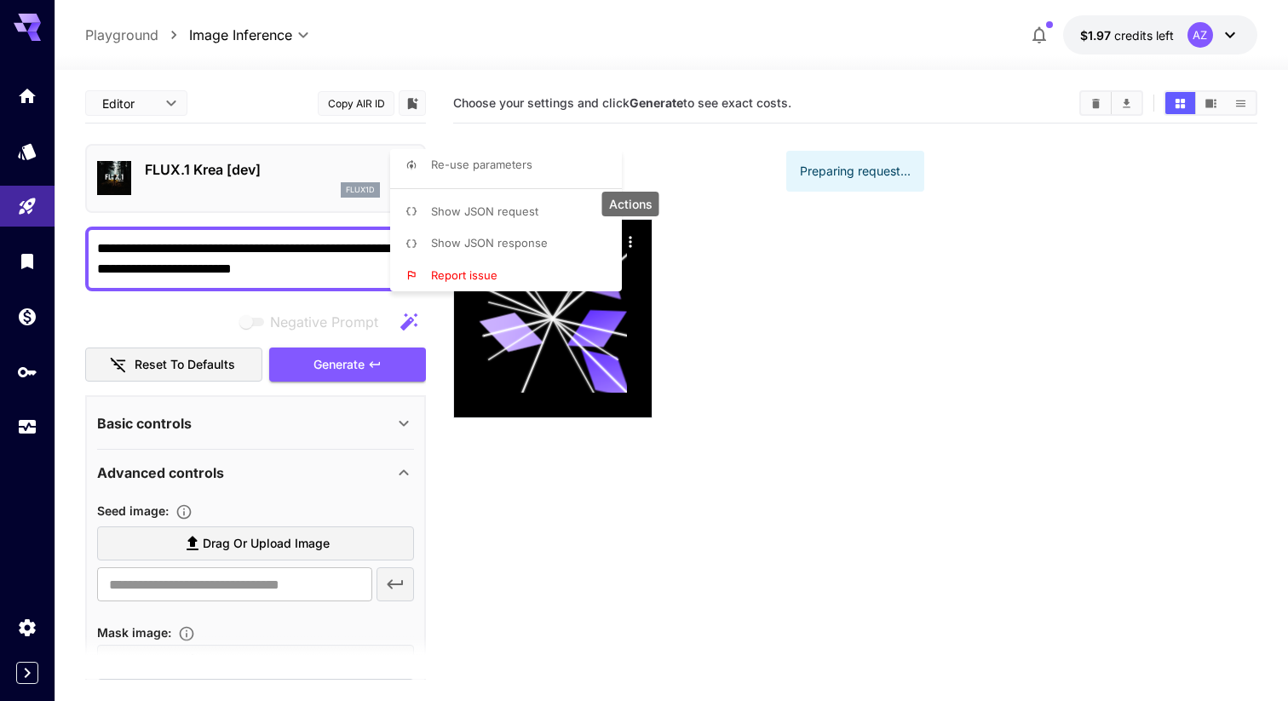
type input "**********"
type input "***"
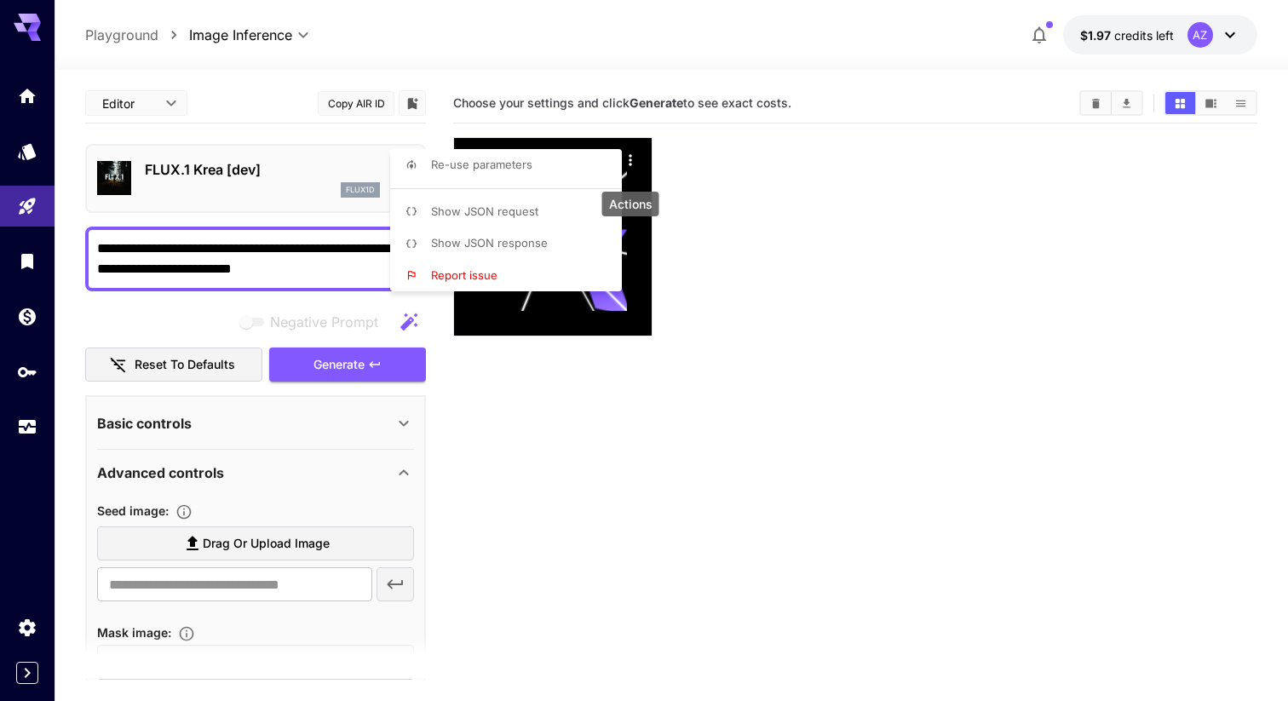
click at [735, 451] on div at bounding box center [644, 350] width 1288 height 701
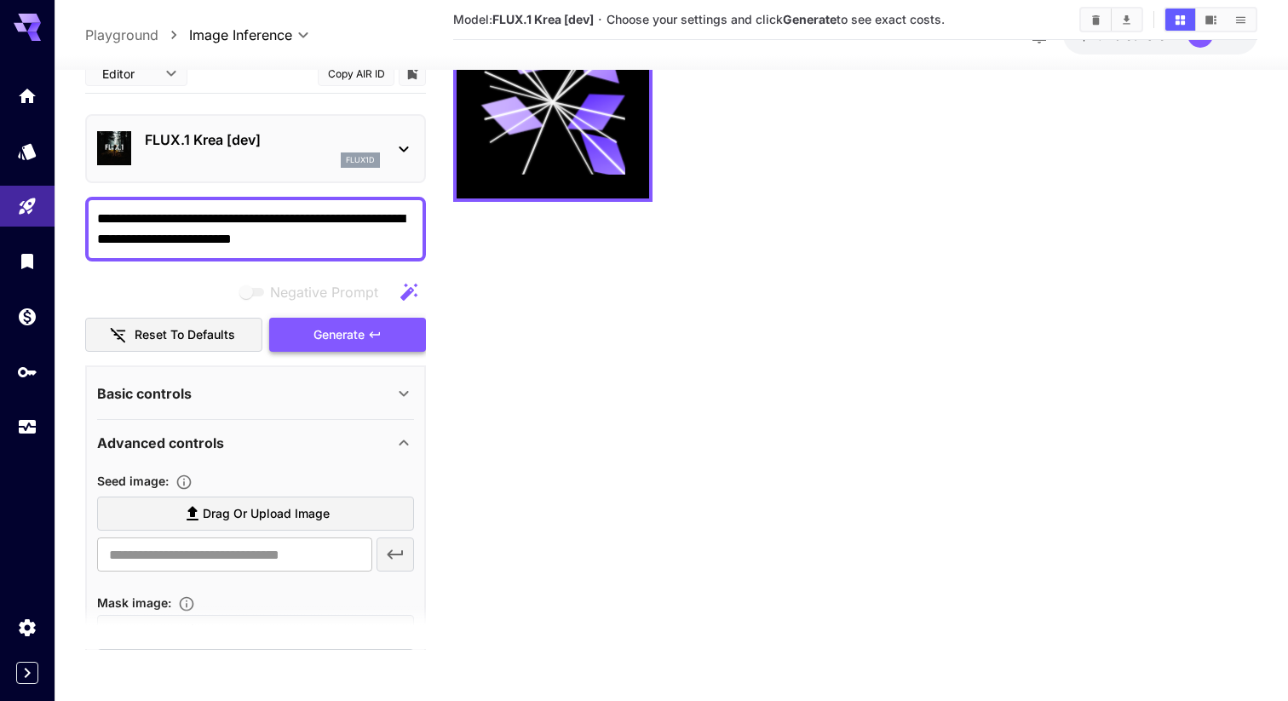
click at [365, 325] on span "Generate" at bounding box center [338, 335] width 51 height 21
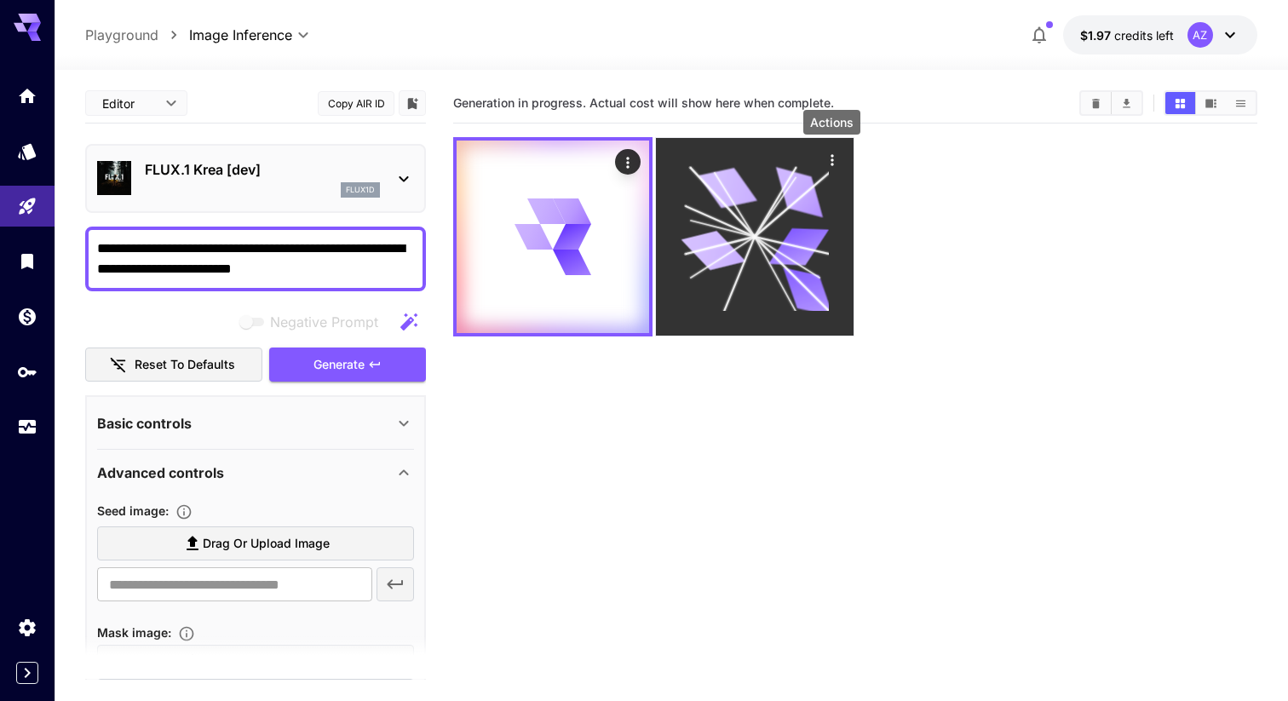
click at [835, 160] on icon "Actions" at bounding box center [831, 160] width 17 height 17
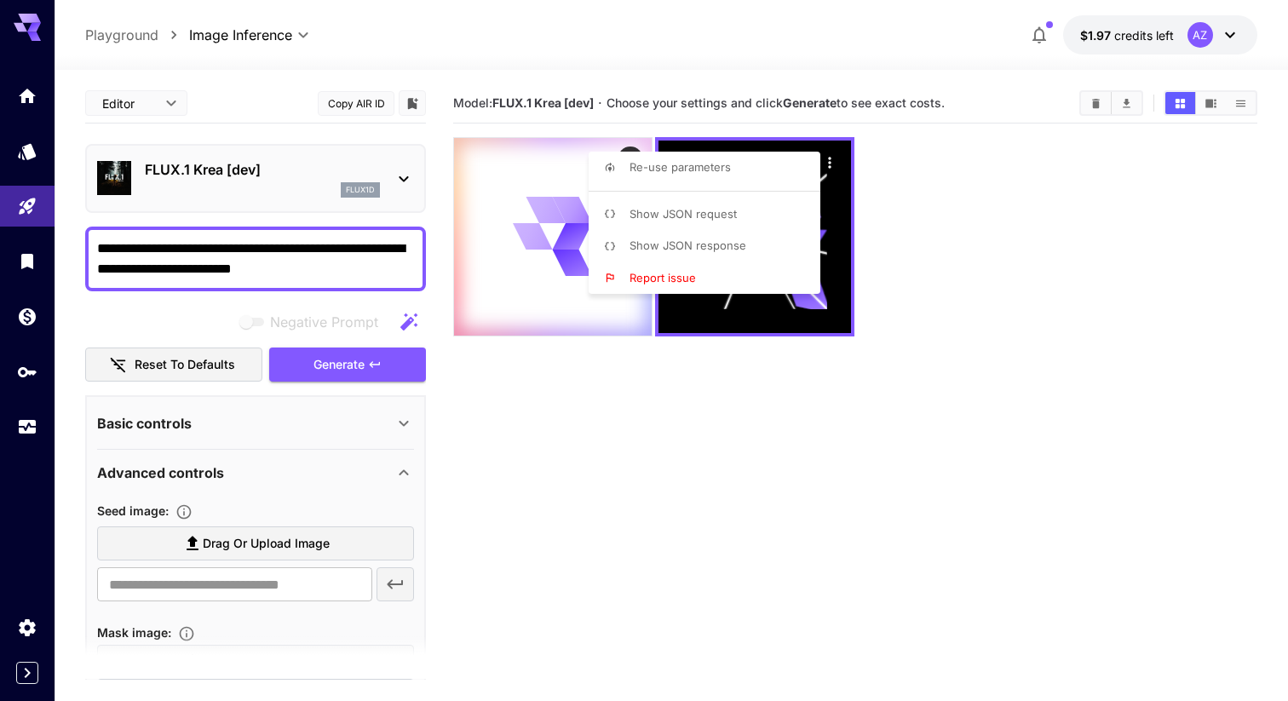
click at [959, 362] on div at bounding box center [644, 350] width 1288 height 701
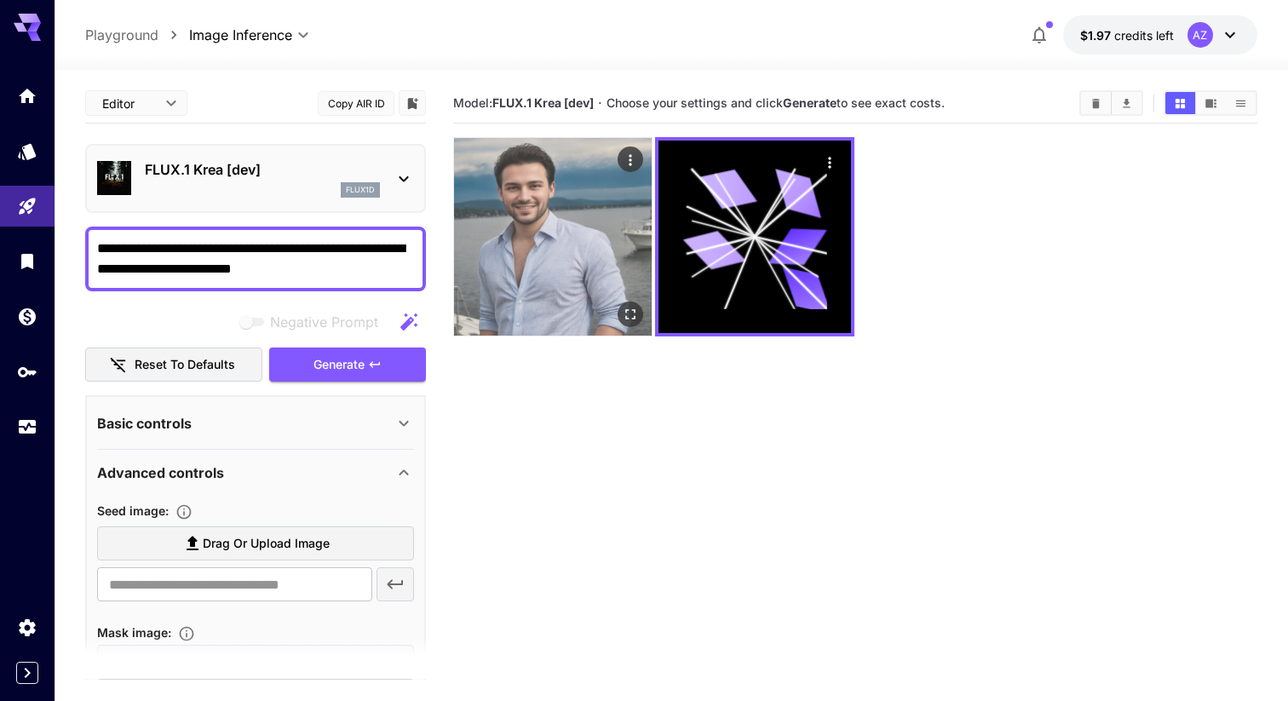
click at [486, 276] on img at bounding box center [553, 237] width 198 height 198
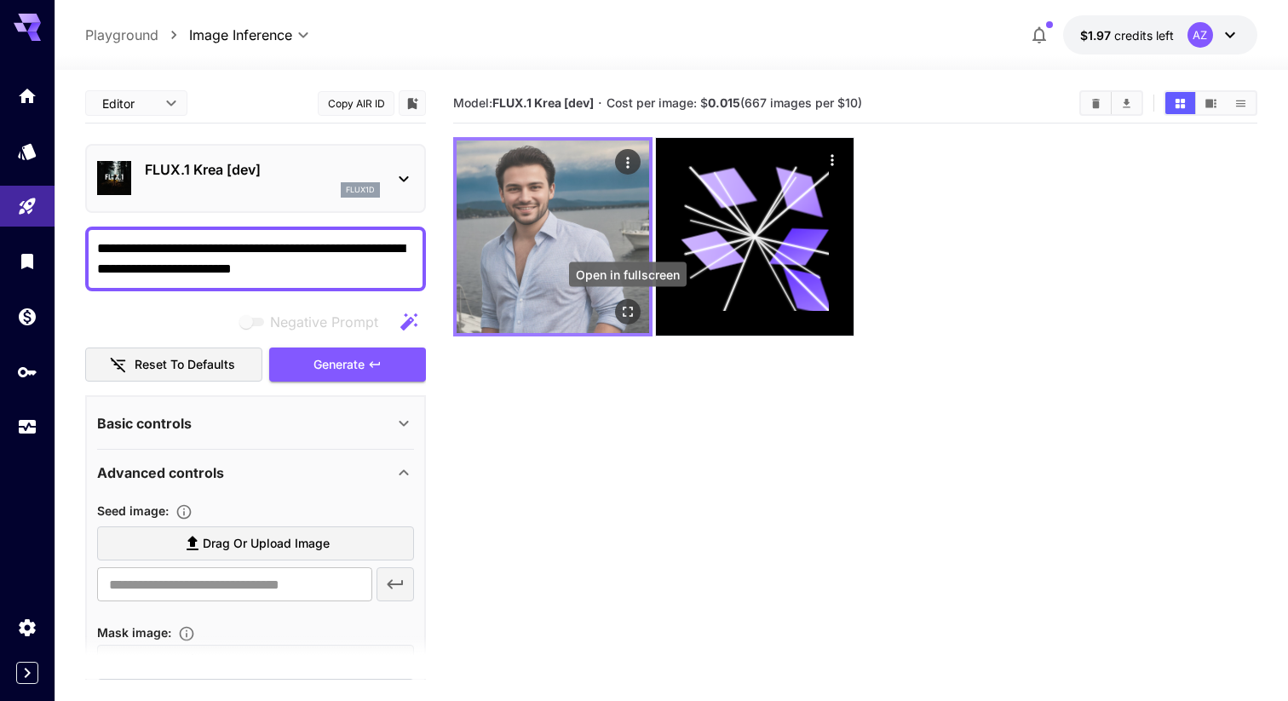
click at [621, 314] on icon "Open in fullscreen" at bounding box center [627, 311] width 17 height 17
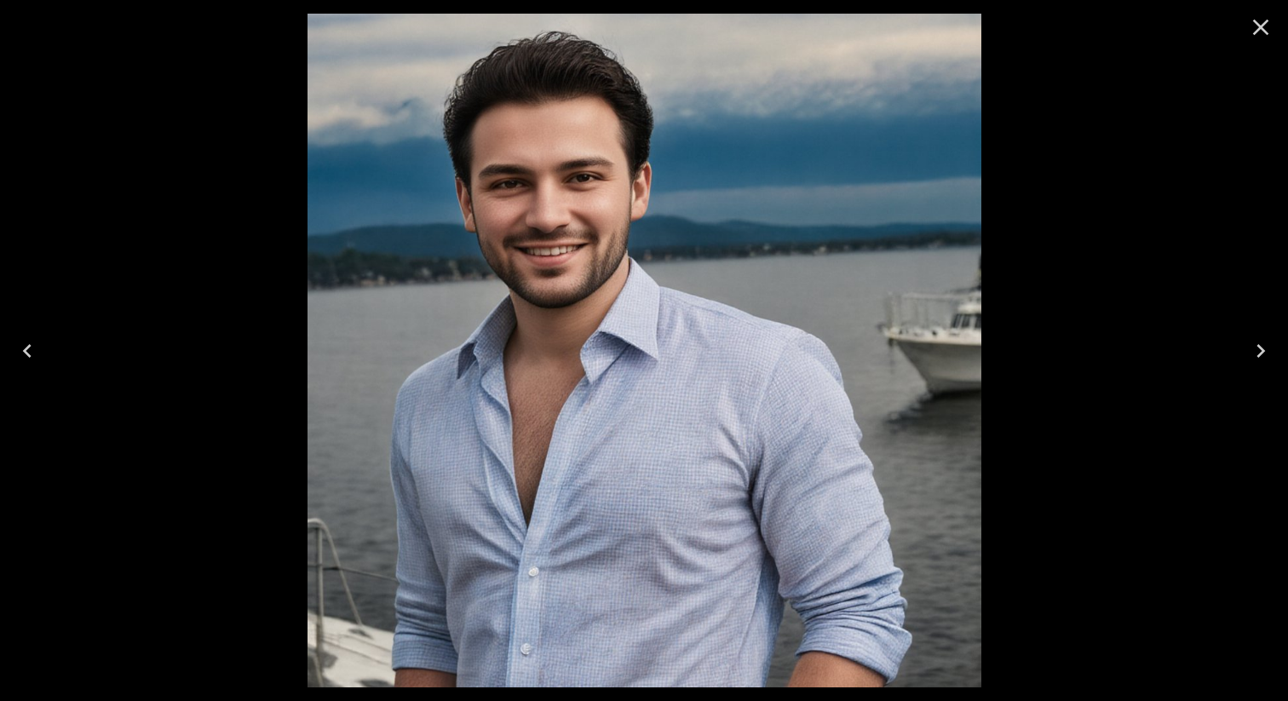
click at [1258, 25] on icon "Close" at bounding box center [1261, 28] width 16 height 16
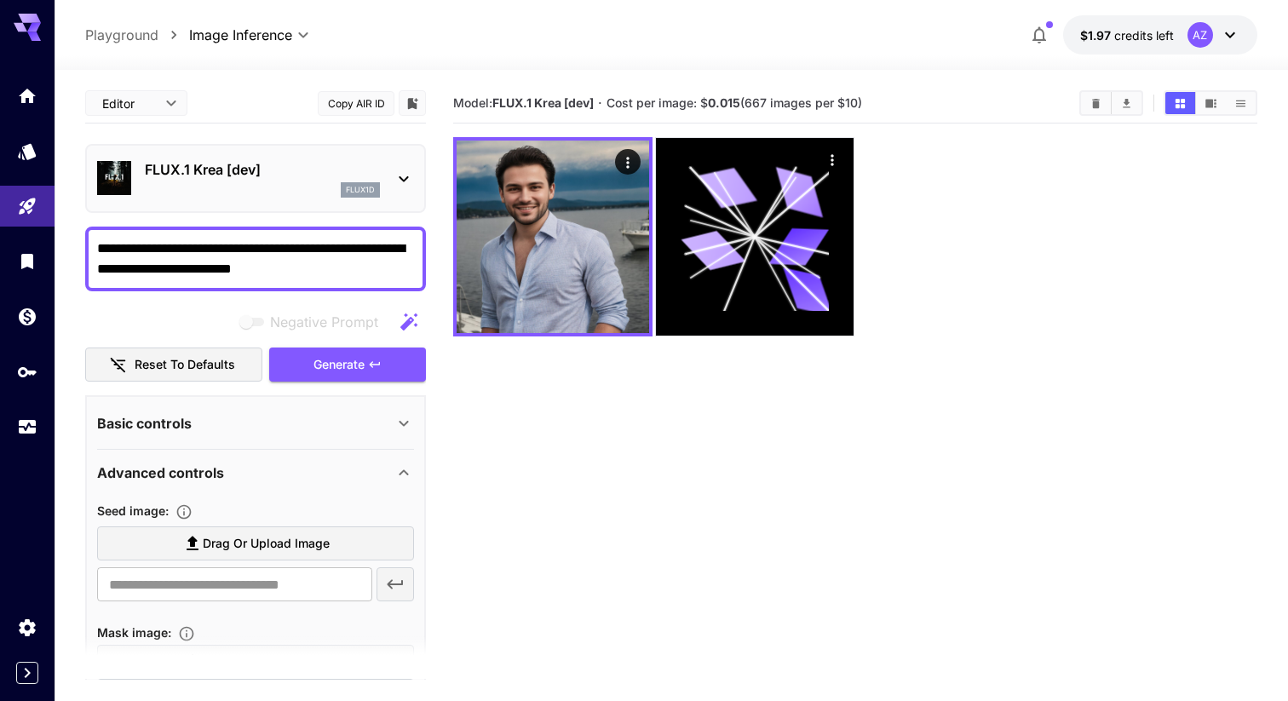
click at [917, 454] on section "Model: FLUX.1 Krea [dev] · Cost per image: $ 0.015 (667 images per $10)" at bounding box center [855, 433] width 804 height 701
click at [652, 500] on section "Model: FLUX.1 Krea [dev] · Cost per image: $ 0.015 (667 images per $10)" at bounding box center [855, 433] width 804 height 701
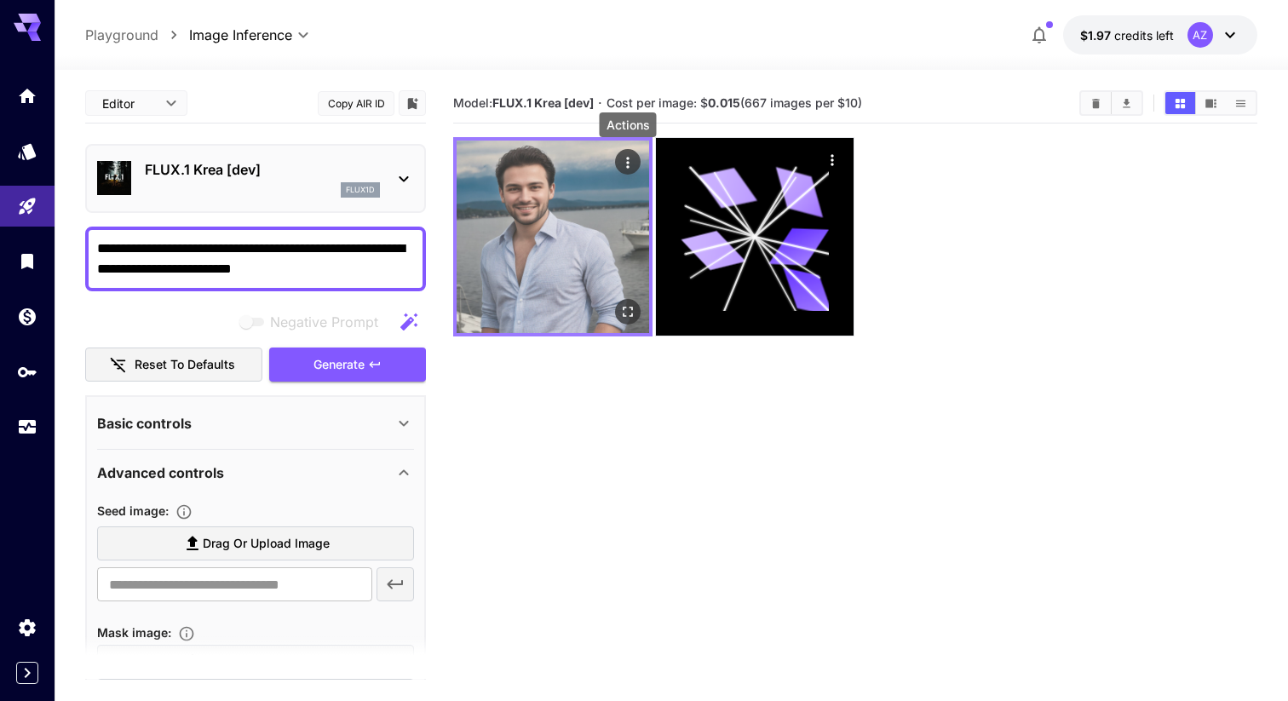
click at [628, 158] on icon "Actions" at bounding box center [627, 162] width 3 height 11
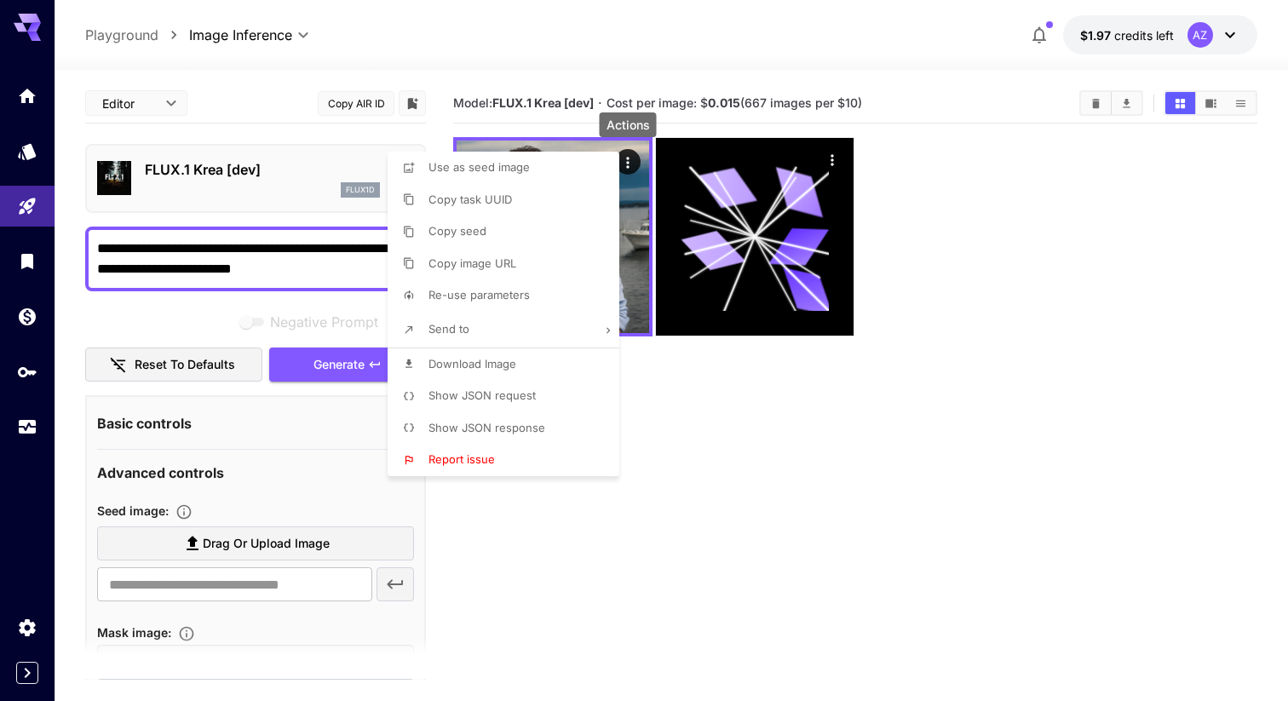
click at [738, 567] on div at bounding box center [644, 350] width 1288 height 701
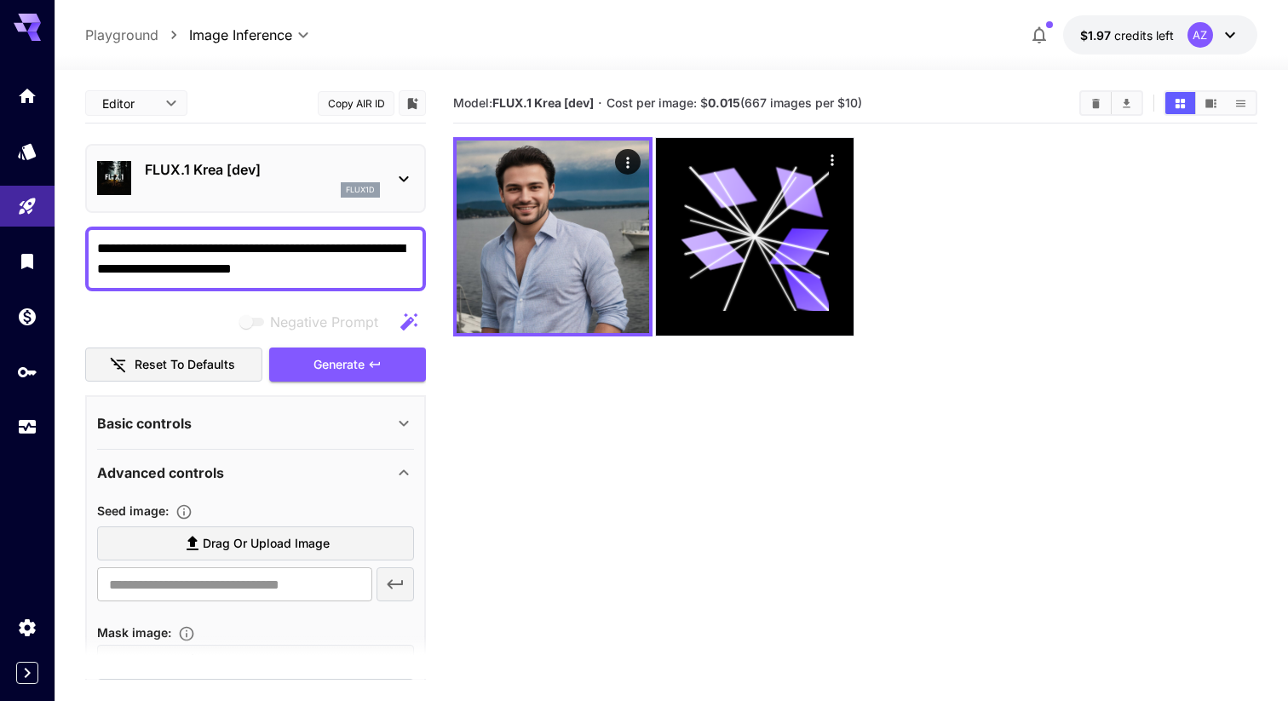
click at [535, 595] on section "Model: FLUX.1 Krea [dev] · Cost per image: $ 0.015 (667 images per $10)" at bounding box center [855, 433] width 804 height 701
